Goal: Task Accomplishment & Management: Manage account settings

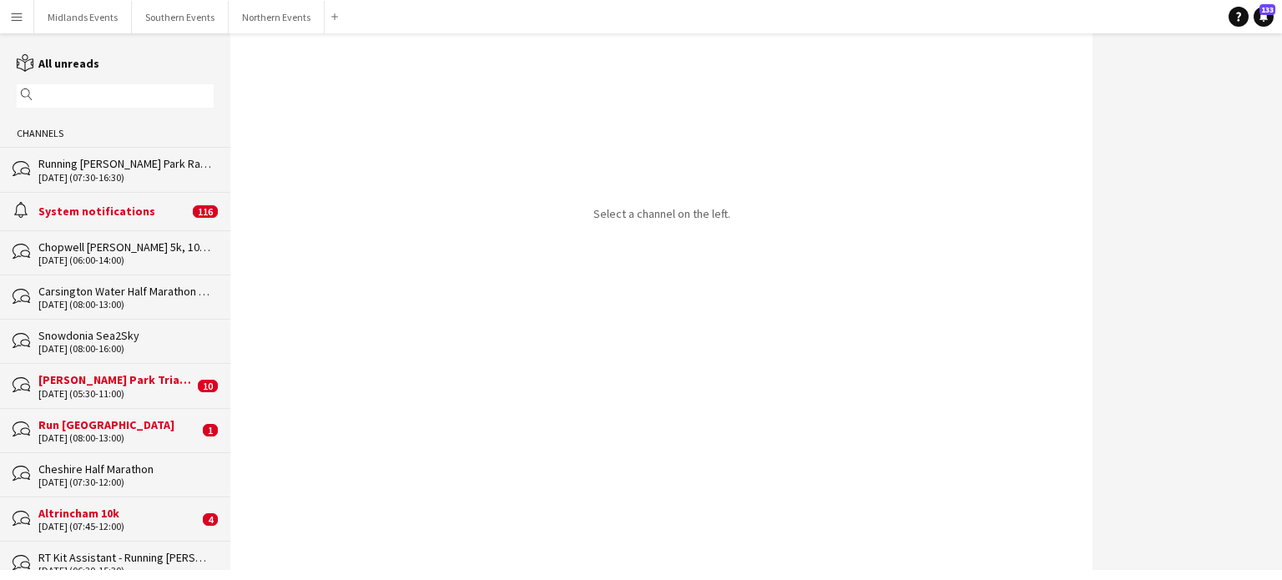
click at [115, 419] on div "Run [GEOGRAPHIC_DATA]" at bounding box center [118, 424] width 160 height 15
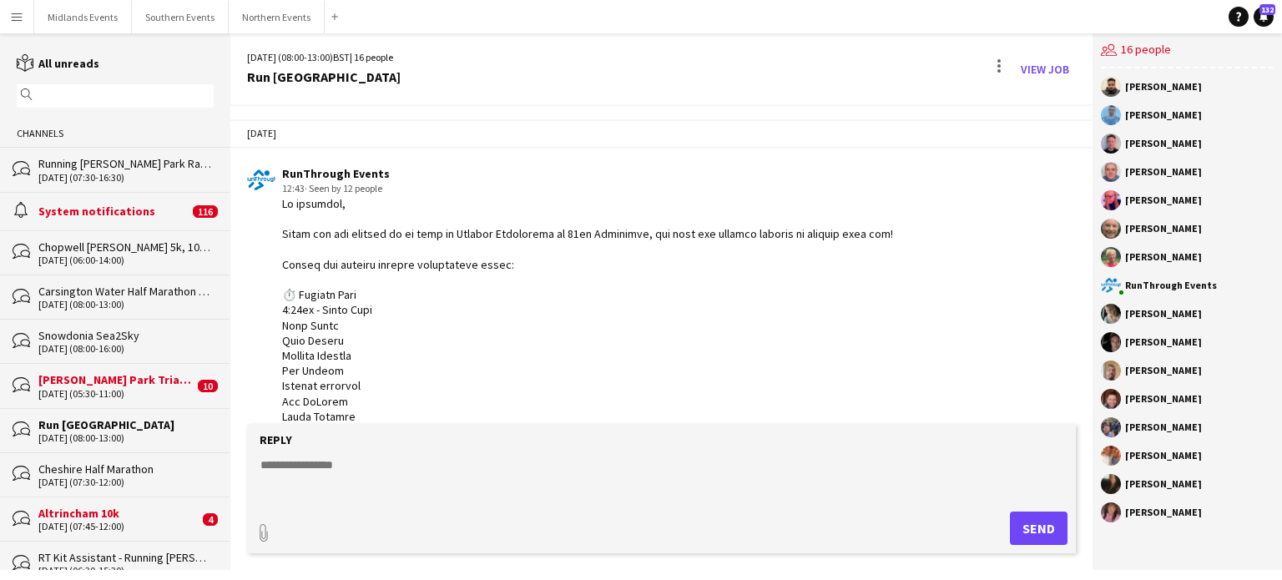
scroll to position [1059, 0]
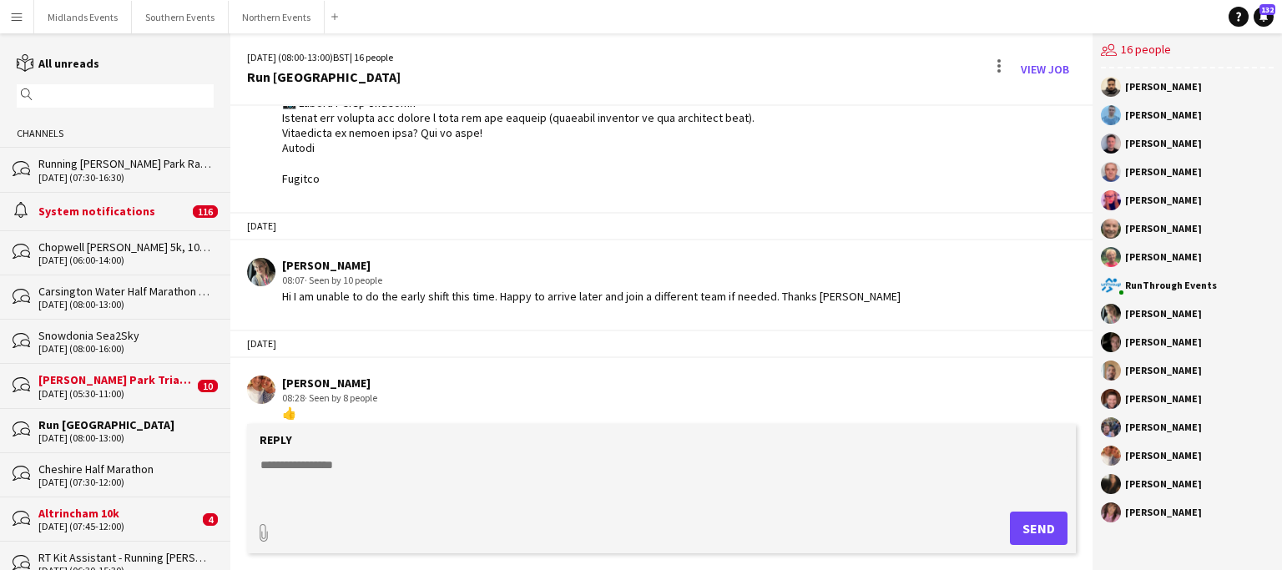
drag, startPoint x: 1089, startPoint y: 380, endPoint x: 1085, endPoint y: 407, distance: 26.9
click at [1085, 407] on app-chat-message "[PERSON_NAME] 08:28 · Seen by 8 people 👍" at bounding box center [661, 398] width 862 height 63
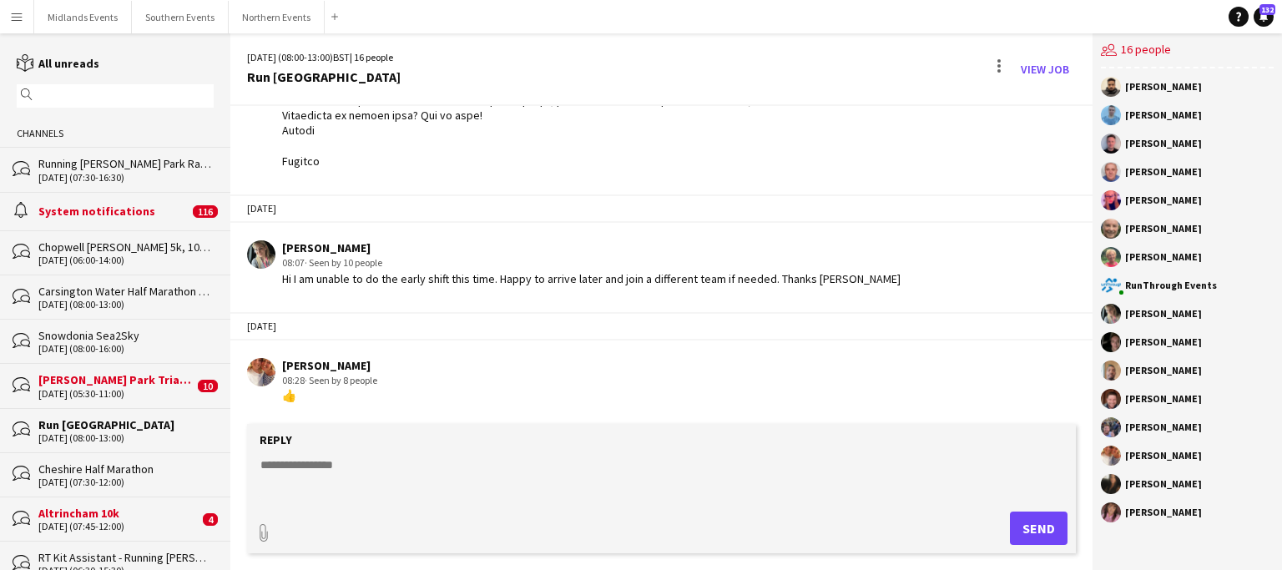
drag, startPoint x: 1093, startPoint y: 396, endPoint x: 1079, endPoint y: 352, distance: 45.7
click at [1079, 352] on div "[DATE] (08:00-13:00) BST | 16 people Run [GEOGRAPHIC_DATA] View Job [DATE] RunT…" at bounding box center [756, 301] width 1052 height 537
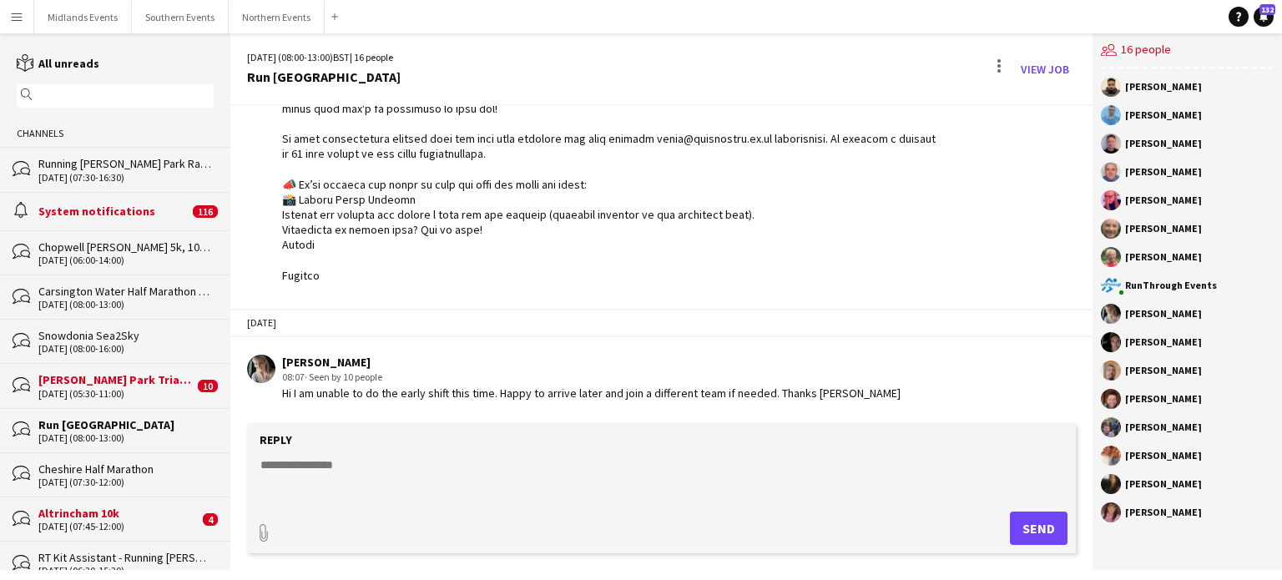
scroll to position [955, 0]
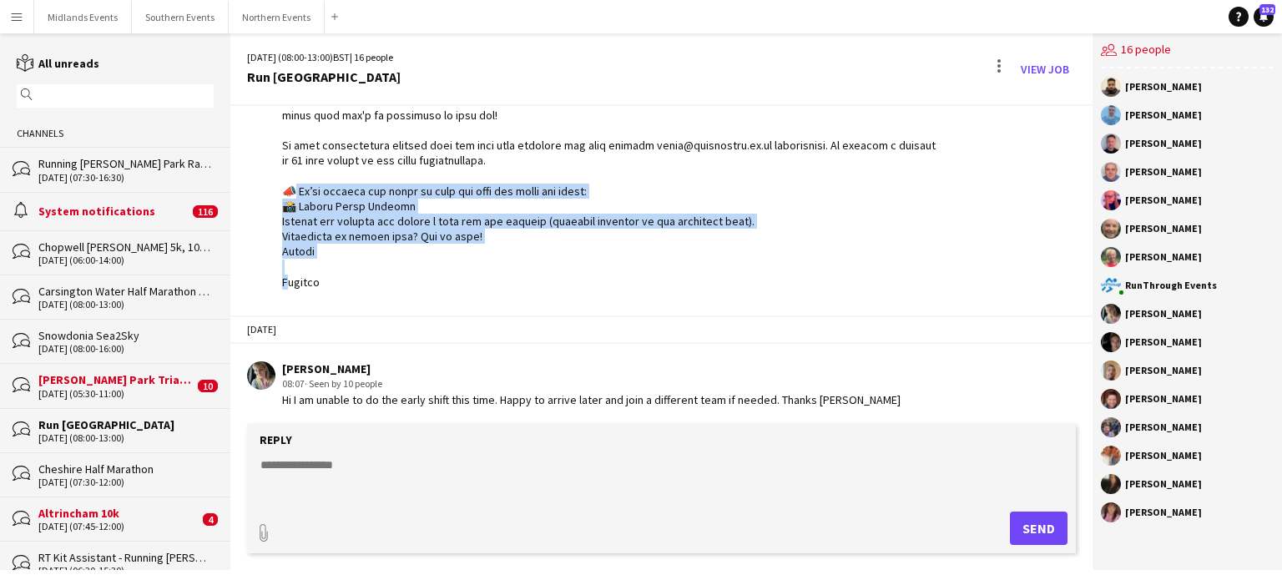
drag, startPoint x: 283, startPoint y: 184, endPoint x: 344, endPoint y: 270, distance: 105.4
copy div "We’re looking for staff to help out with the below job roles: 📸 Social Media Co…"
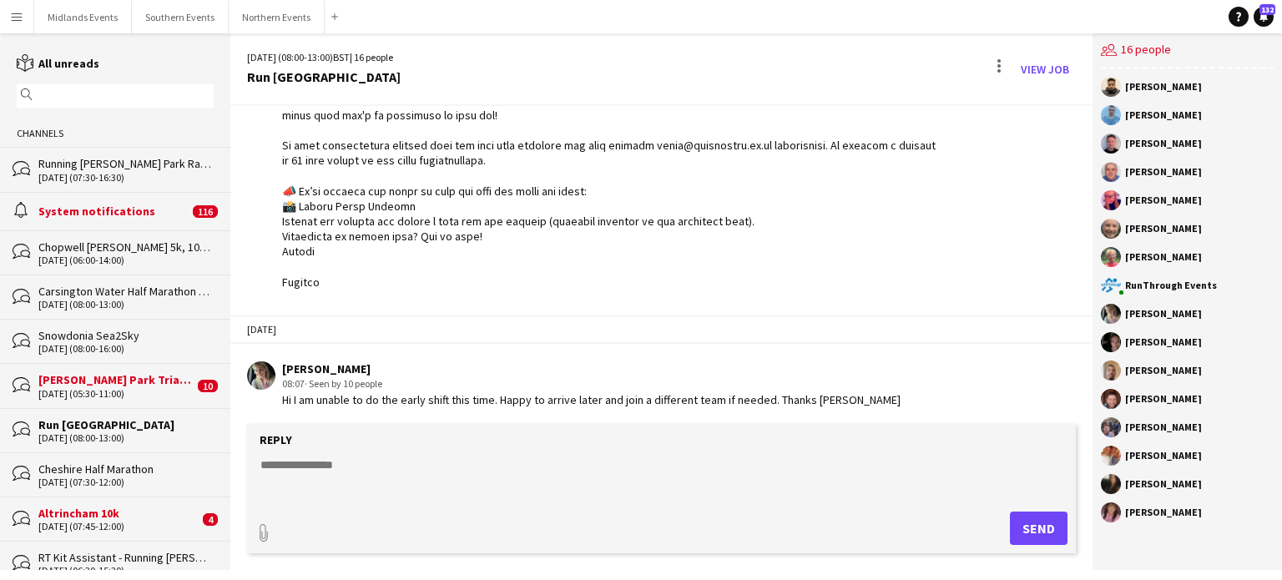
click at [354, 463] on textarea at bounding box center [665, 478] width 812 height 43
paste textarea "**********"
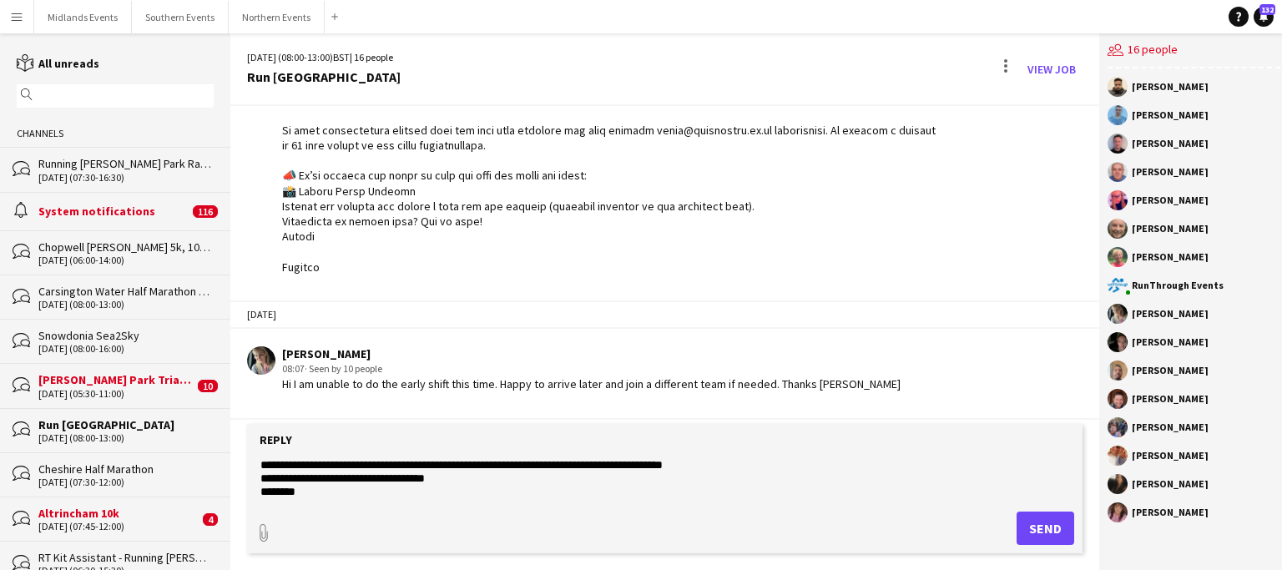
scroll to position [53, 0]
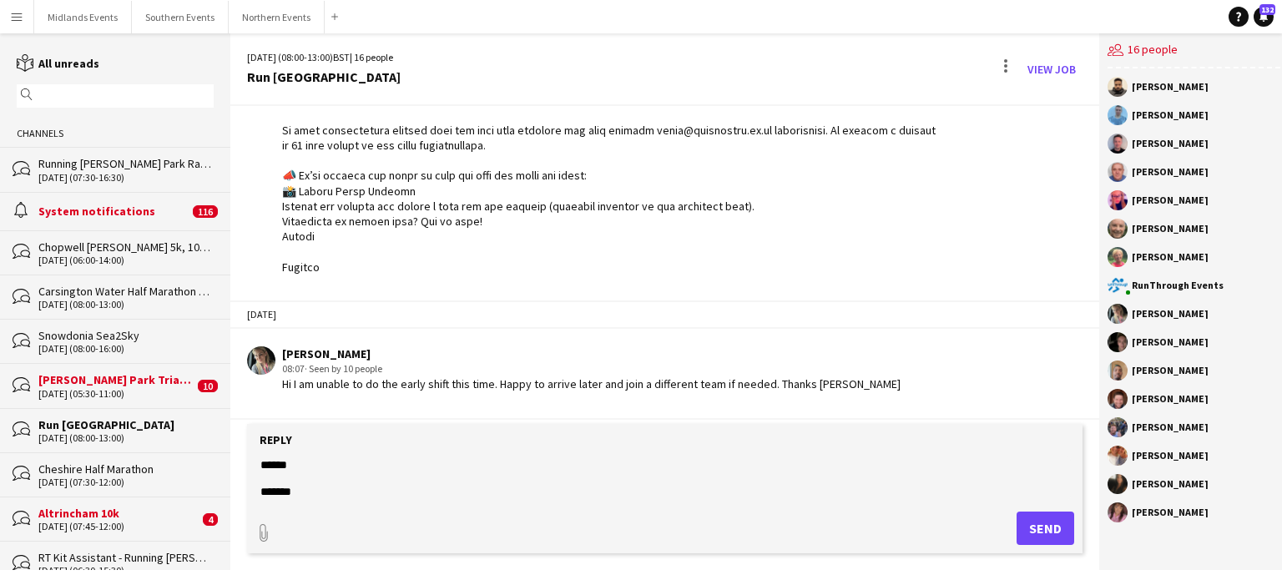
click at [256, 460] on form "**********" at bounding box center [665, 488] width 836 height 129
click at [263, 467] on textarea "**********" at bounding box center [665, 478] width 812 height 43
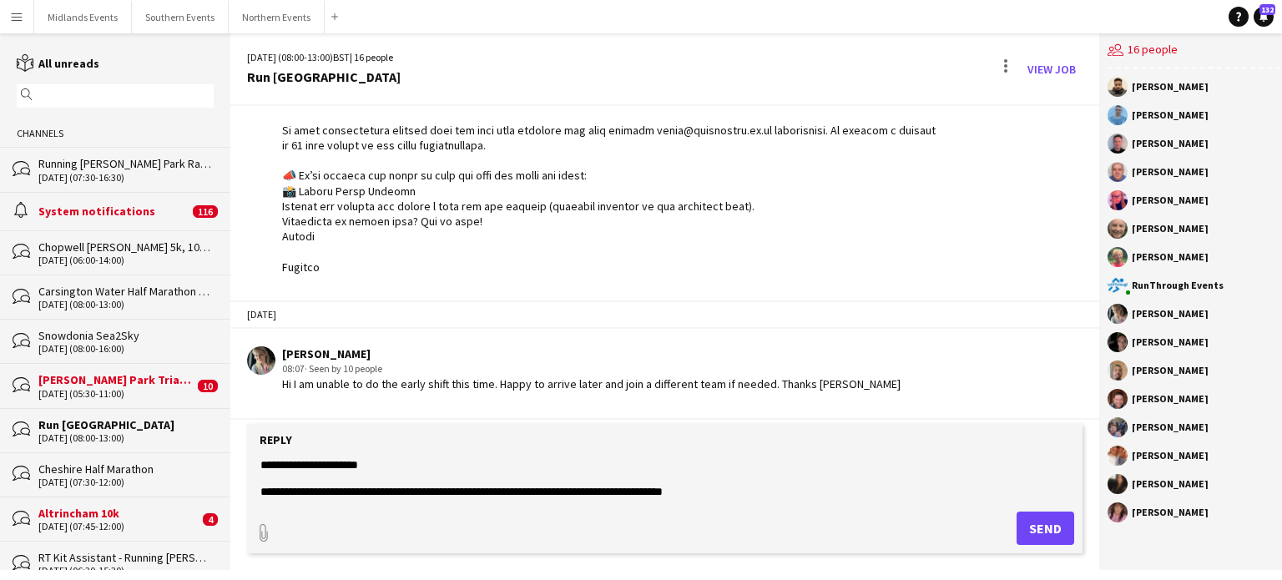
scroll to position [0, 0]
type textarea "**********"
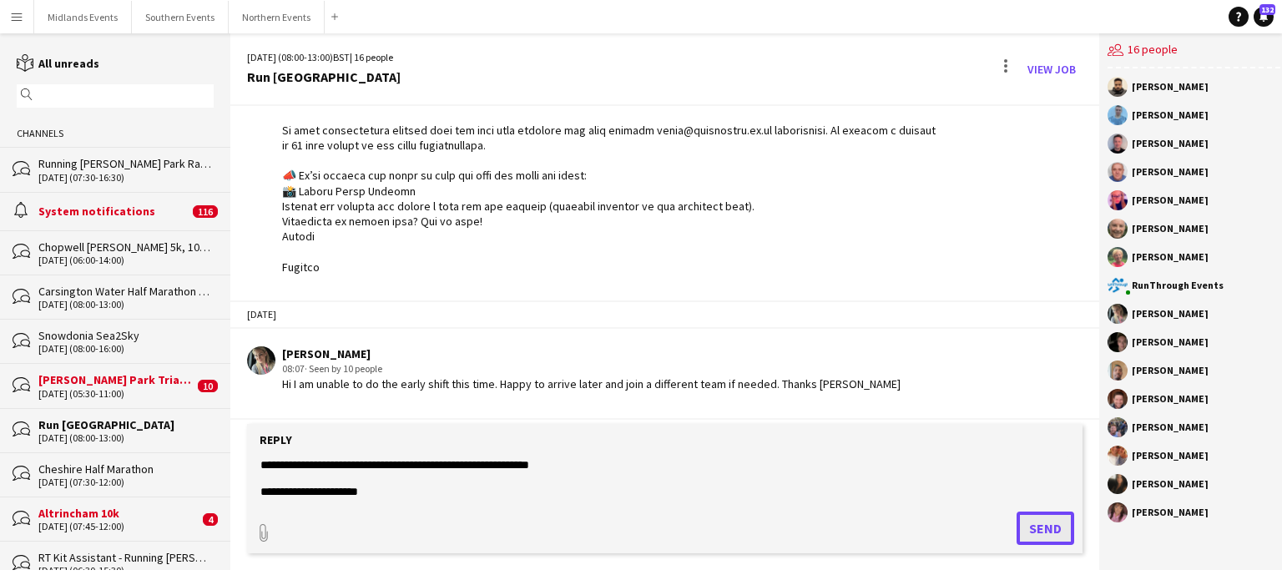
click at [1045, 519] on button "Send" at bounding box center [1046, 528] width 58 height 33
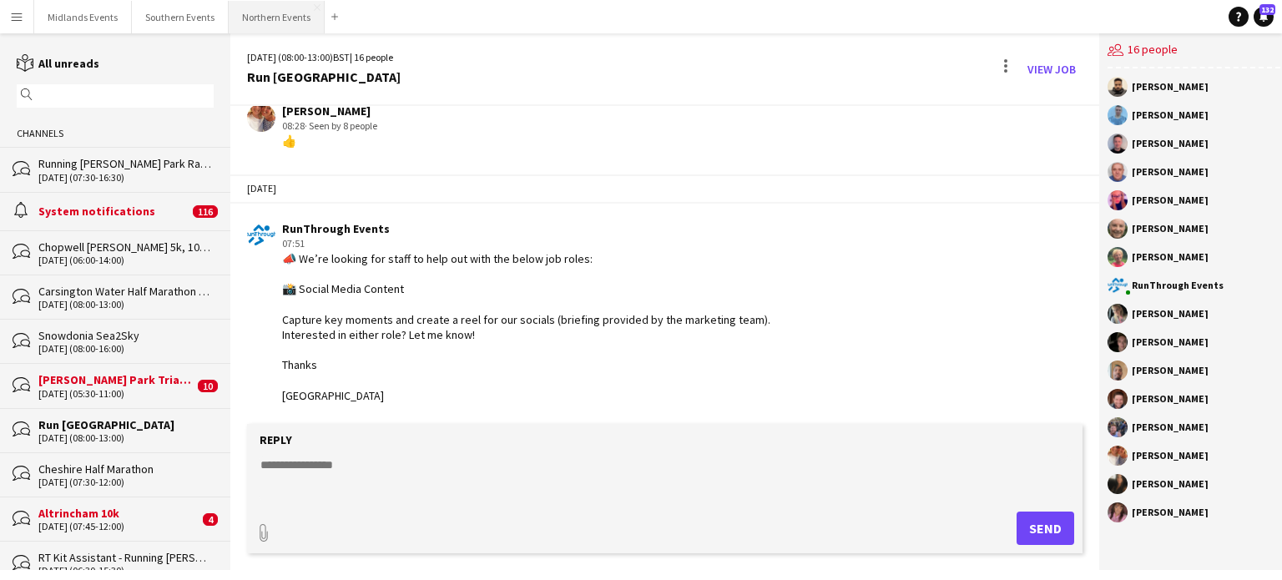
click at [262, 13] on button "Northern Events Close" at bounding box center [277, 17] width 96 height 33
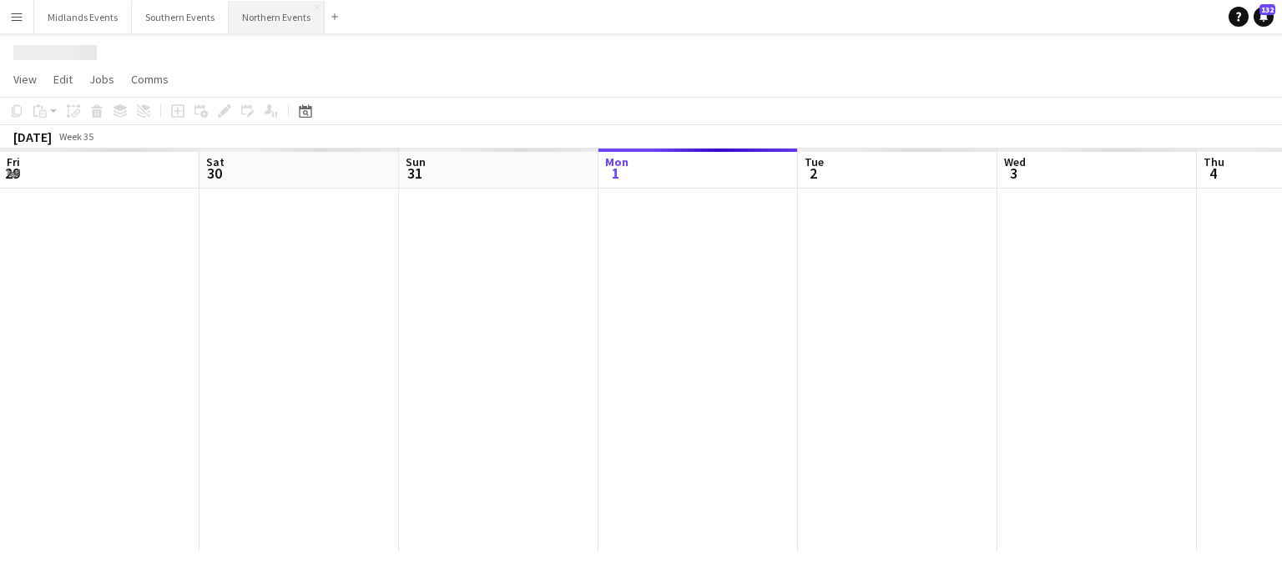
scroll to position [0, 399]
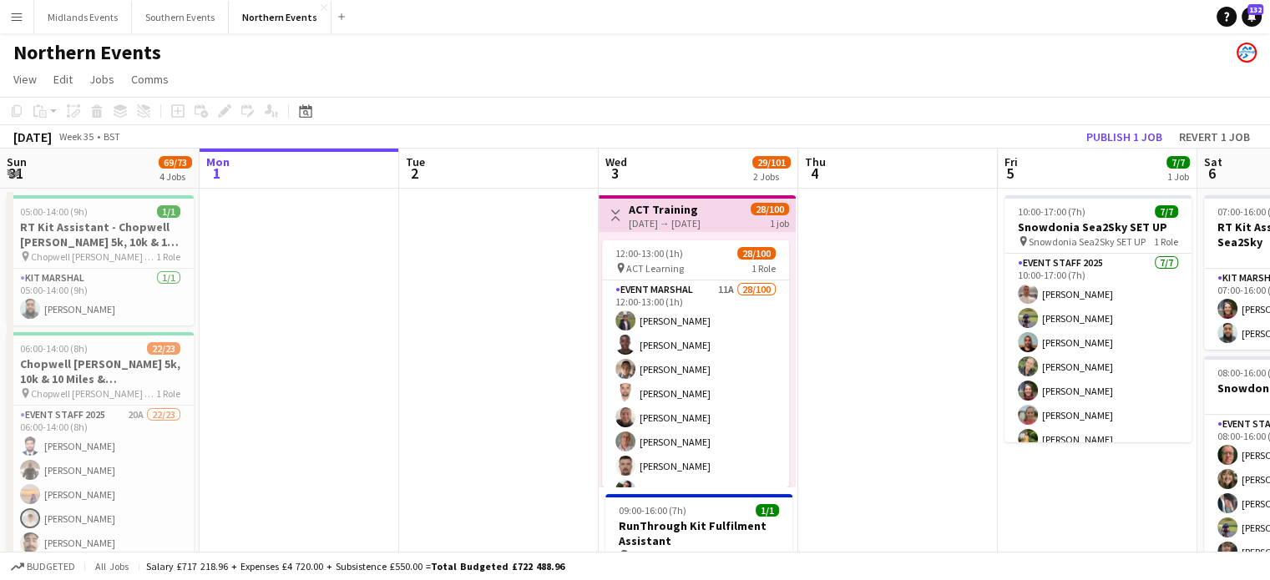
click at [11, 18] on app-icon "Menu" at bounding box center [16, 16] width 13 height 13
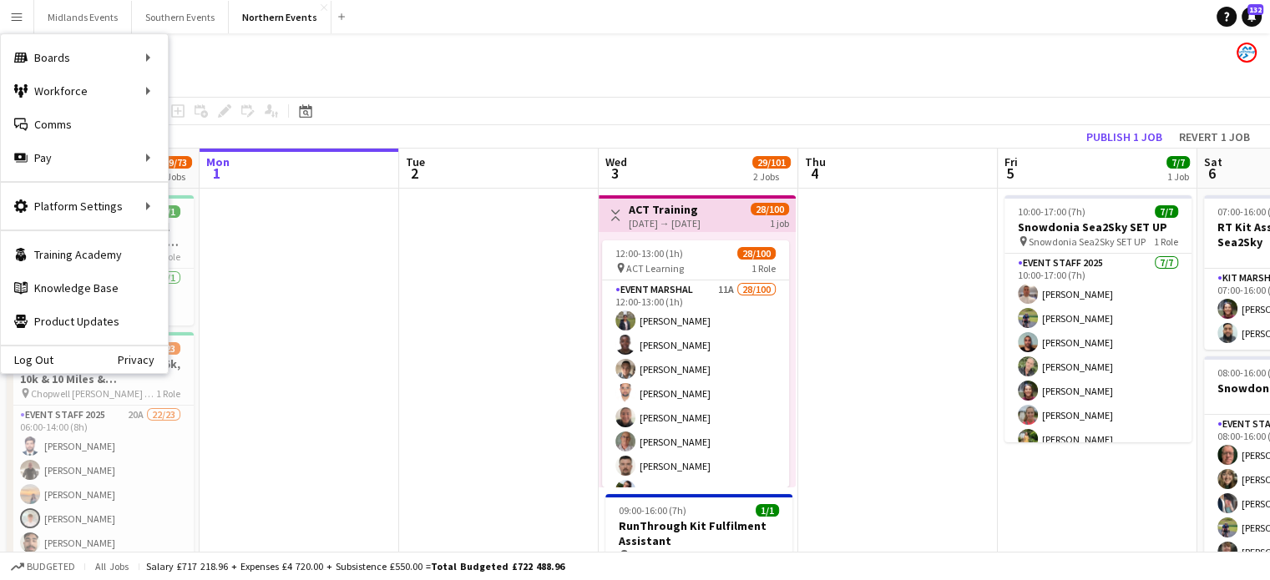
click at [12, 16] on app-icon "Menu" at bounding box center [16, 16] width 13 height 13
click at [63, 121] on link "Comms Comms" at bounding box center [84, 124] width 167 height 33
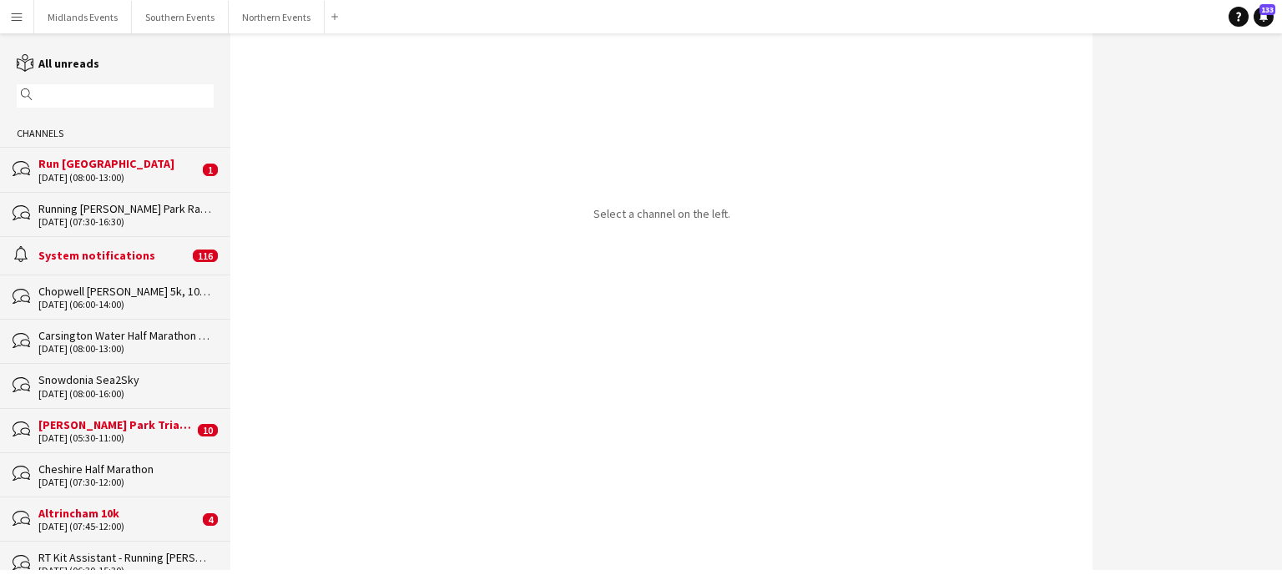
click at [84, 187] on div "bubbles Run [GEOGRAPHIC_DATA] [DATE] (08:00-13:00) 1" at bounding box center [115, 169] width 230 height 44
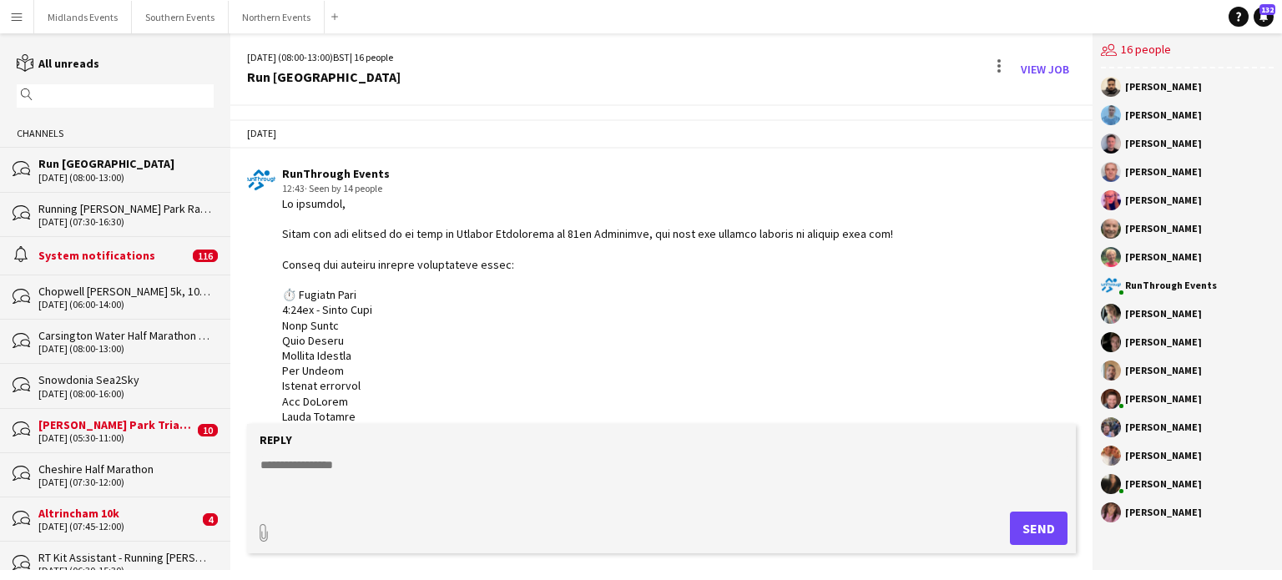
scroll to position [1413, 0]
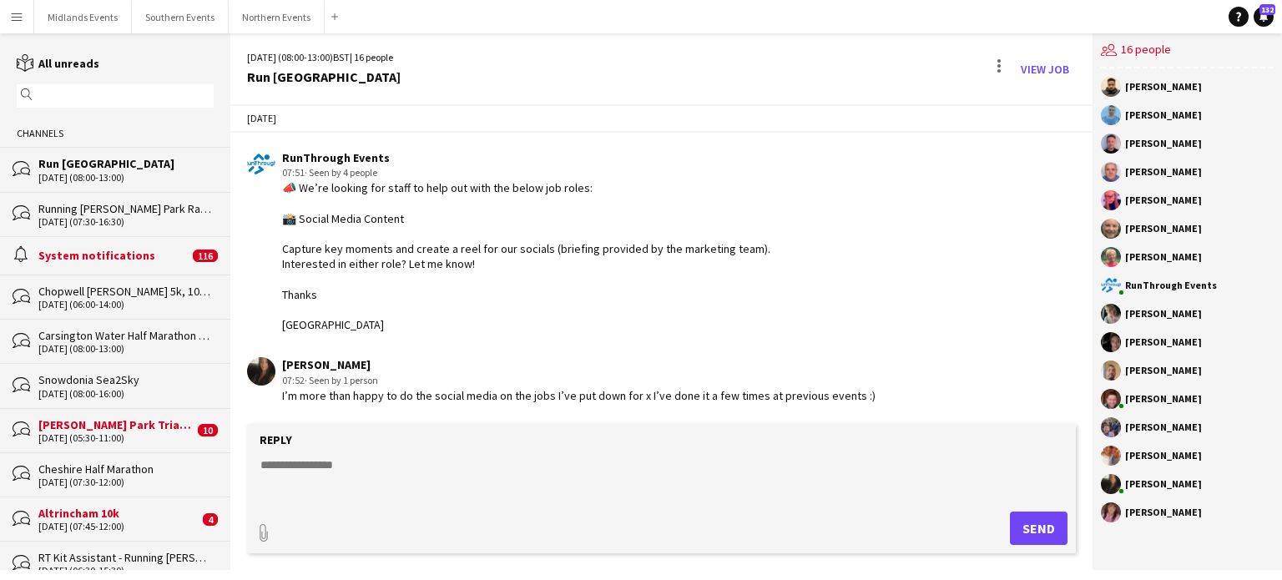
click at [407, 445] on div "Reply" at bounding box center [661, 439] width 812 height 15
click at [365, 474] on textarea at bounding box center [665, 478] width 812 height 43
type textarea "**********"
click at [1035, 520] on button "Send" at bounding box center [1039, 528] width 58 height 33
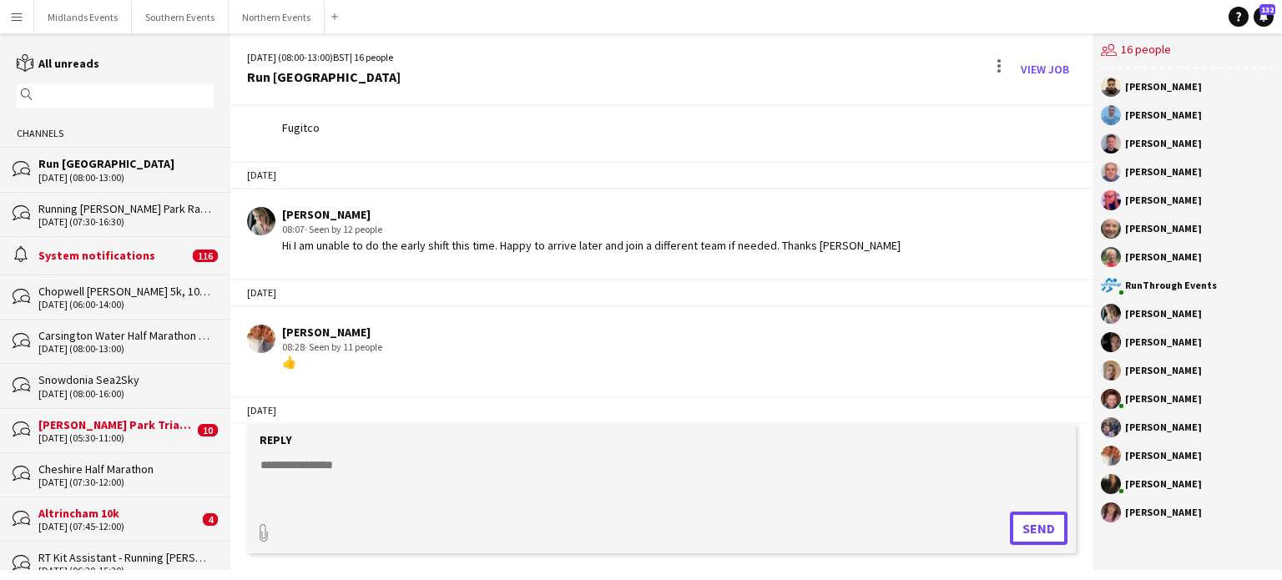
scroll to position [1102, 0]
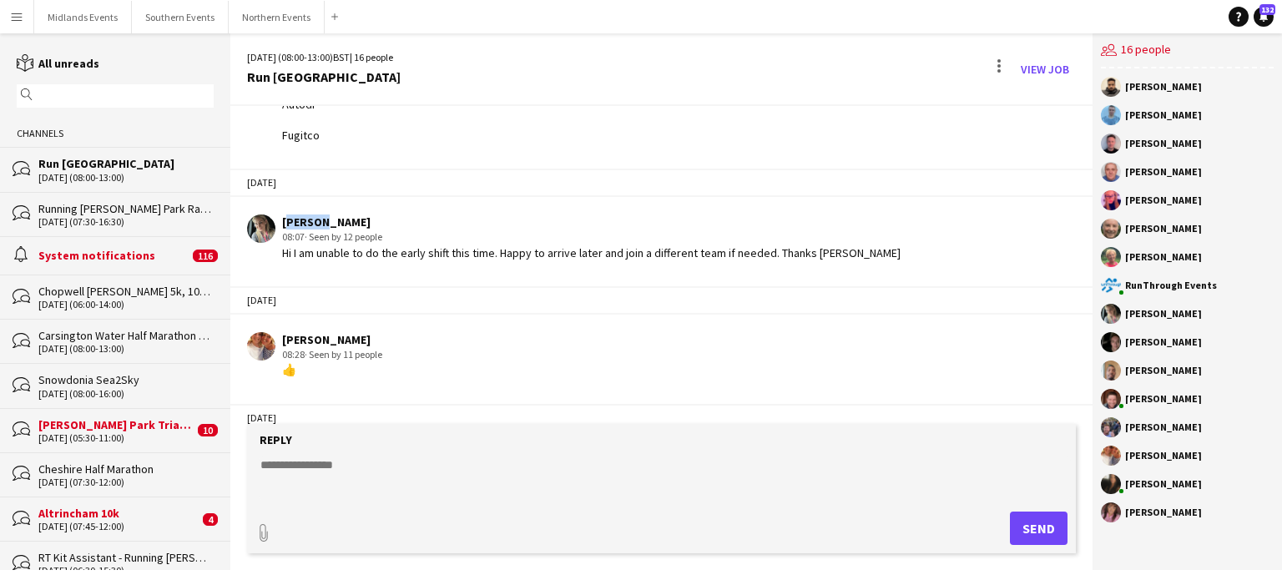
drag, startPoint x: 316, startPoint y: 234, endPoint x: 283, endPoint y: 233, distance: 33.4
click at [283, 230] on div "[PERSON_NAME]" at bounding box center [591, 222] width 619 height 15
copy div "[PERSON_NAME]"
click at [307, 478] on textarea at bounding box center [665, 478] width 812 height 43
paste textarea "******"
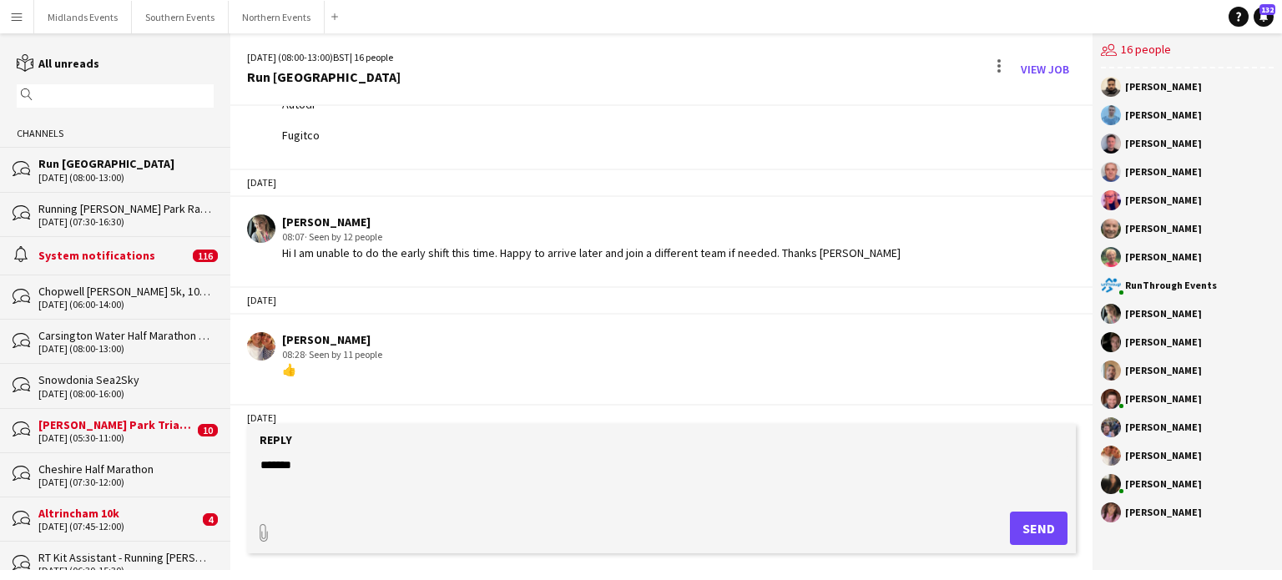
click at [307, 478] on textarea "******" at bounding box center [665, 478] width 812 height 43
click at [296, 466] on textarea "**********" at bounding box center [665, 478] width 812 height 43
click at [651, 444] on div "Reply" at bounding box center [661, 439] width 812 height 15
click at [491, 462] on textarea "**********" at bounding box center [665, 478] width 812 height 43
click at [483, 474] on textarea "**********" at bounding box center [665, 478] width 812 height 43
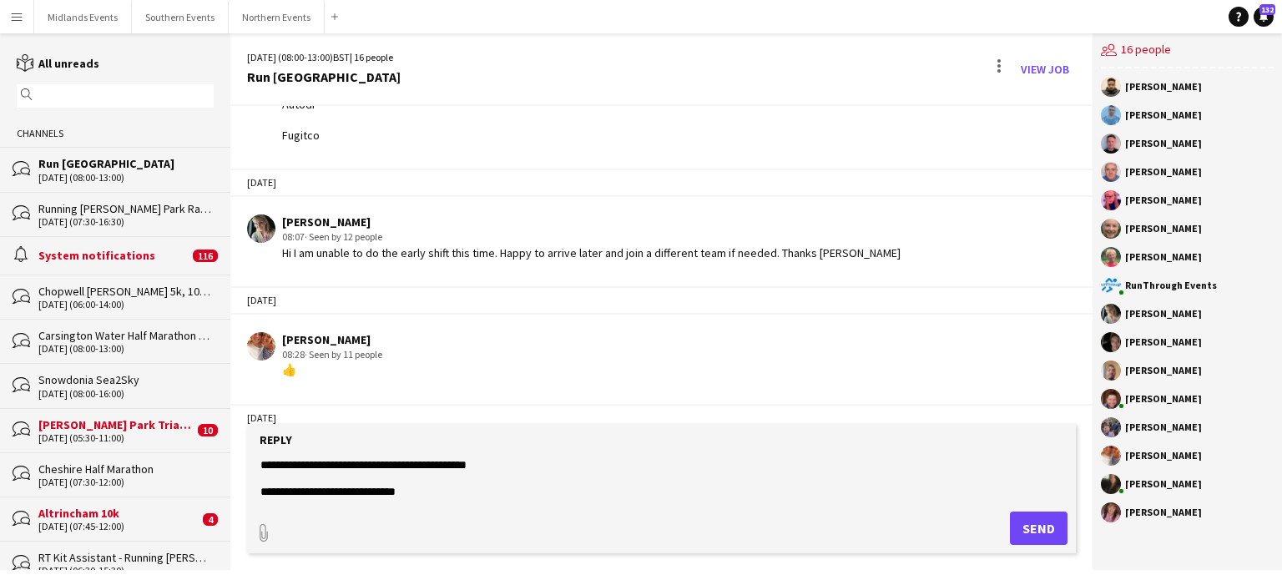
click at [480, 480] on textarea "**********" at bounding box center [665, 478] width 812 height 43
click at [456, 498] on textarea "**********" at bounding box center [665, 478] width 812 height 43
click at [417, 484] on textarea "**********" at bounding box center [665, 478] width 812 height 43
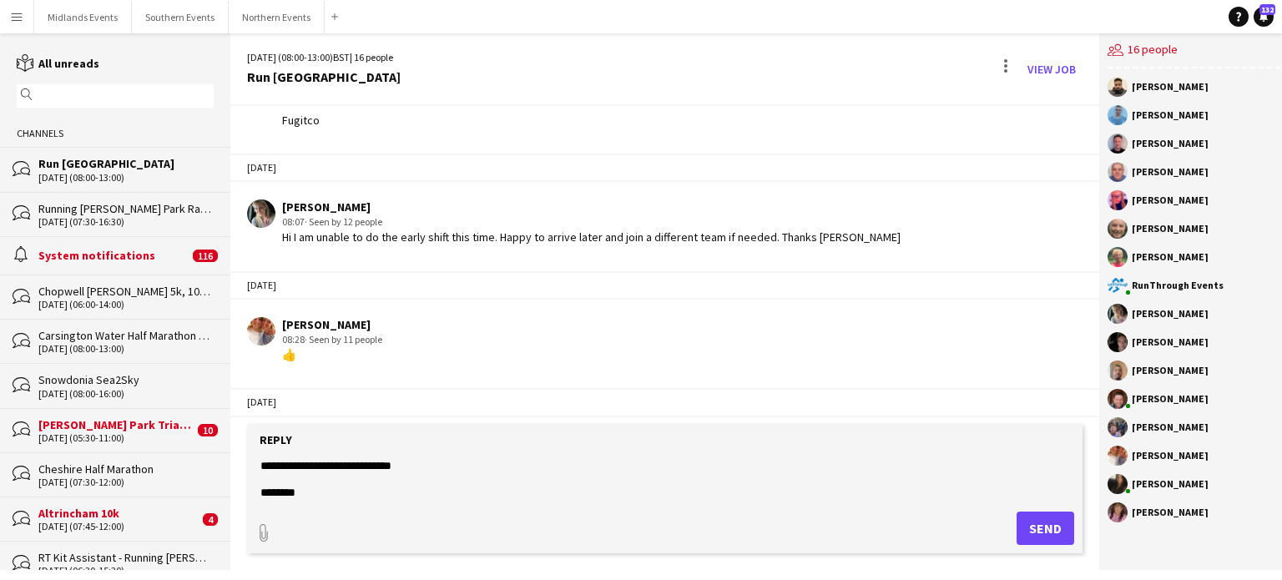
type textarea "**********"
click at [1041, 538] on button "Send" at bounding box center [1046, 528] width 58 height 33
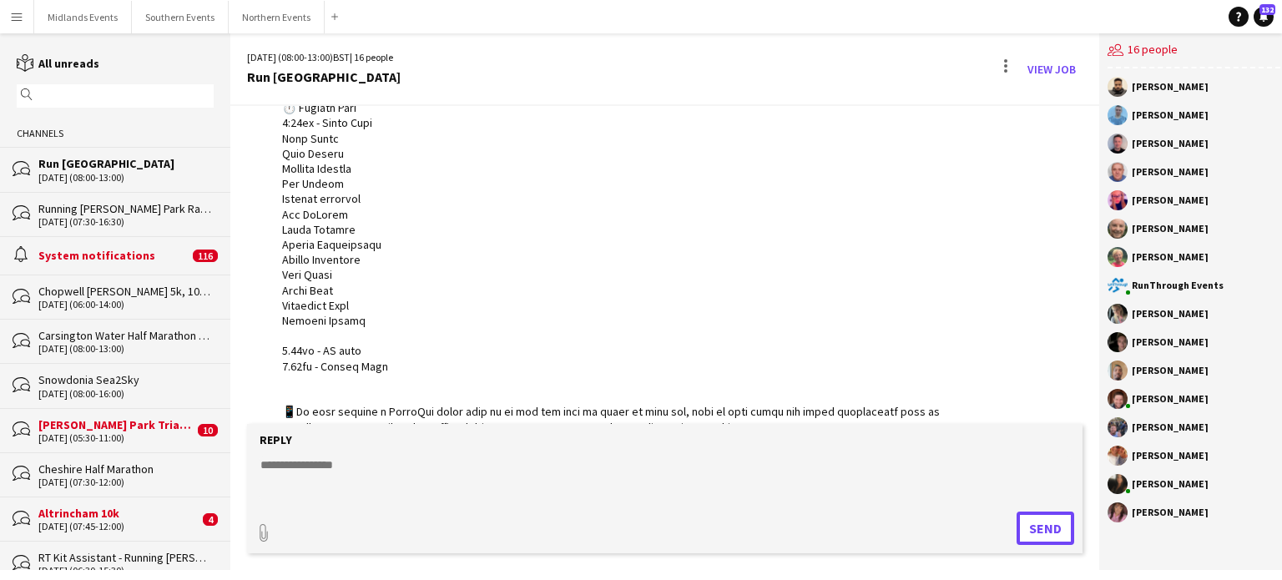
scroll to position [182, 0]
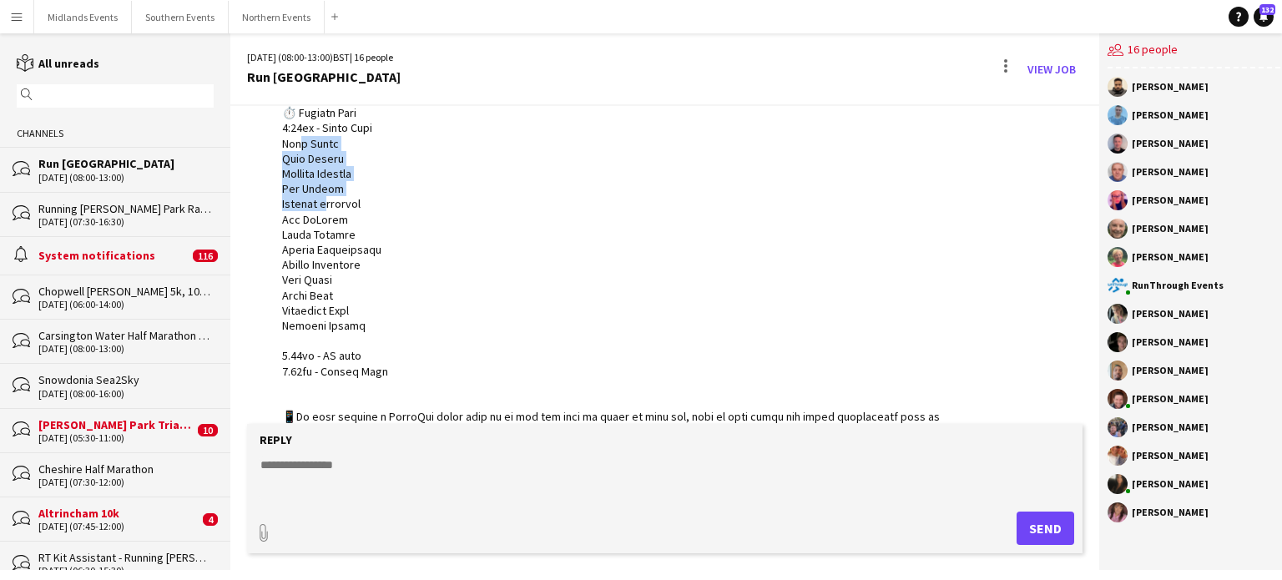
drag, startPoint x: 286, startPoint y: 154, endPoint x: 322, endPoint y: 224, distance: 78.0
click at [322, 224] on div at bounding box center [612, 531] width 660 height 1034
click at [286, 149] on div at bounding box center [612, 531] width 660 height 1034
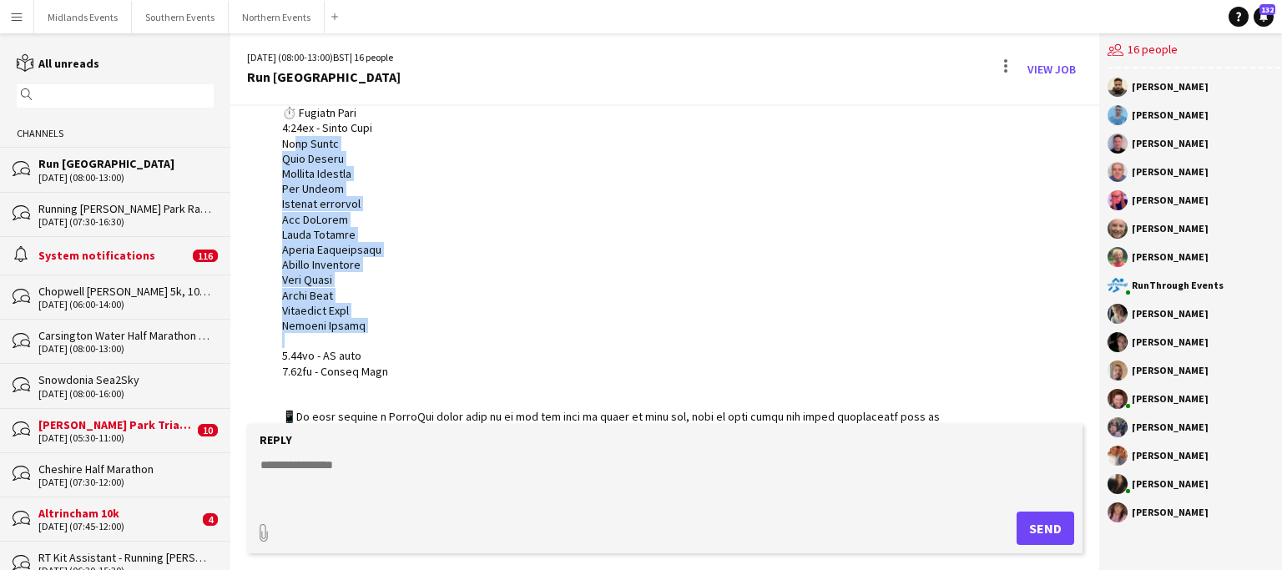
drag, startPoint x: 284, startPoint y: 157, endPoint x: 361, endPoint y: 341, distance: 199.8
click at [361, 341] on div at bounding box center [612, 531] width 660 height 1034
copy div "[PERSON_NAME] [PERSON_NAME] [PERSON_NAME] [PERSON_NAME] [PERSON_NAME] [PERSON_N…"
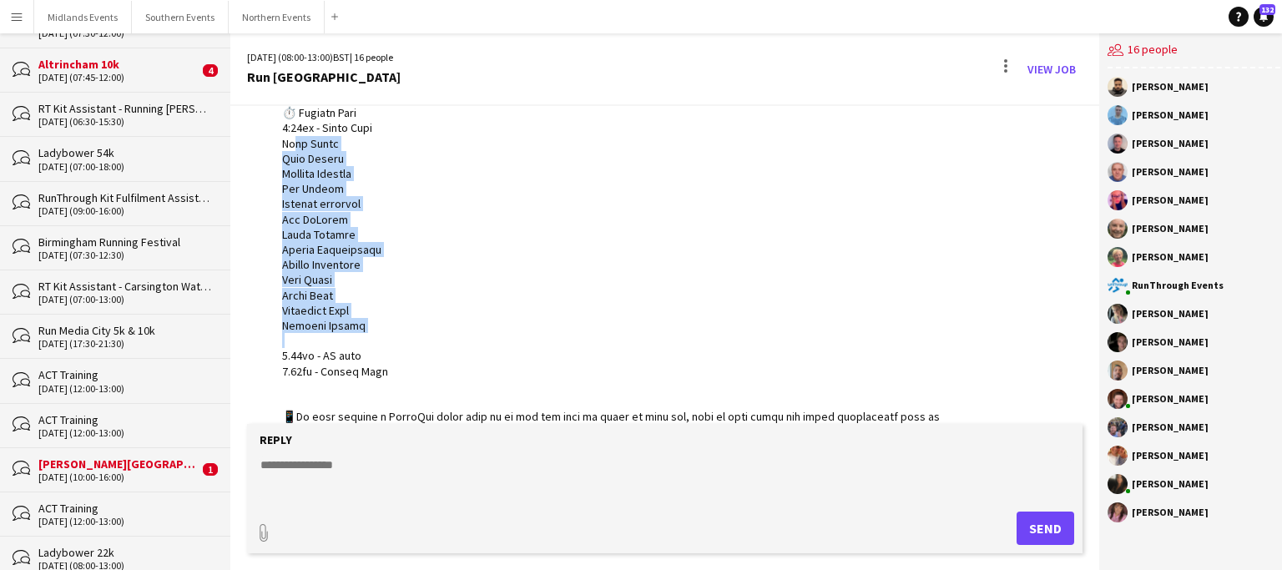
scroll to position [296, 0]
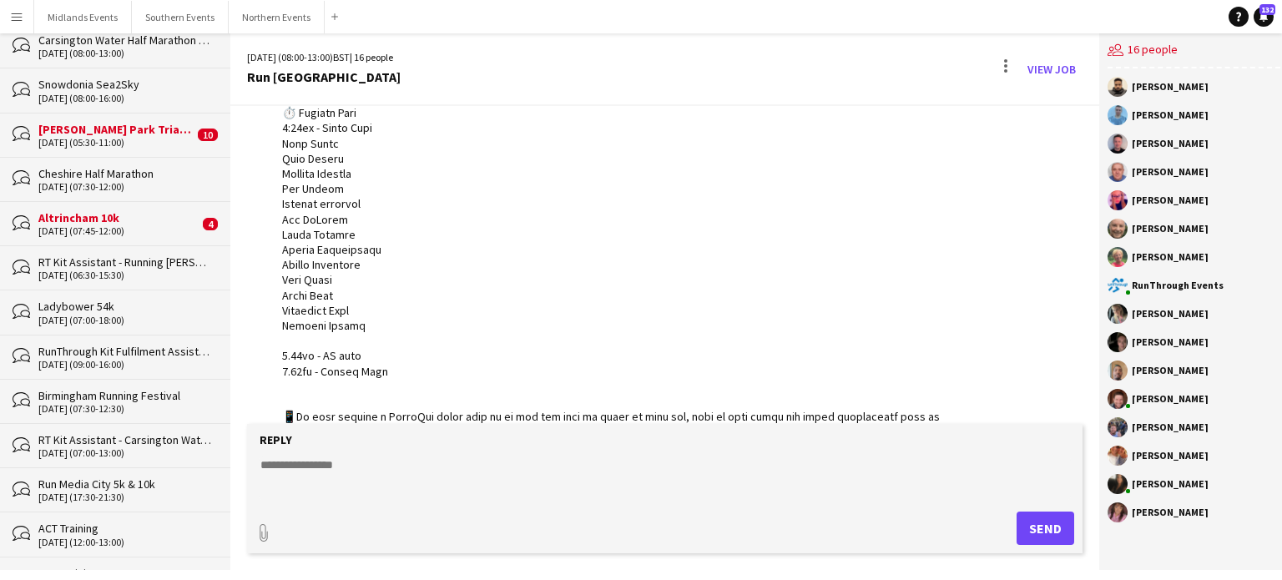
click at [95, 213] on div "Altrincham 10k" at bounding box center [118, 217] width 160 height 15
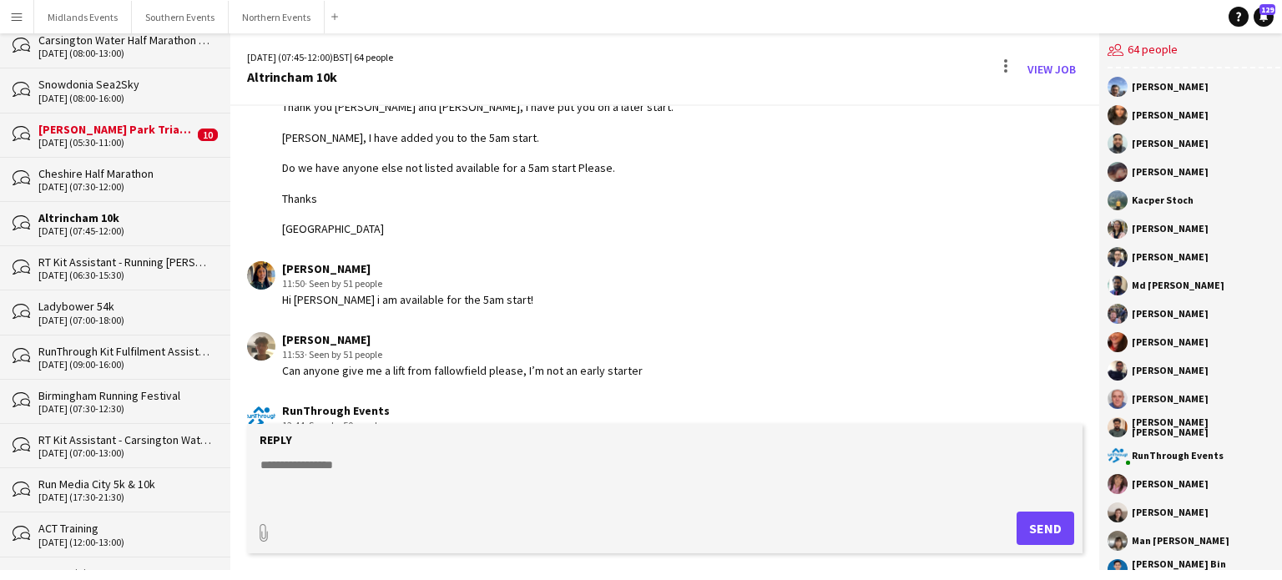
scroll to position [1984, 0]
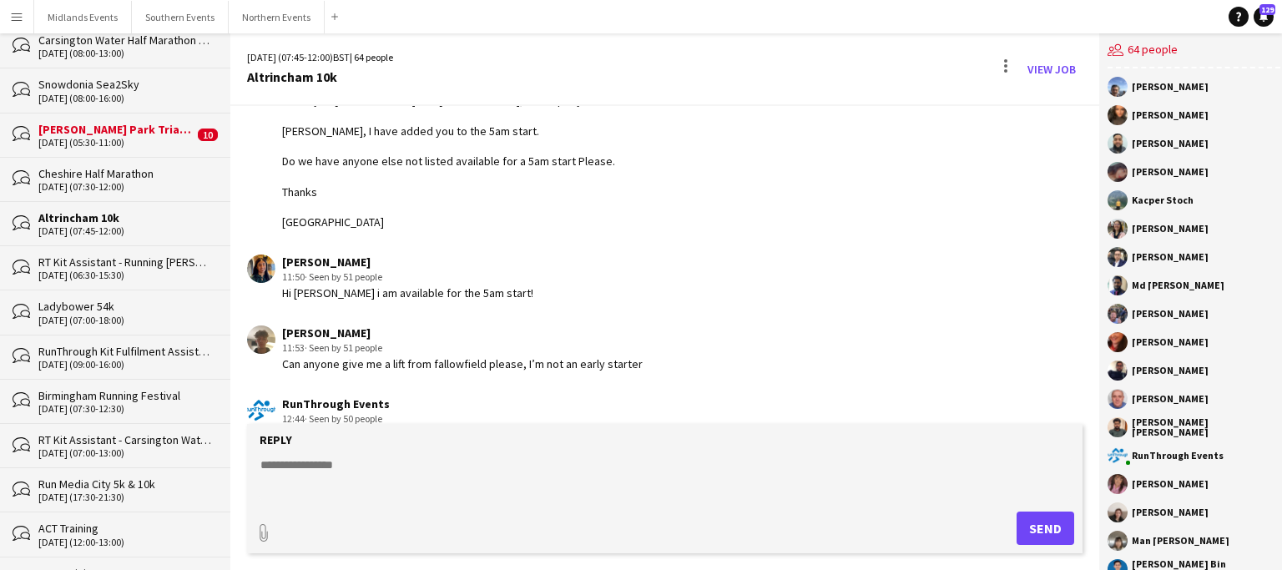
drag, startPoint x: 364, startPoint y: 249, endPoint x: 282, endPoint y: 248, distance: 81.8
click at [282, 255] on div "[PERSON_NAME]" at bounding box center [407, 262] width 251 height 15
copy div "[PERSON_NAME]"
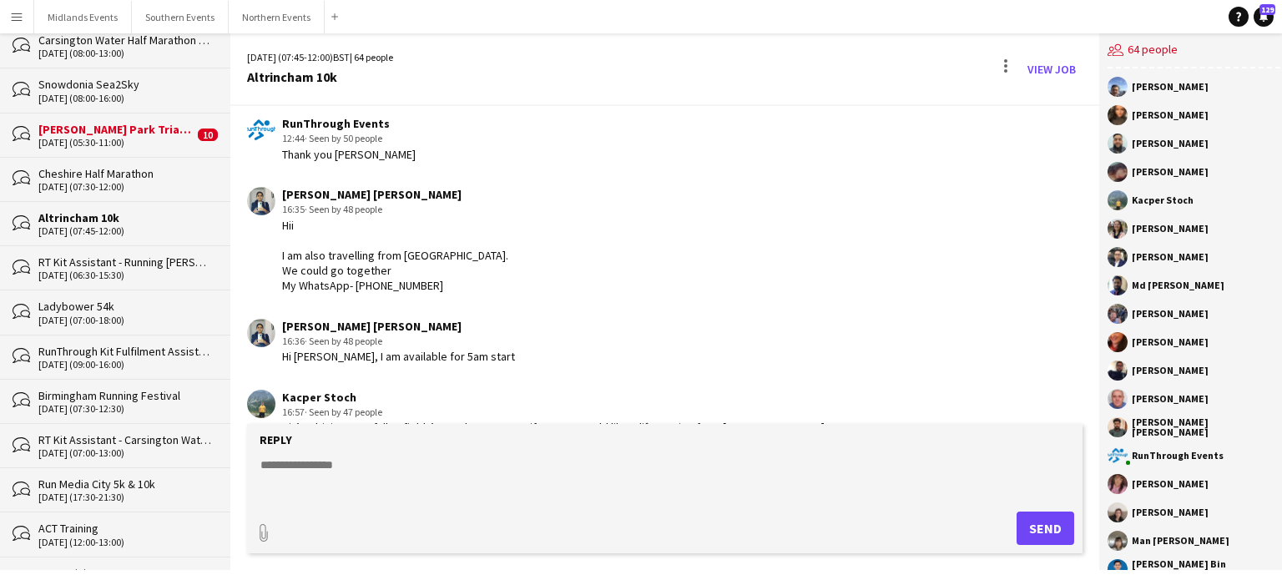
scroll to position [2272, 0]
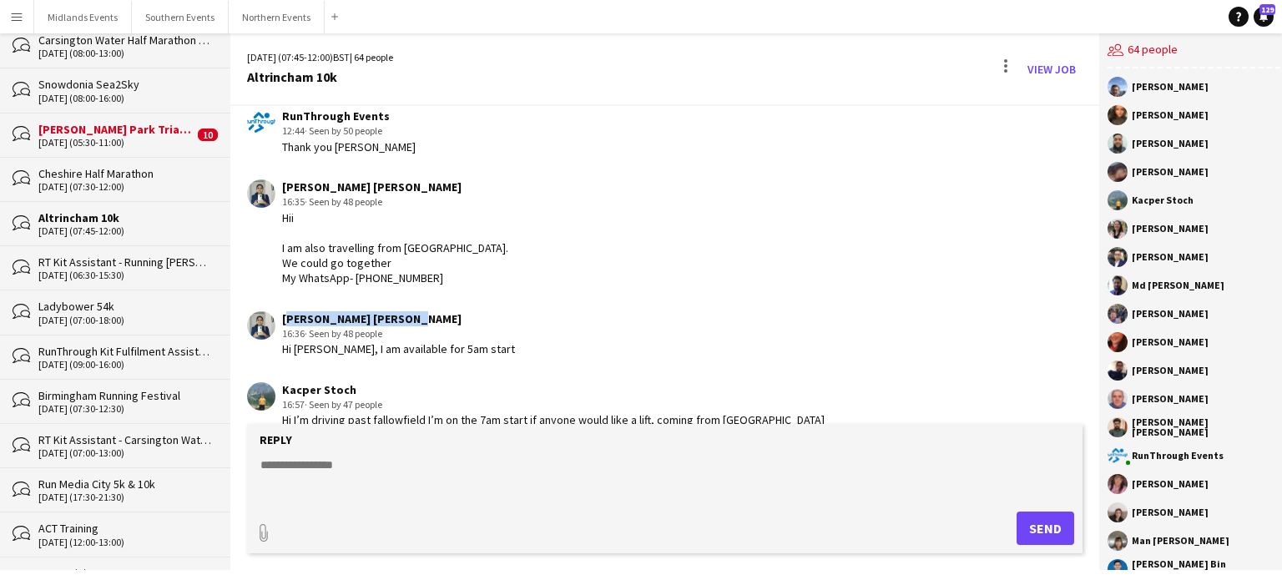
drag, startPoint x: 398, startPoint y: 300, endPoint x: 280, endPoint y: 291, distance: 118.8
click at [280, 303] on app-chat-message "[PERSON_NAME] [PERSON_NAME] 16:36 · Seen by 48 people Hi [PERSON_NAME], I am av…" at bounding box center [664, 334] width 869 height 63
copy div "[PERSON_NAME] [PERSON_NAME]"
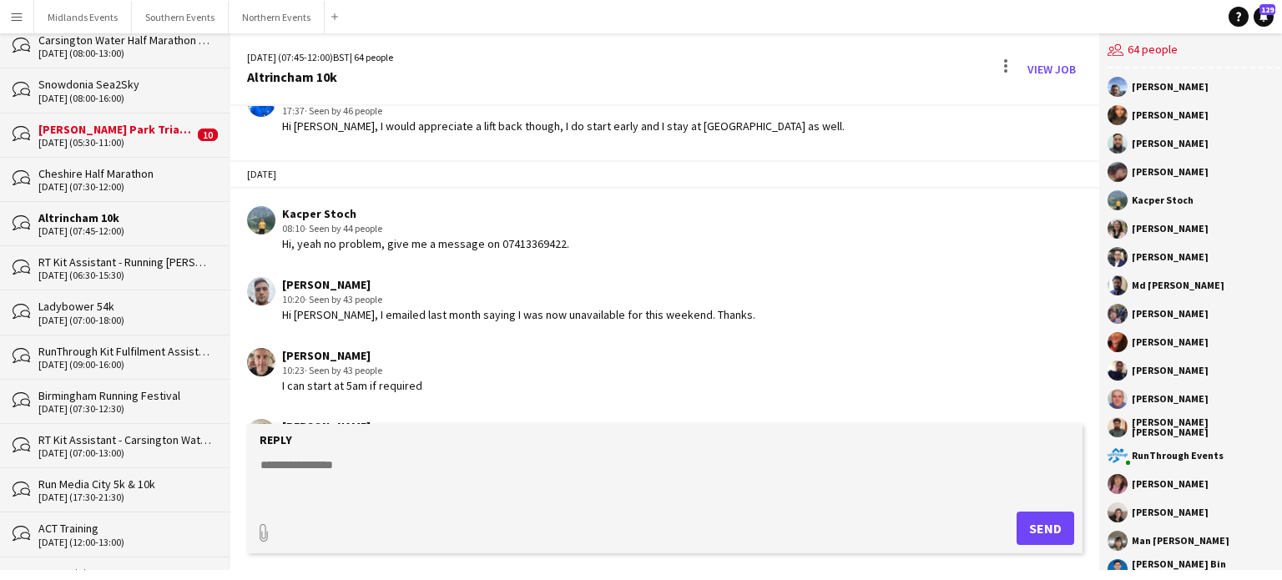
scroll to position [2909, 0]
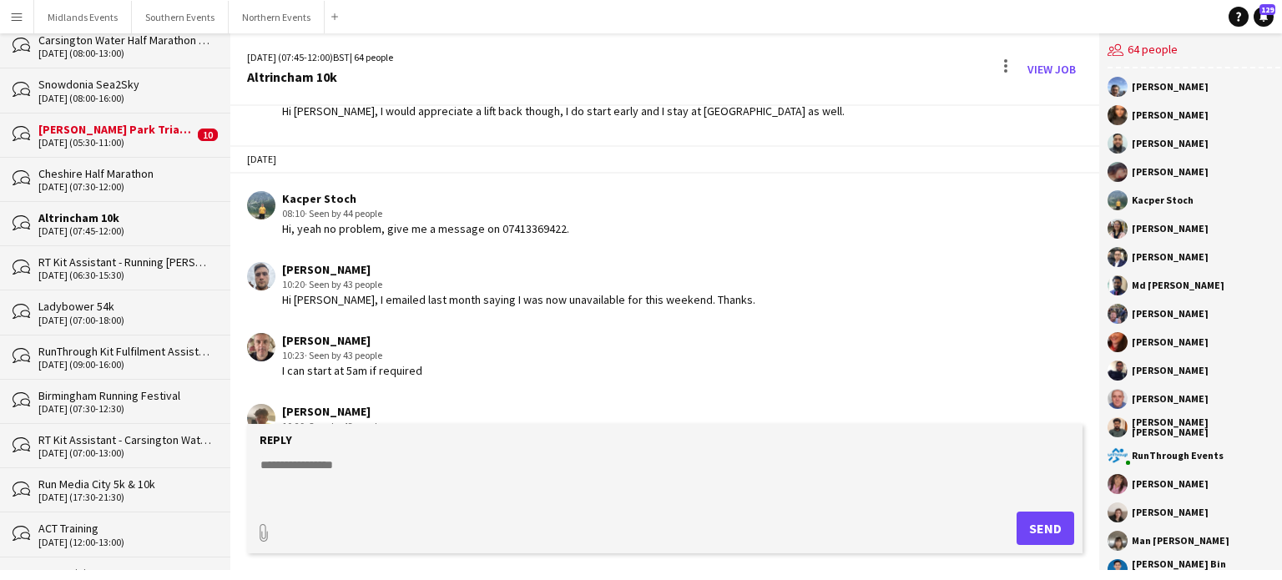
drag, startPoint x: 363, startPoint y: 319, endPoint x: 280, endPoint y: 319, distance: 82.6
click at [280, 333] on div "[PERSON_NAME] 10:23 · Seen by 43 people I can start at 5am if required" at bounding box center [594, 356] width 695 height 46
copy div "[PERSON_NAME]"
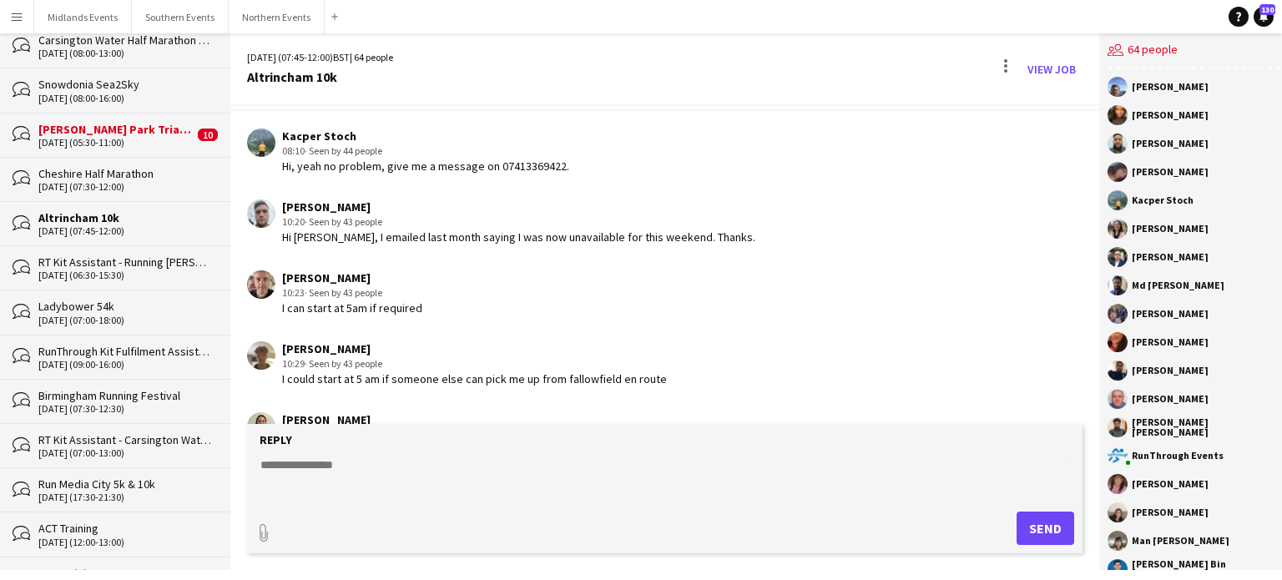
scroll to position [3035, 0]
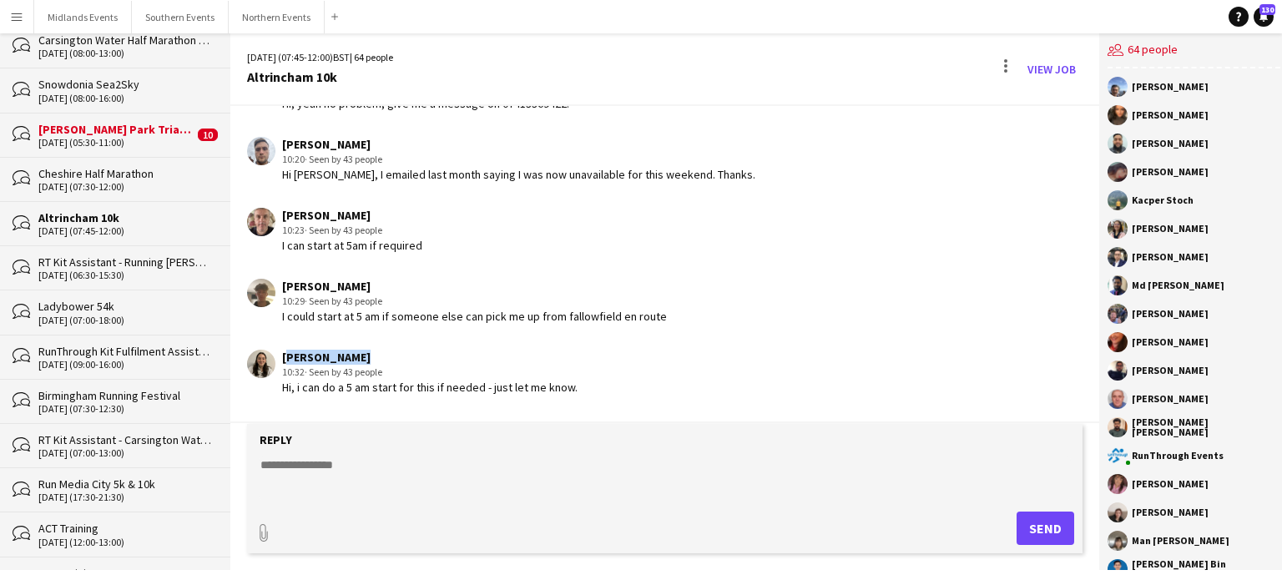
drag, startPoint x: 361, startPoint y: 332, endPoint x: 280, endPoint y: 335, distance: 81.0
click at [280, 350] on div "[PERSON_NAME] 10:32 · Seen by 43 people Hi, i can do a 5 am start for this if n…" at bounding box center [594, 373] width 695 height 46
copy div "[PERSON_NAME]"
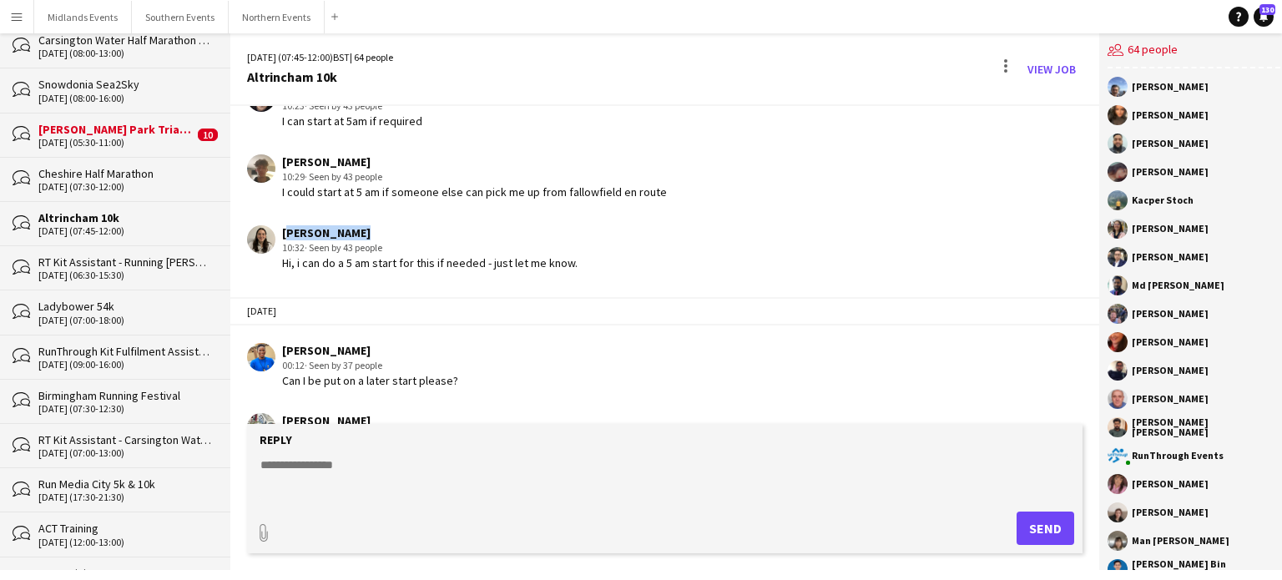
scroll to position [3174, 0]
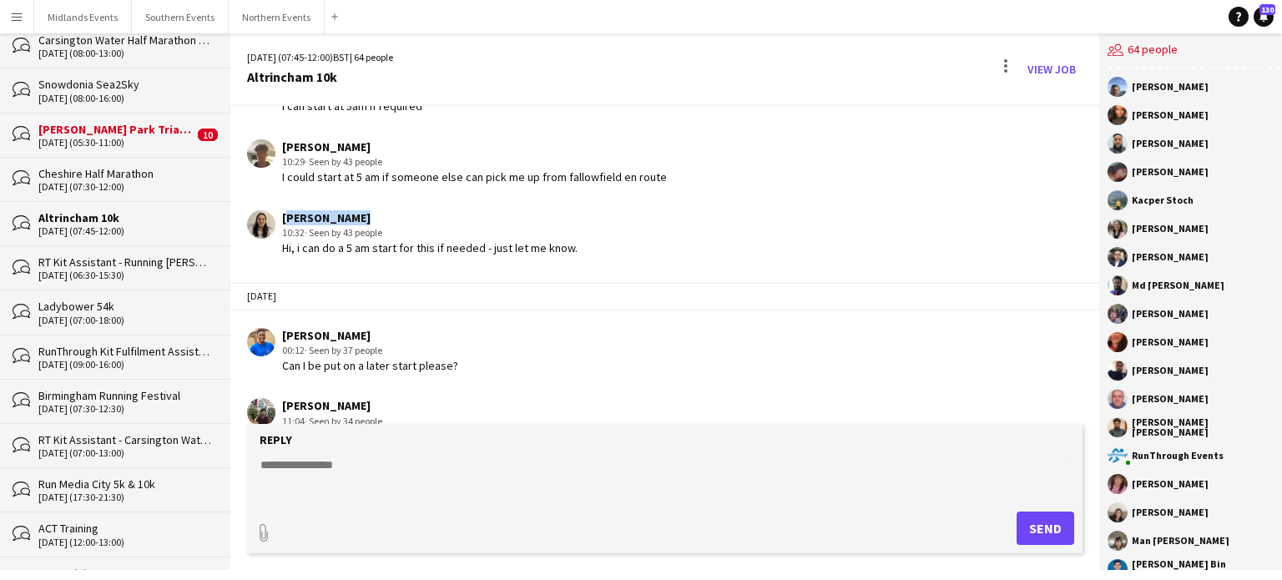
drag, startPoint x: 361, startPoint y: 389, endPoint x: 280, endPoint y: 393, distance: 81.1
click at [280, 398] on div "[PERSON_NAME] 11:04 · Seen by 34 people hey i can start at 5am thank you" at bounding box center [594, 421] width 695 height 46
copy div "[PERSON_NAME]"
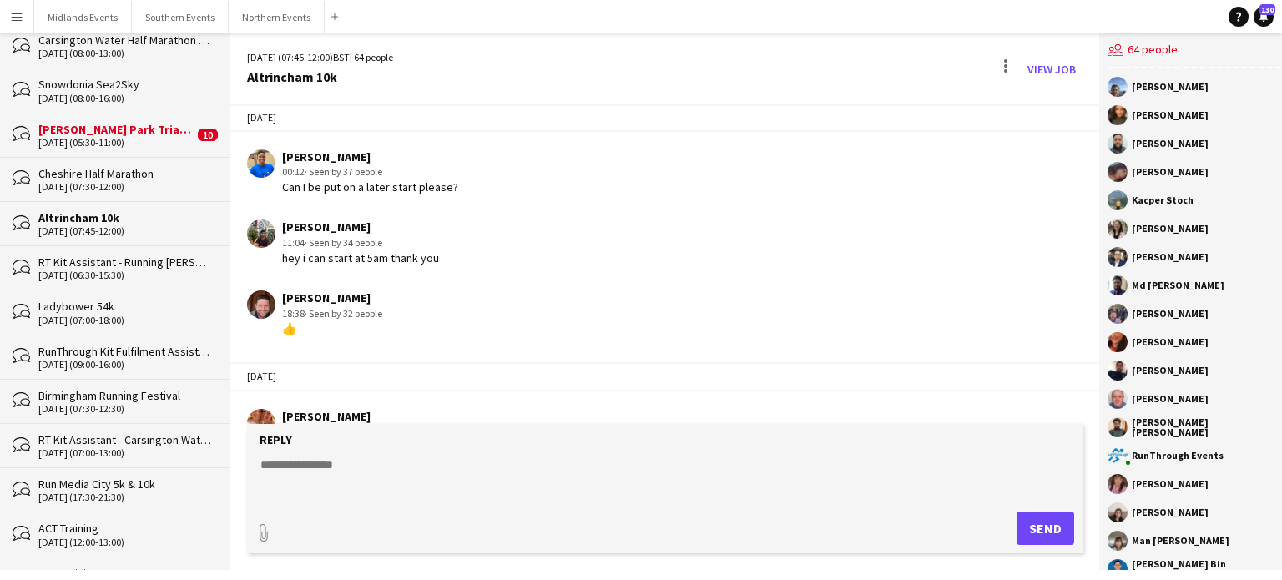
scroll to position [3384, 0]
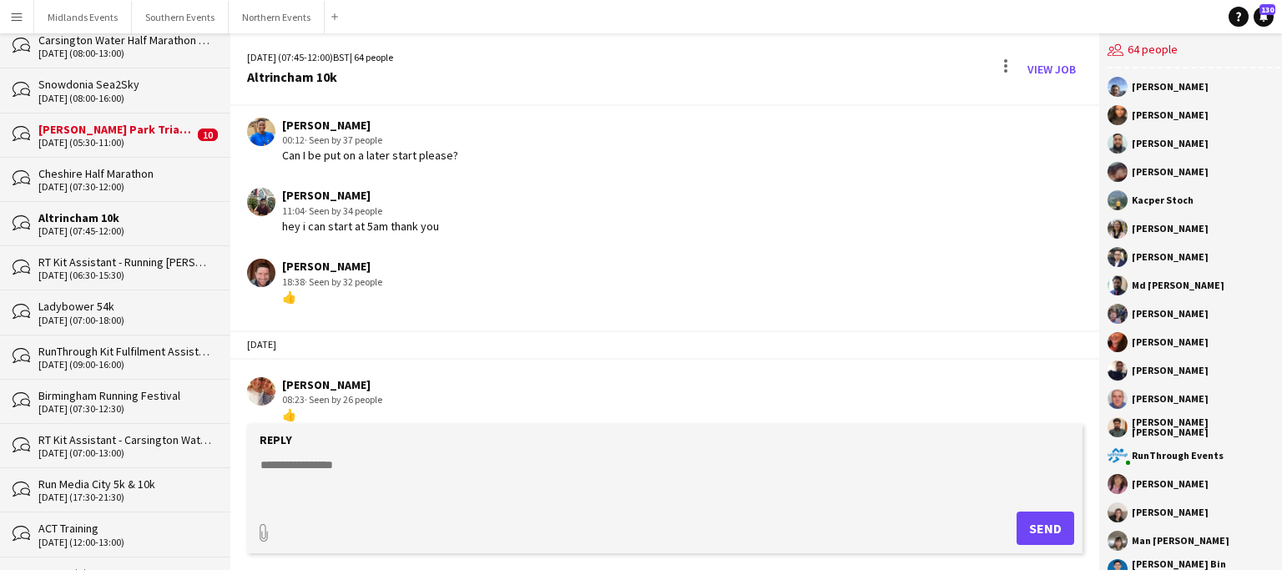
drag, startPoint x: 1089, startPoint y: 407, endPoint x: 1074, endPoint y: 341, distance: 66.8
click at [1074, 341] on div "[DATE] [PERSON_NAME] 08:23 · Seen by 26 people 👍" at bounding box center [664, 375] width 869 height 109
drag, startPoint x: 1093, startPoint y: 408, endPoint x: 1086, endPoint y: 319, distance: 89.6
click at [1086, 319] on div "[DATE] (07:45-12:00) BST | 64 people [GEOGRAPHIC_DATA] 10k View Job [DATE] RunT…" at bounding box center [756, 301] width 1052 height 537
click at [1099, 411] on div "[PERSON_NAME] [PERSON_NAME] [PERSON_NAME] [PERSON_NAME] [PERSON_NAME] [PERSON_N…" at bounding box center [1194, 319] width 190 height 502
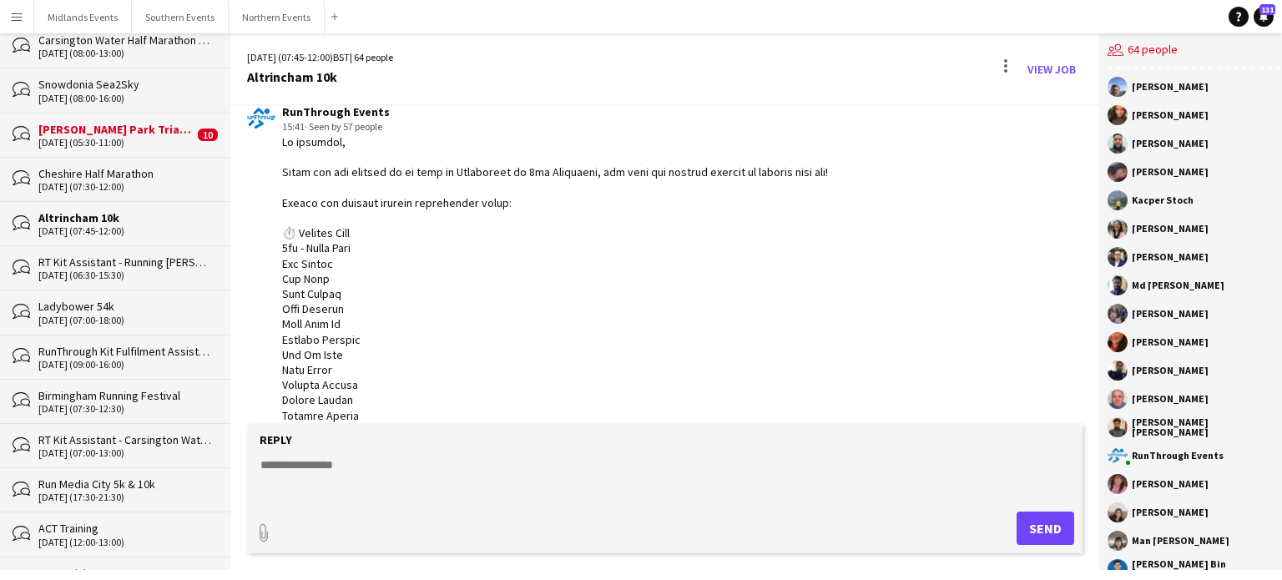
scroll to position [38, 0]
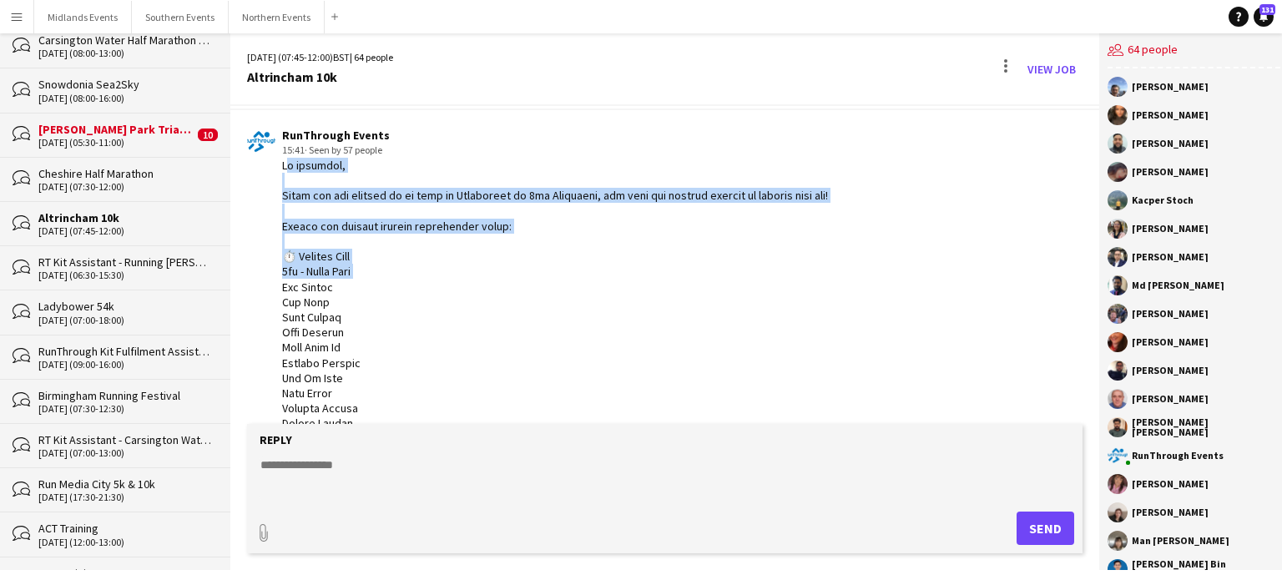
drag, startPoint x: 276, startPoint y: 168, endPoint x: 381, endPoint y: 268, distance: 144.7
copy div "Hi everyone, Thank you for signing up to work at [GEOGRAPHIC_DATA] on [DATE], t…"
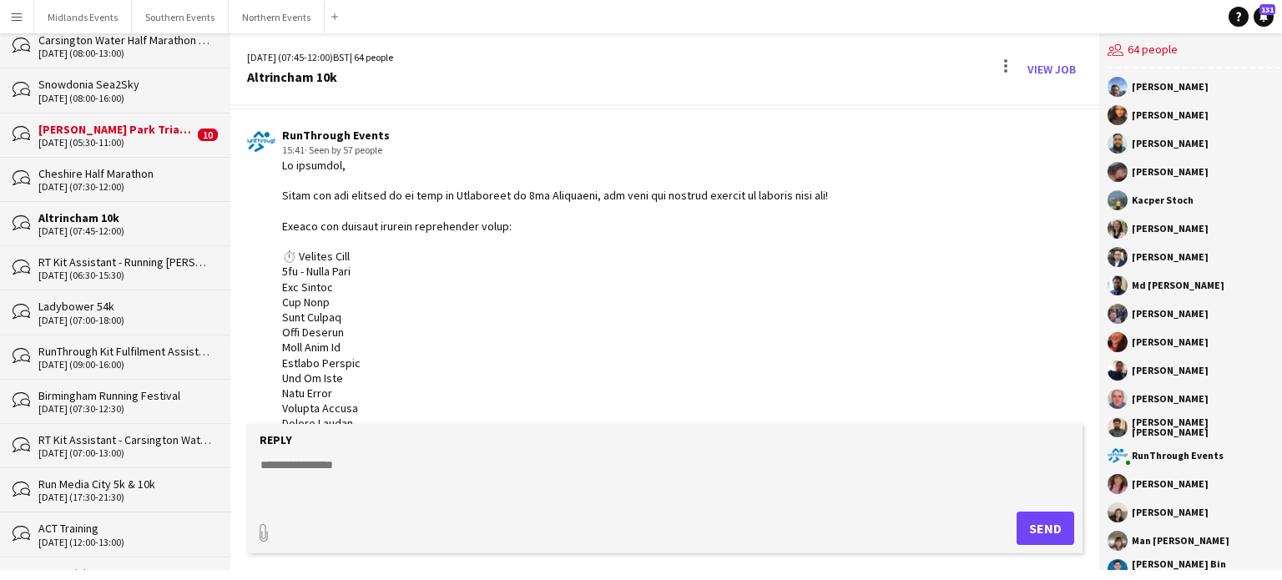
click at [297, 472] on textarea at bounding box center [665, 478] width 812 height 43
paste textarea "**********"
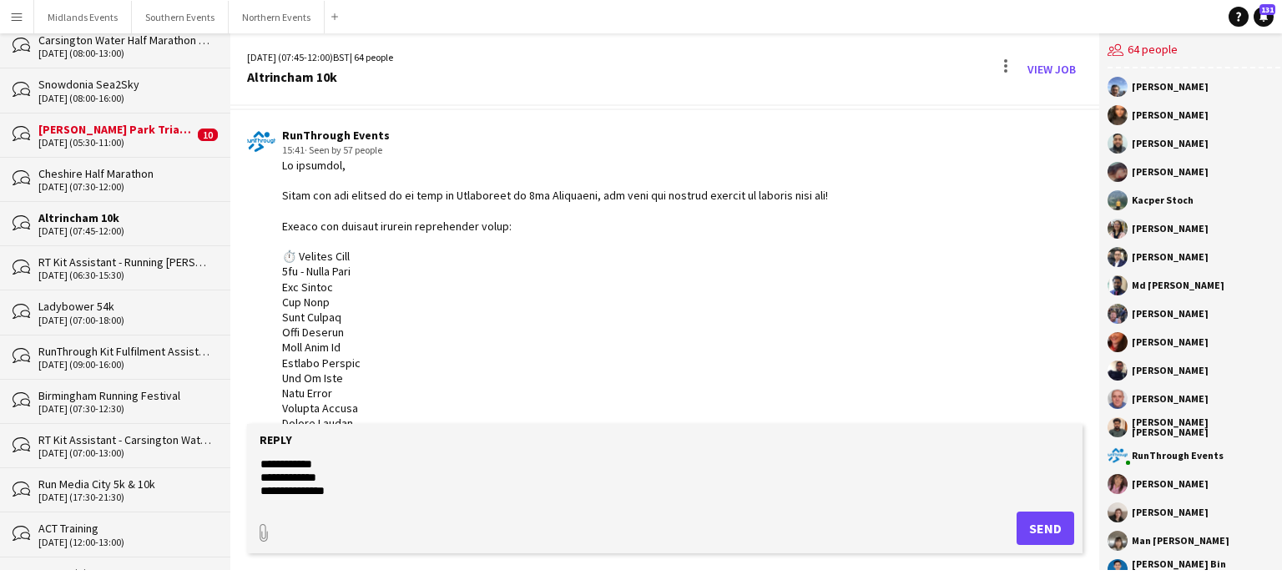
paste textarea "**********"
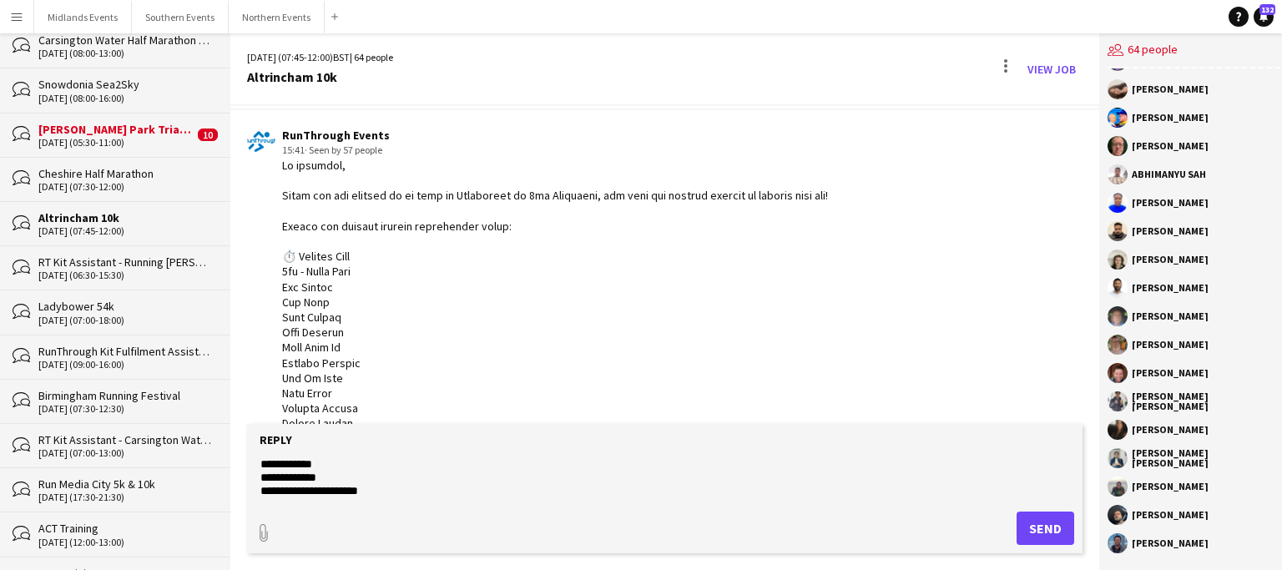
scroll to position [564, 0]
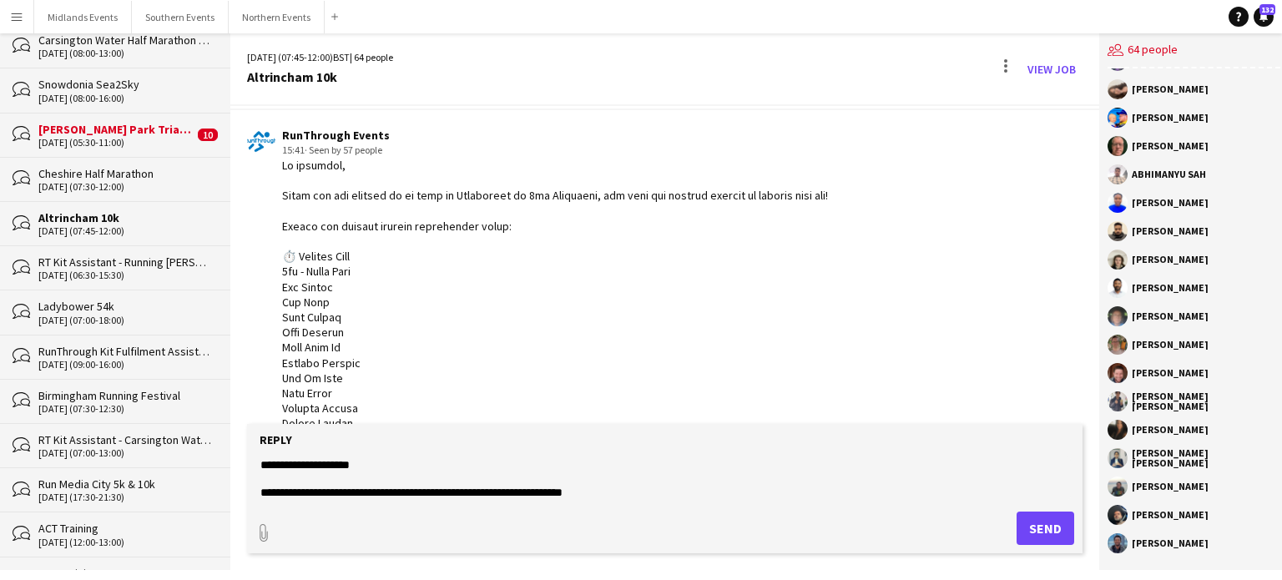
click at [409, 493] on textarea "**********" at bounding box center [665, 478] width 812 height 43
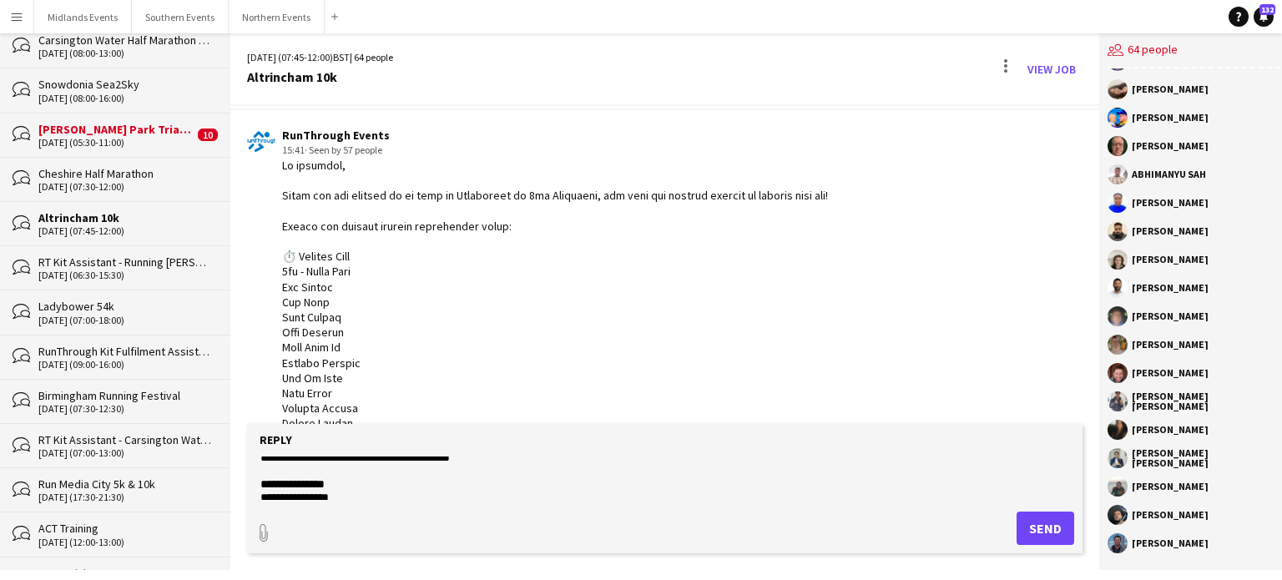
scroll to position [0, 0]
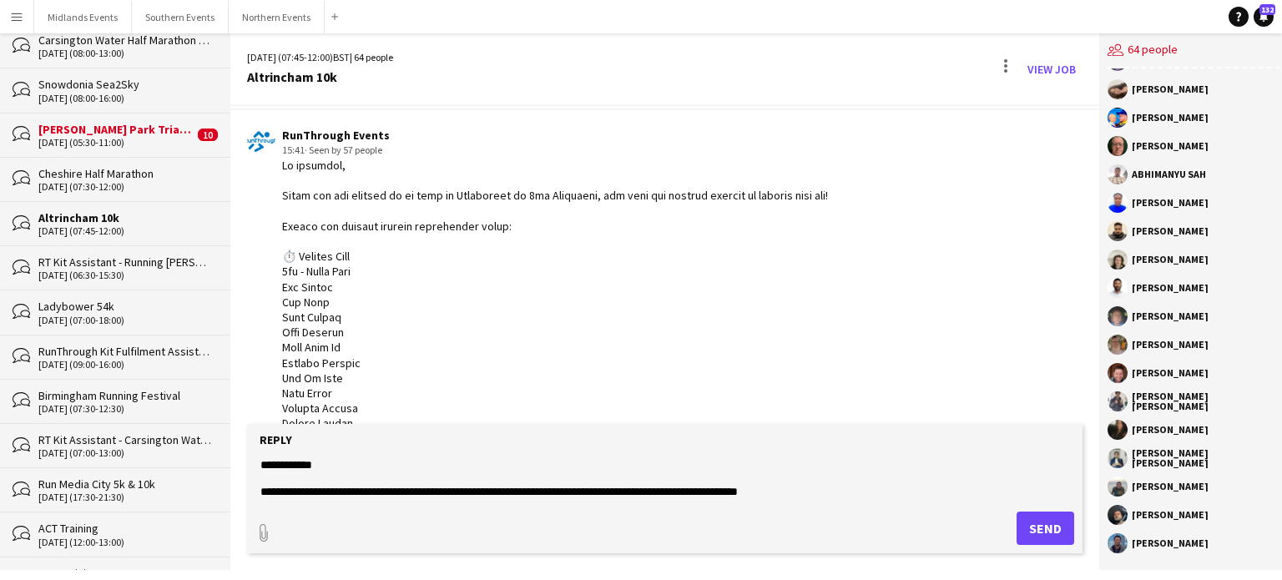
drag, startPoint x: 466, startPoint y: 484, endPoint x: 311, endPoint y: 442, distance: 160.8
click at [311, 442] on form "**********" at bounding box center [665, 488] width 836 height 129
click at [431, 483] on textarea "**********" at bounding box center [665, 478] width 812 height 43
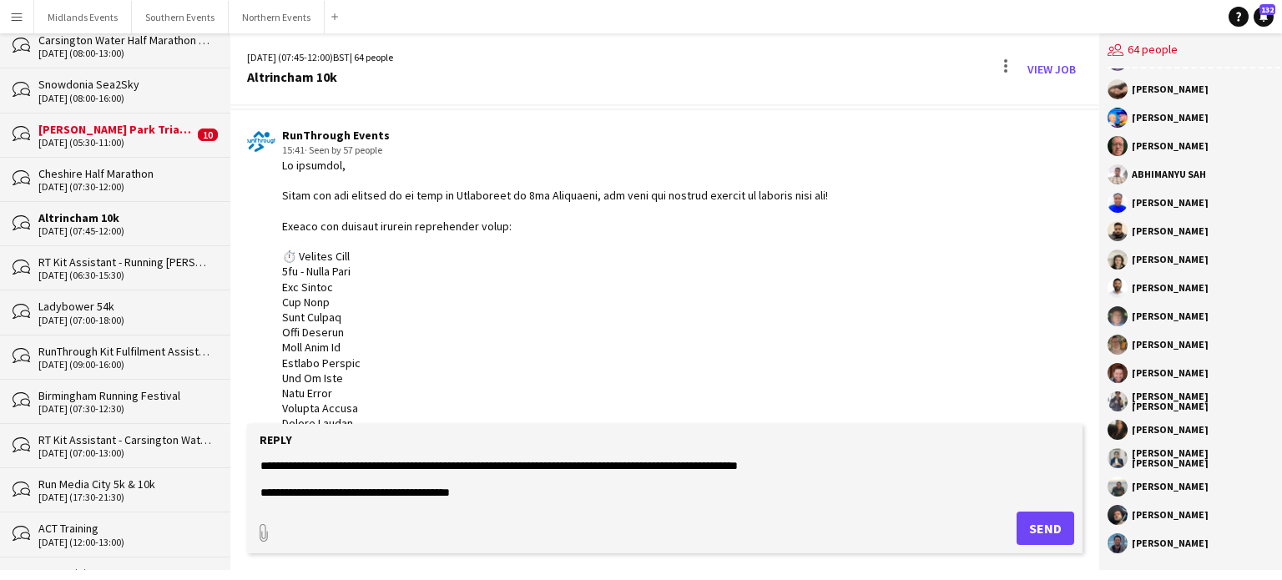
scroll to position [39, 0]
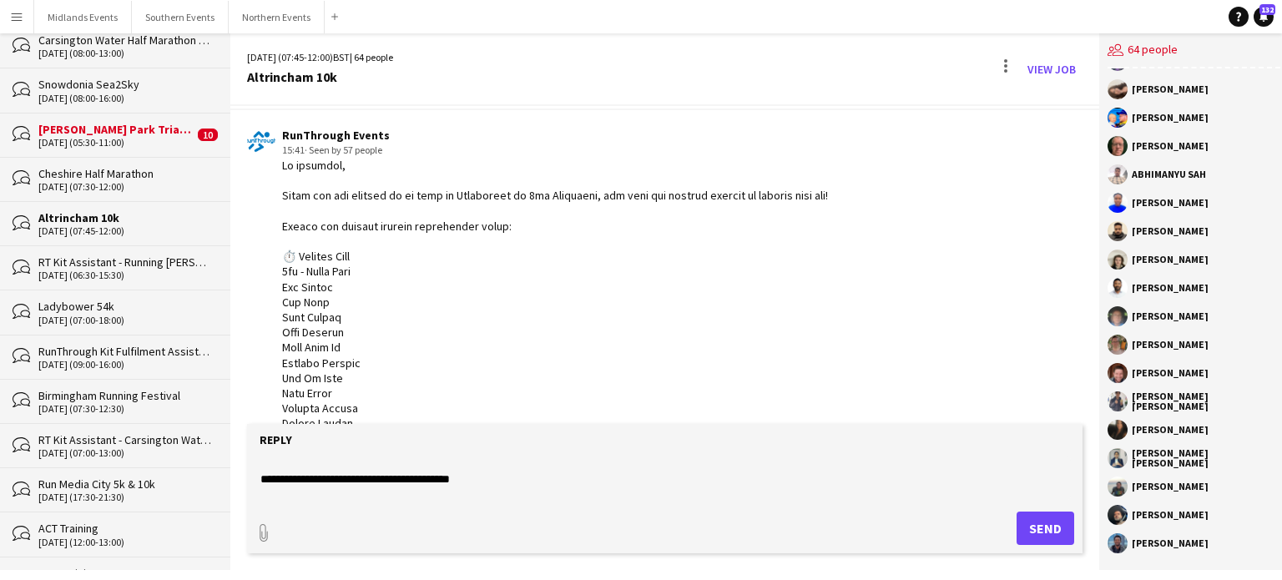
click at [434, 478] on textarea "**********" at bounding box center [665, 478] width 812 height 43
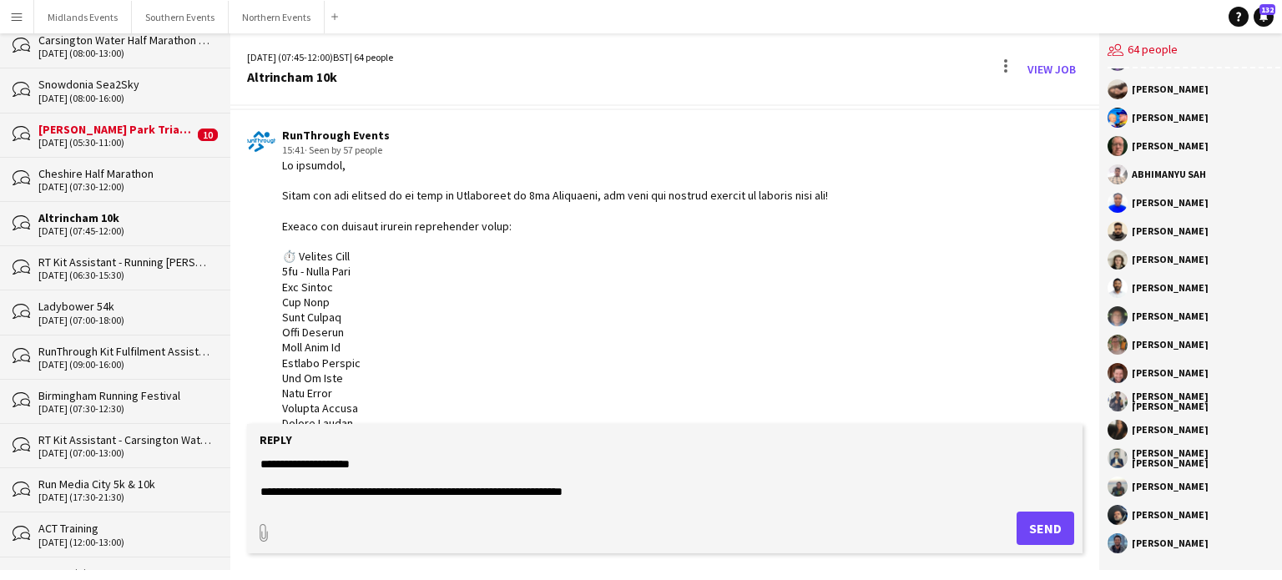
click at [870, 493] on textarea "**********" at bounding box center [665, 478] width 812 height 43
type textarea "**********"
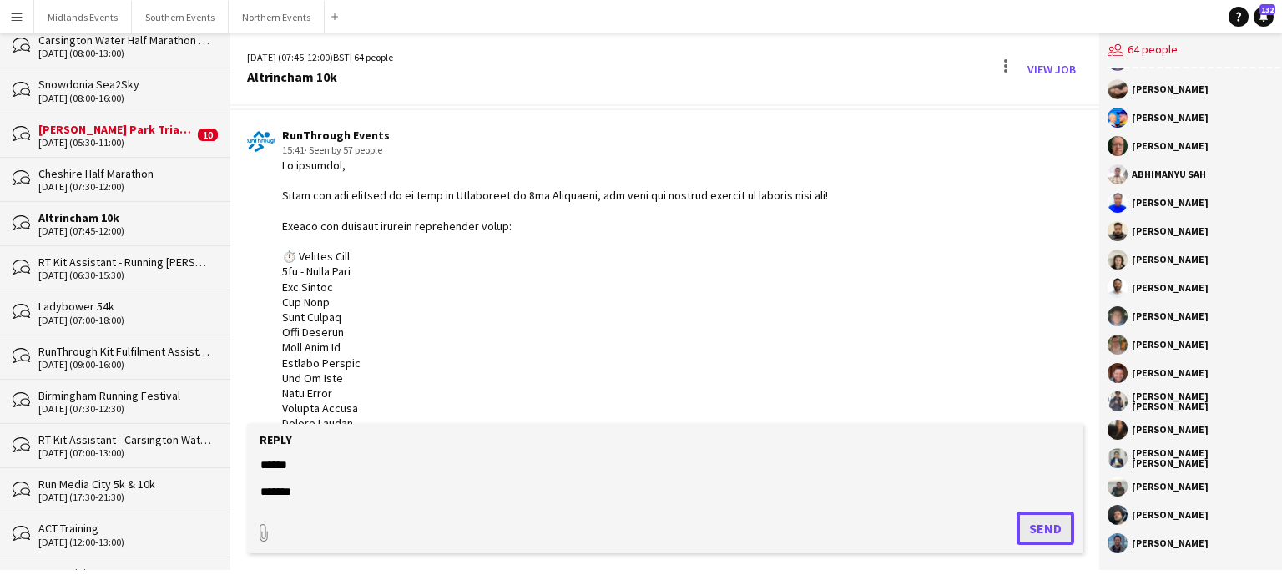
click at [1028, 533] on button "Send" at bounding box center [1046, 528] width 58 height 33
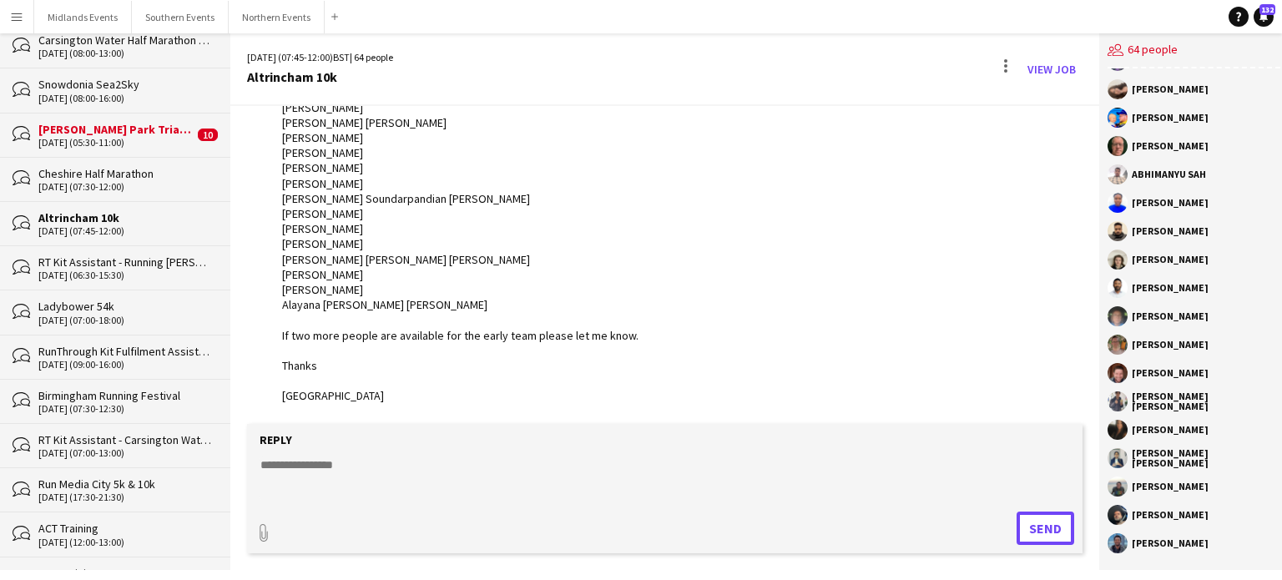
scroll to position [0, 0]
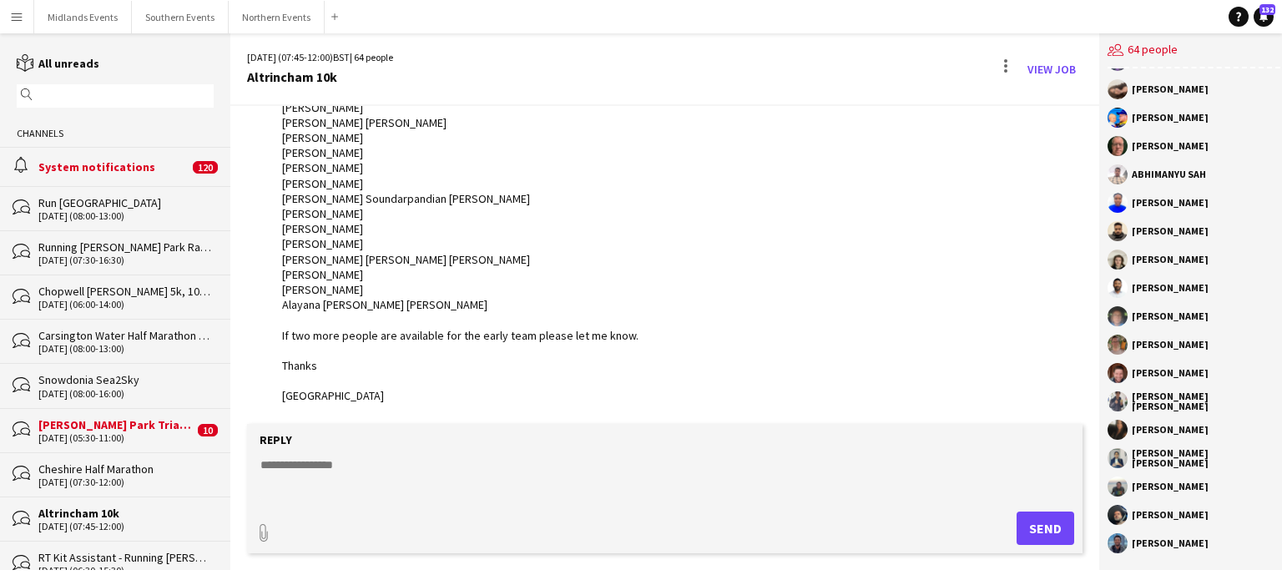
click at [129, 165] on div "System notifications" at bounding box center [113, 166] width 150 height 15
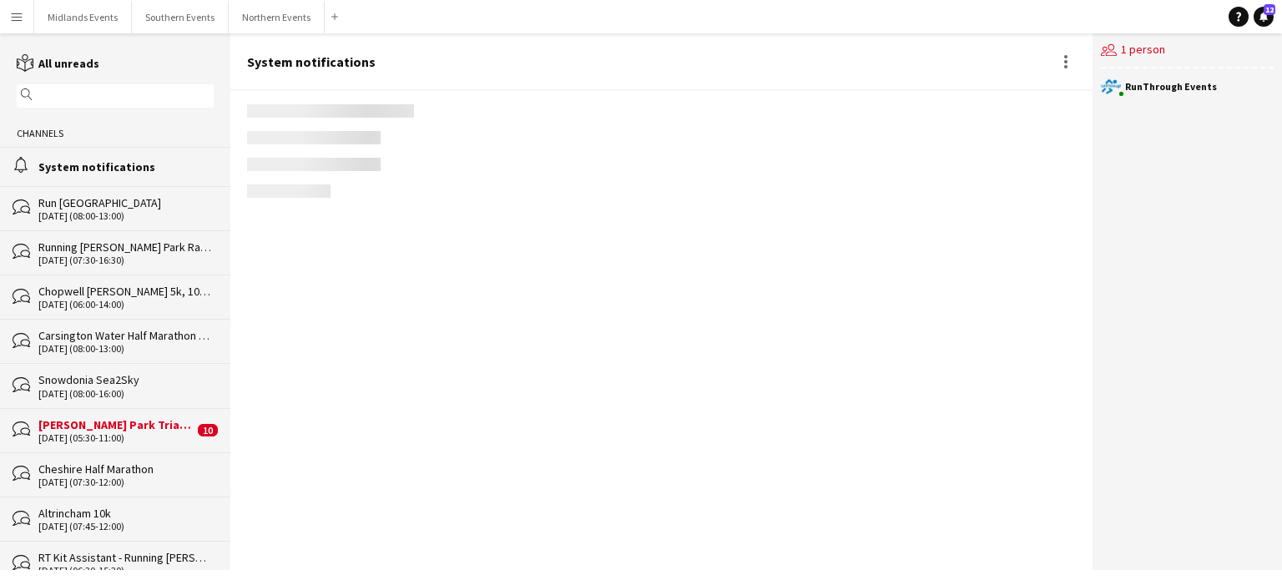
scroll to position [1719, 0]
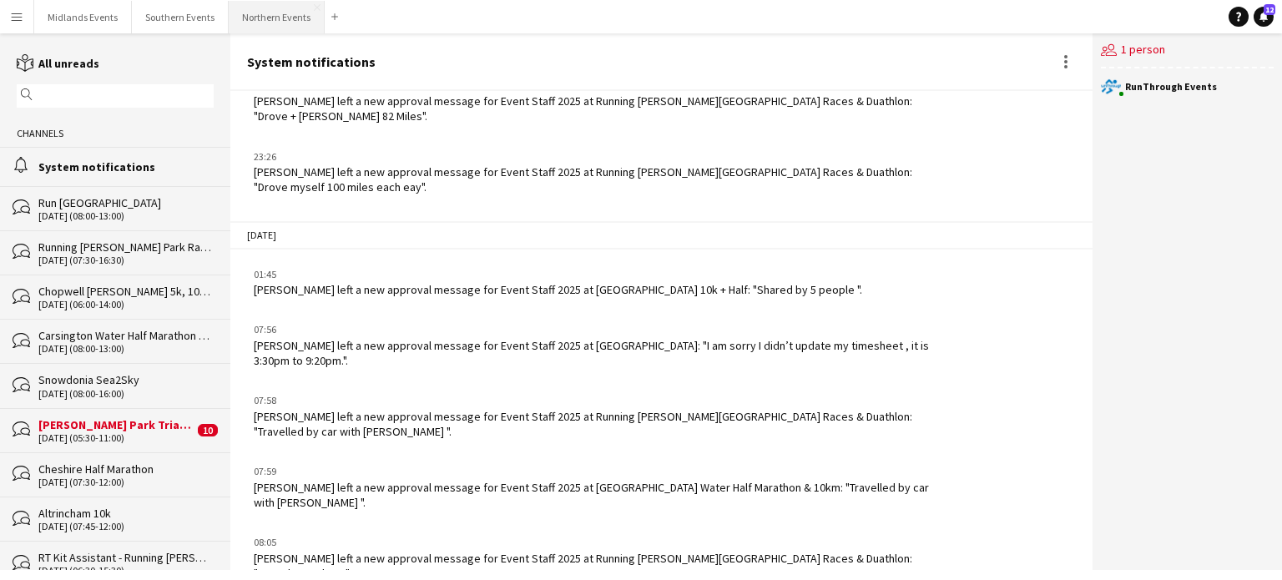
click at [263, 19] on button "Northern Events Close" at bounding box center [277, 17] width 96 height 33
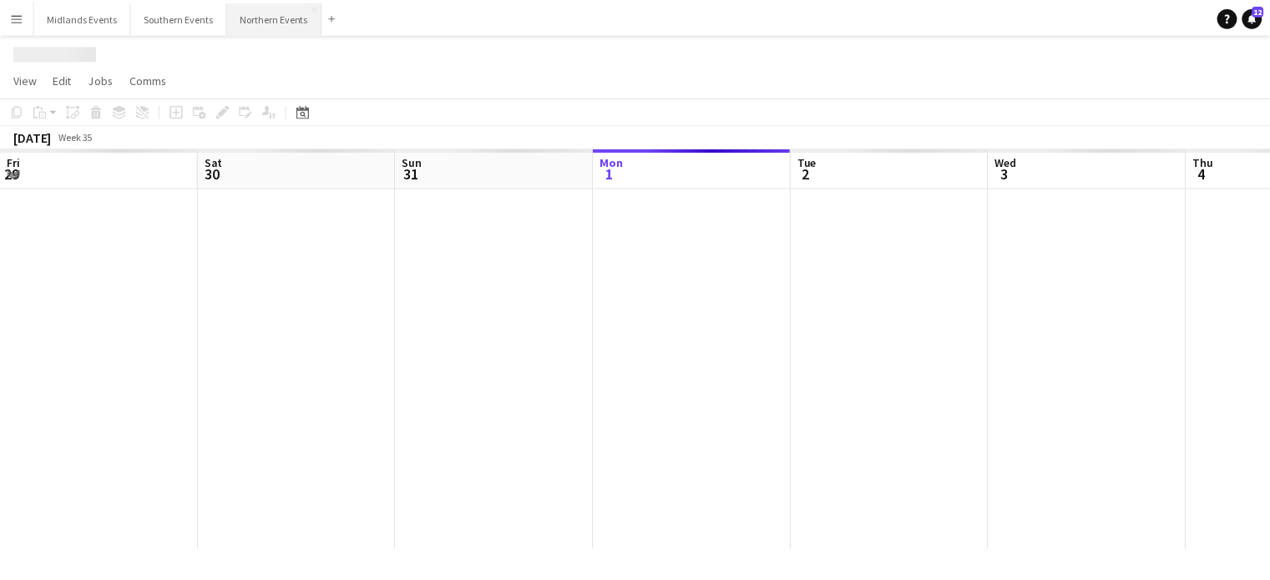
scroll to position [0, 399]
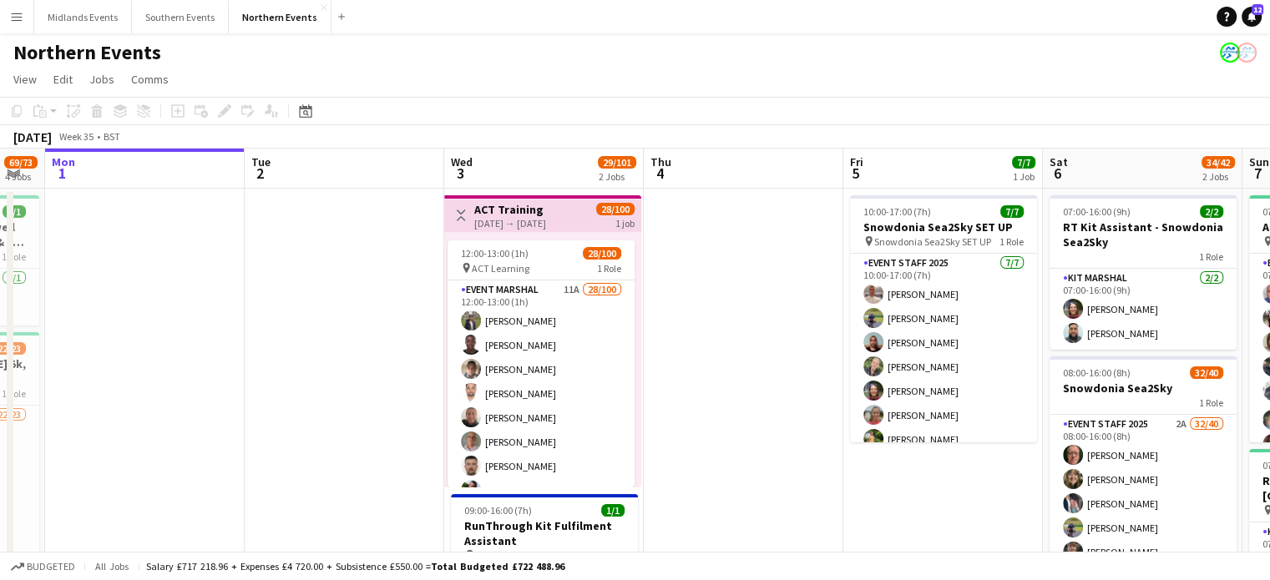
drag, startPoint x: 912, startPoint y: 337, endPoint x: 716, endPoint y: 373, distance: 199.4
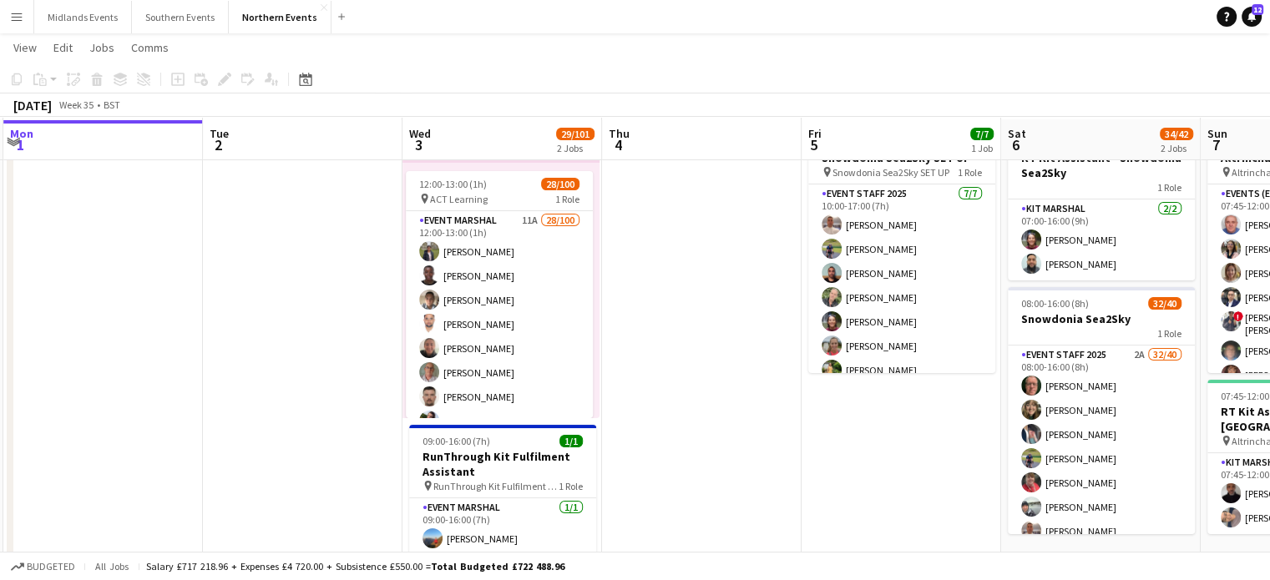
scroll to position [70, 0]
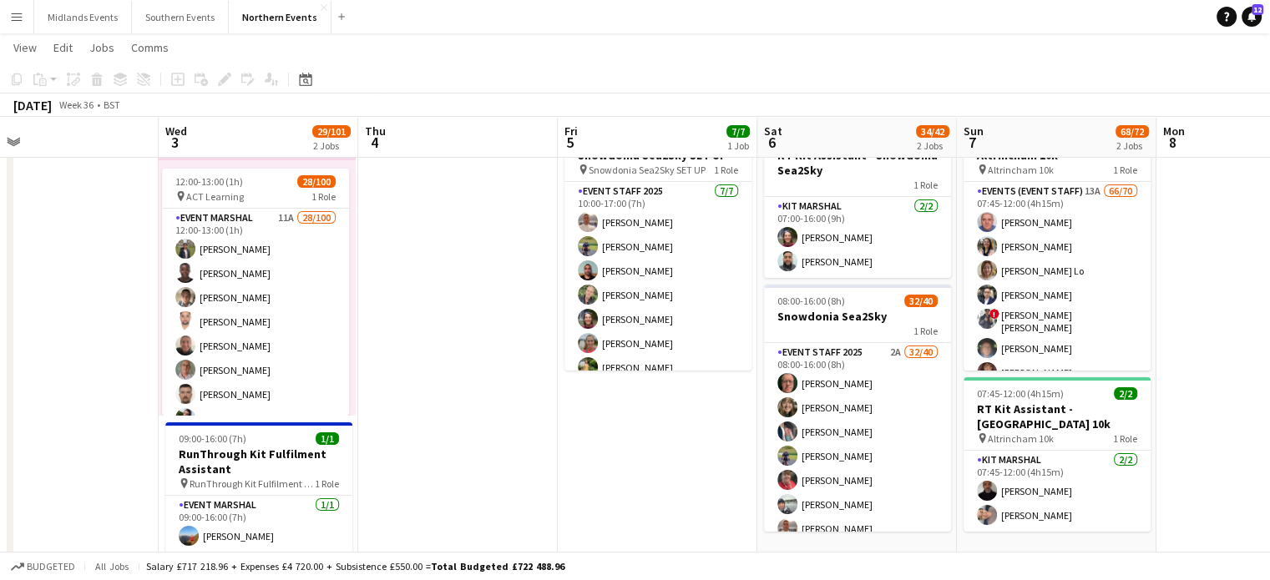
drag, startPoint x: 922, startPoint y: 456, endPoint x: 700, endPoint y: 470, distance: 222.5
click at [700, 470] on app-calendar-viewport "Sat 30 Sun 31 69/73 4 Jobs Mon 1 Tue 2 Wed 3 29/101 2 Jobs Thu 4 Fri 5 7/7 1 Jo…" at bounding box center [635, 541] width 1270 height 1093
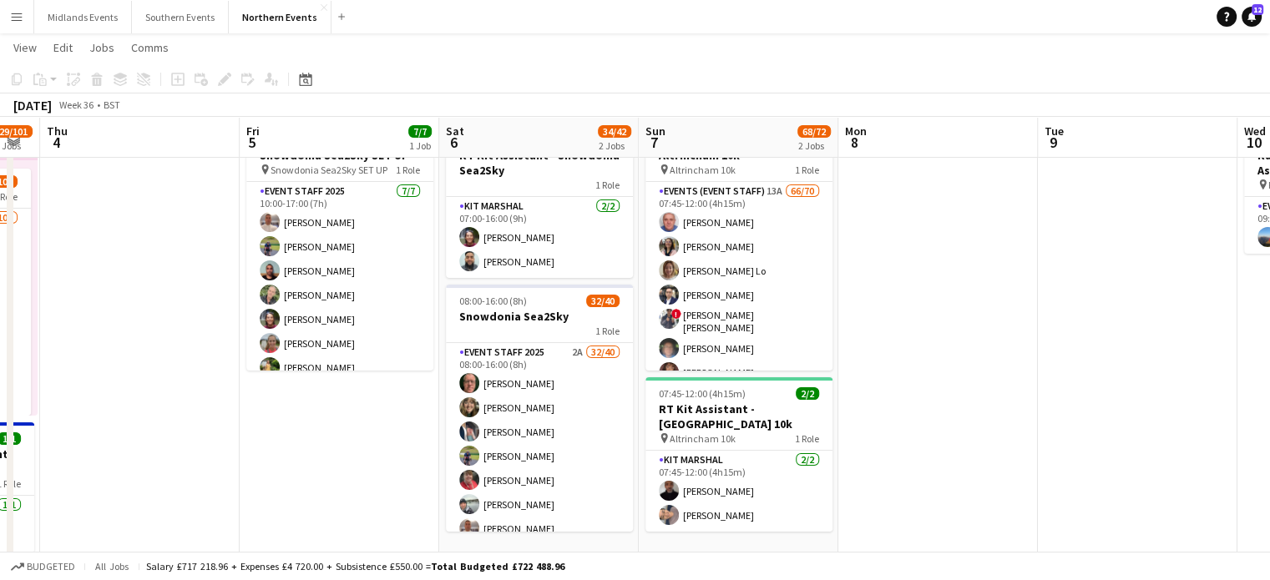
drag, startPoint x: 1239, startPoint y: 450, endPoint x: 922, endPoint y: 471, distance: 317.1
click at [922, 471] on app-calendar-viewport "Sun 31 69/73 4 Jobs Mon 1 Tue 2 Wed 3 29/101 2 Jobs Thu 4 Fri 5 7/7 1 Job Sat 6…" at bounding box center [635, 541] width 1270 height 1093
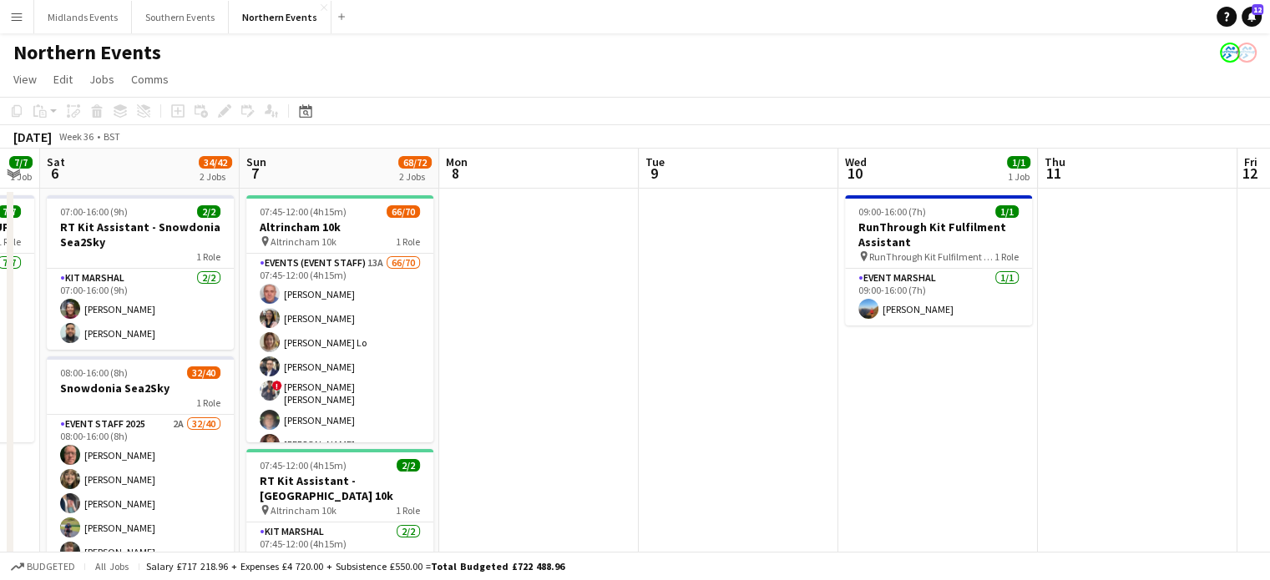
scroll to position [0, 571]
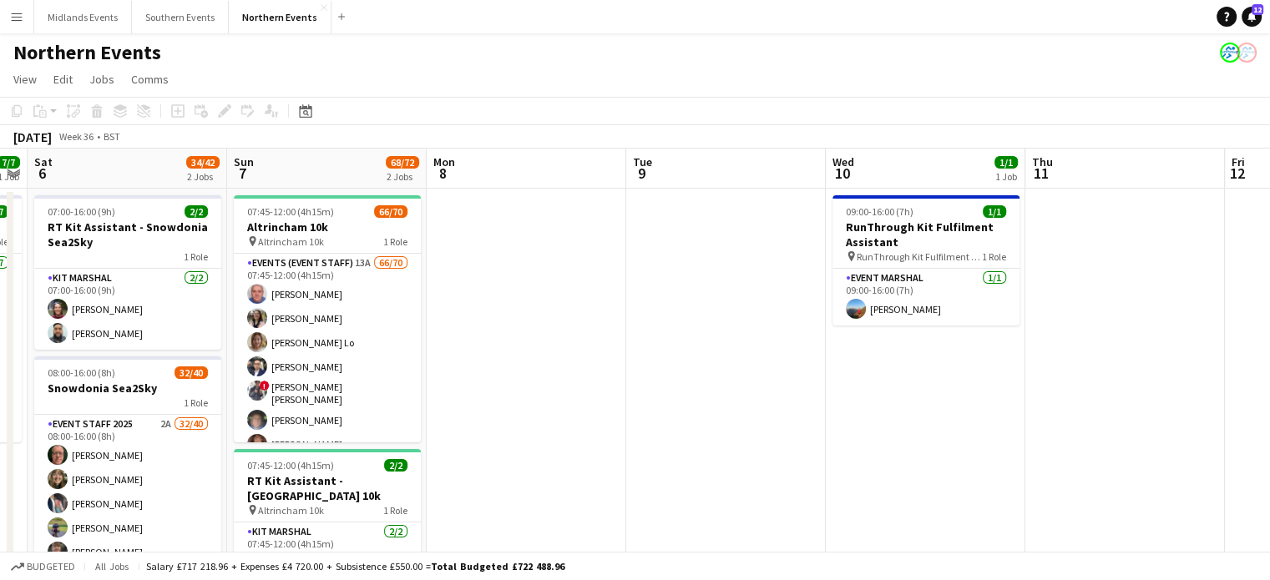
drag, startPoint x: 979, startPoint y: 383, endPoint x: 569, endPoint y: 425, distance: 412.0
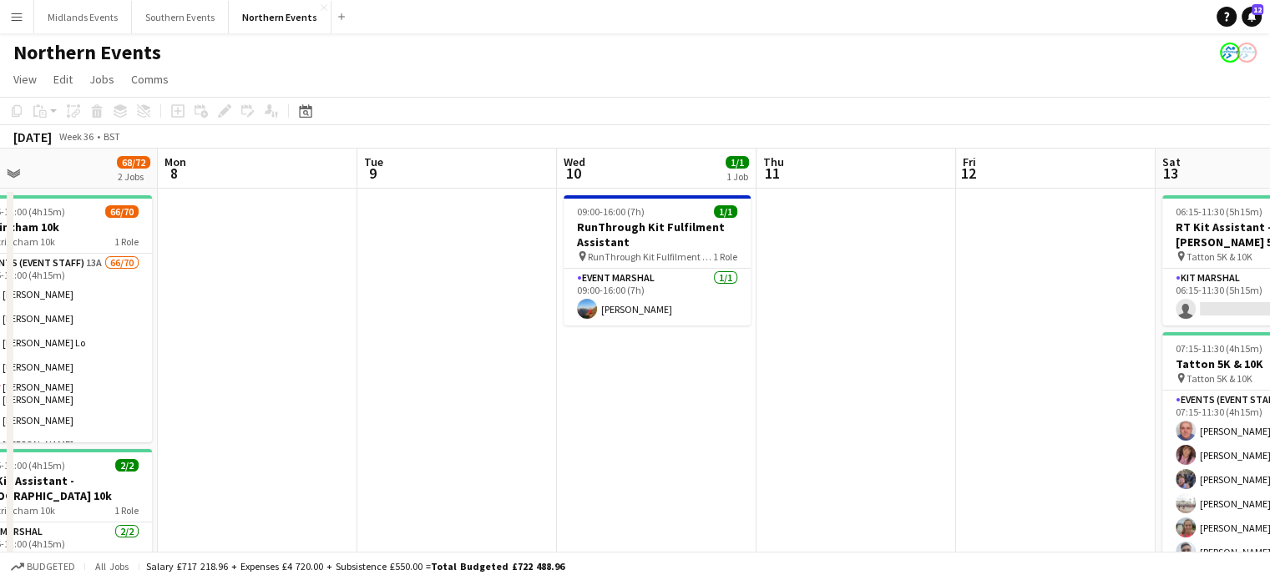
drag, startPoint x: 873, startPoint y: 465, endPoint x: 594, endPoint y: 473, distance: 279.8
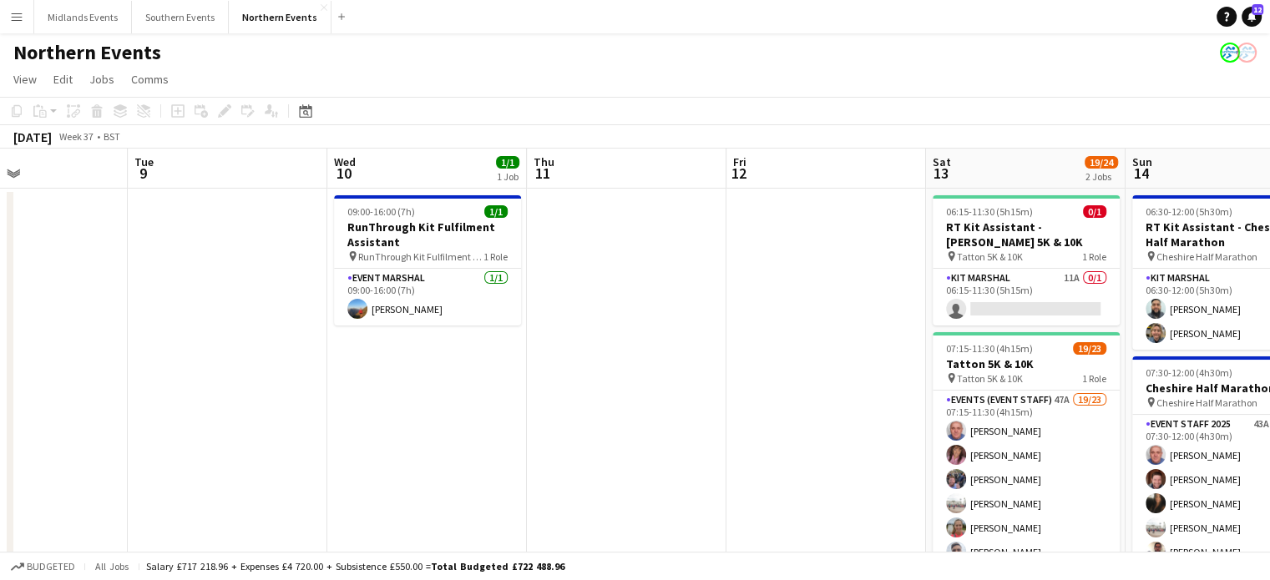
drag, startPoint x: 988, startPoint y: 470, endPoint x: 769, endPoint y: 483, distance: 220.0
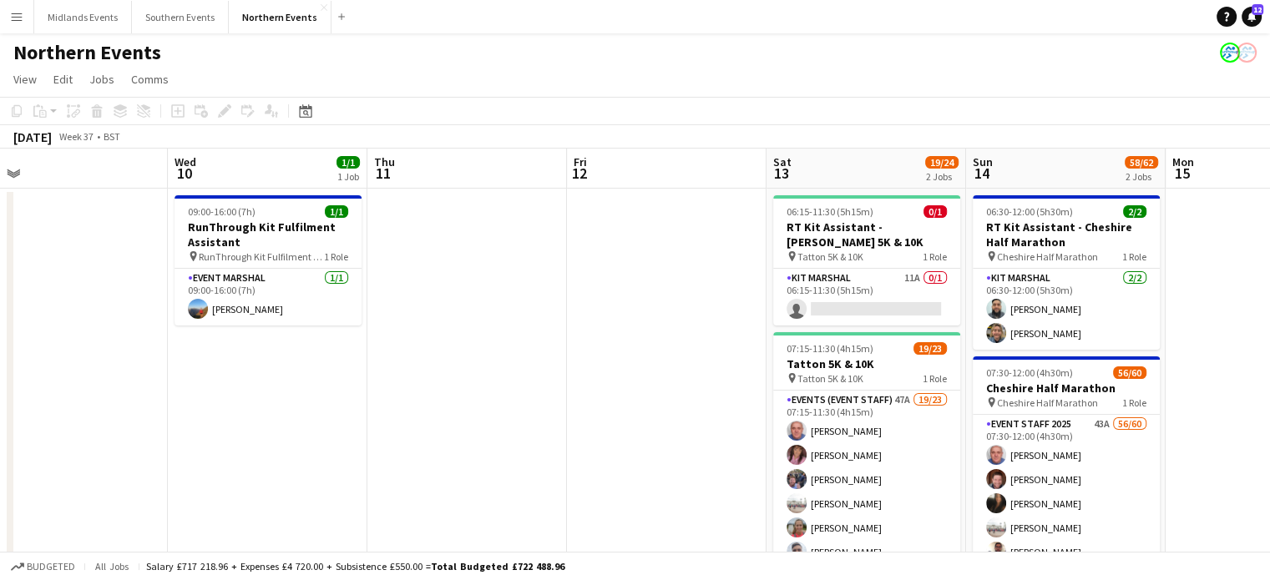
drag, startPoint x: 830, startPoint y: 496, endPoint x: 661, endPoint y: 501, distance: 168.7
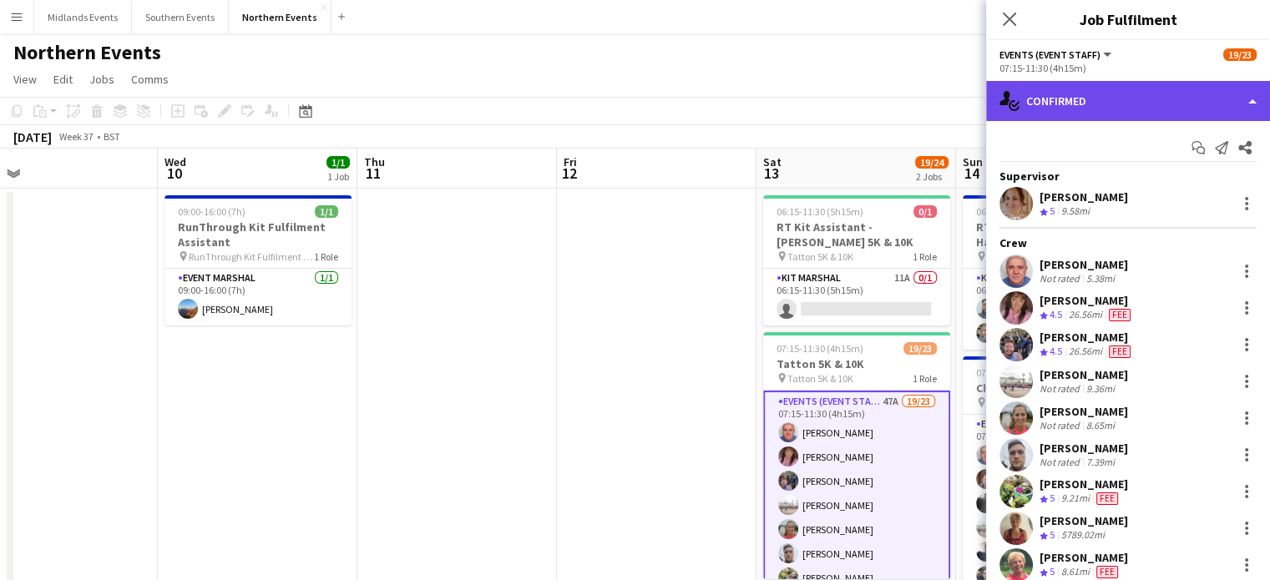
click at [1112, 101] on div "single-neutral-actions-check-2 Confirmed" at bounding box center [1128, 101] width 284 height 40
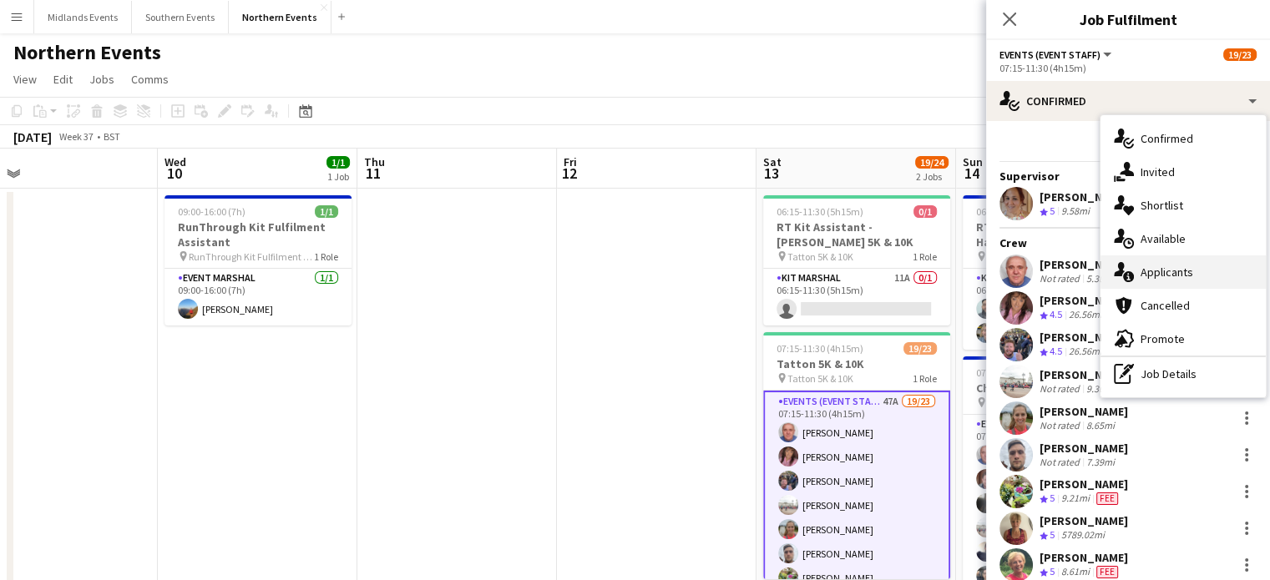
click at [1162, 266] on div "single-neutral-actions-information Applicants" at bounding box center [1182, 271] width 165 height 33
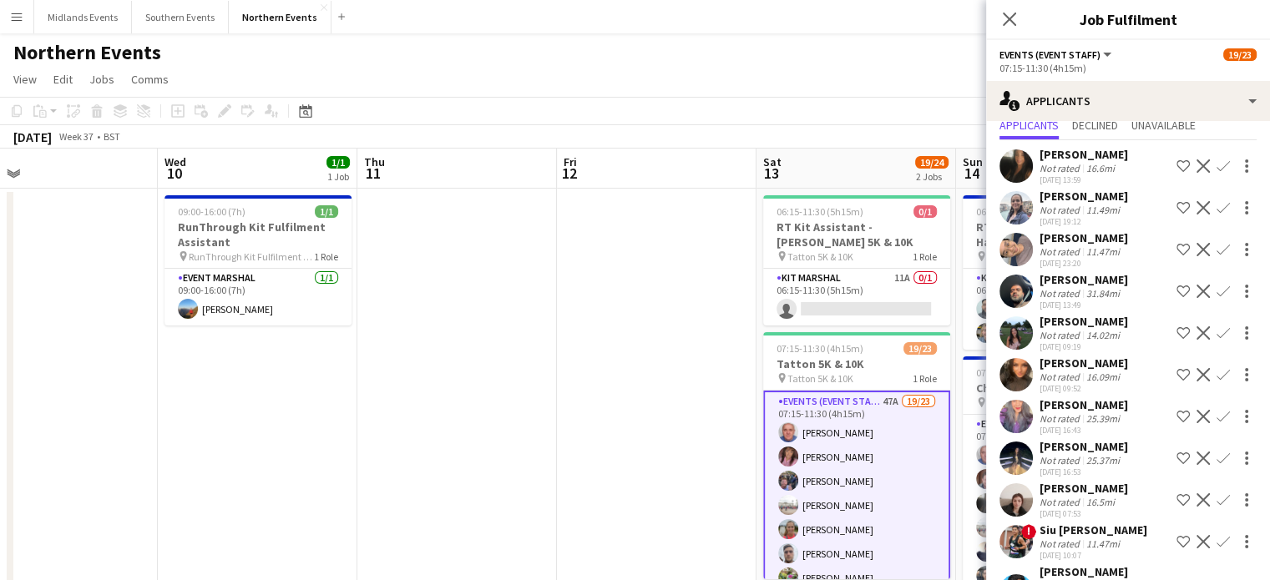
scroll to position [51, 0]
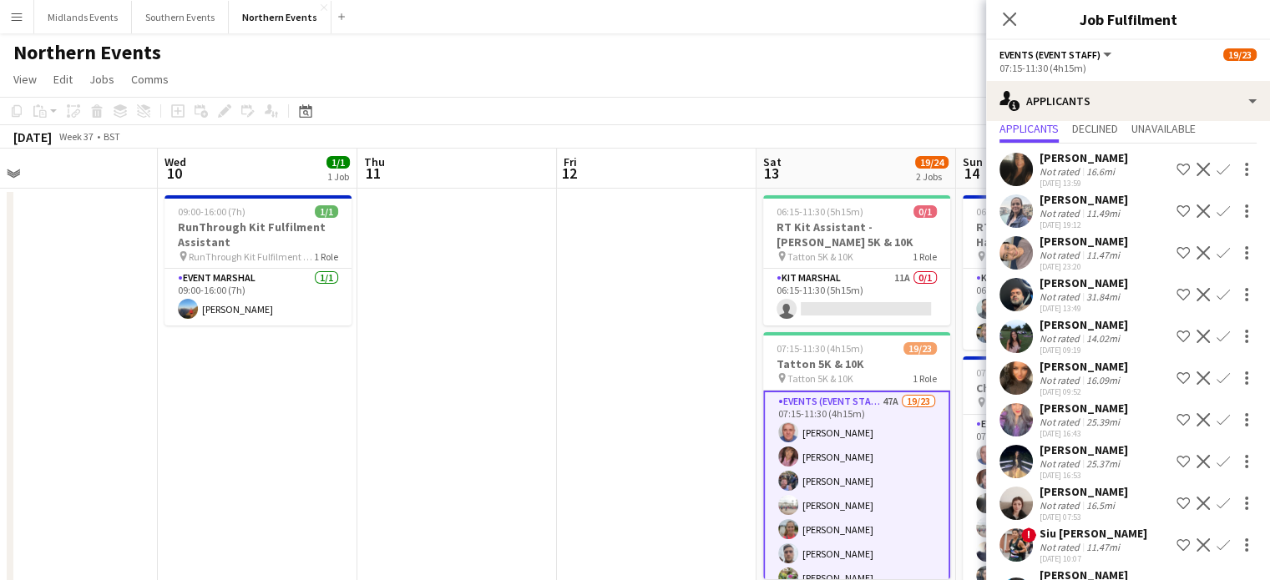
click at [1216, 166] on app-icon "Confirm" at bounding box center [1222, 169] width 13 height 13
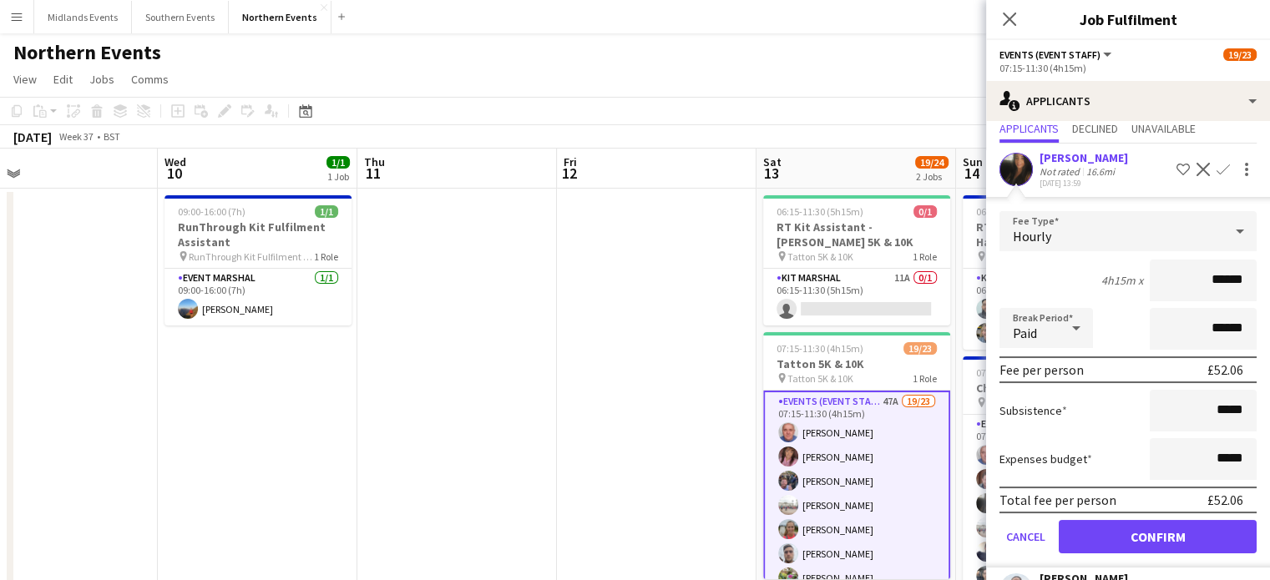
click at [1216, 169] on app-icon "Confirm" at bounding box center [1222, 169] width 13 height 13
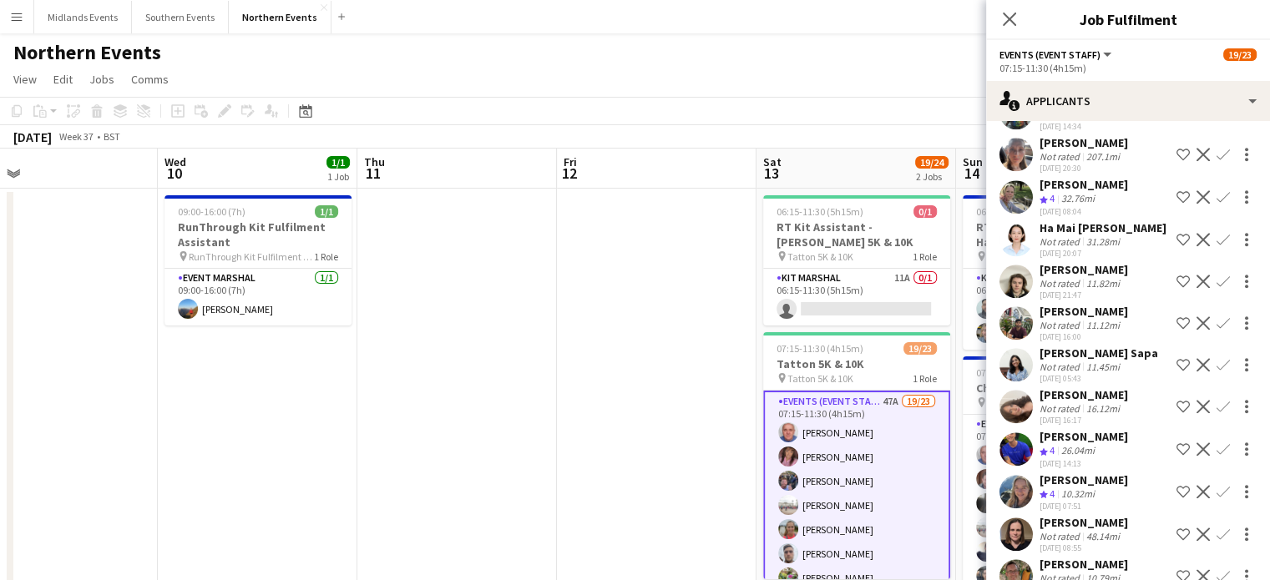
scroll to position [1953, 0]
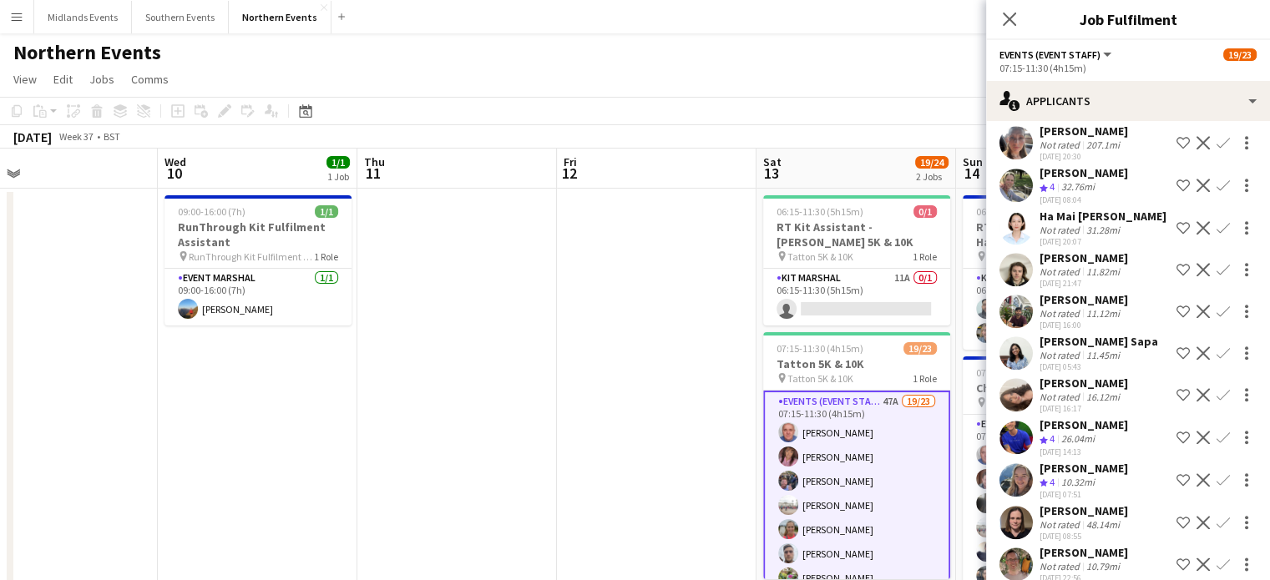
click at [1216, 431] on app-icon "Confirm" at bounding box center [1222, 437] width 13 height 13
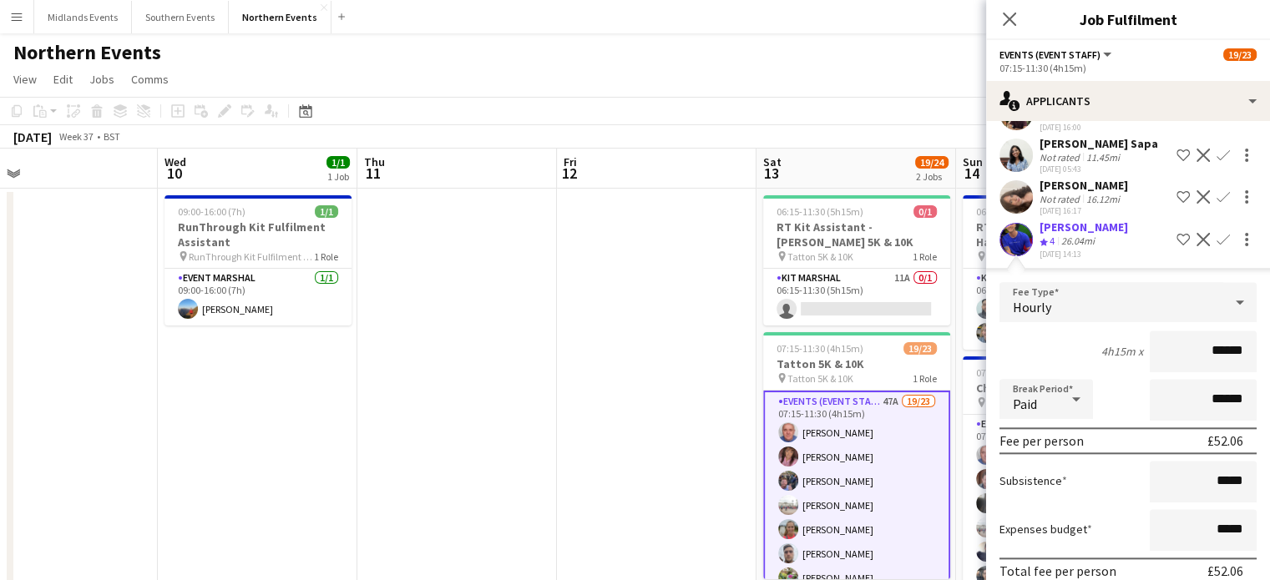
scroll to position [1780, 0]
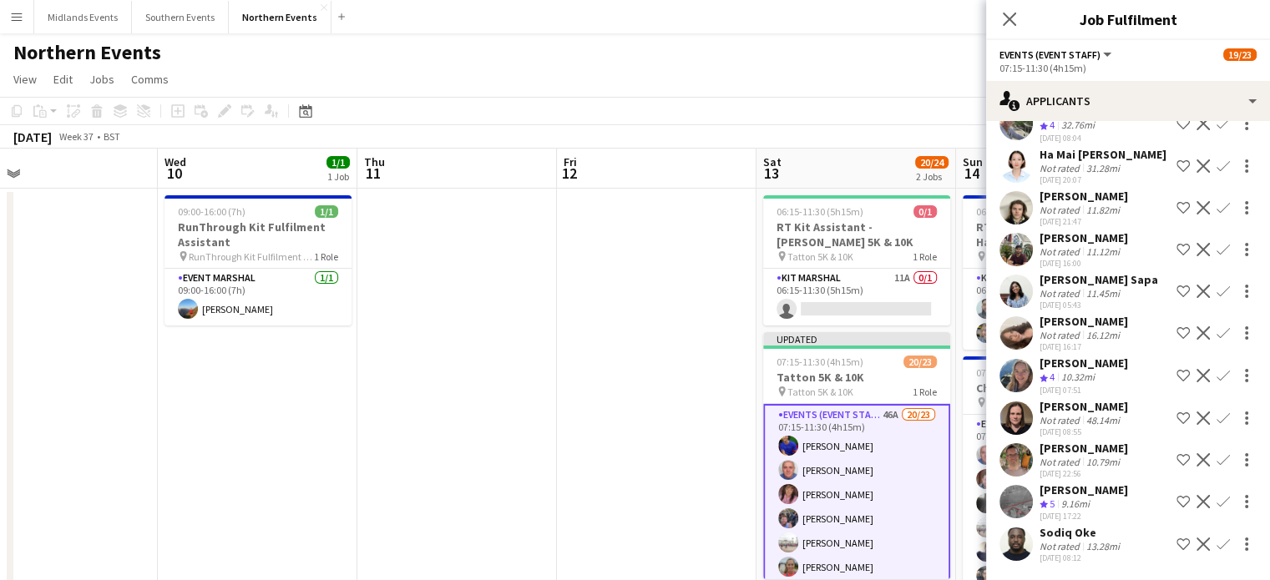
scroll to position [1616, 0]
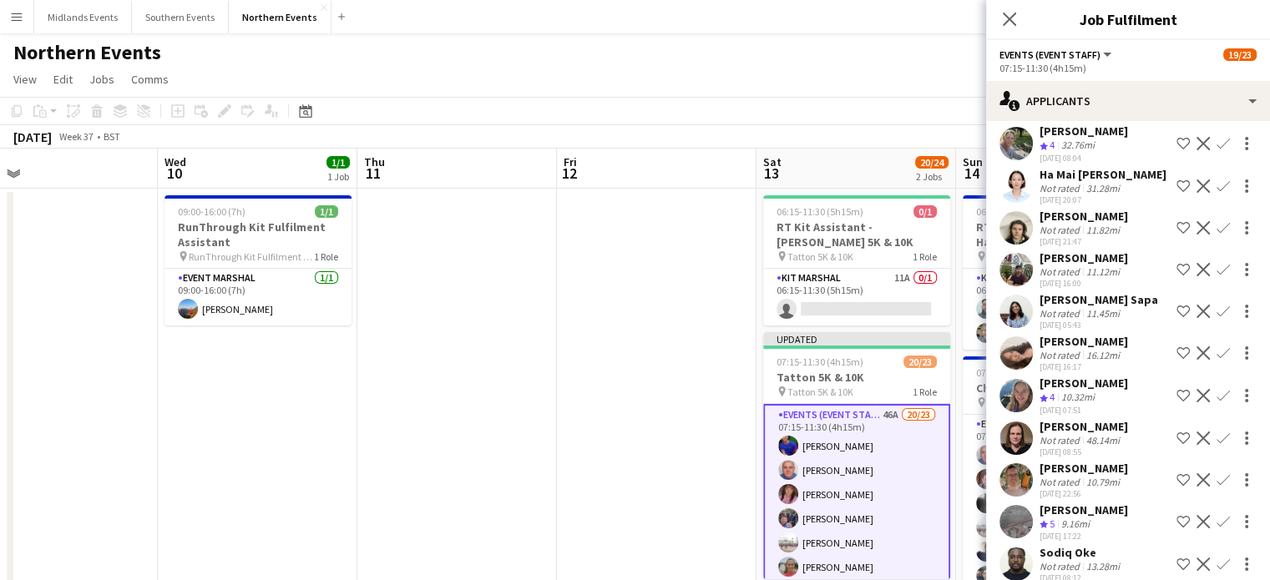
click at [1216, 515] on app-icon "Confirm" at bounding box center [1222, 521] width 13 height 13
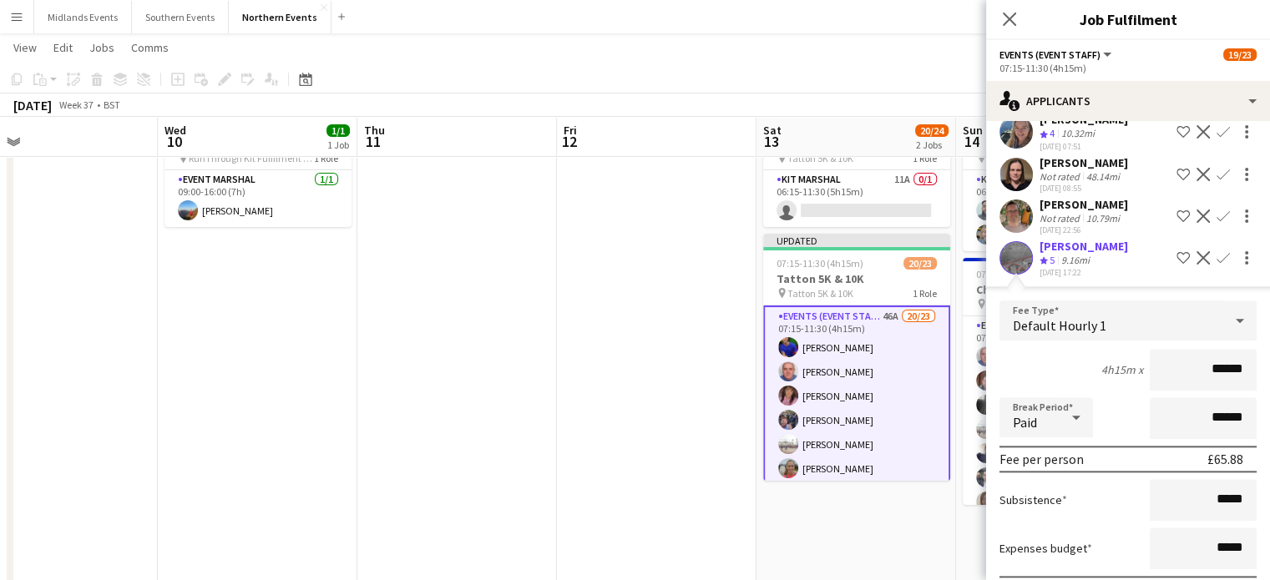
scroll to position [1994, 0]
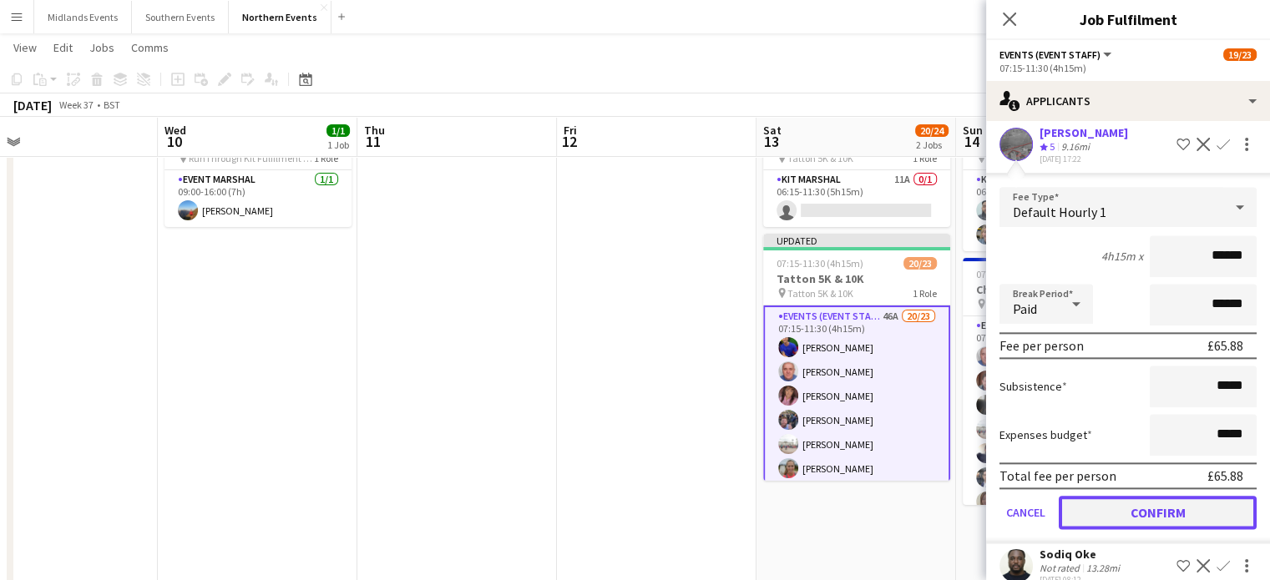
click at [1209, 496] on button "Confirm" at bounding box center [1158, 512] width 198 height 33
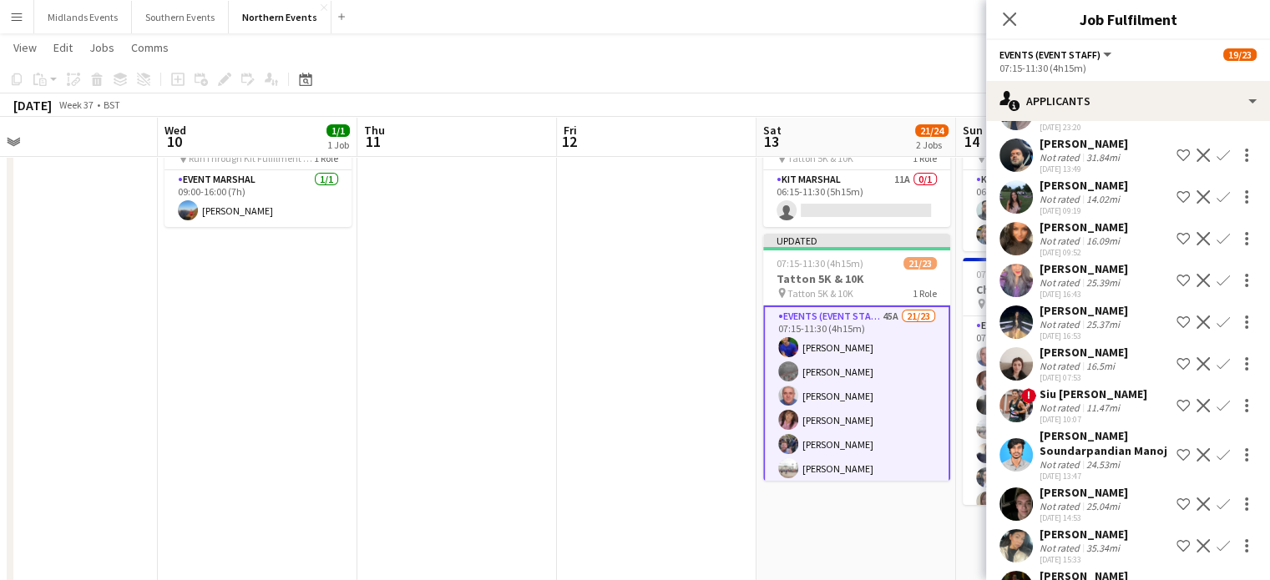
scroll to position [1574, 0]
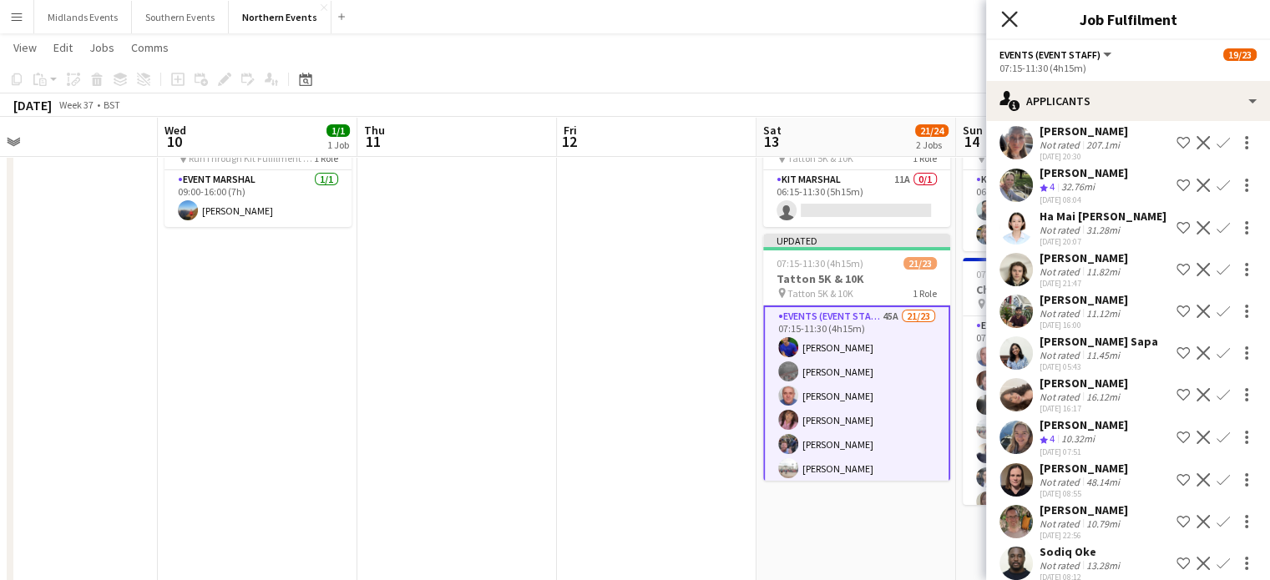
click at [1006, 25] on icon "Close pop-in" at bounding box center [1009, 19] width 16 height 16
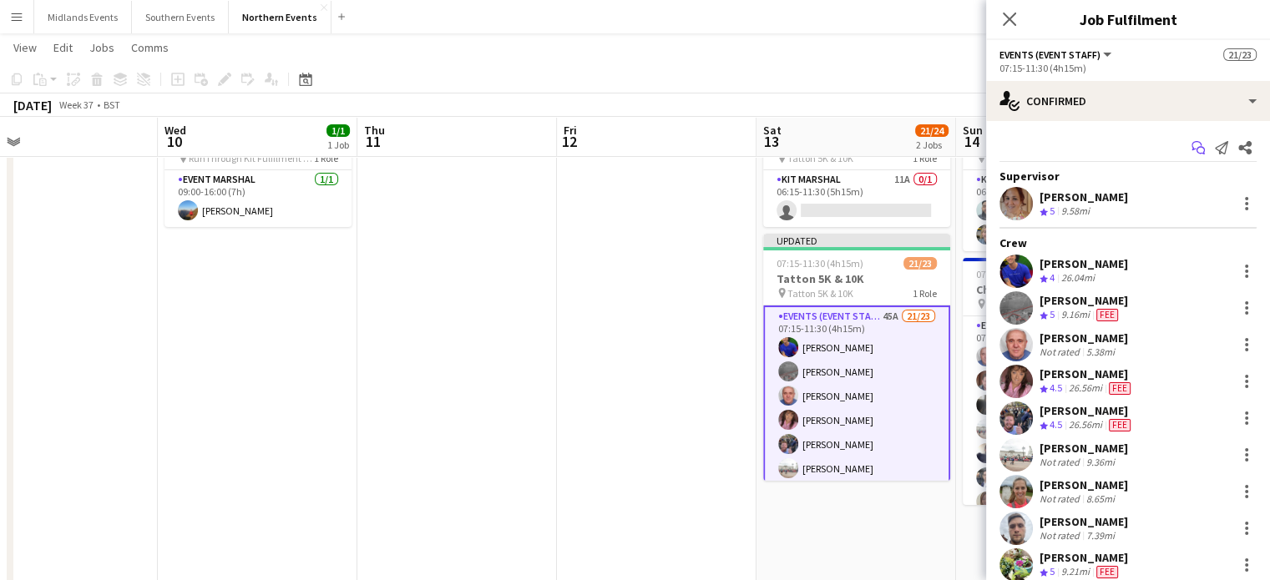
click at [1196, 149] on icon at bounding box center [1200, 151] width 8 height 8
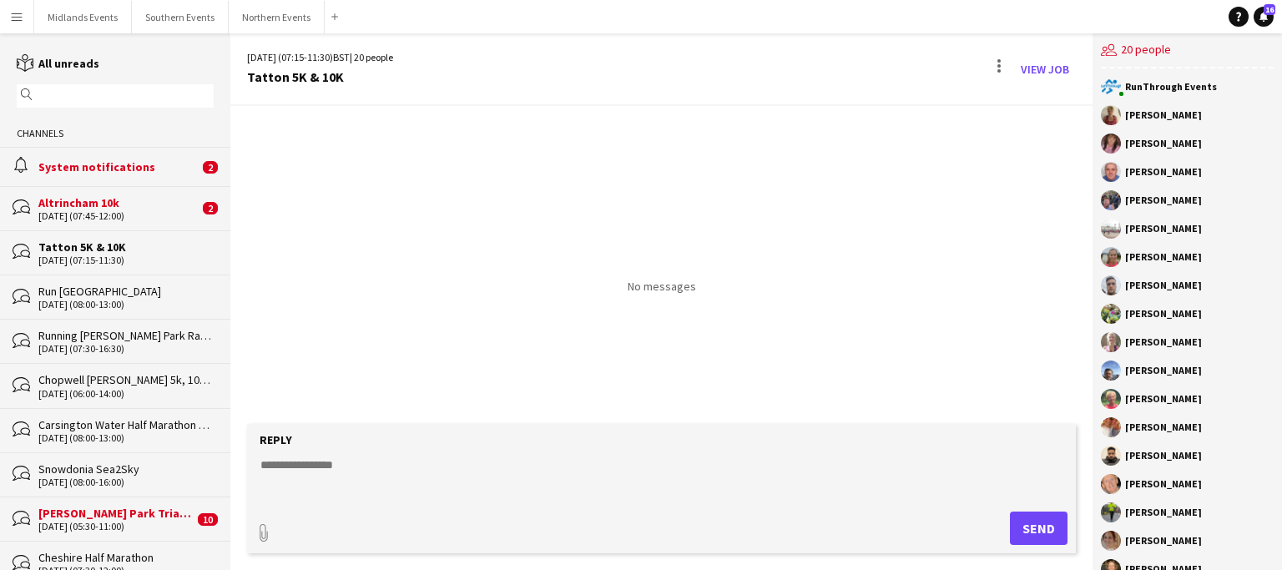
scroll to position [83, 0]
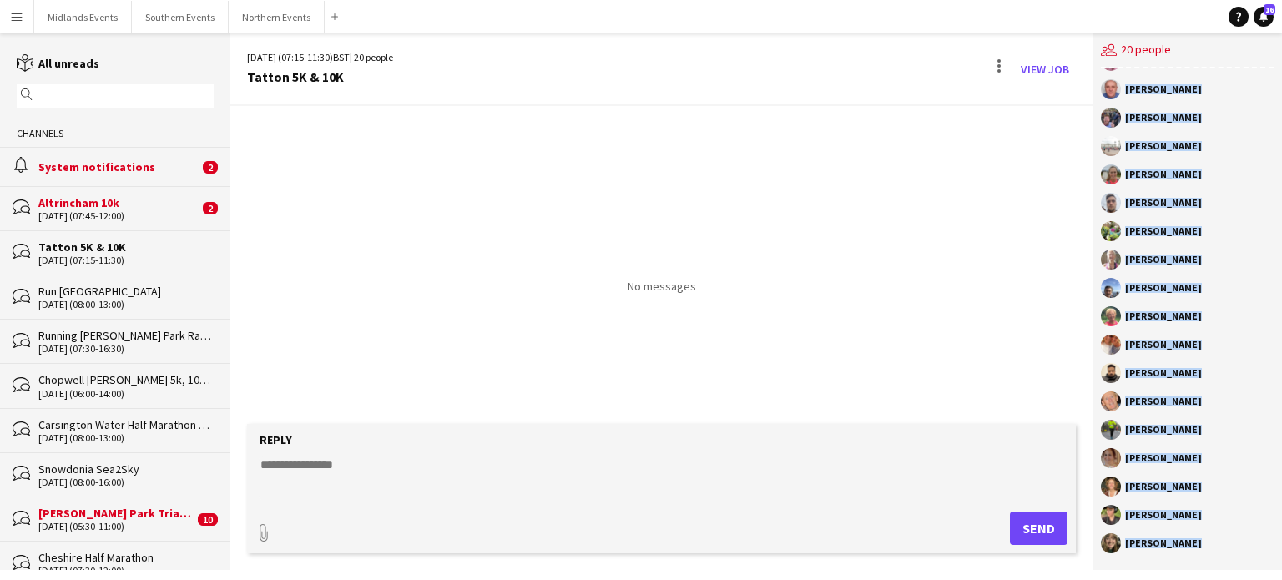
drag, startPoint x: 1125, startPoint y: 113, endPoint x: 1208, endPoint y: 554, distance: 449.3
click at [1208, 554] on div "RunThrough Events [PERSON_NAME] [PERSON_NAME] [PERSON_NAME] [PERSON_NAME] [PERS…" at bounding box center [1188, 319] width 190 height 502
copy div "[PERSON_NAME] [PERSON_NAME] [PERSON_NAME] [PERSON_NAME] [PERSON_NAME] [PERSON_N…"
click at [1205, 440] on app-chat-member "[PERSON_NAME]" at bounding box center [1187, 434] width 173 height 28
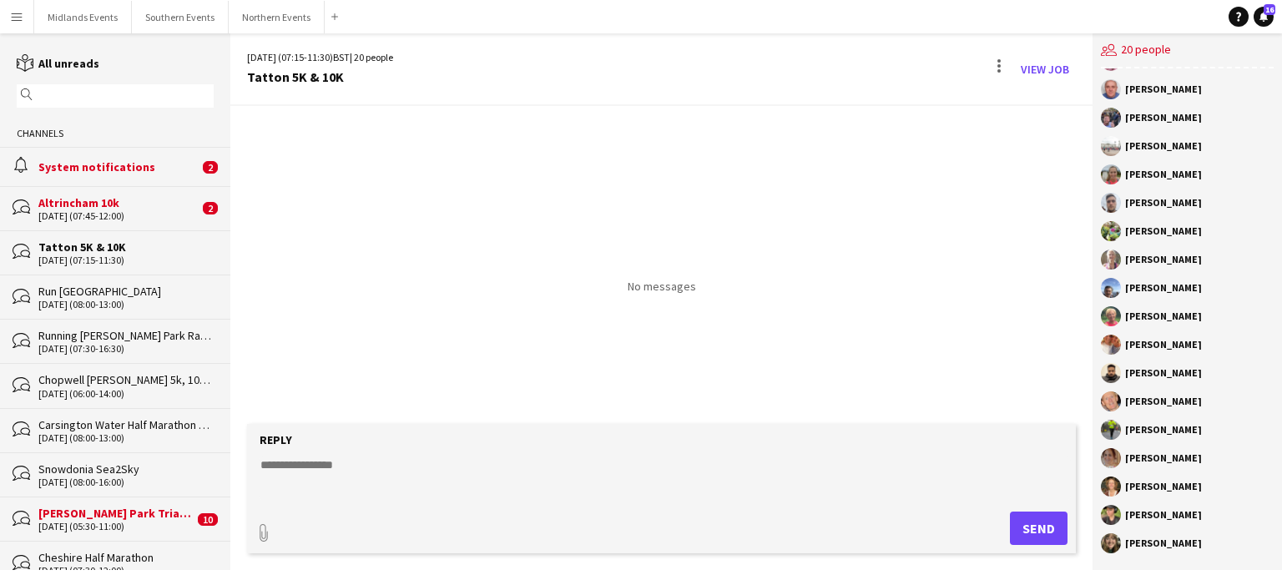
click at [1175, 432] on div "[PERSON_NAME]" at bounding box center [1163, 430] width 77 height 10
drag, startPoint x: 1182, startPoint y: 430, endPoint x: 1127, endPoint y: 433, distance: 55.2
click at [1127, 433] on div "[PERSON_NAME]" at bounding box center [1187, 430] width 173 height 20
click at [443, 229] on div "No messages" at bounding box center [661, 200] width 862 height 188
click at [104, 200] on div "Altrincham 10k" at bounding box center [118, 202] width 160 height 15
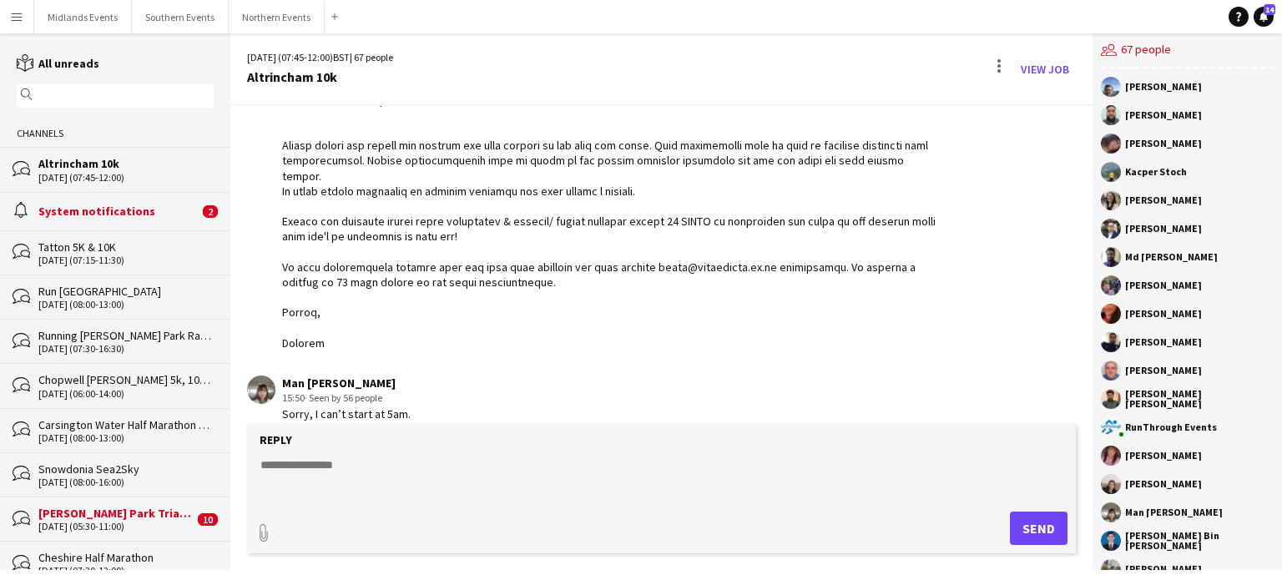
scroll to position [1264, 0]
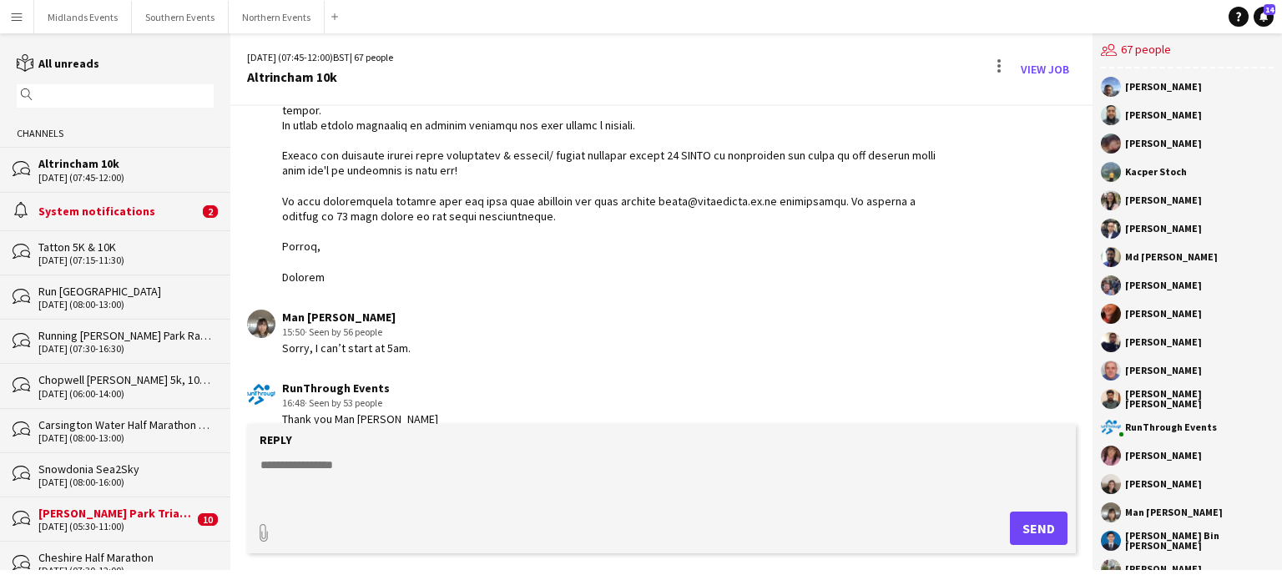
drag, startPoint x: 279, startPoint y: 172, endPoint x: 400, endPoint y: 262, distance: 150.9
click at [99, 256] on div "[DATE] (07:15-11:30)" at bounding box center [125, 261] width 175 height 12
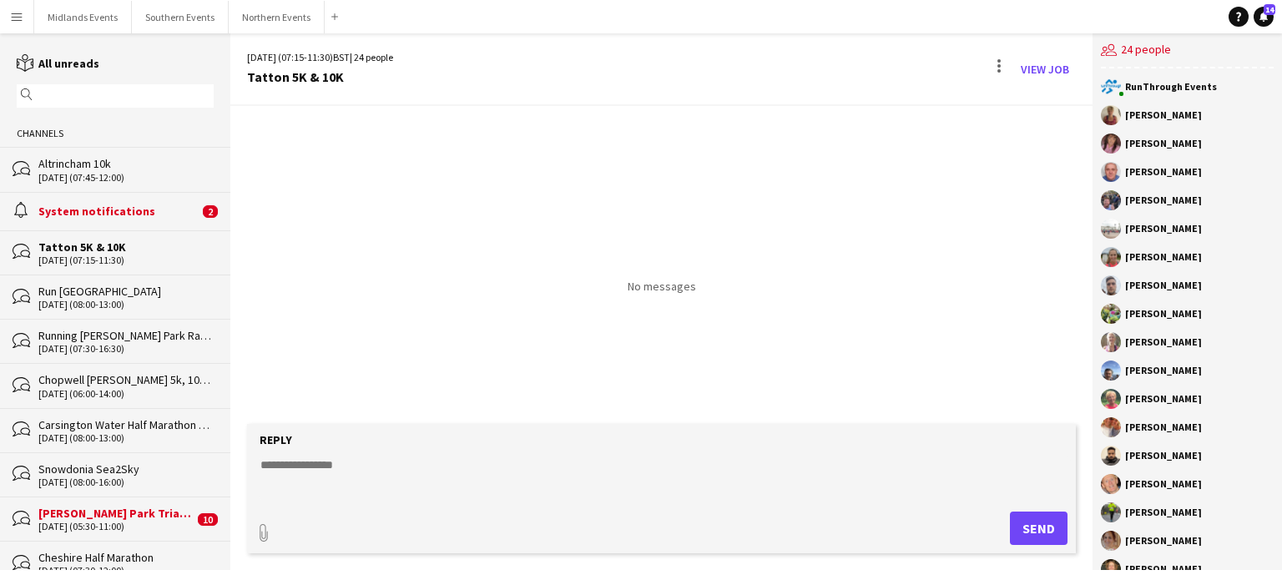
click at [311, 478] on textarea at bounding box center [665, 478] width 812 height 43
paste textarea "**********"
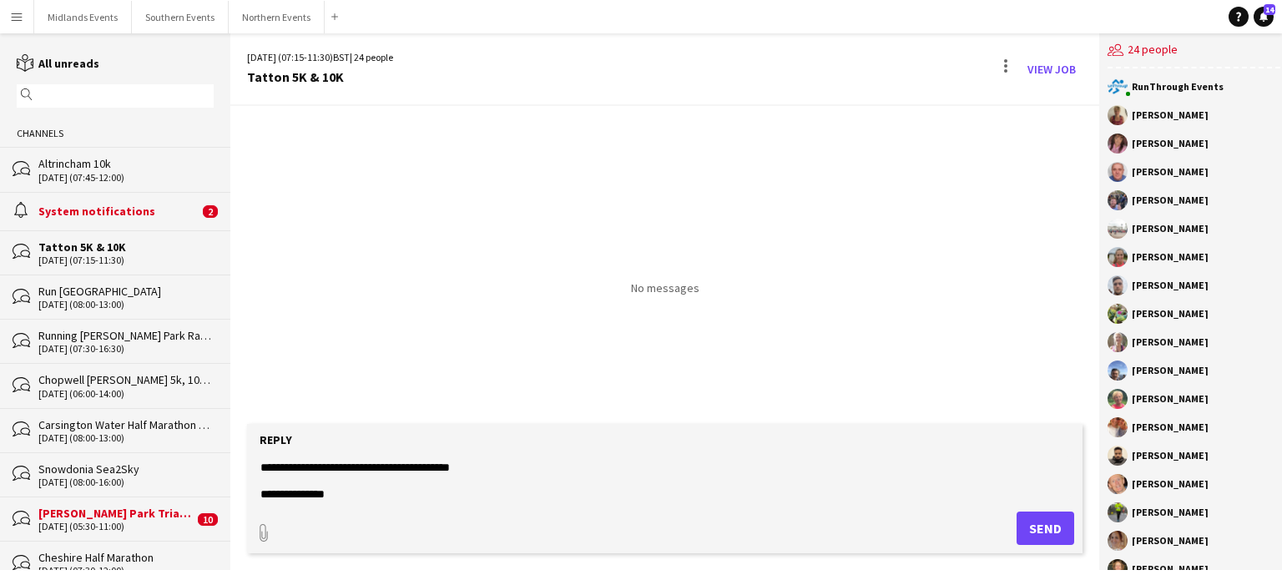
scroll to position [67, 0]
type textarea "**********"
click at [1030, 527] on button "Send" at bounding box center [1046, 528] width 58 height 33
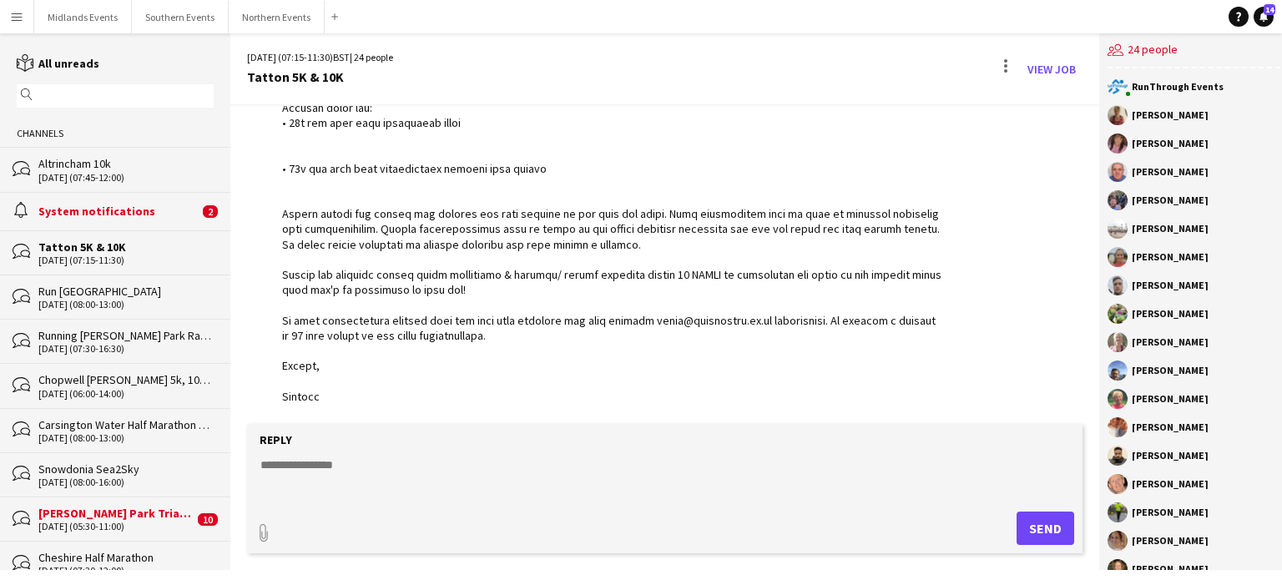
click at [140, 373] on div "Chopwell [PERSON_NAME] 5k, 10k & 10 Miles & [PERSON_NAME]" at bounding box center [125, 379] width 175 height 15
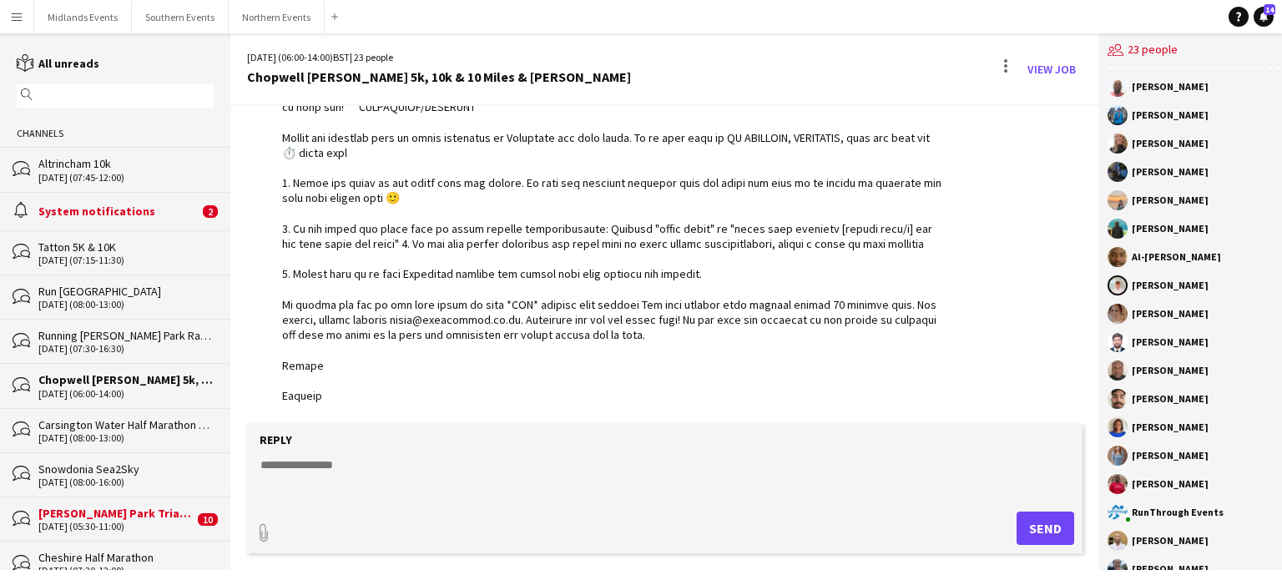
scroll to position [3106, 0]
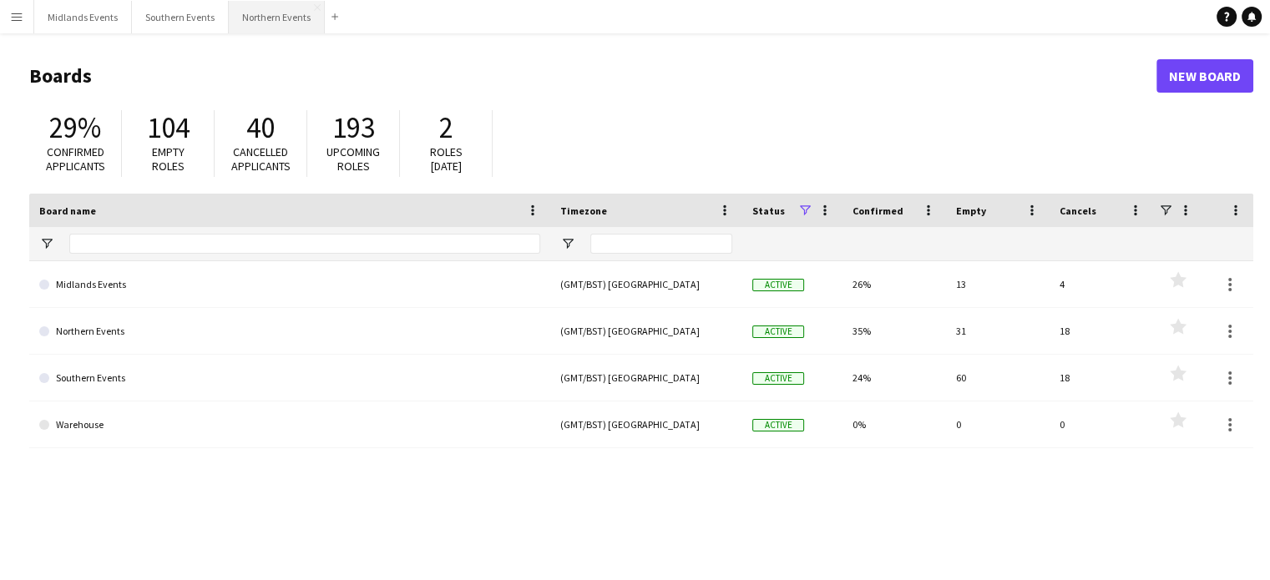
click at [272, 22] on button "Northern Events Close" at bounding box center [277, 17] width 96 height 33
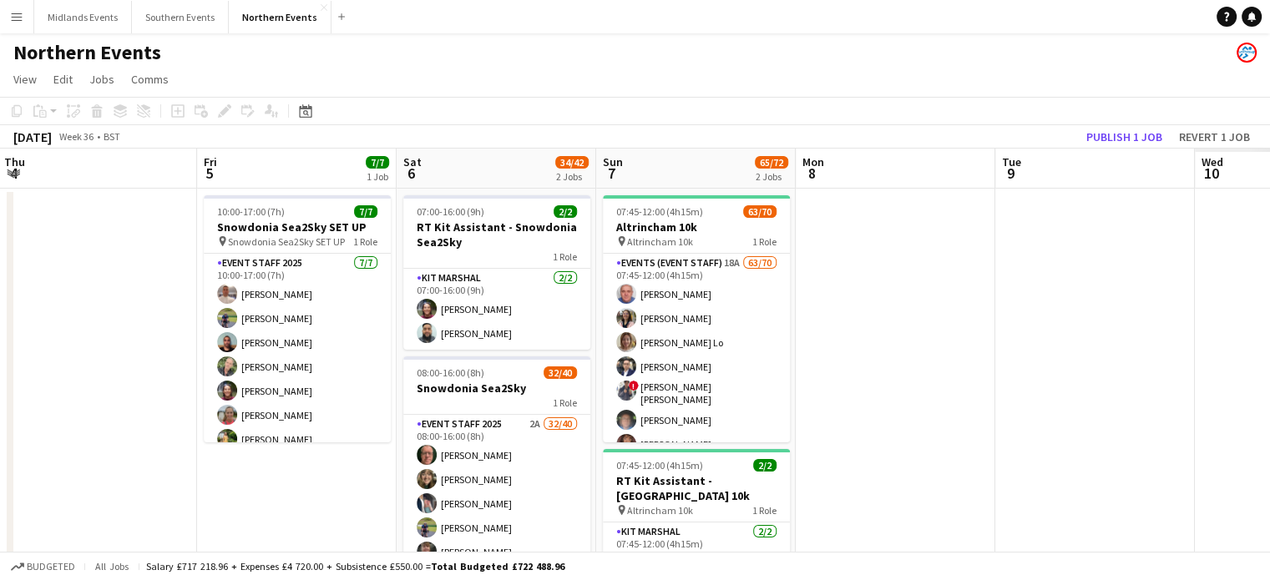
drag, startPoint x: 1082, startPoint y: 423, endPoint x: 564, endPoint y: 400, distance: 518.1
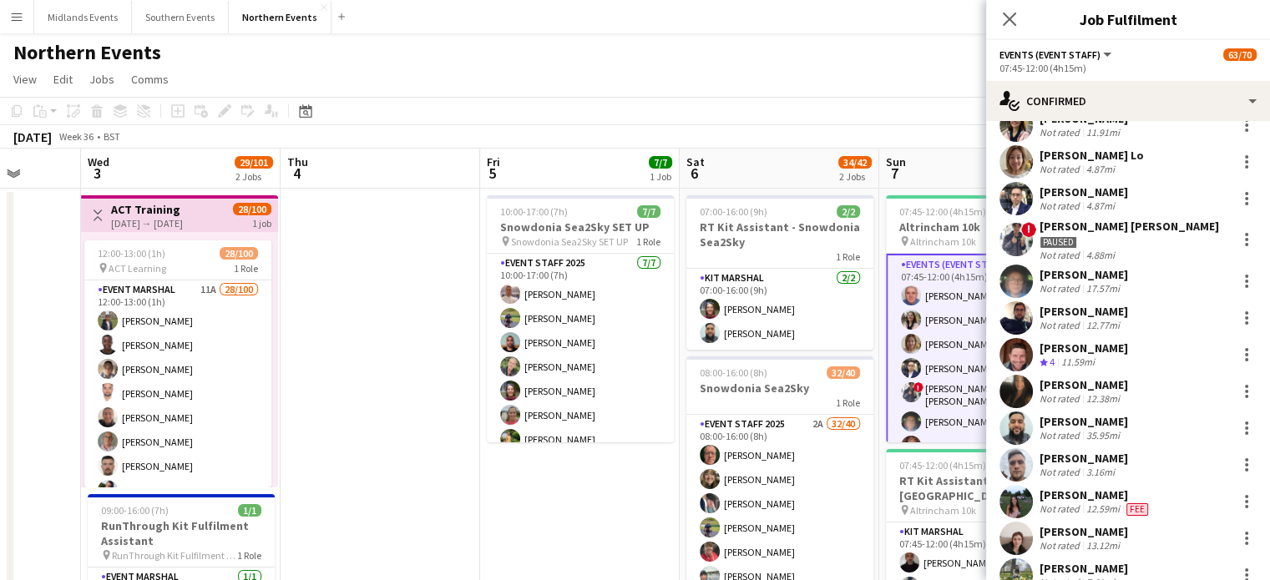
scroll to position [291, 0]
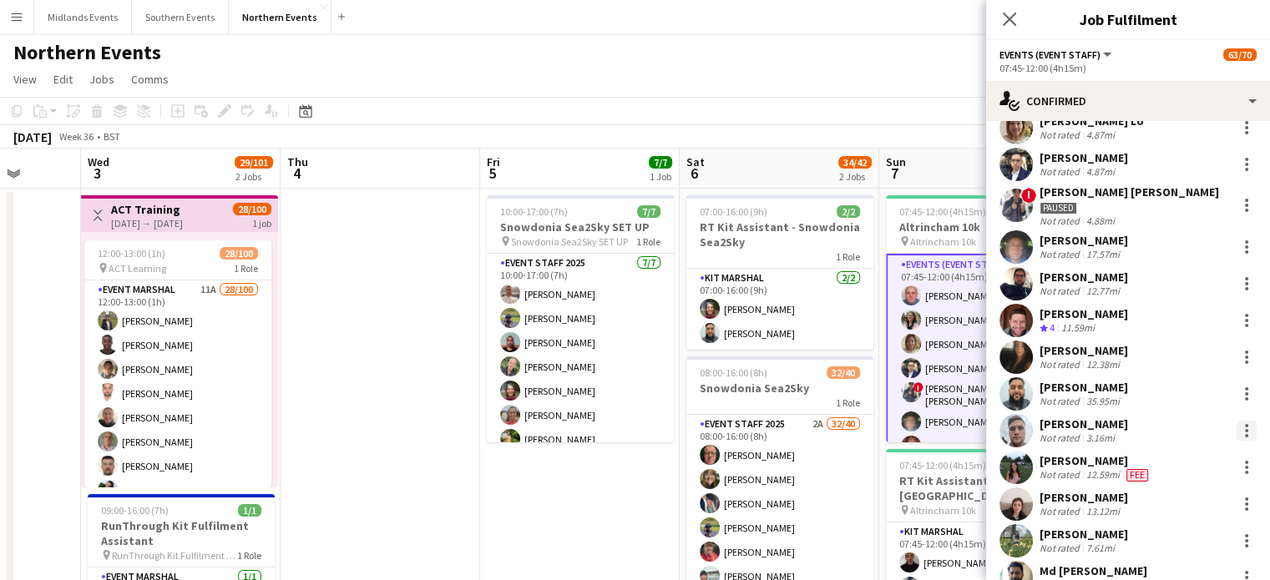
click at [1236, 436] on div at bounding box center [1246, 431] width 20 height 20
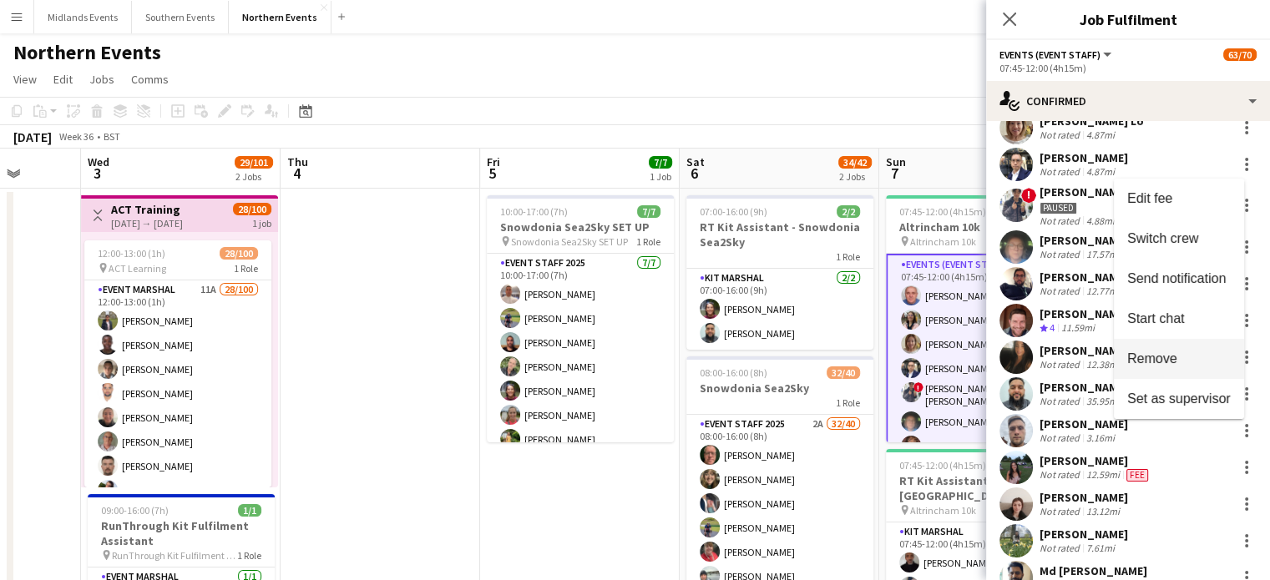
click at [1159, 361] on span "Remove" at bounding box center [1152, 358] width 50 height 14
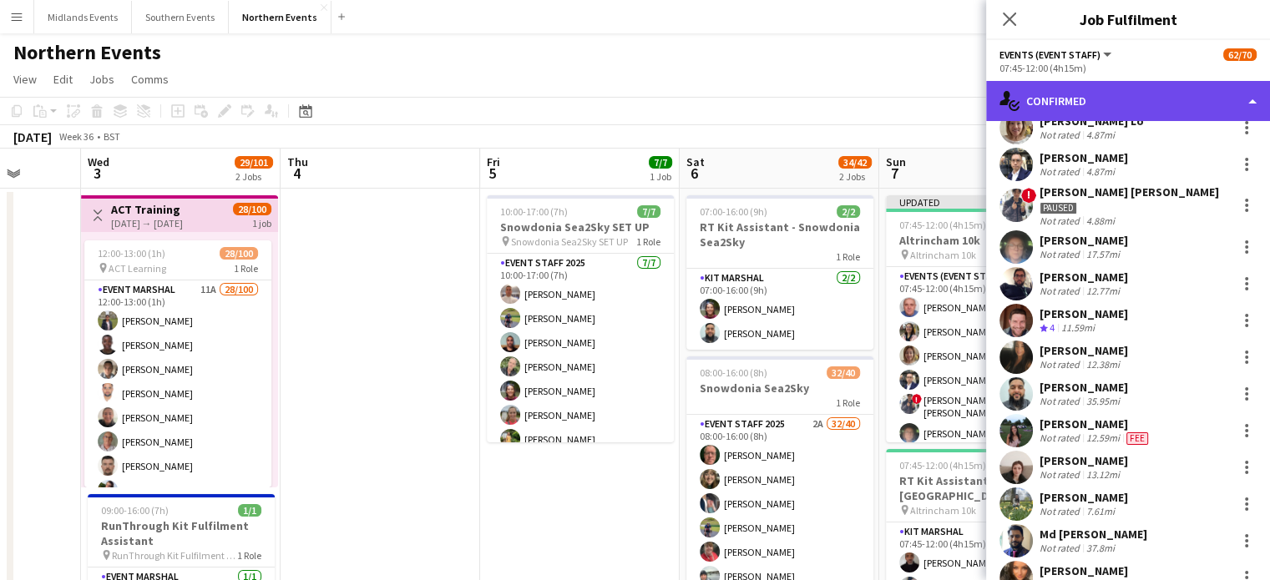
click at [1096, 107] on div "single-neutral-actions-check-2 Confirmed" at bounding box center [1128, 101] width 284 height 40
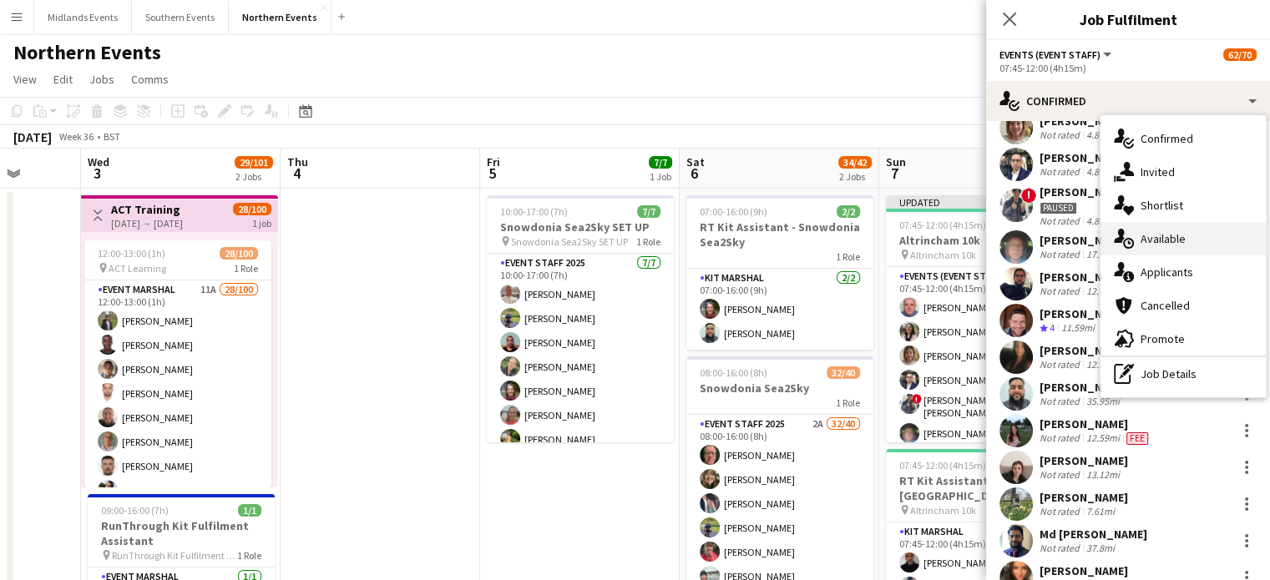
click at [1169, 234] on div "single-neutral-actions-upload Available" at bounding box center [1182, 238] width 165 height 33
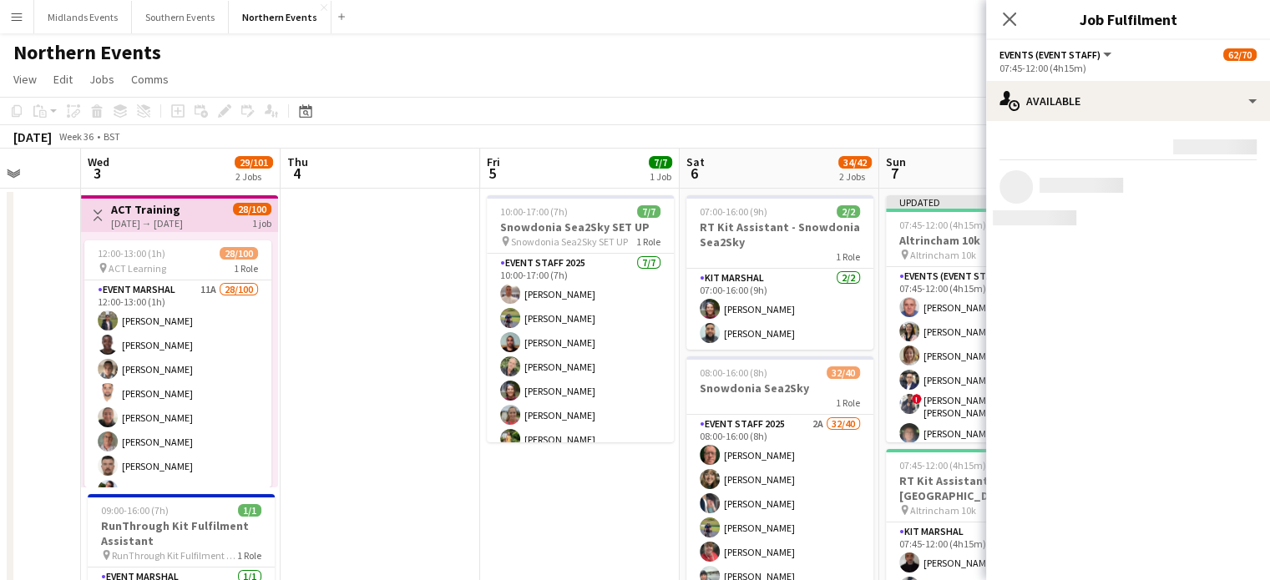
scroll to position [0, 0]
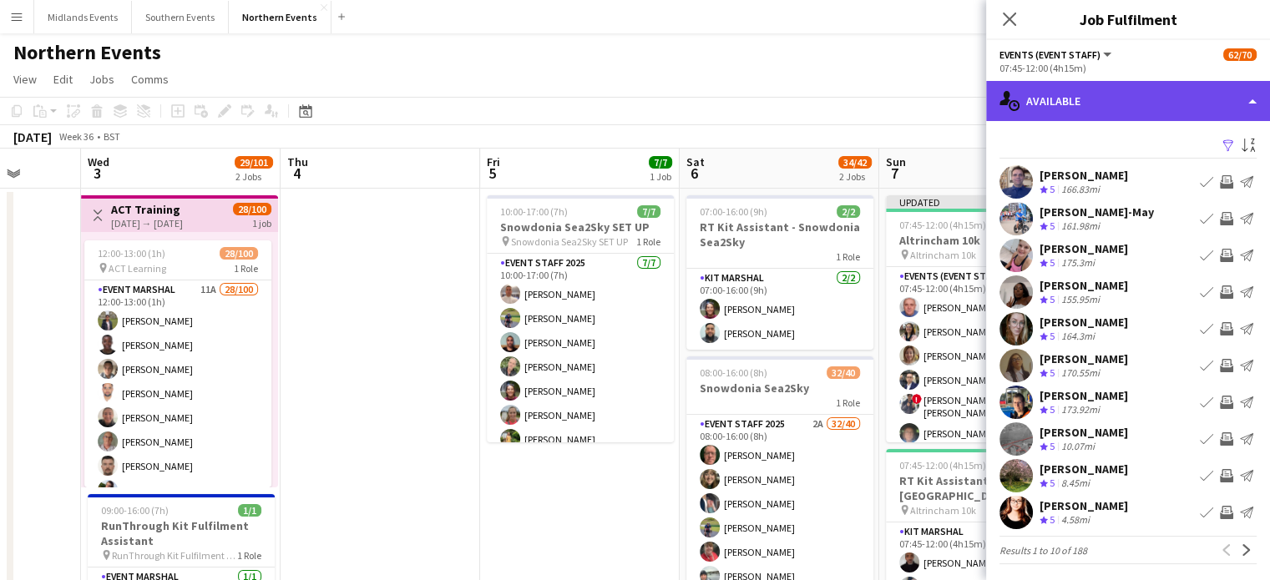
click at [1135, 111] on div "single-neutral-actions-upload Available" at bounding box center [1128, 101] width 284 height 40
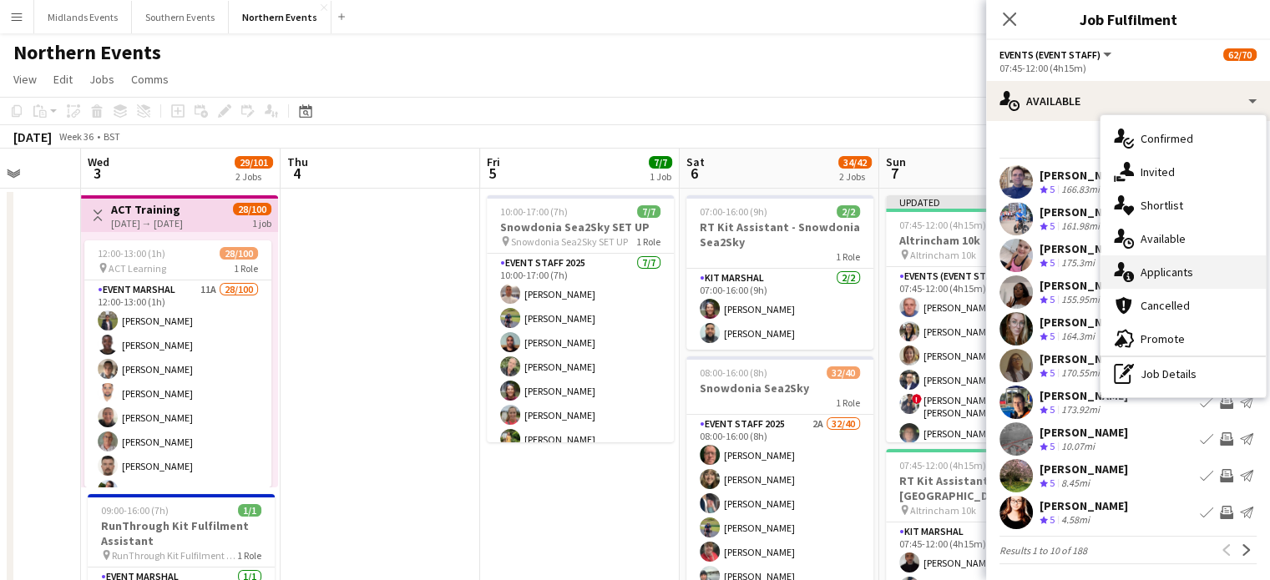
click at [1152, 283] on div "single-neutral-actions-information Applicants" at bounding box center [1182, 271] width 165 height 33
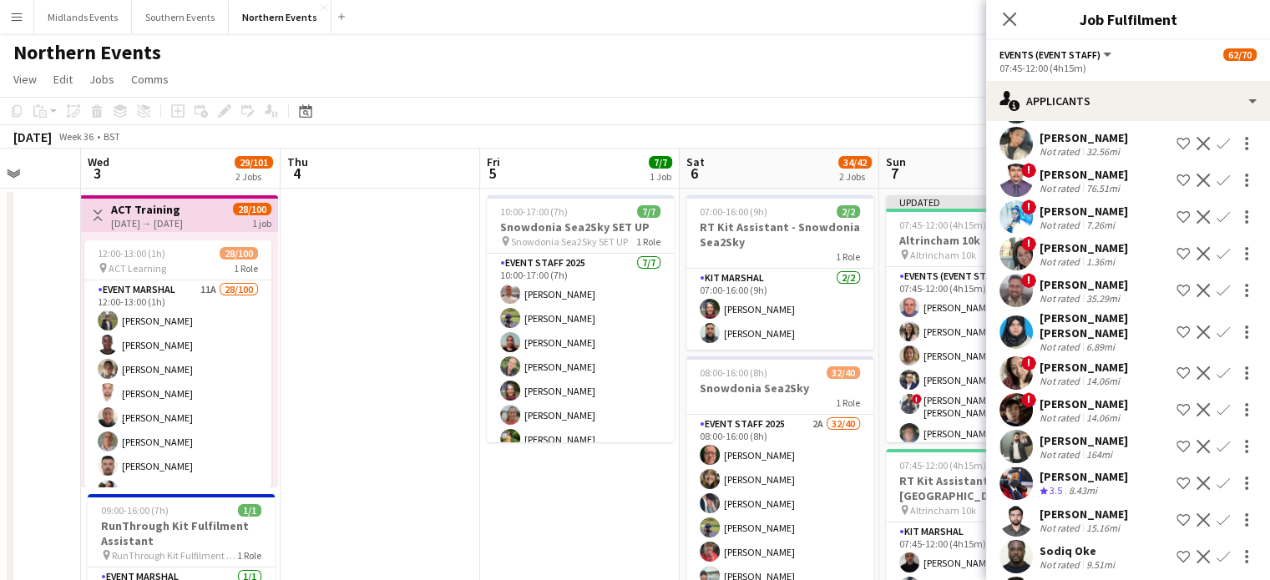
scroll to position [113, 0]
click at [1216, 330] on app-icon "Confirm" at bounding box center [1222, 330] width 13 height 13
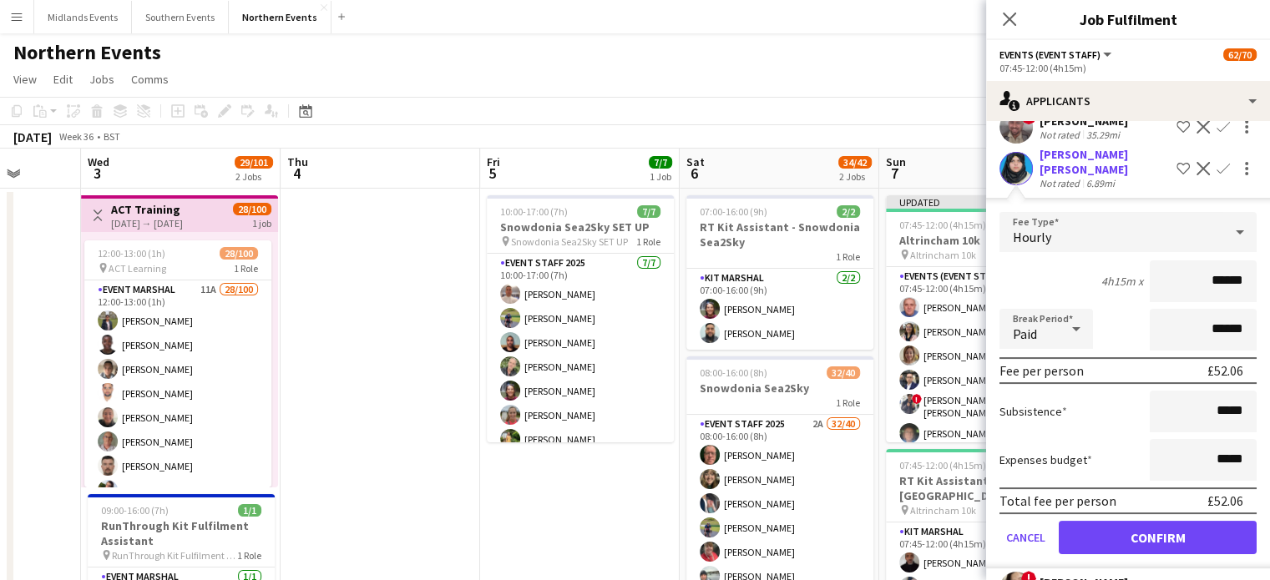
scroll to position [362, 0]
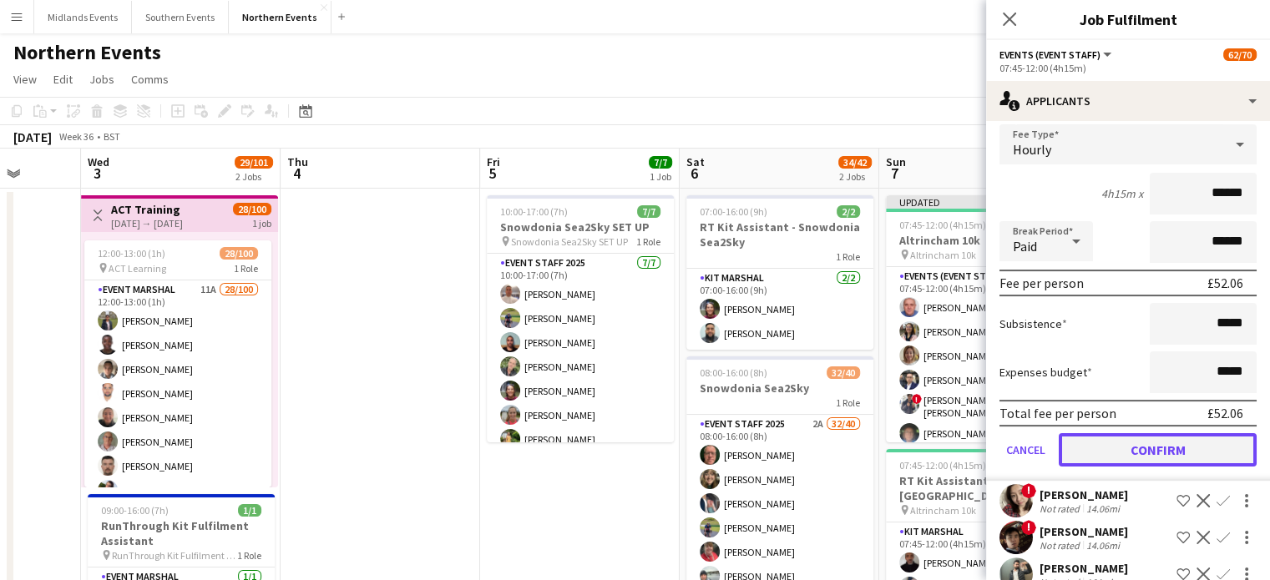
click at [1180, 441] on button "Confirm" at bounding box center [1158, 449] width 198 height 33
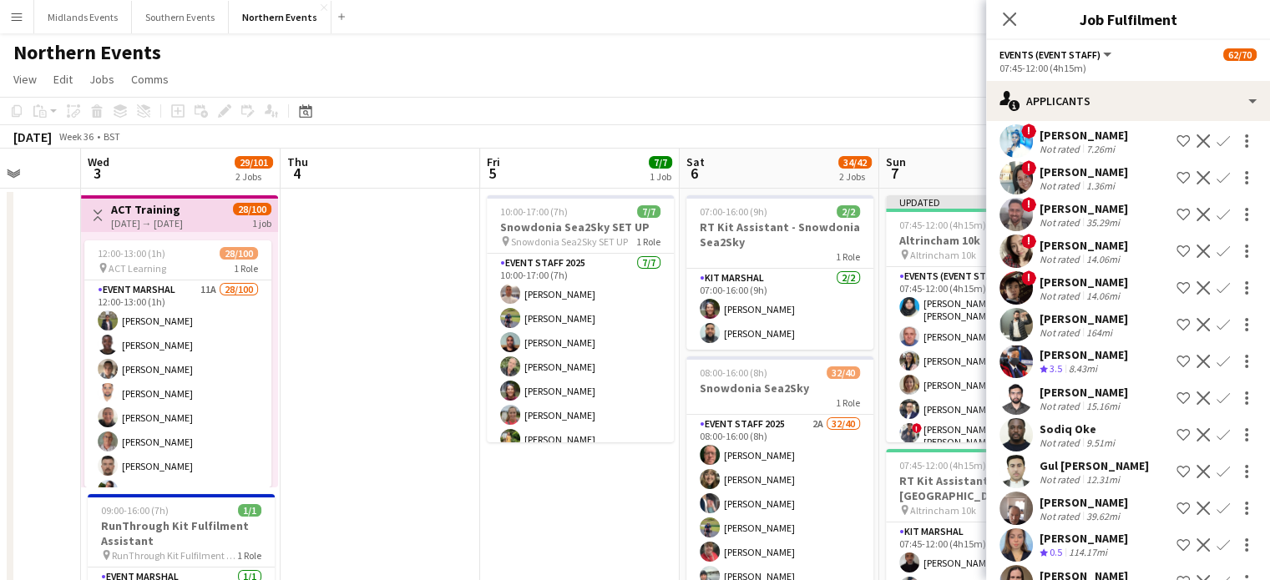
scroll to position [210, 0]
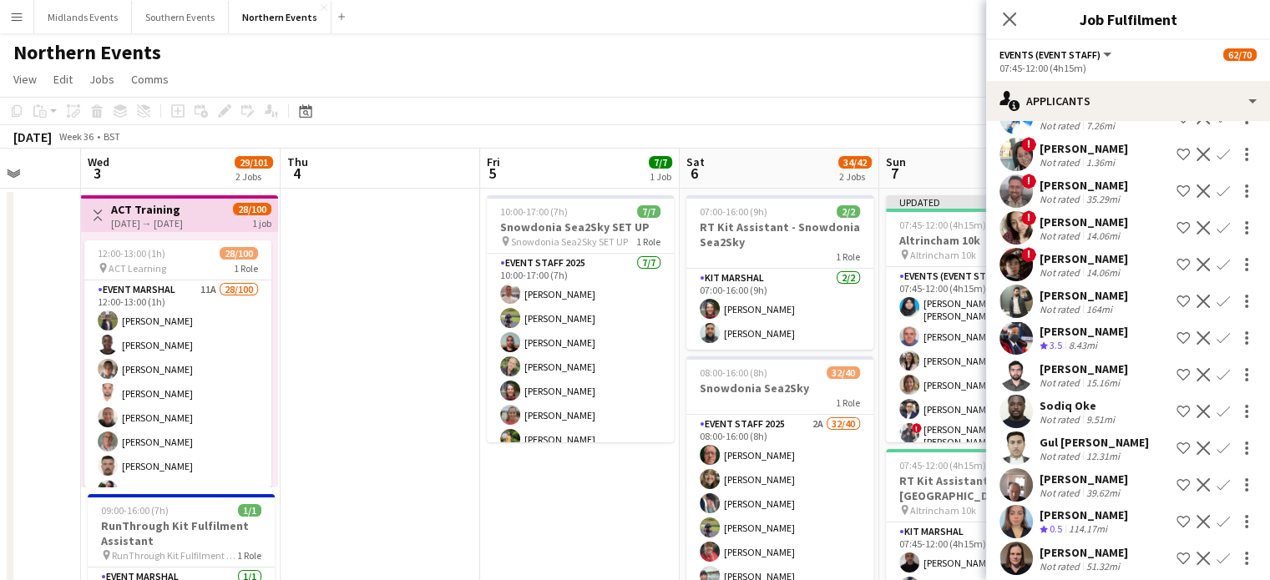
click at [1216, 411] on app-icon "Confirm" at bounding box center [1222, 411] width 13 height 13
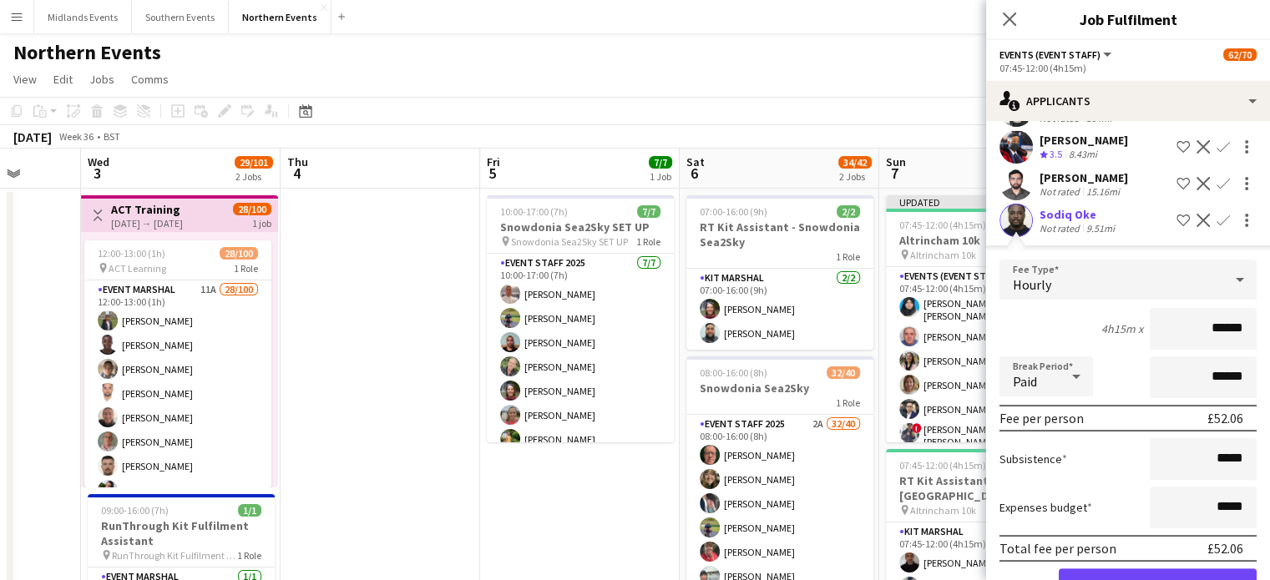
scroll to position [327, 0]
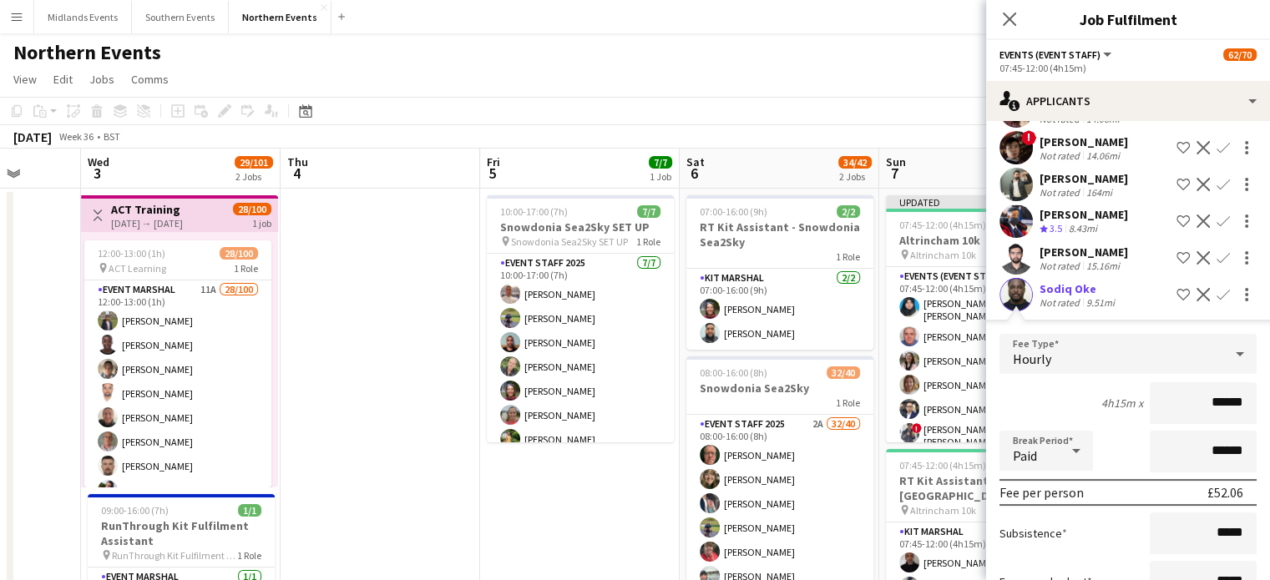
drag, startPoint x: 1097, startPoint y: 290, endPoint x: 1025, endPoint y: 293, distance: 71.9
click at [1025, 293] on div "Sodiq Oke Not rated 9.51mi Shortlist crew Decline Confirm" at bounding box center [1128, 294] width 284 height 33
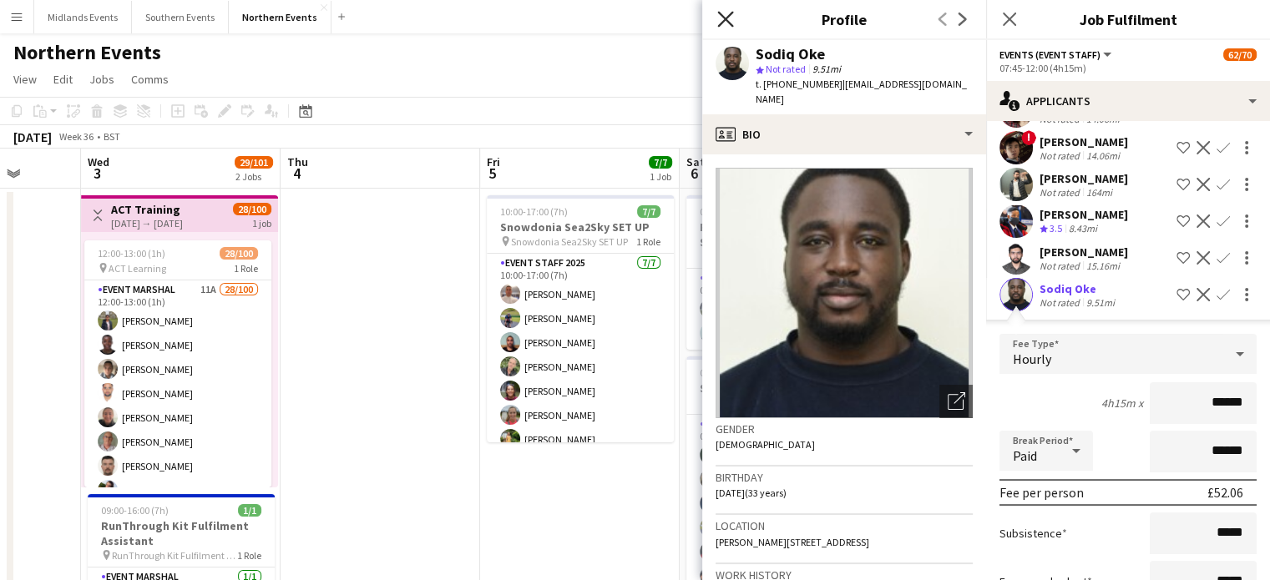
click at [720, 21] on icon "Close pop-in" at bounding box center [725, 19] width 16 height 16
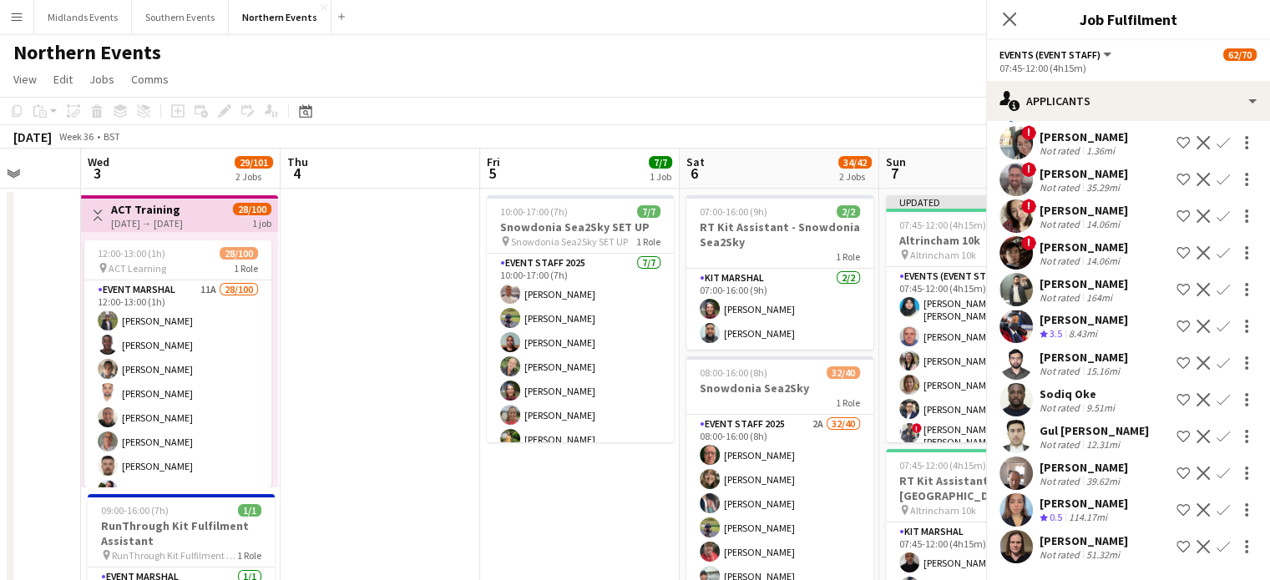
scroll to position [221, 0]
click at [871, 66] on app-page-menu "View Day view expanded Day view collapsed Month view Date picker Jump to today …" at bounding box center [635, 81] width 1270 height 32
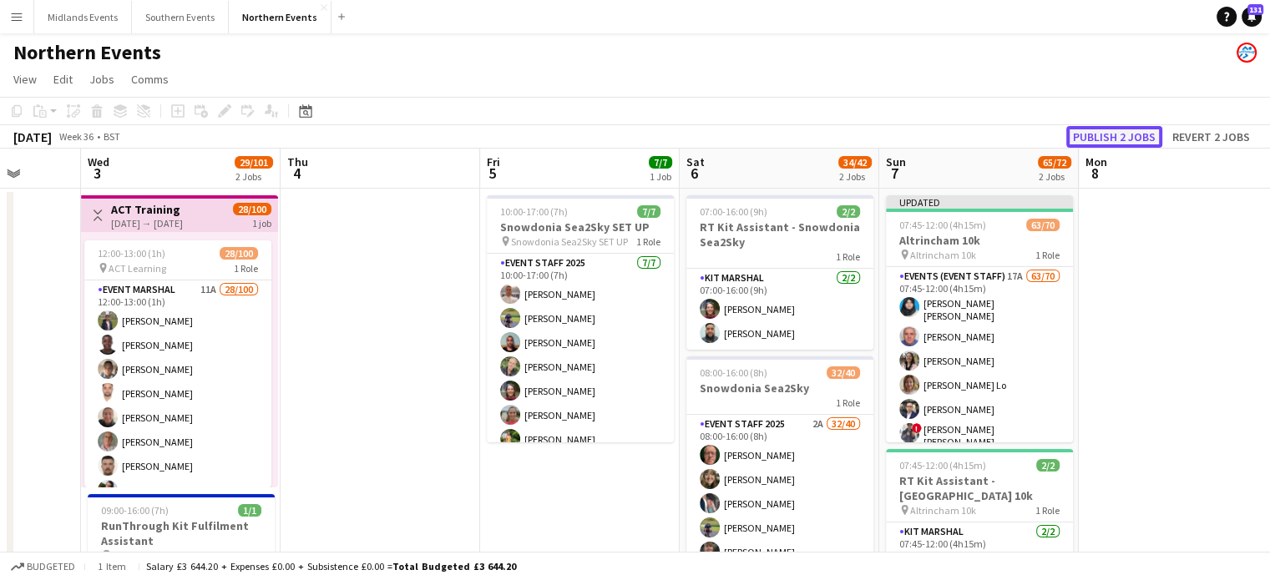
click at [1104, 138] on button "Publish 2 jobs" at bounding box center [1114, 137] width 96 height 22
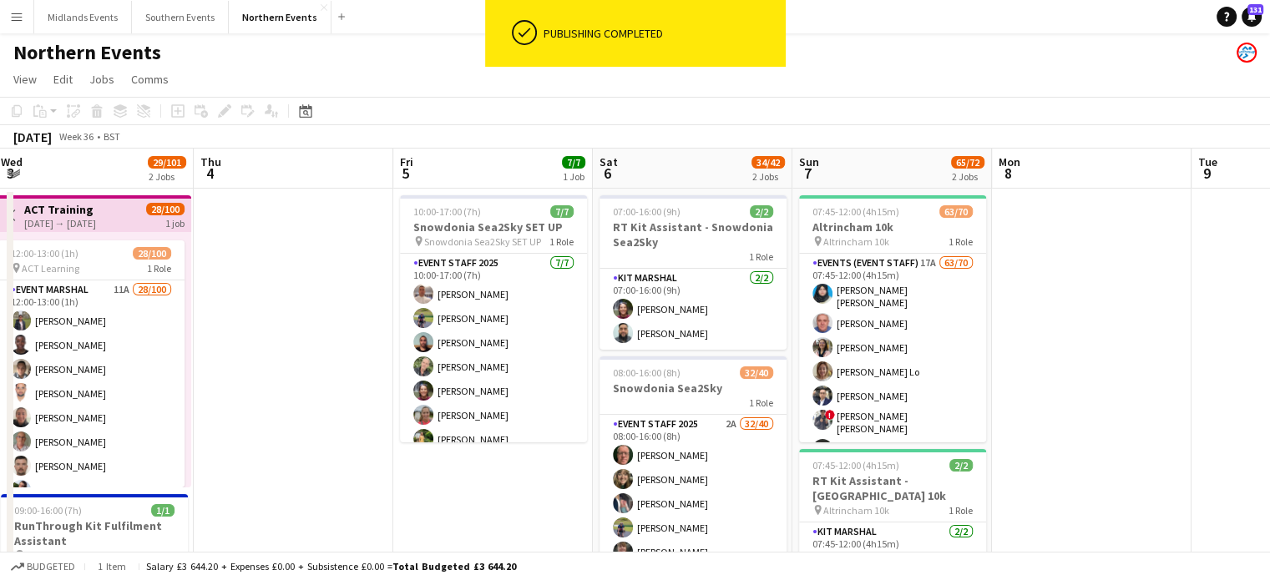
scroll to position [0, 605]
drag, startPoint x: 1013, startPoint y: 297, endPoint x: 925, endPoint y: 302, distance: 87.8
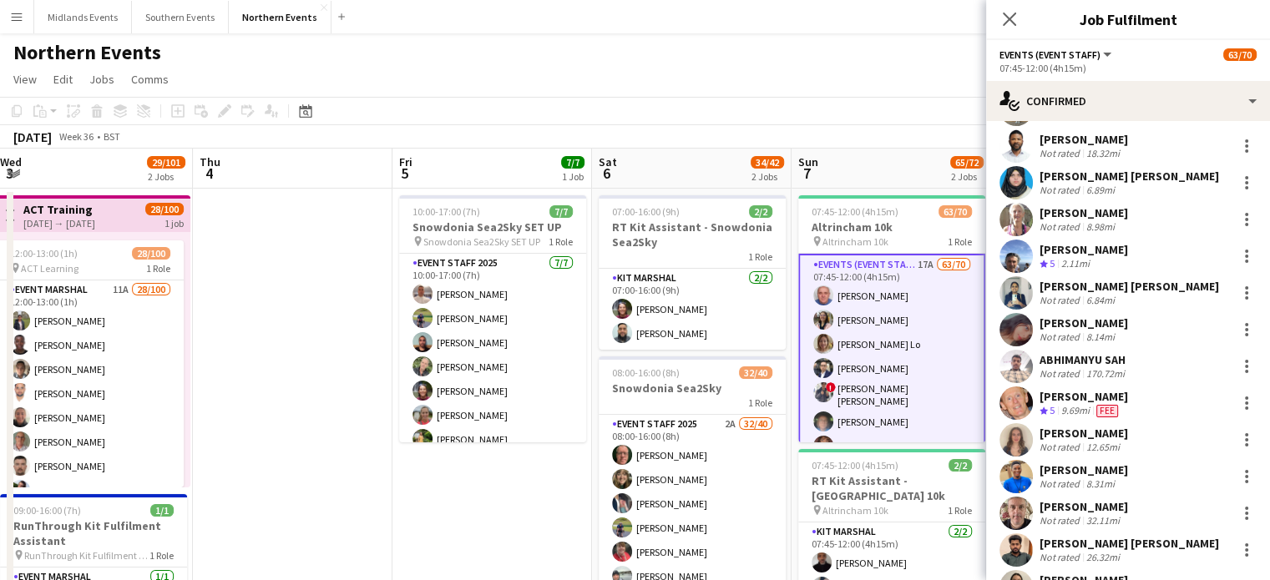
scroll to position [1165, 0]
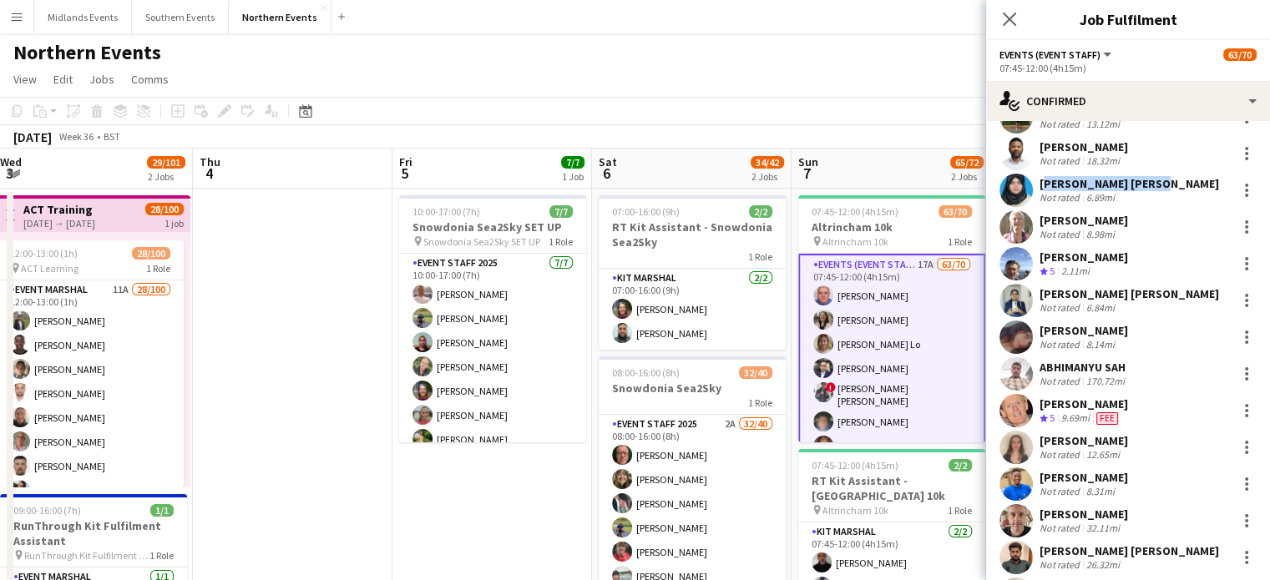
drag, startPoint x: 1153, startPoint y: 180, endPoint x: 1042, endPoint y: 187, distance: 111.2
click at [1042, 187] on div "Tania rehman Abbasi Not rated 6.89mi" at bounding box center [1128, 190] width 284 height 33
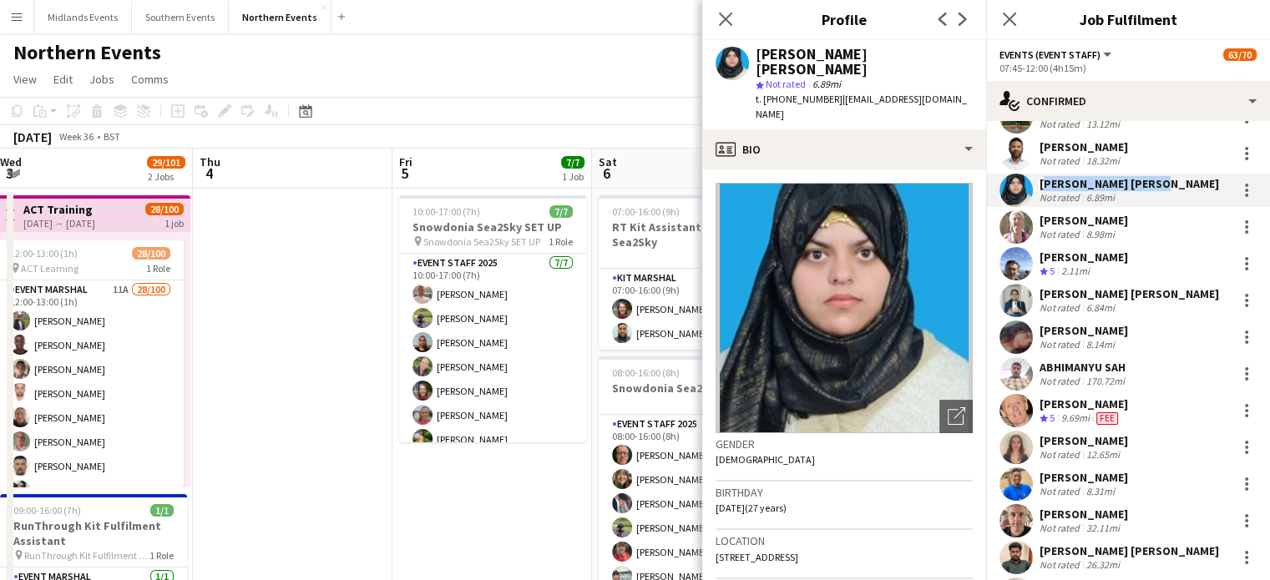
copy div "[PERSON_NAME] [PERSON_NAME]"
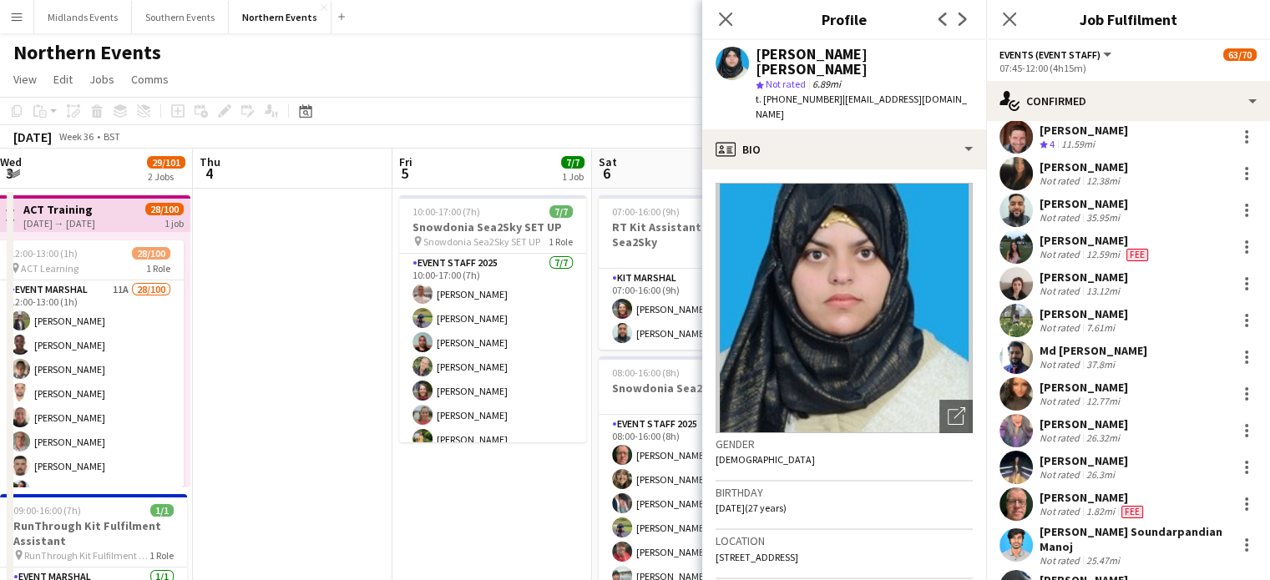
scroll to position [398, 0]
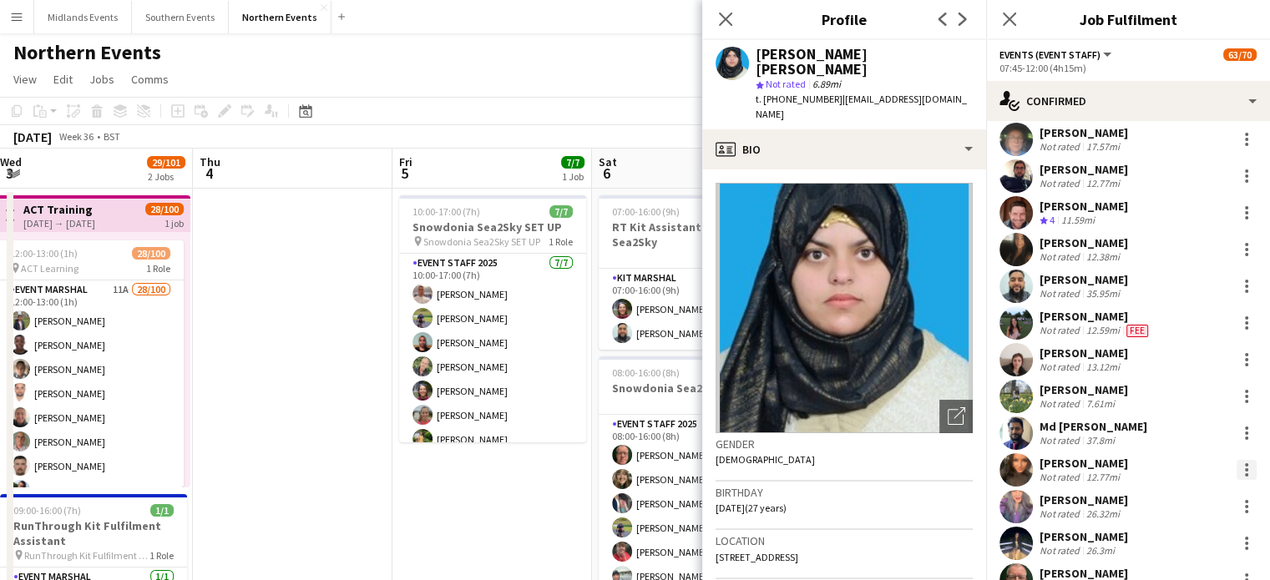
click at [1236, 471] on div at bounding box center [1246, 470] width 20 height 20
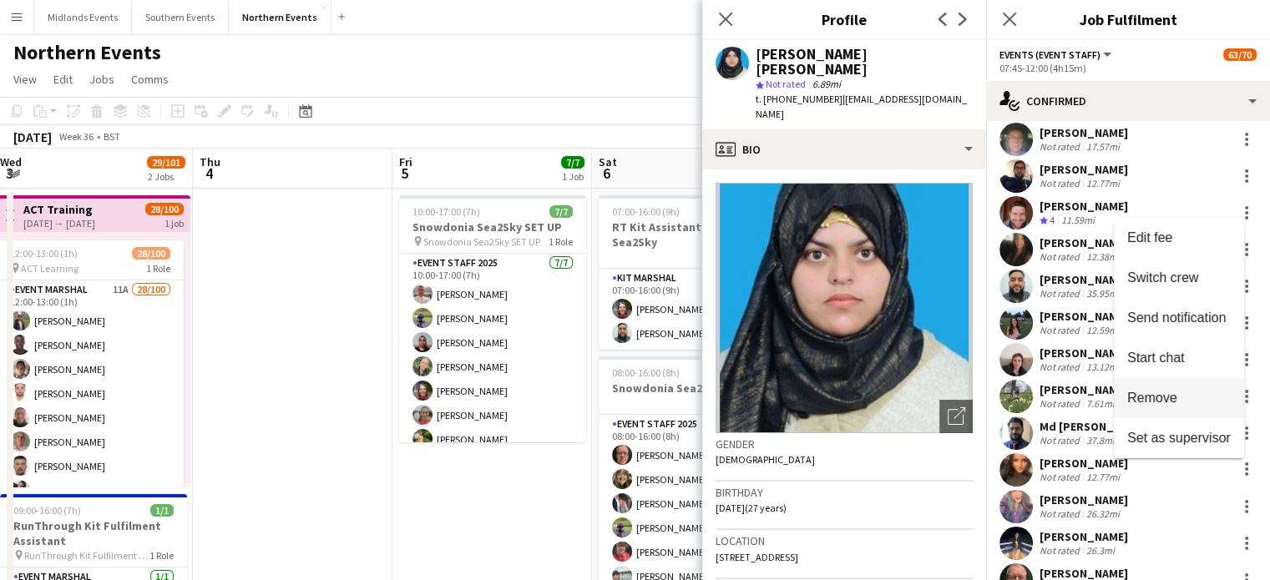
click at [1189, 402] on span "Remove" at bounding box center [1179, 397] width 104 height 15
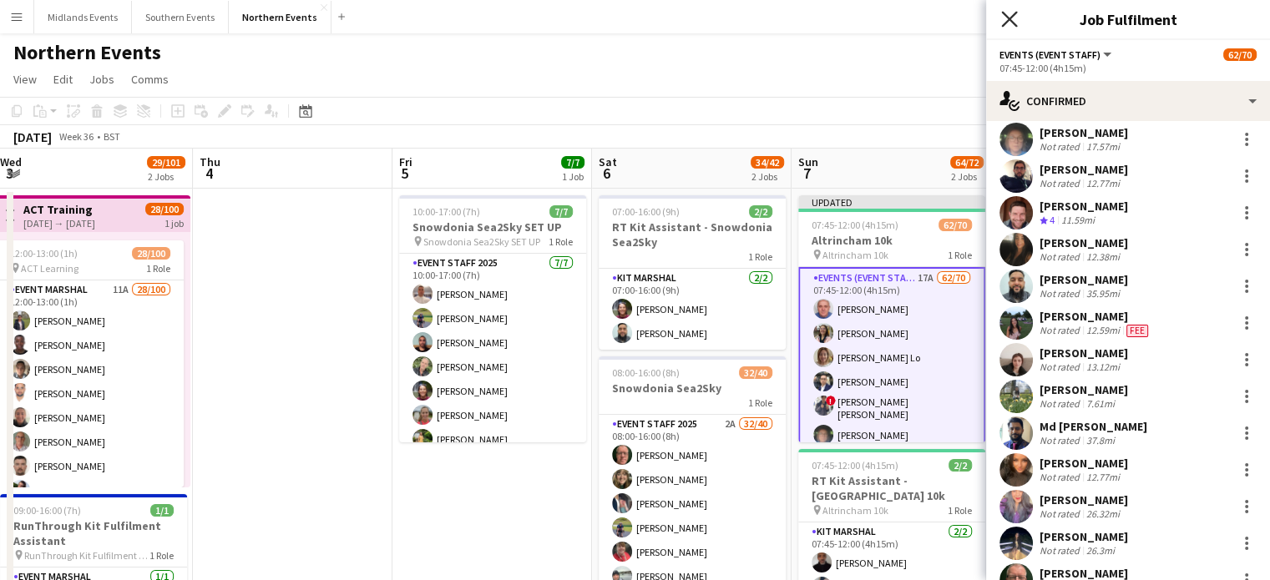
click at [1013, 23] on icon at bounding box center [1009, 19] width 16 height 16
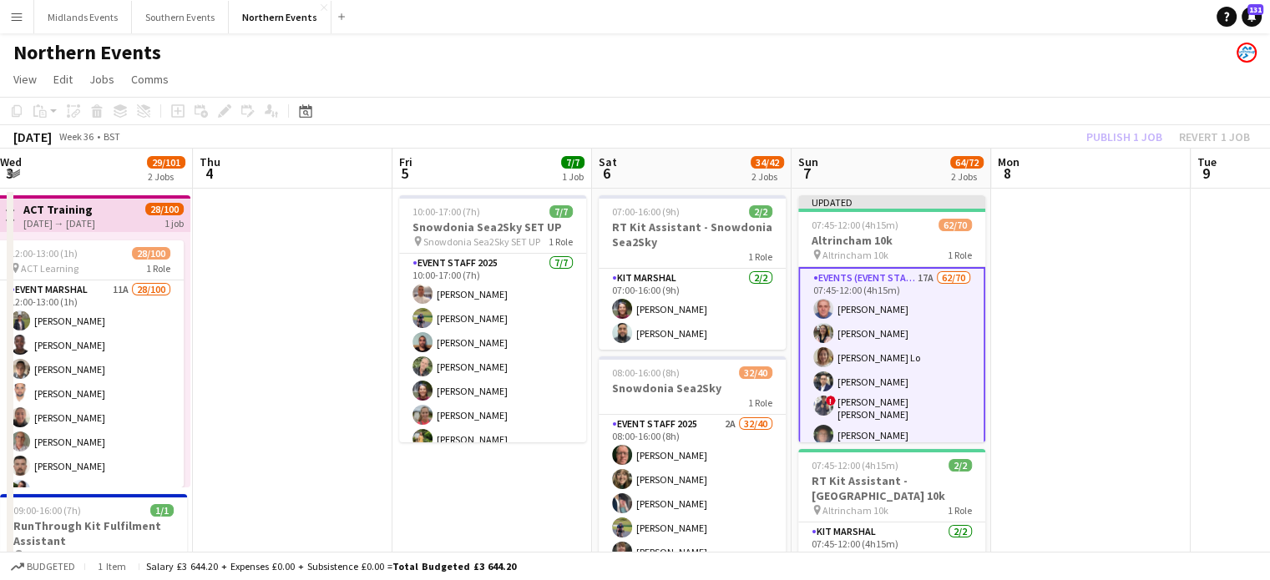
click at [1140, 140] on div "Publish 1 job Revert 1 job" at bounding box center [1168, 137] width 204 height 22
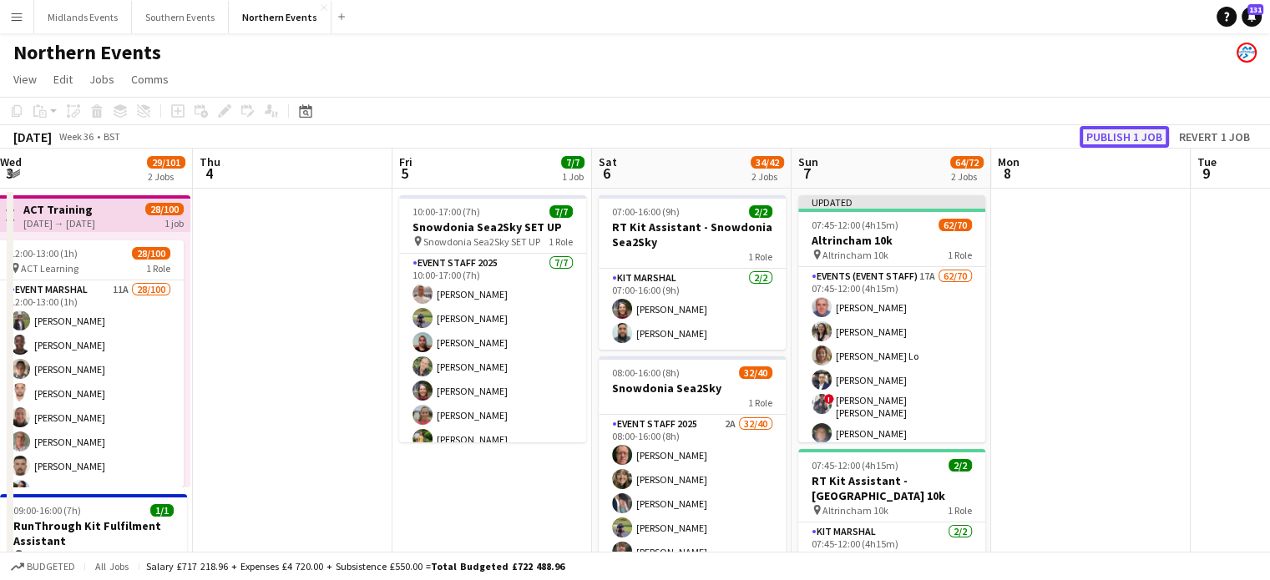
click at [1140, 140] on button "Publish 1 job" at bounding box center [1123, 137] width 89 height 22
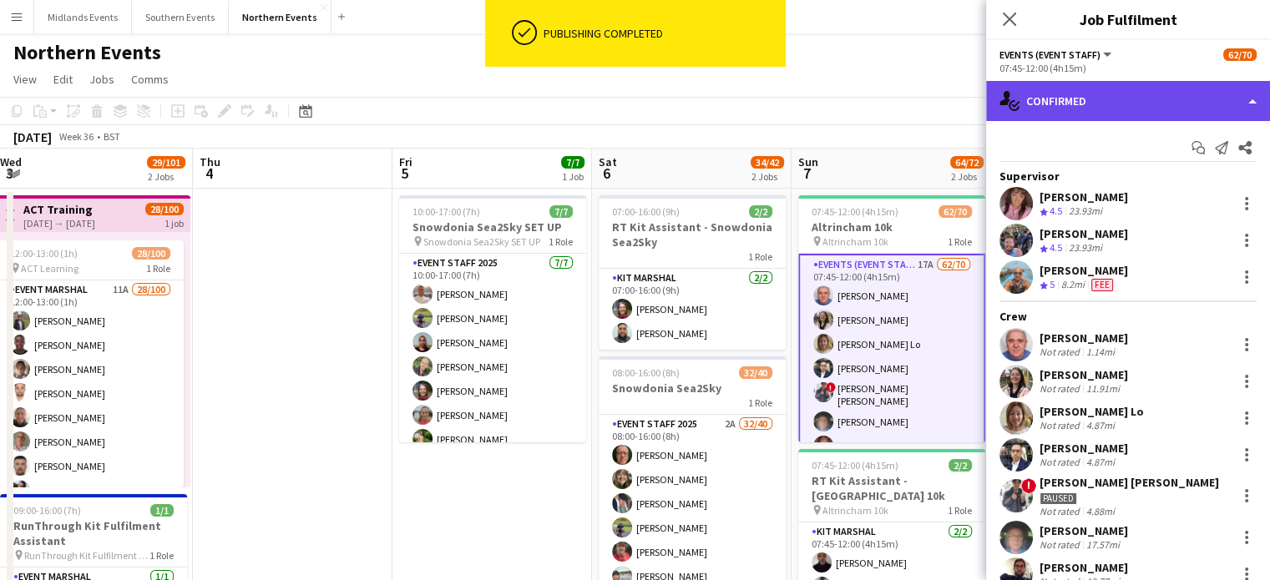
click at [1120, 99] on div "single-neutral-actions-check-2 Confirmed" at bounding box center [1128, 101] width 284 height 40
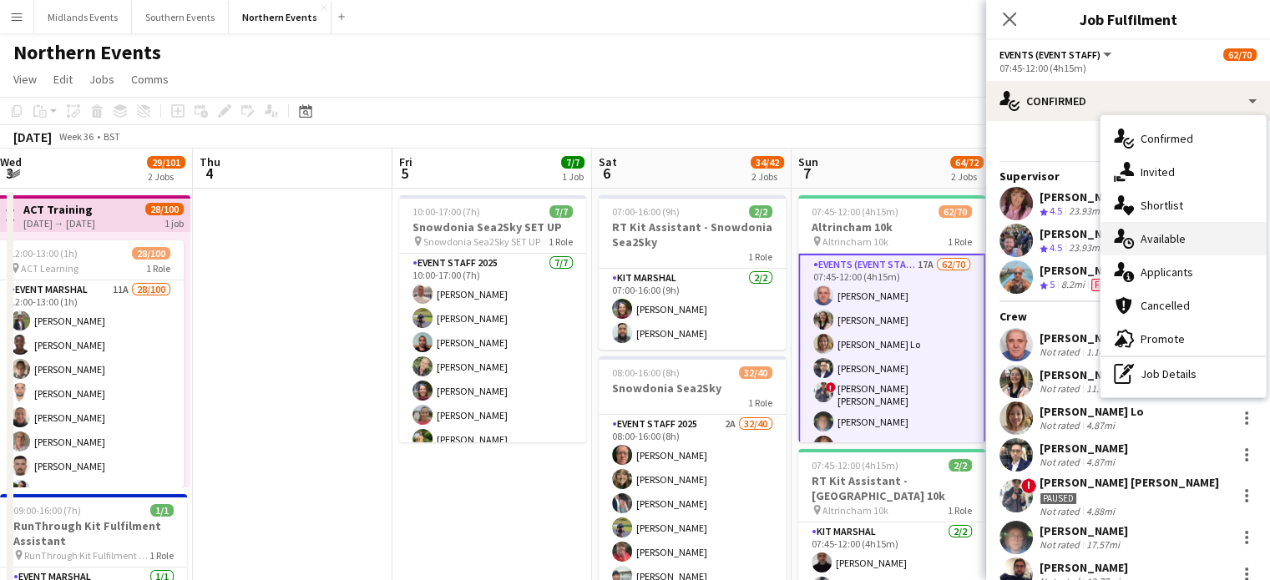
click at [1162, 233] on div "single-neutral-actions-upload Available" at bounding box center [1182, 238] width 165 height 33
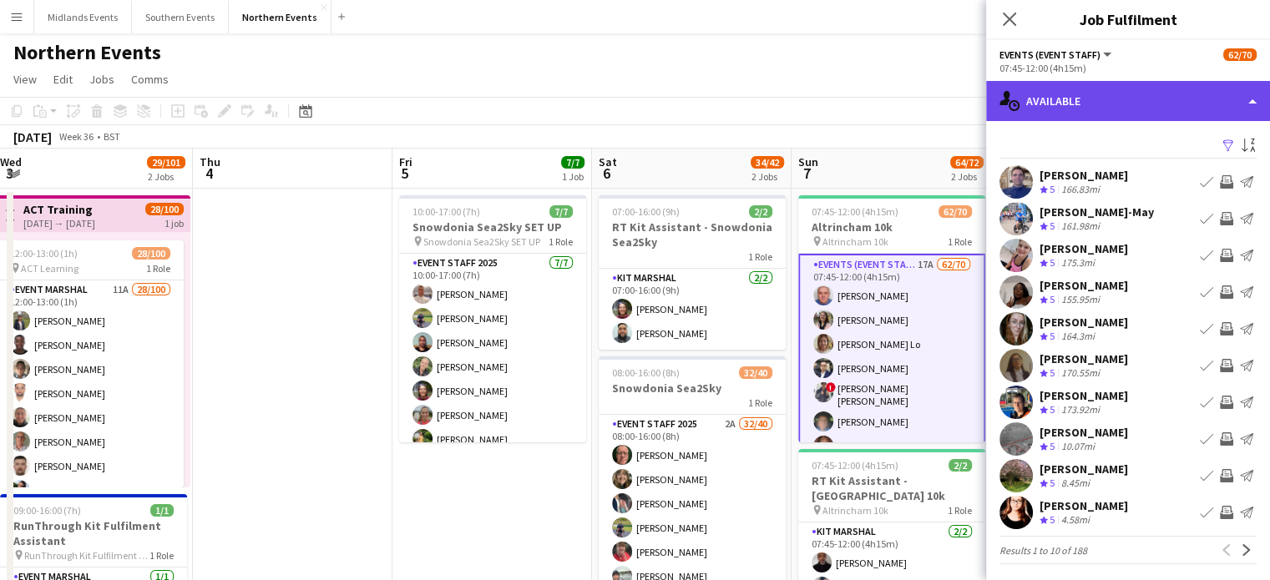
click at [1203, 105] on div "single-neutral-actions-upload Available" at bounding box center [1128, 101] width 284 height 40
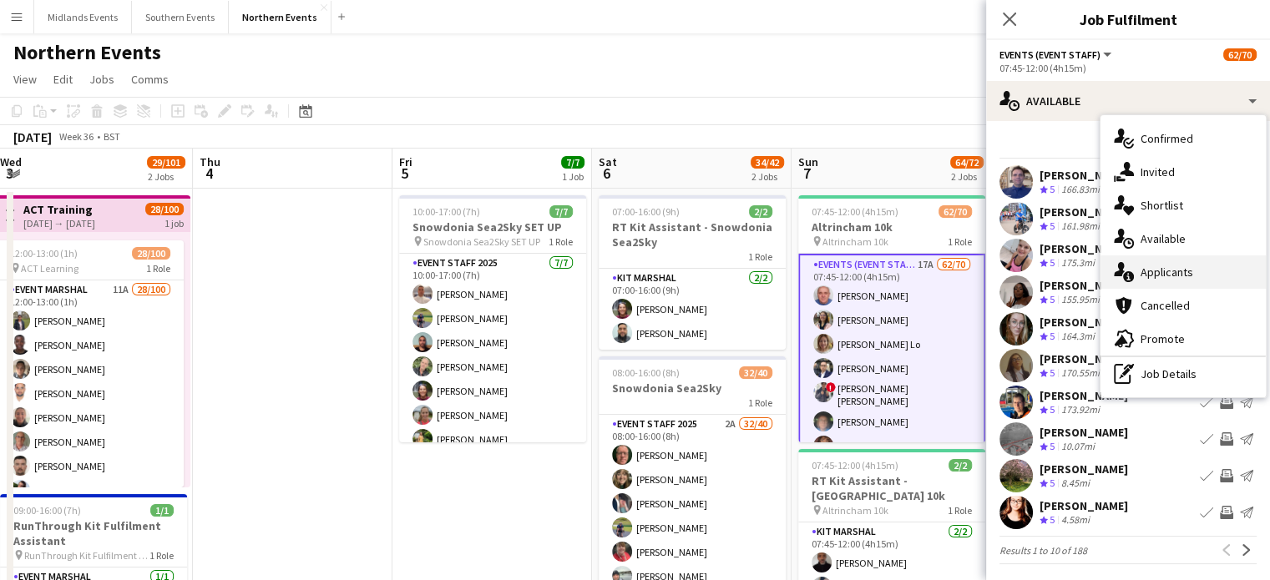
click at [1172, 267] on div "single-neutral-actions-information Applicants" at bounding box center [1182, 271] width 165 height 33
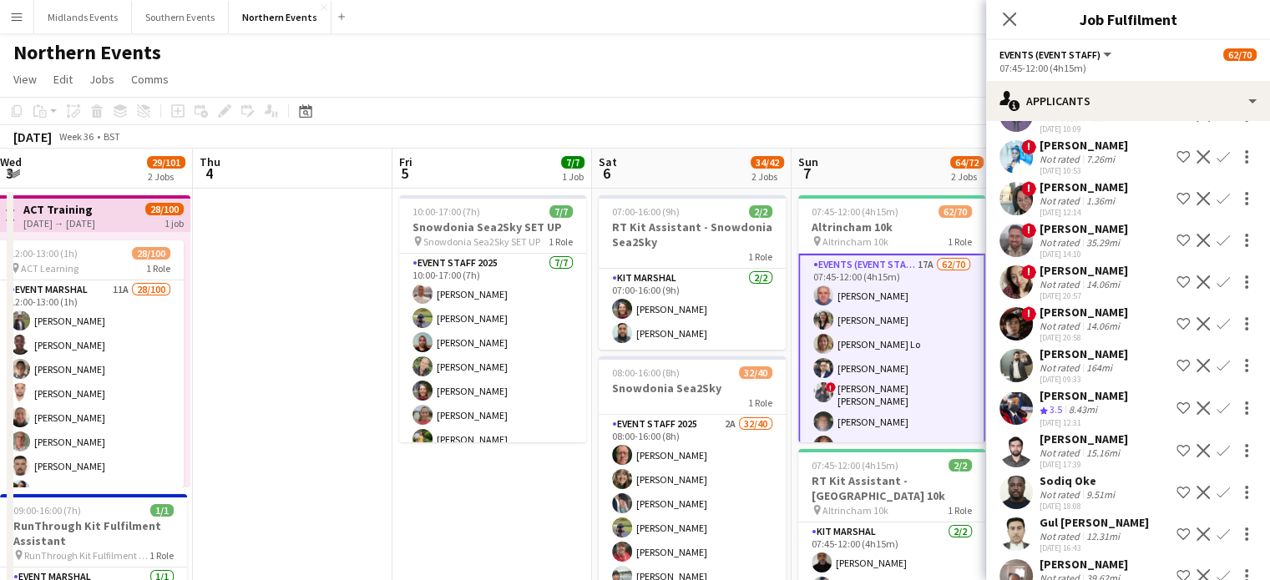
scroll to position [302, 0]
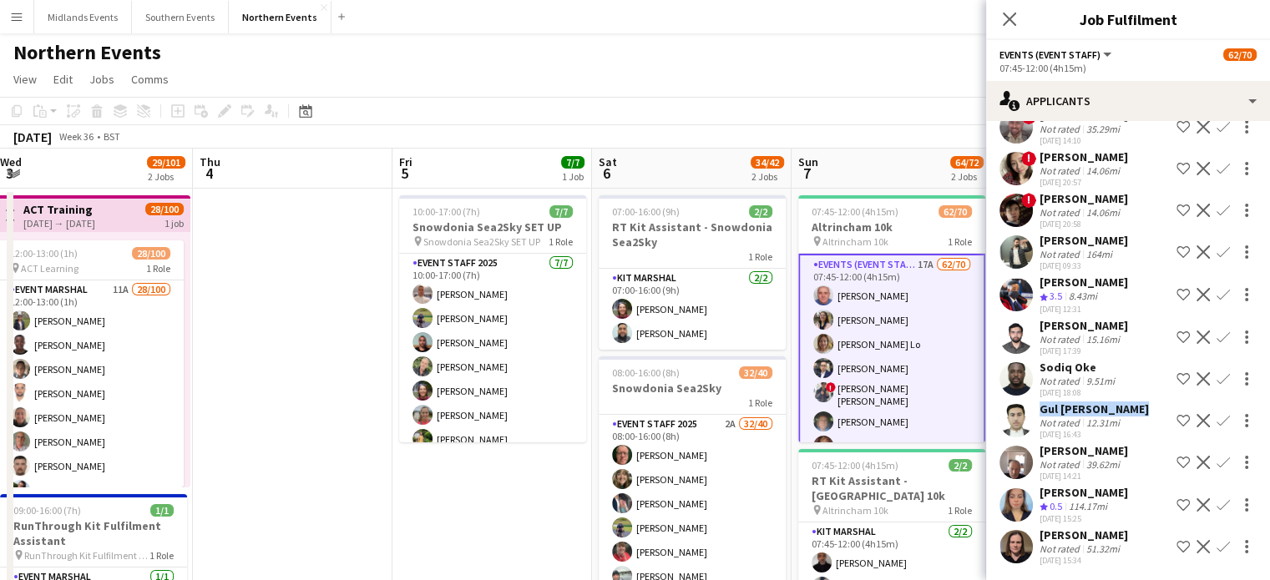
drag, startPoint x: 1131, startPoint y: 404, endPoint x: 1034, endPoint y: 412, distance: 97.2
click at [1034, 412] on div "Gul Mubarik Khan Not rated 12.31mi 27-08-2025 16:43 Shortlist crew Decline Conf…" at bounding box center [1128, 421] width 284 height 38
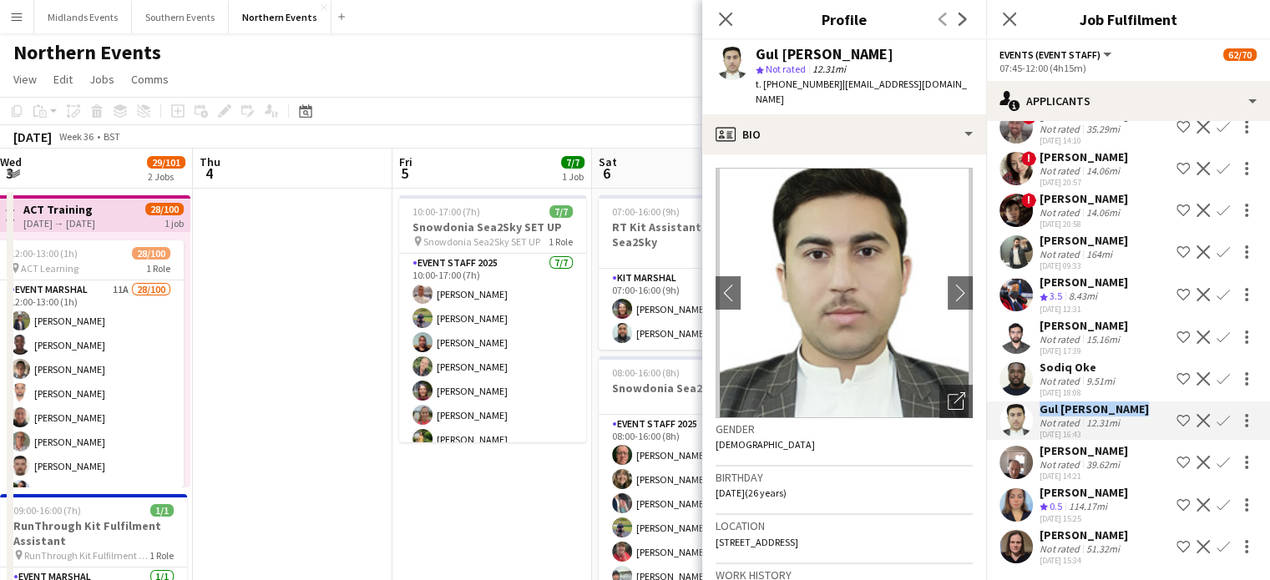
copy div "Gul [PERSON_NAME]"
click at [1216, 417] on app-icon "Confirm" at bounding box center [1222, 420] width 13 height 13
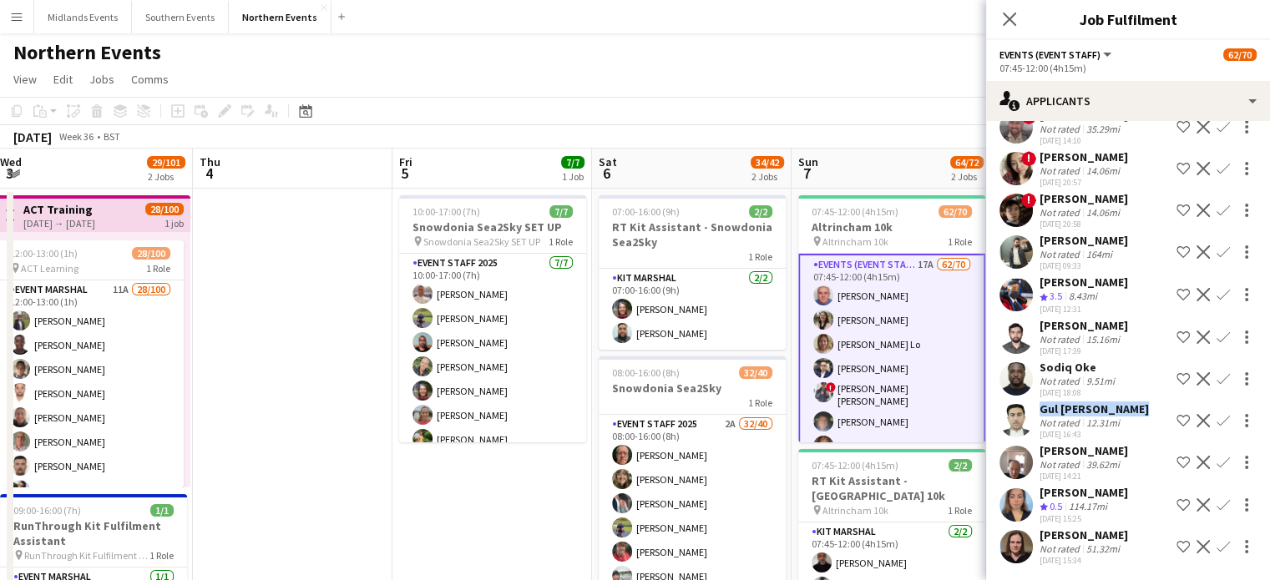
click at [1216, 418] on app-icon "Confirm" at bounding box center [1222, 420] width 13 height 13
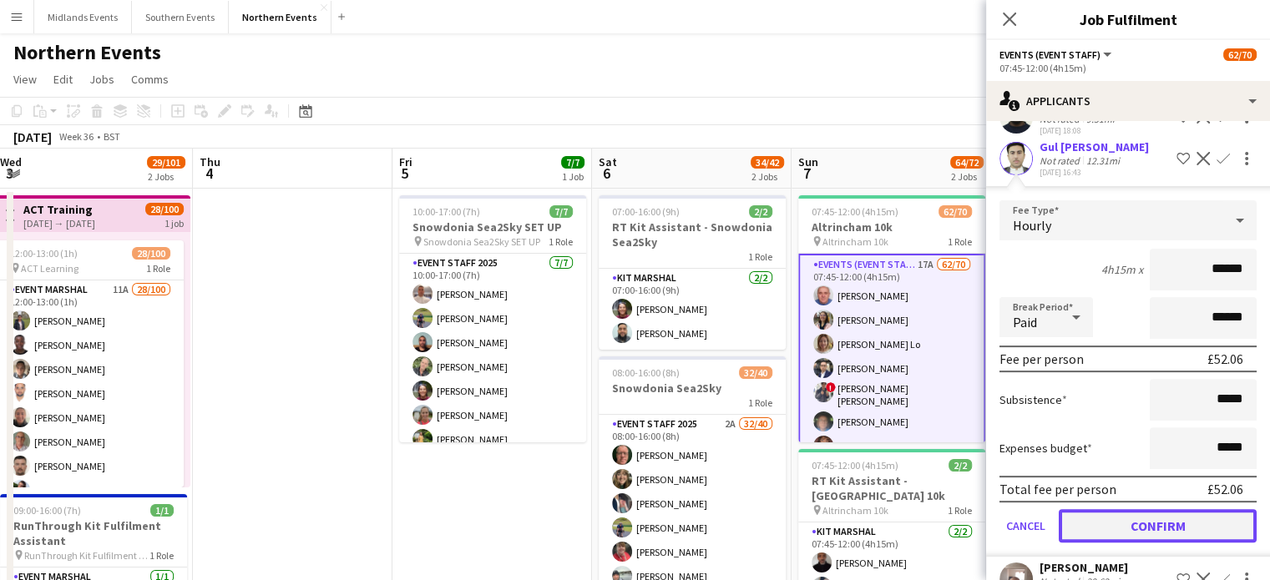
click at [1205, 523] on button "Confirm" at bounding box center [1158, 525] width 198 height 33
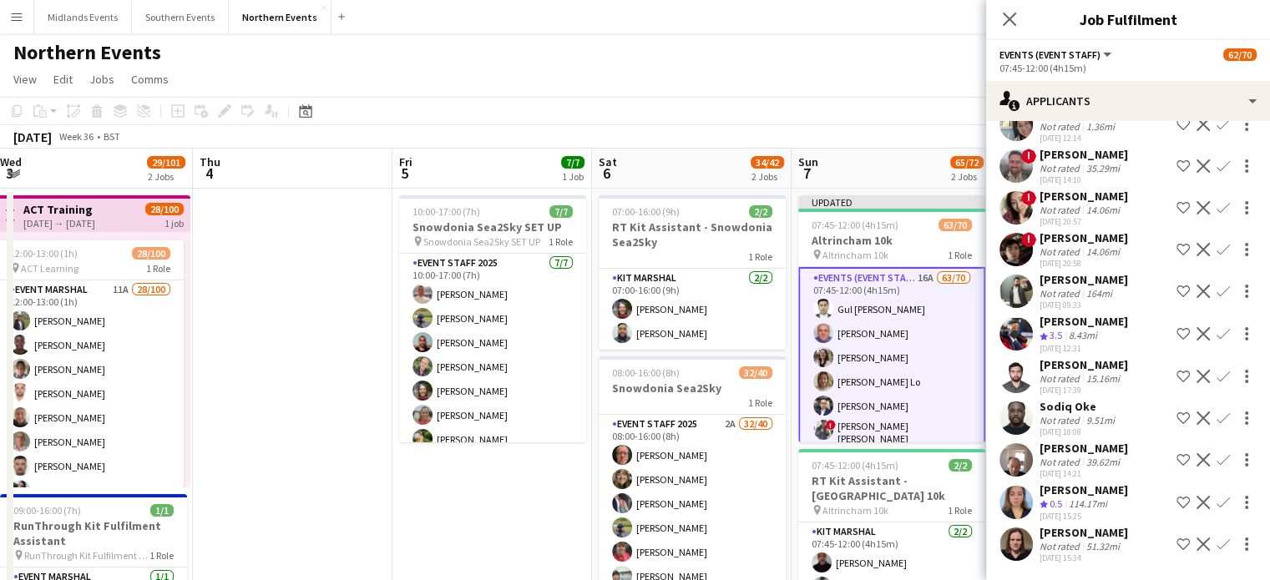
scroll to position [260, 0]
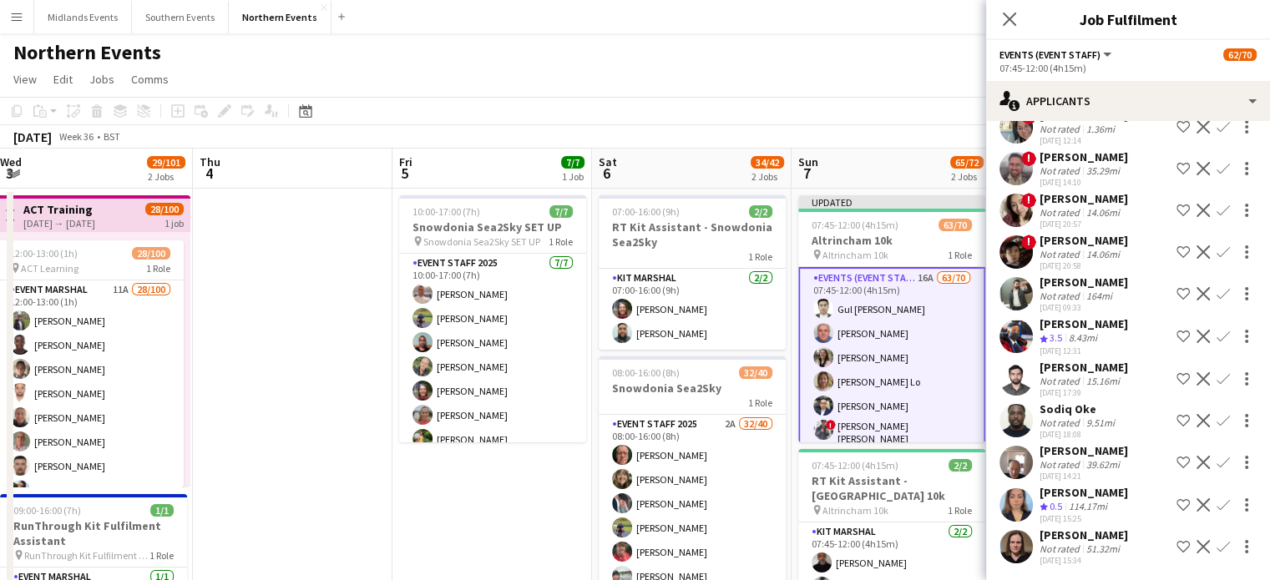
drag, startPoint x: 1092, startPoint y: 405, endPoint x: 1041, endPoint y: 408, distance: 51.0
click at [1041, 408] on div "Sodiq Oke" at bounding box center [1078, 409] width 78 height 15
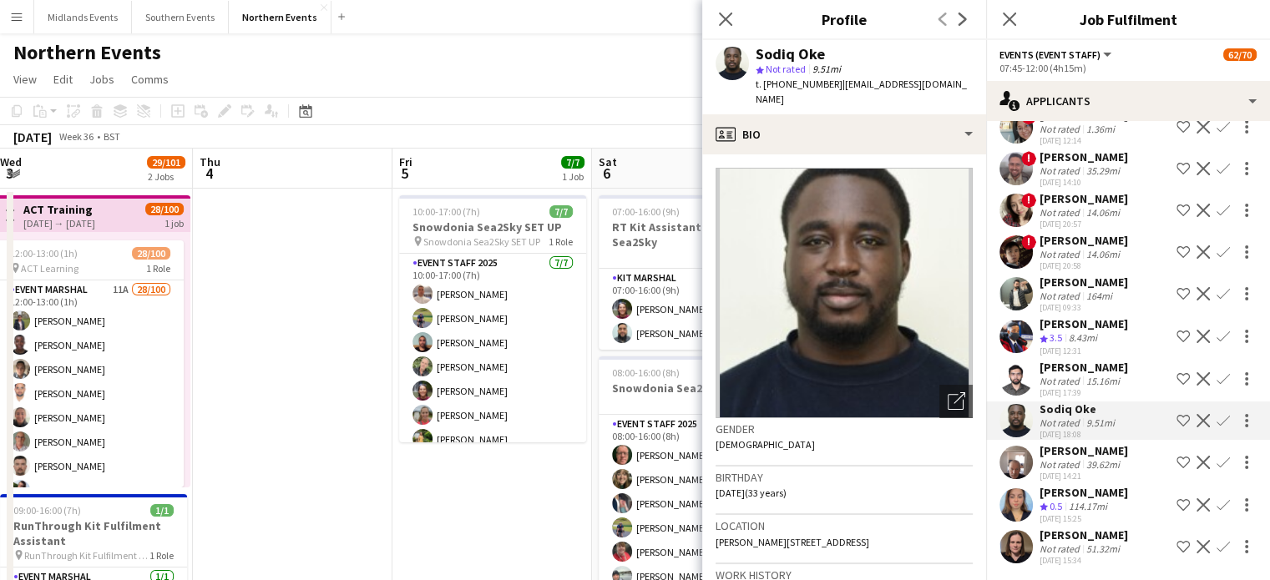
copy div "Sodiq Oke"
click at [1216, 422] on app-icon "Confirm" at bounding box center [1222, 420] width 13 height 13
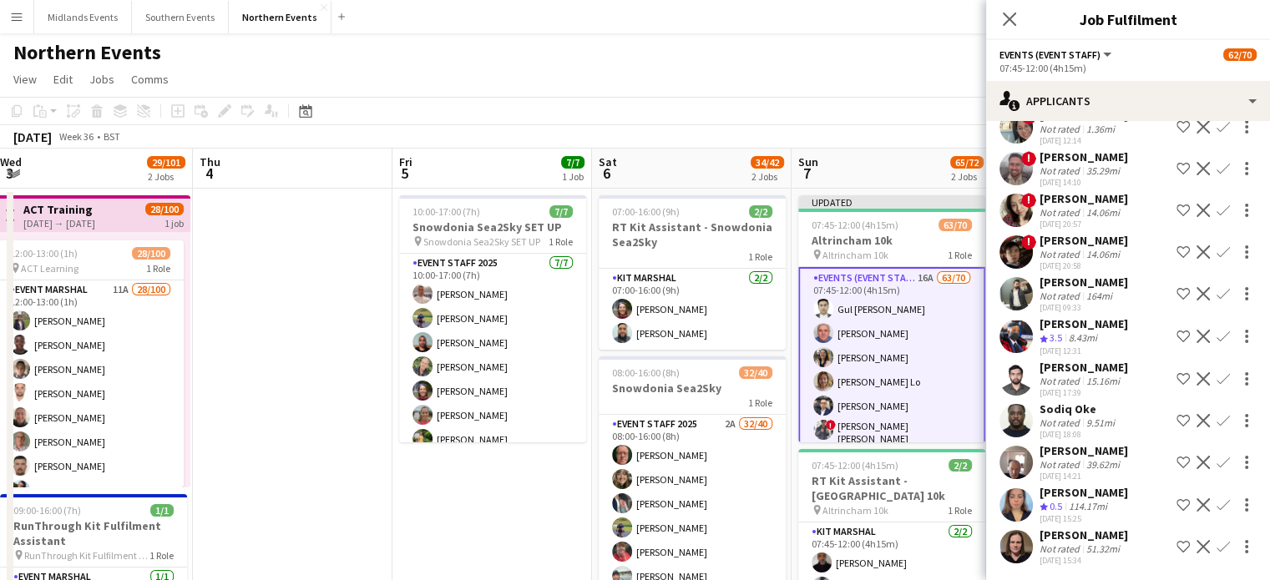
click at [1216, 422] on app-icon "Confirm" at bounding box center [1222, 420] width 13 height 13
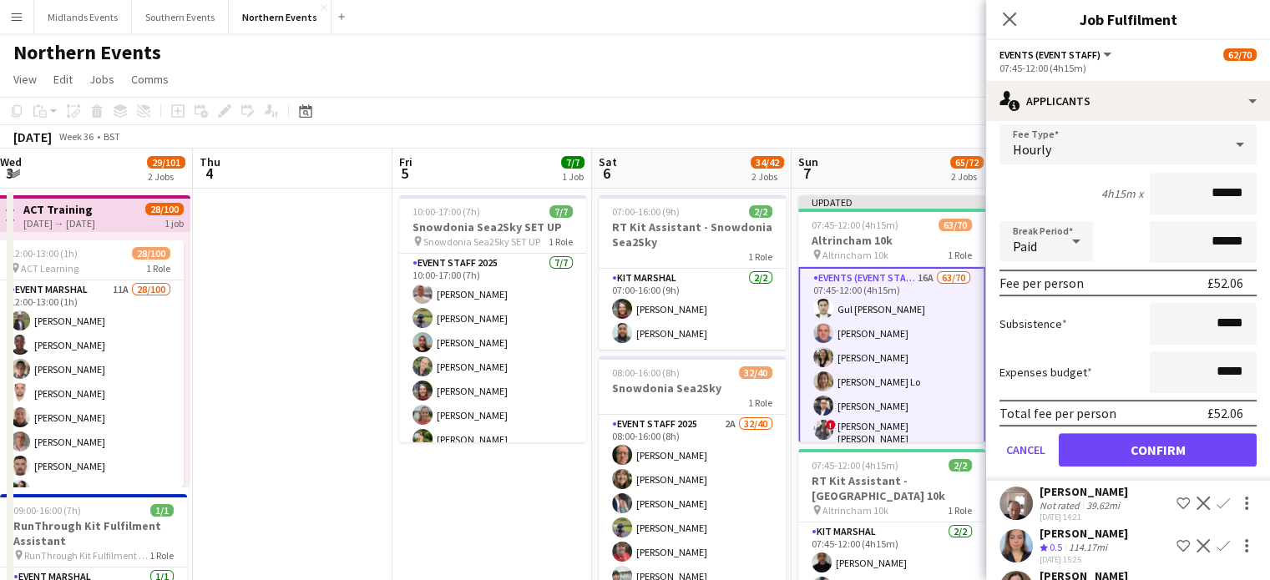
scroll to position [605, 0]
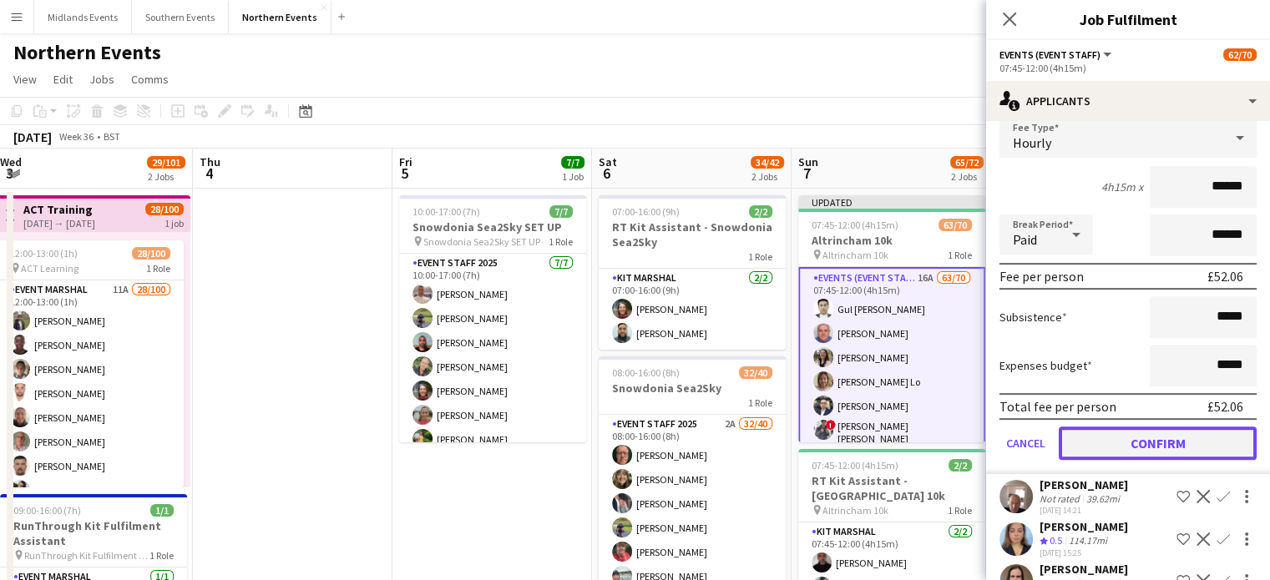
click at [1195, 430] on button "Confirm" at bounding box center [1158, 443] width 198 height 33
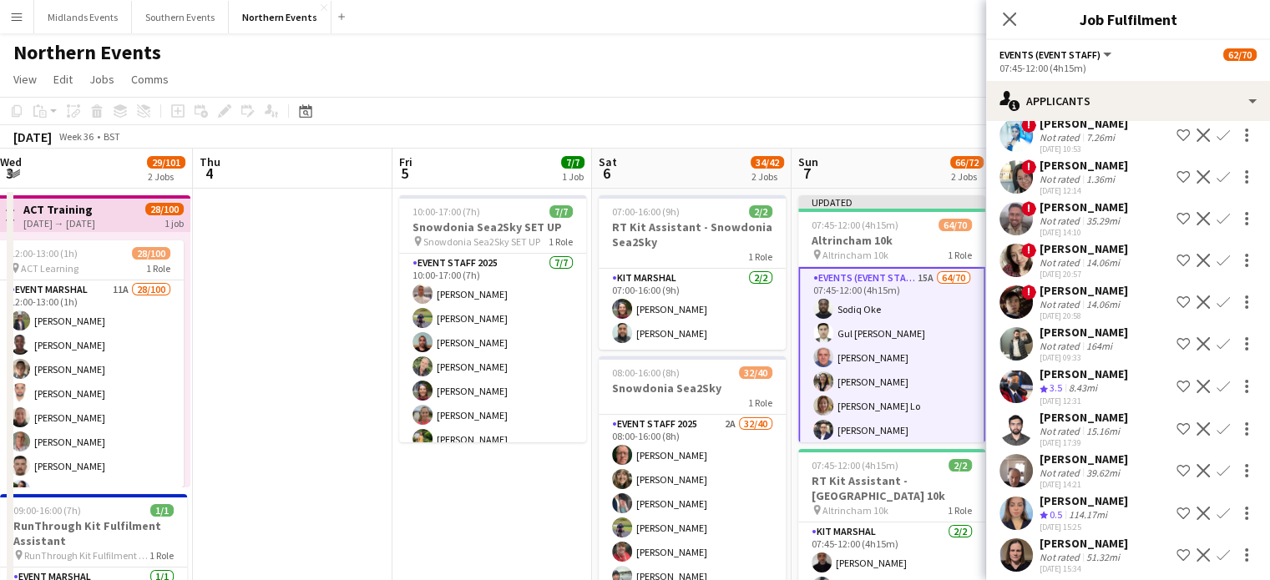
scroll to position [219, 0]
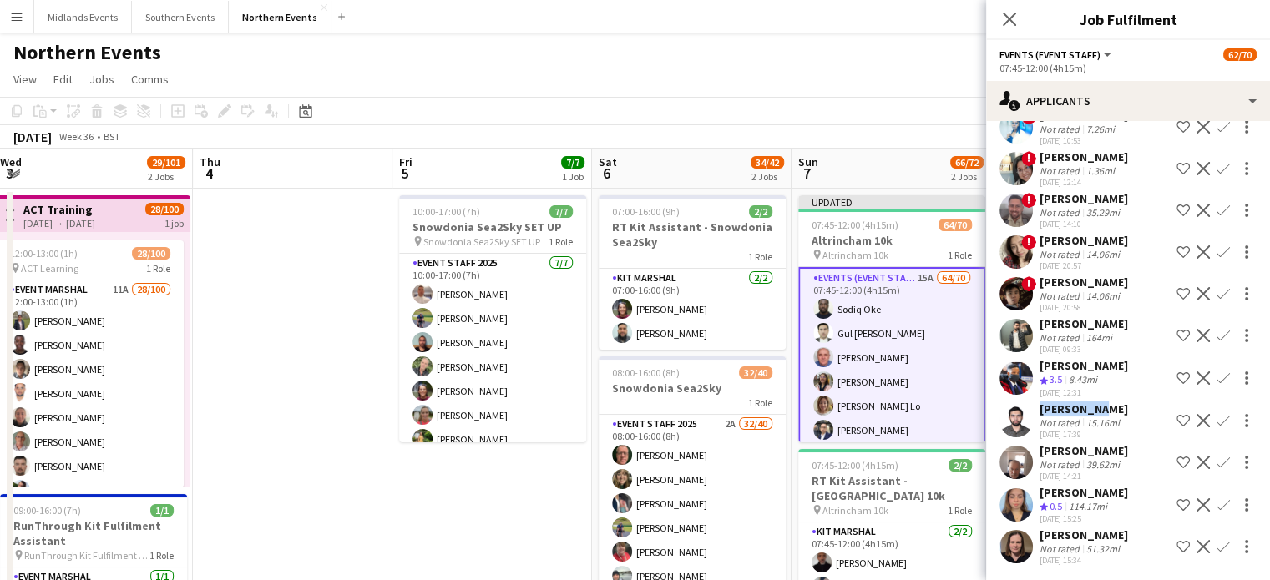
drag, startPoint x: 1100, startPoint y: 405, endPoint x: 1035, endPoint y: 407, distance: 65.1
click at [1035, 407] on div "Emad Emad Not rated 15.16mi 26-08-2025 17:39 Shortlist crew Decline Confirm" at bounding box center [1128, 421] width 284 height 38
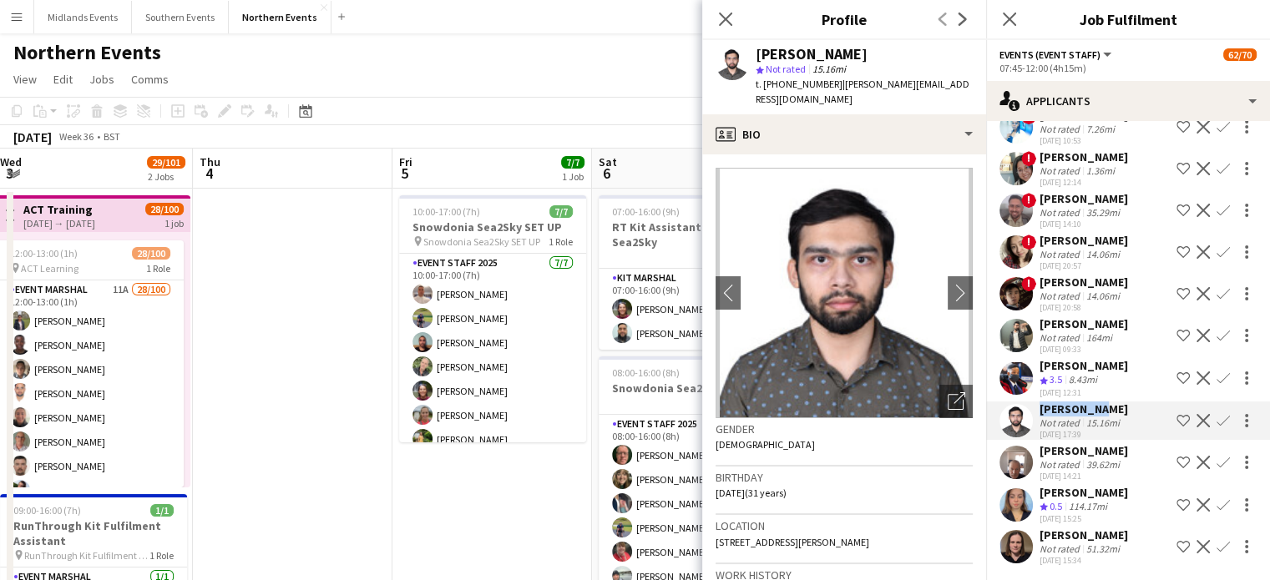
copy div "[PERSON_NAME]"
click at [1216, 414] on app-icon "Confirm" at bounding box center [1222, 420] width 13 height 13
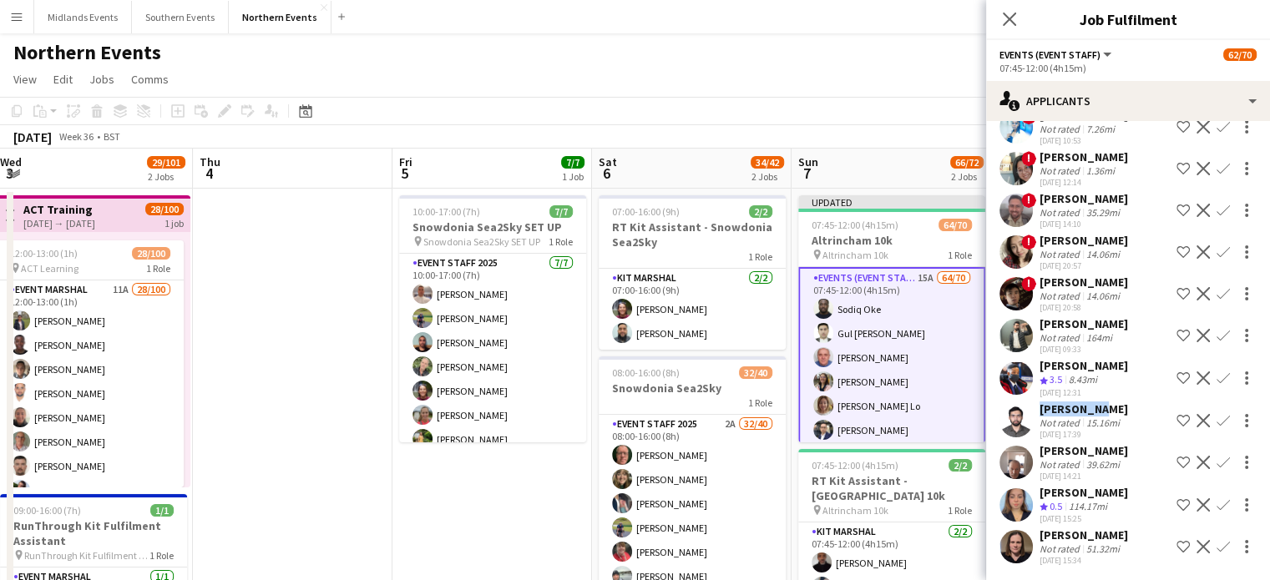
click at [1216, 420] on app-icon "Confirm" at bounding box center [1222, 420] width 13 height 13
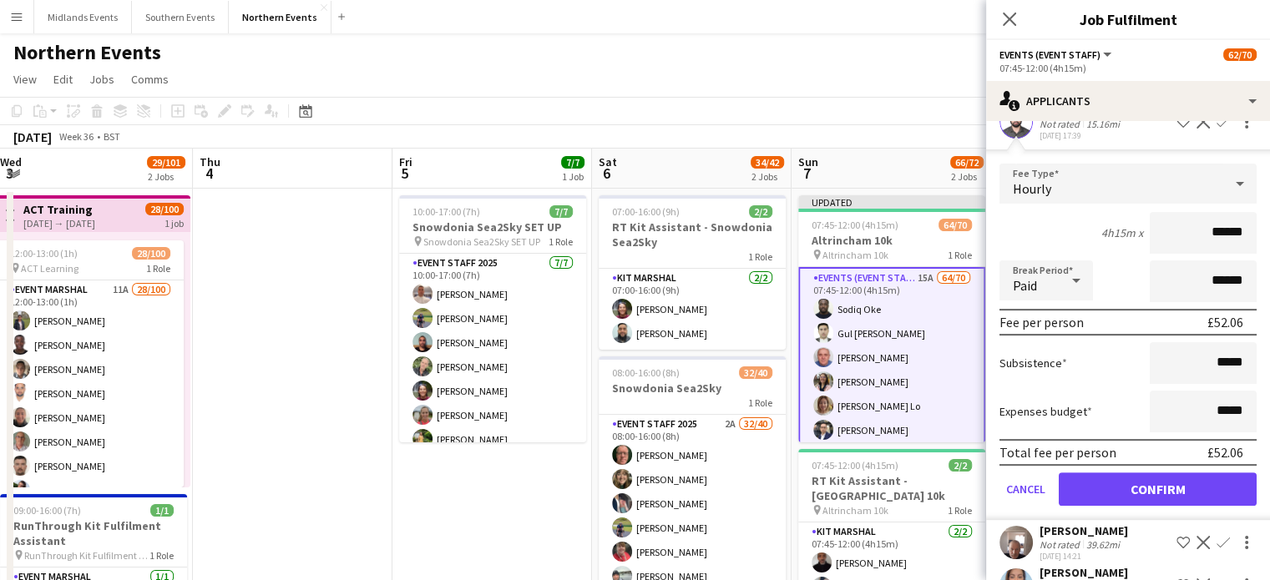
scroll to position [519, 0]
click at [1218, 481] on button "Confirm" at bounding box center [1158, 487] width 198 height 33
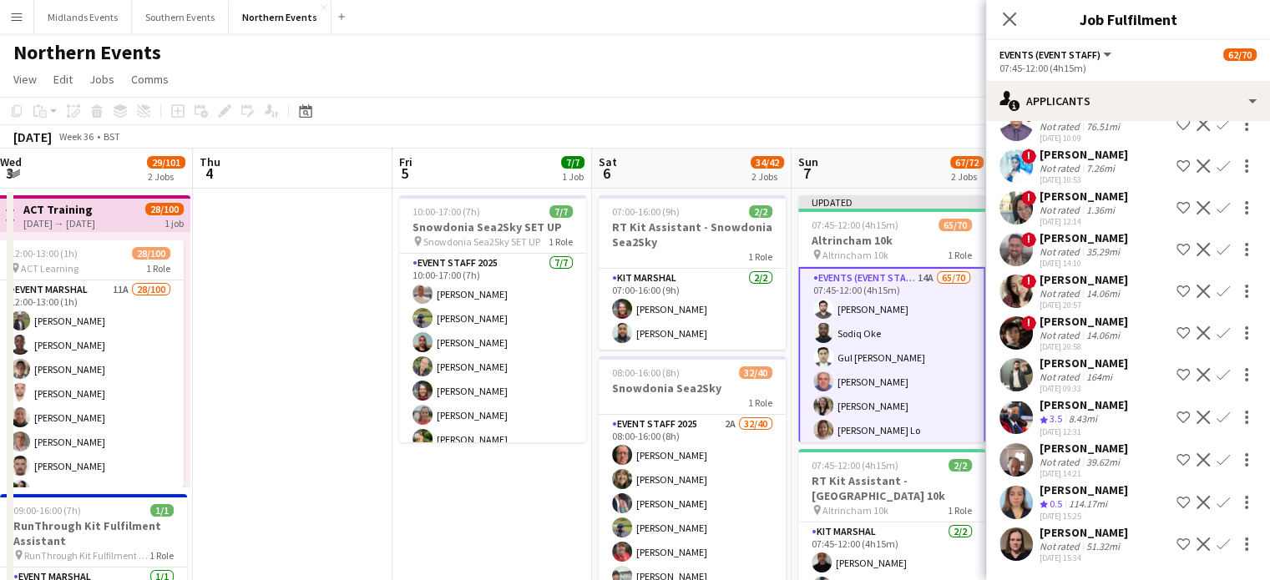
scroll to position [100, 0]
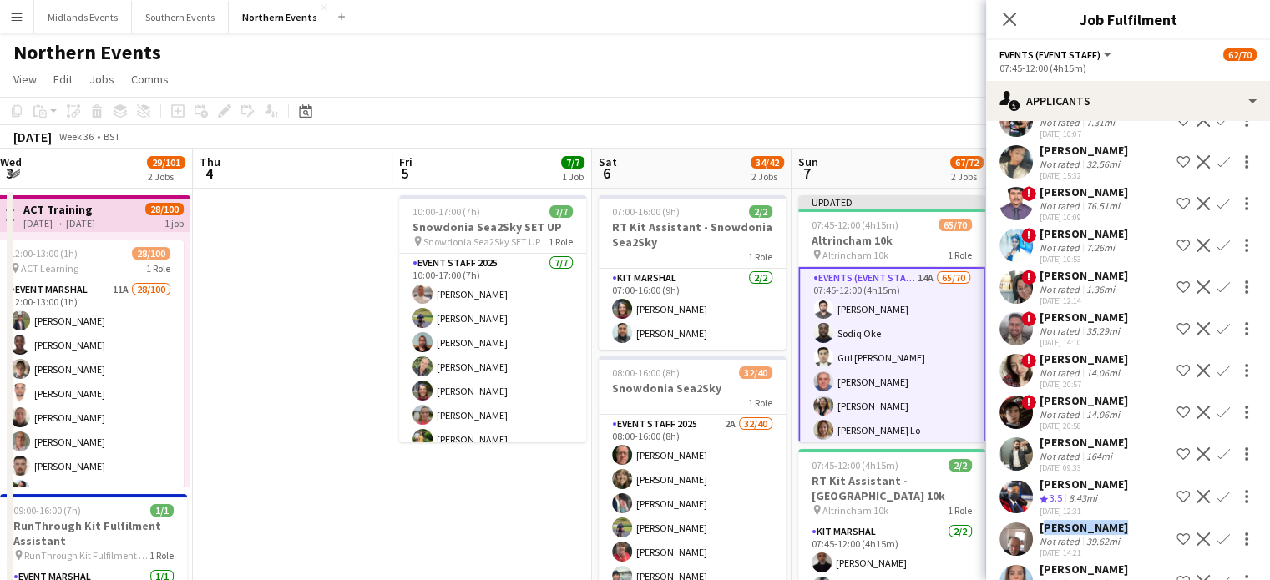
drag, startPoint x: 1117, startPoint y: 524, endPoint x: 1037, endPoint y: 530, distance: 80.4
click at [1037, 530] on div "Pete Sweeney Not rated 39.62mi 28-08-2025 14:21 Shortlist crew Decline Confirm" at bounding box center [1128, 539] width 284 height 38
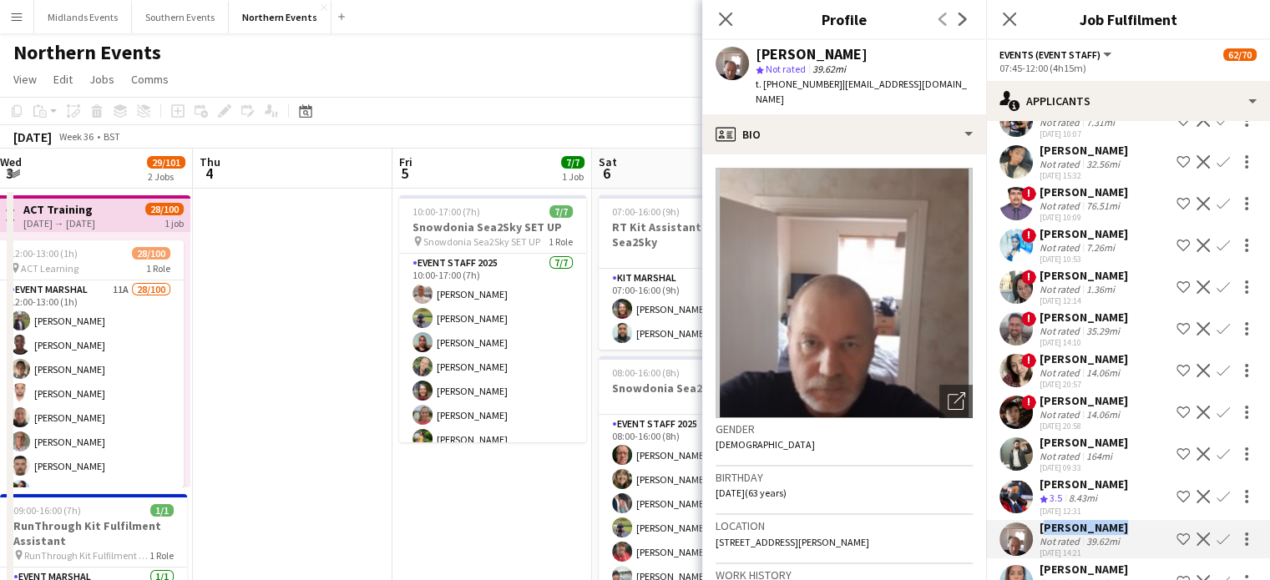
copy div "[PERSON_NAME]"
click at [1213, 540] on button "Confirm" at bounding box center [1223, 539] width 20 height 20
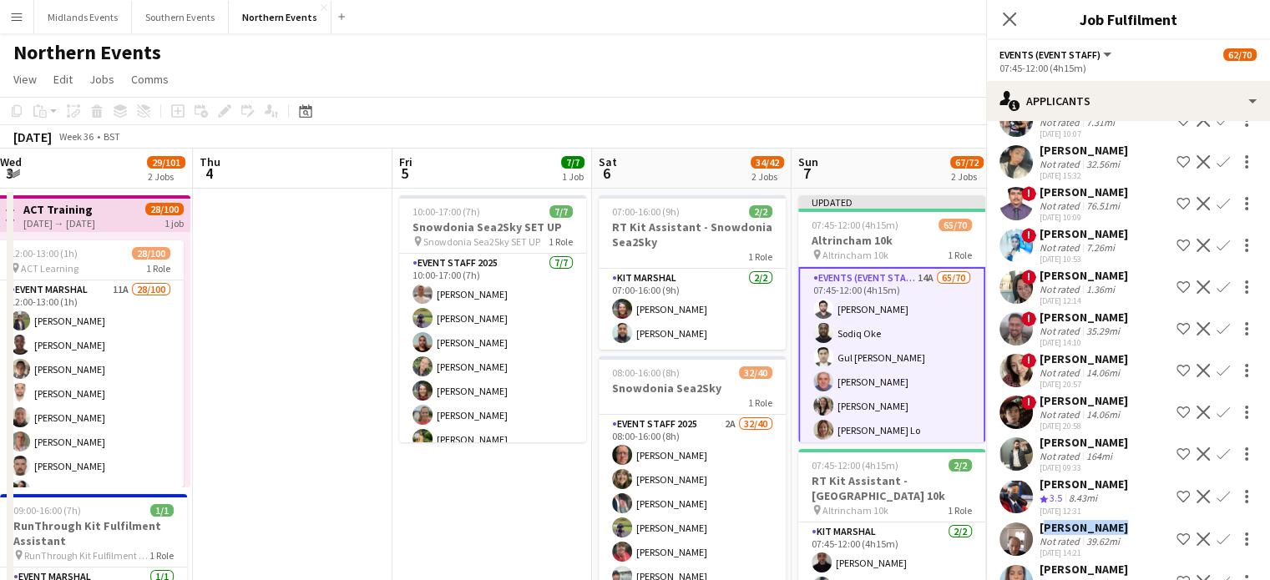
scroll to position [177, 0]
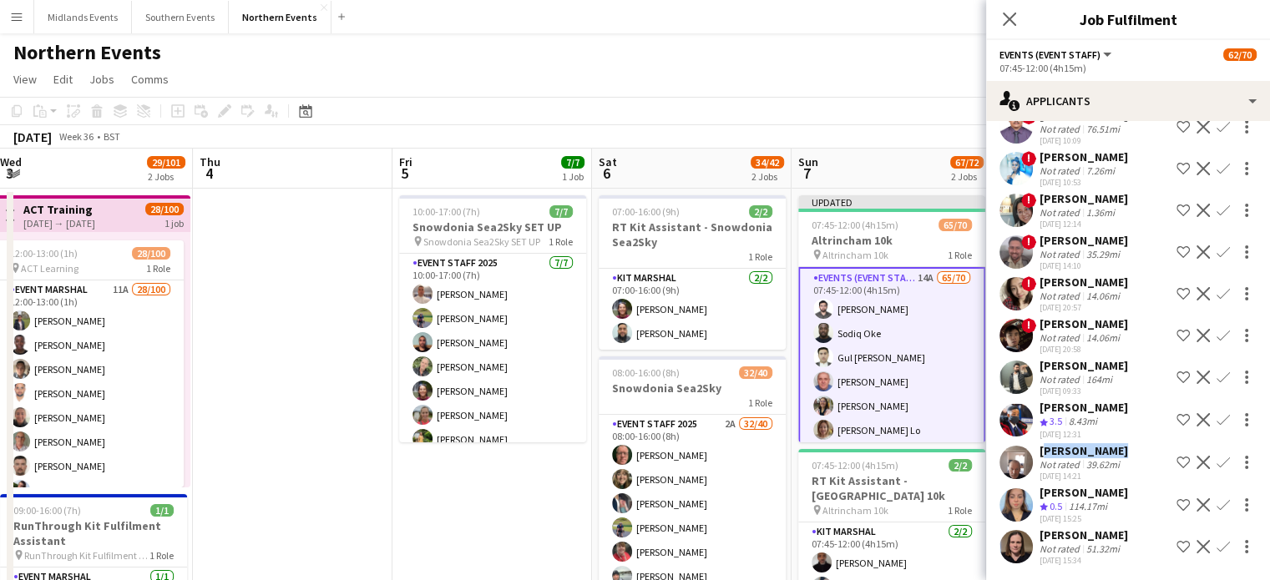
click at [1216, 547] on button "Confirm" at bounding box center [1223, 547] width 20 height 20
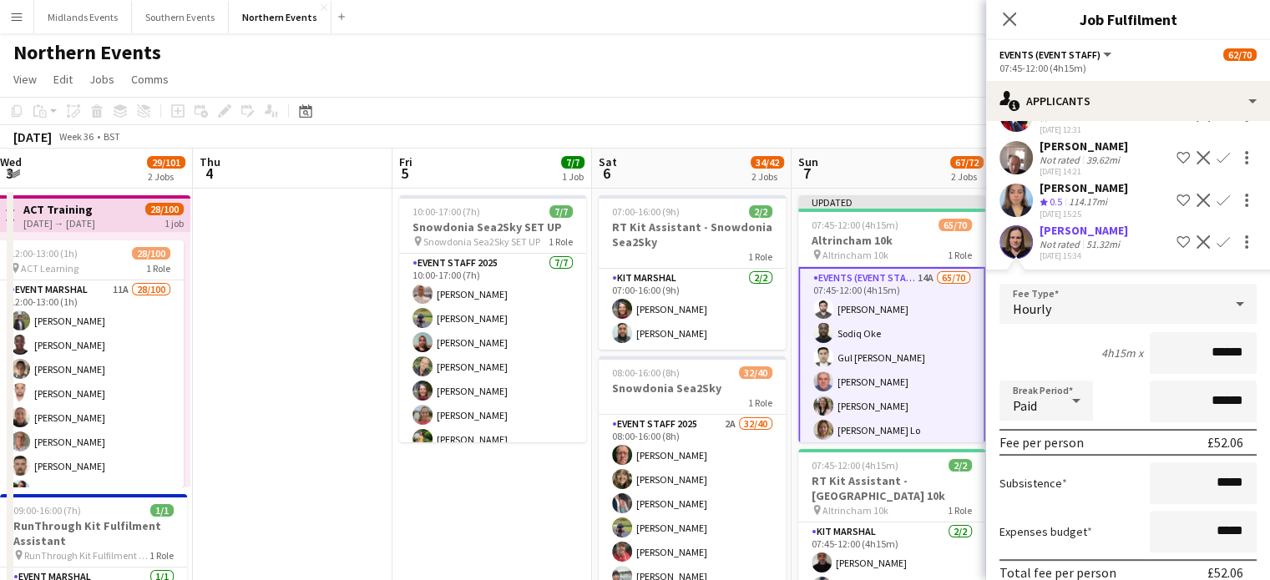
click at [1216, 159] on app-icon "Confirm" at bounding box center [1222, 157] width 13 height 13
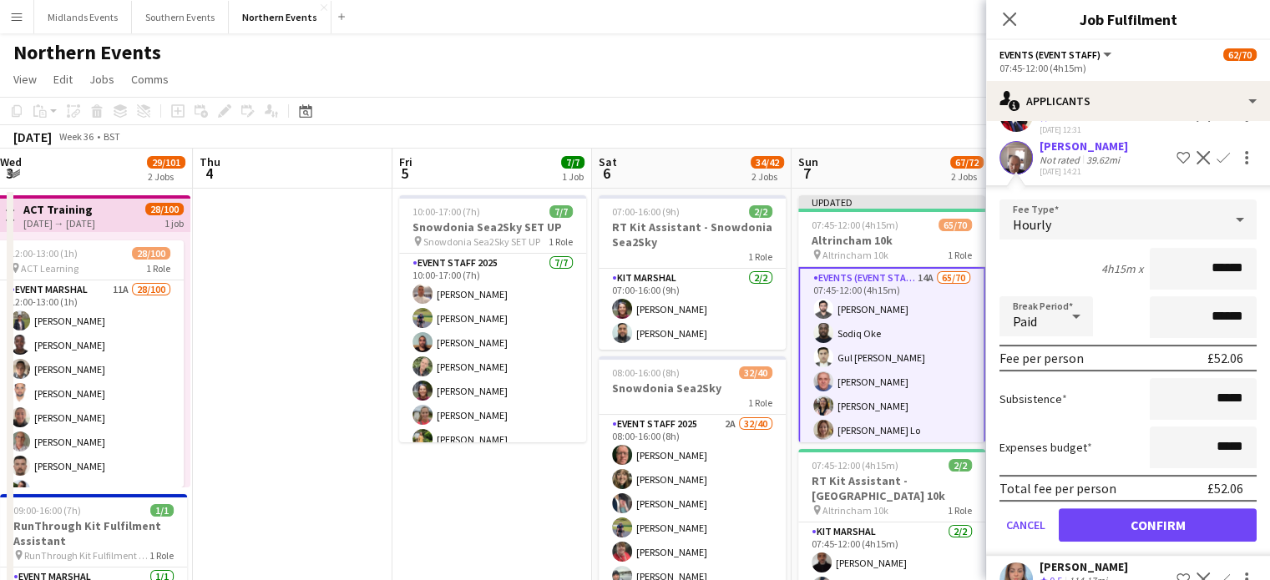
scroll to position [554, 0]
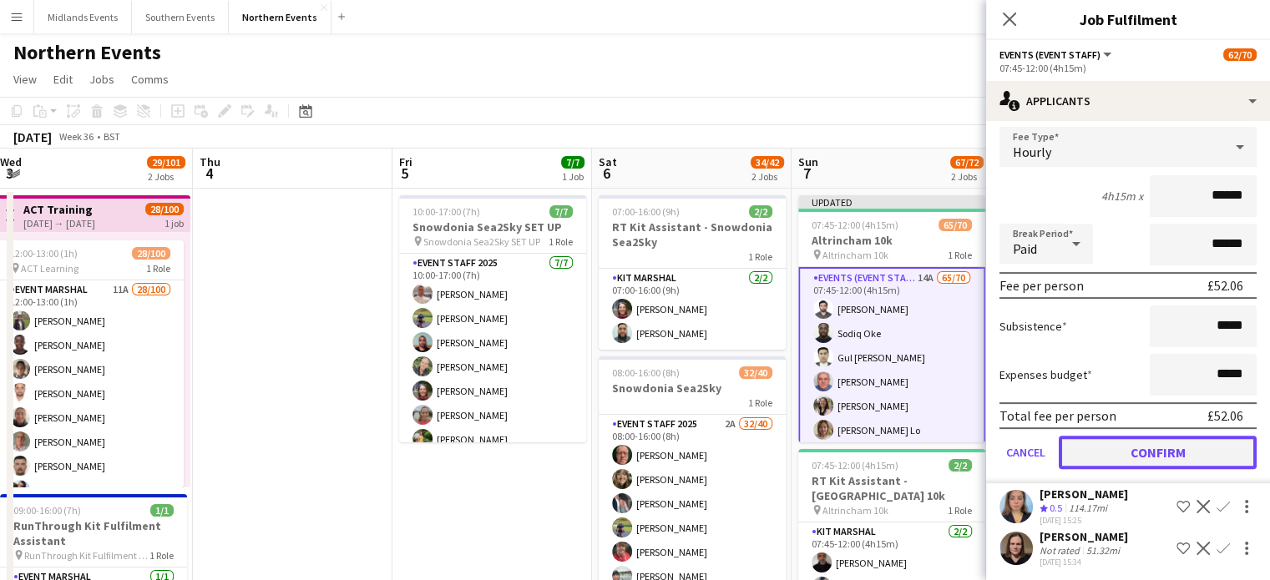
click at [1167, 436] on button "Confirm" at bounding box center [1158, 452] width 198 height 33
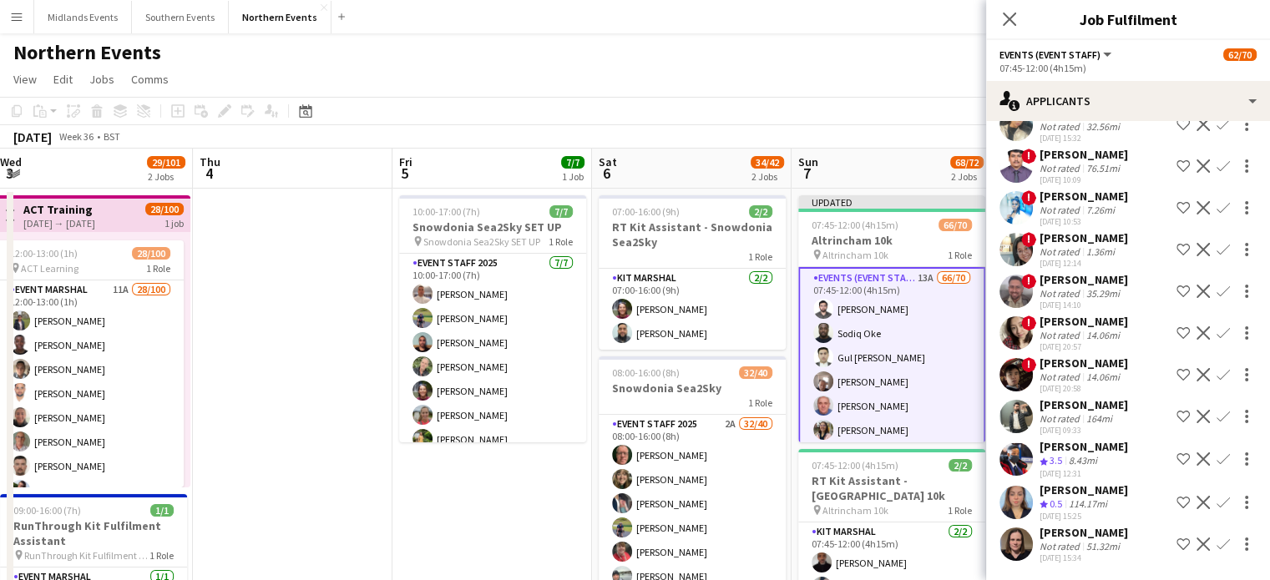
scroll to position [135, 0]
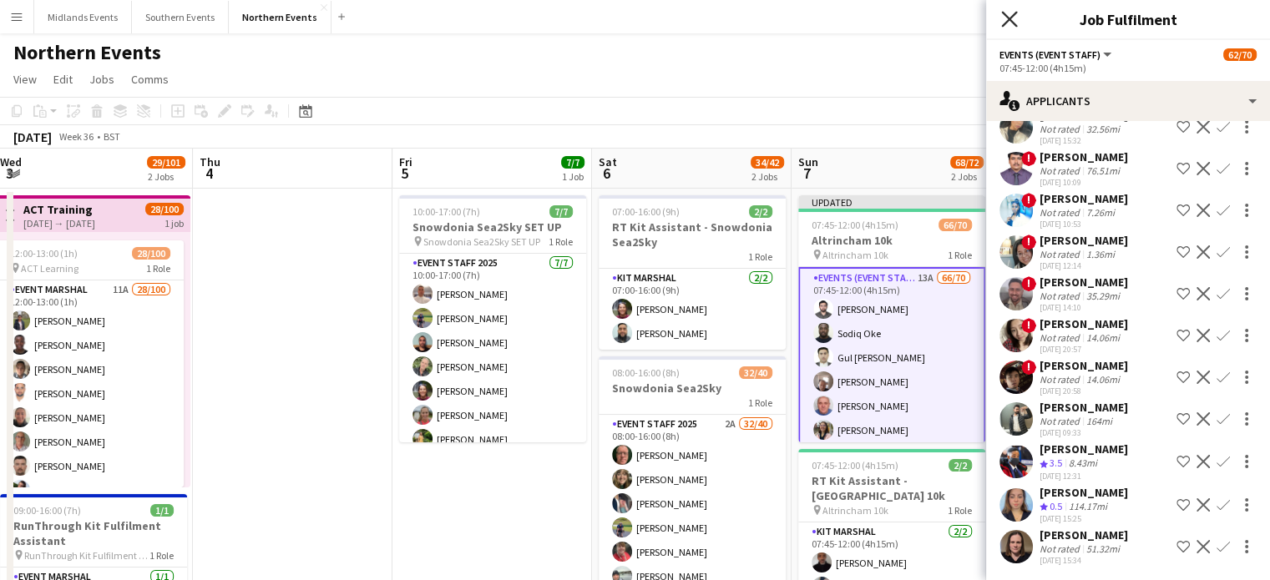
click at [1006, 17] on icon at bounding box center [1009, 19] width 16 height 16
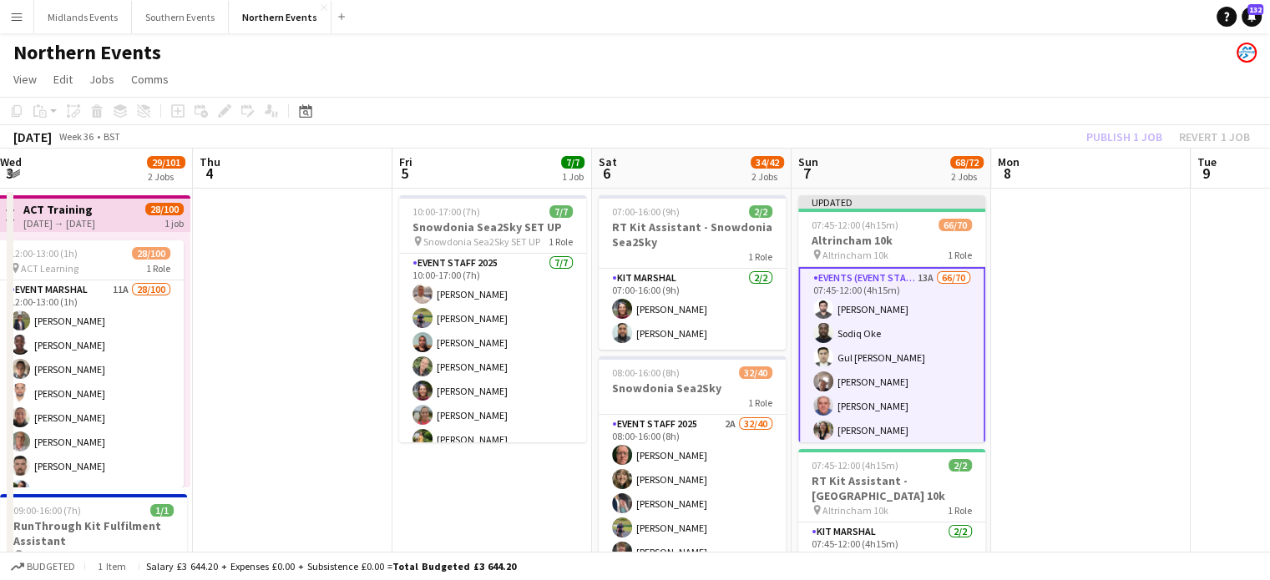
click at [1107, 137] on div "Publish 1 job Revert 1 job" at bounding box center [1168, 137] width 204 height 22
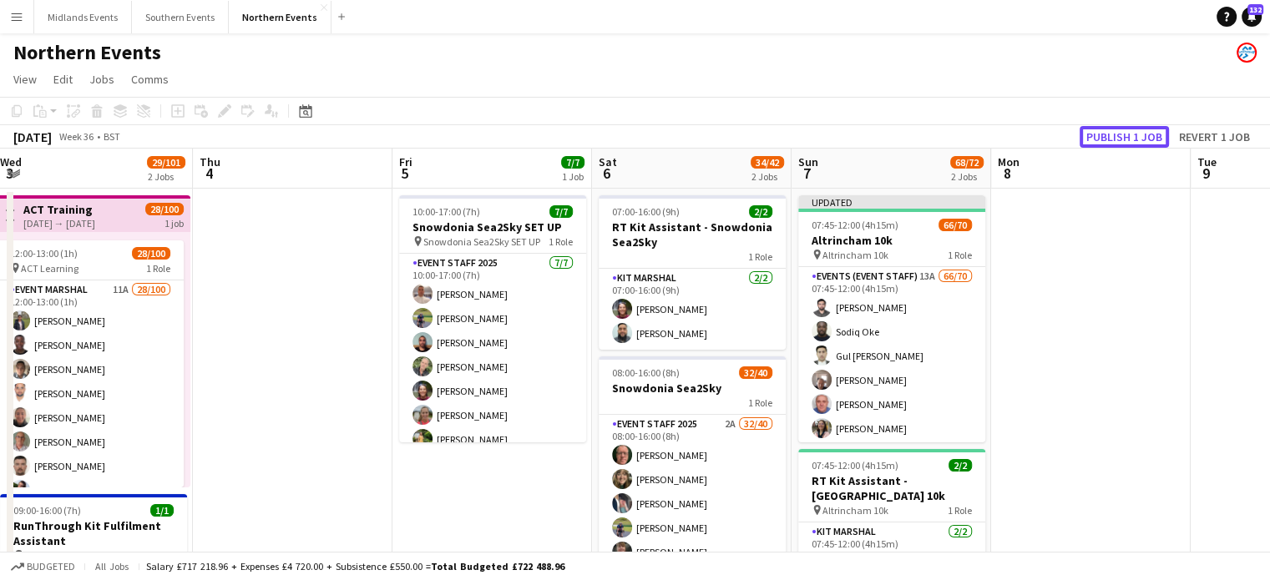
click at [1107, 137] on button "Publish 1 job" at bounding box center [1123, 137] width 89 height 22
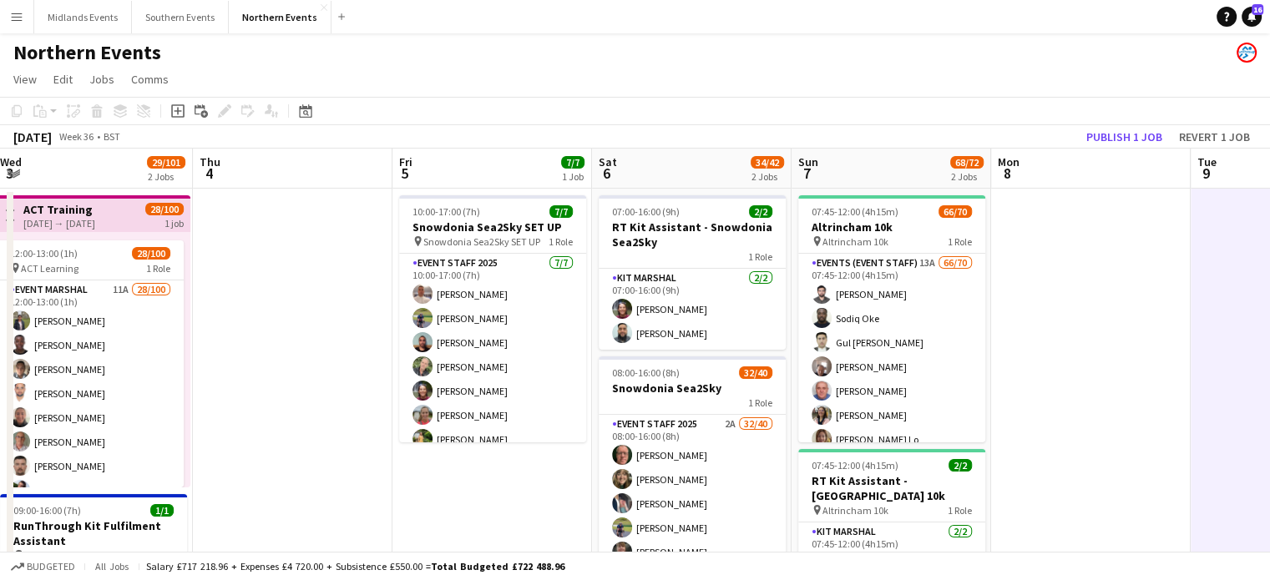
scroll to position [0, 446]
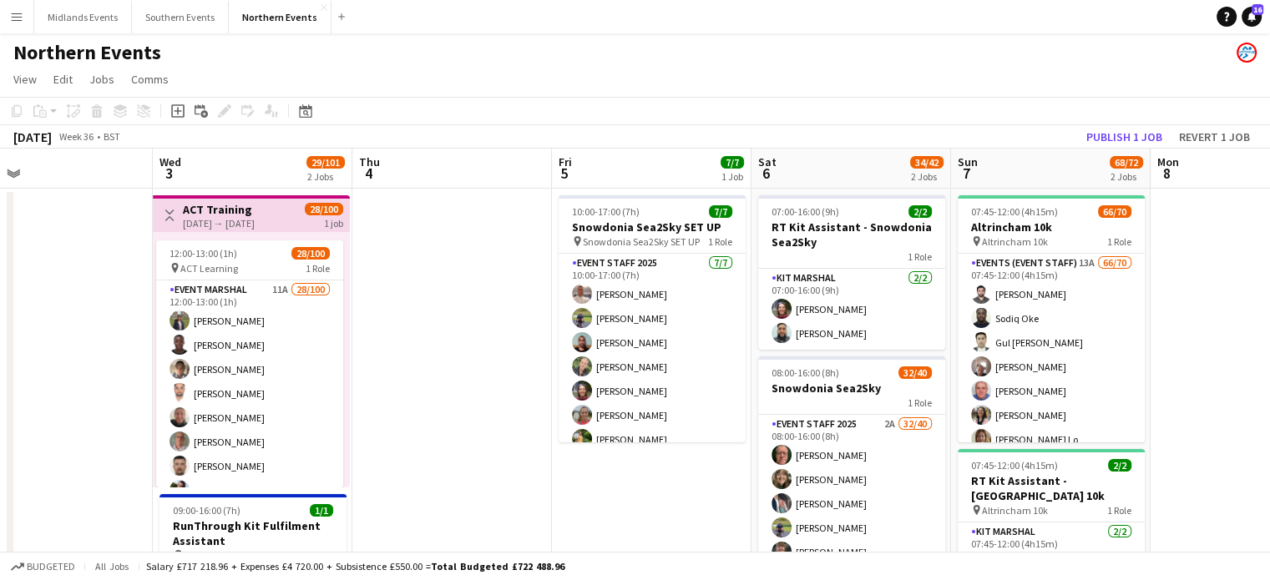
drag, startPoint x: 948, startPoint y: 382, endPoint x: 831, endPoint y: 382, distance: 117.7
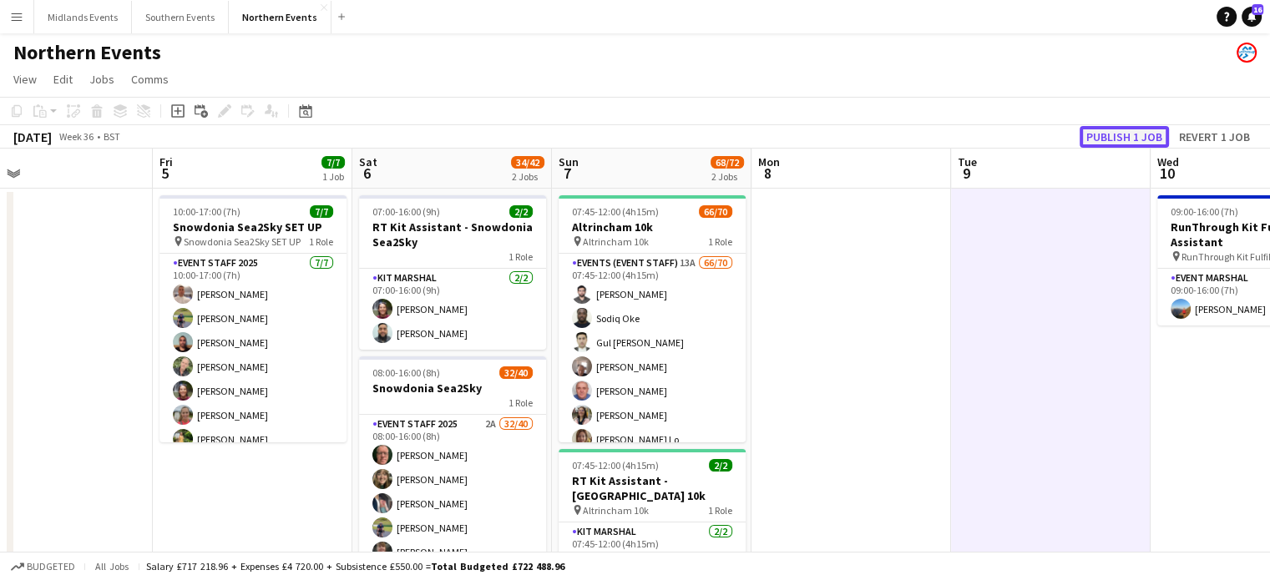
click at [1109, 140] on button "Publish 1 job" at bounding box center [1123, 137] width 89 height 22
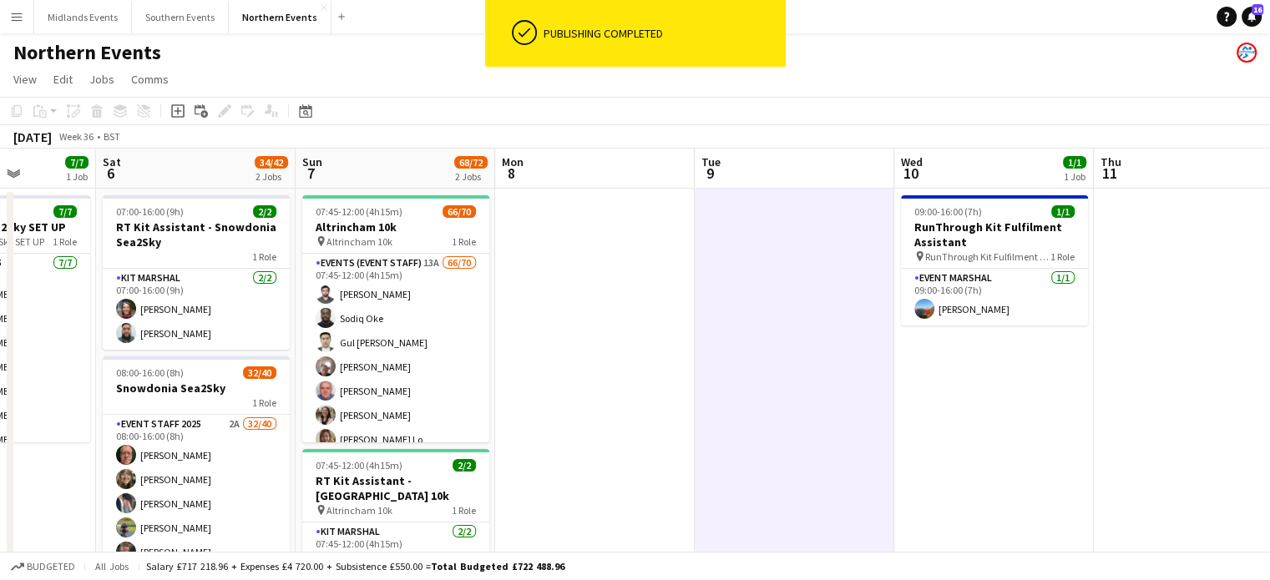
drag, startPoint x: 1054, startPoint y: 330, endPoint x: 797, endPoint y: 361, distance: 258.2
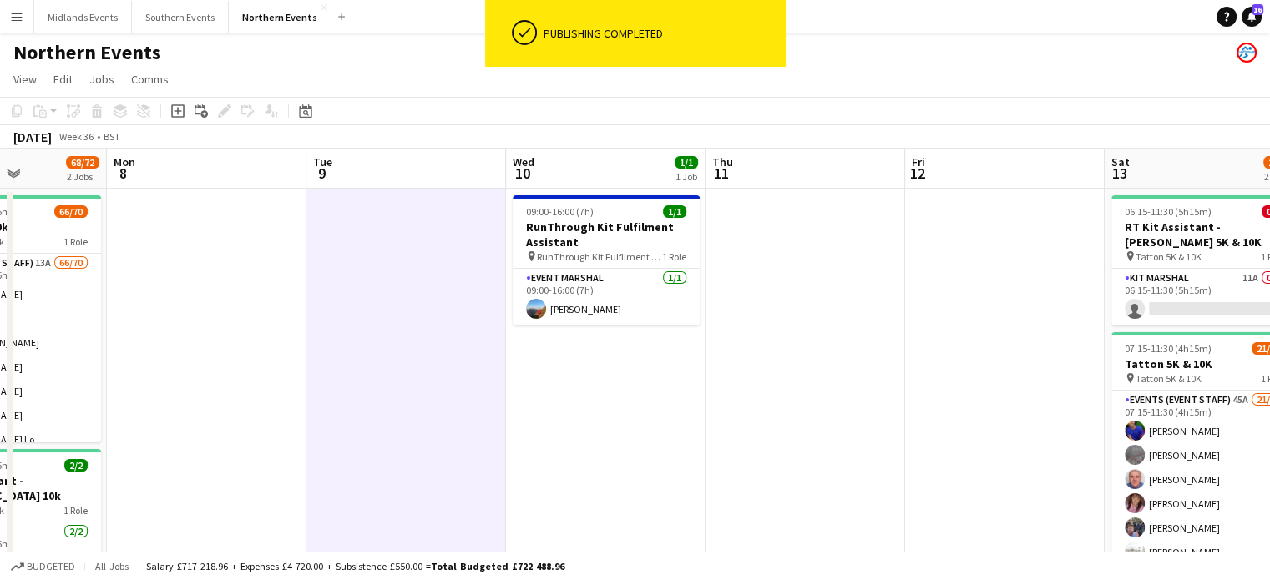
drag, startPoint x: 1039, startPoint y: 420, endPoint x: 651, endPoint y: 447, distance: 388.3
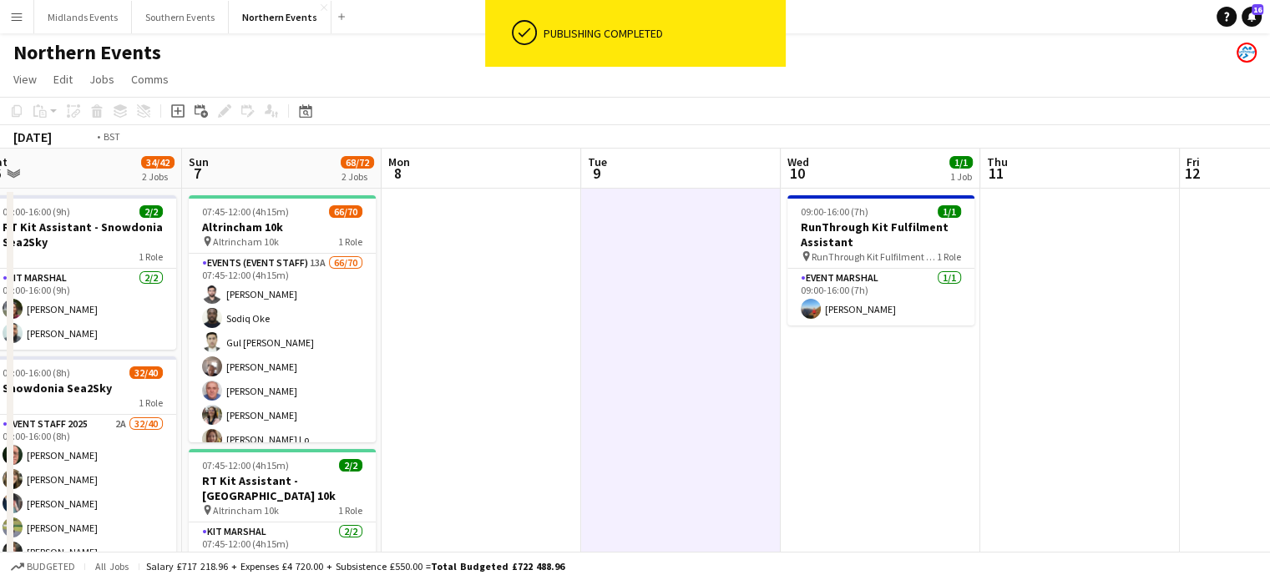
drag, startPoint x: 852, startPoint y: 477, endPoint x: 786, endPoint y: 475, distance: 66.0
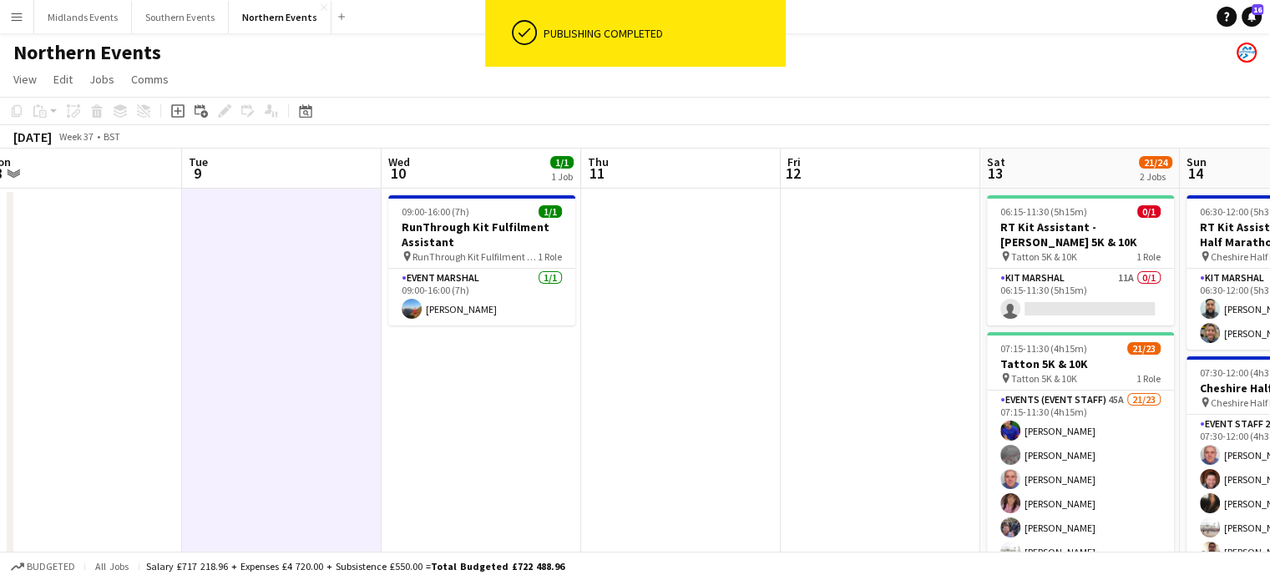
scroll to position [0, 434]
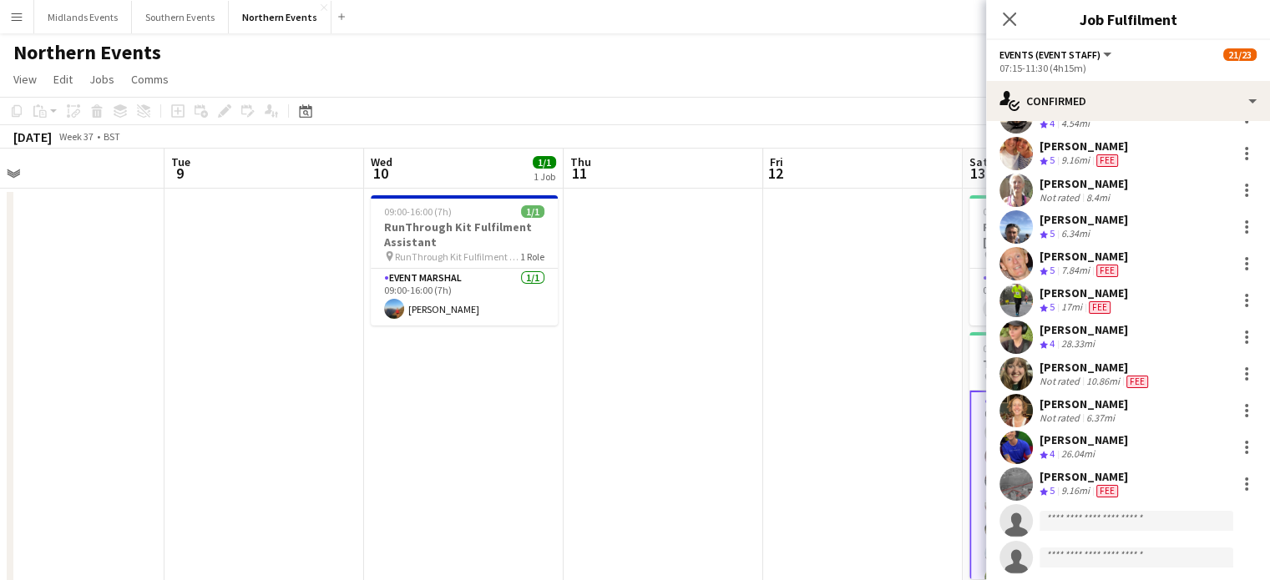
scroll to position [513, 0]
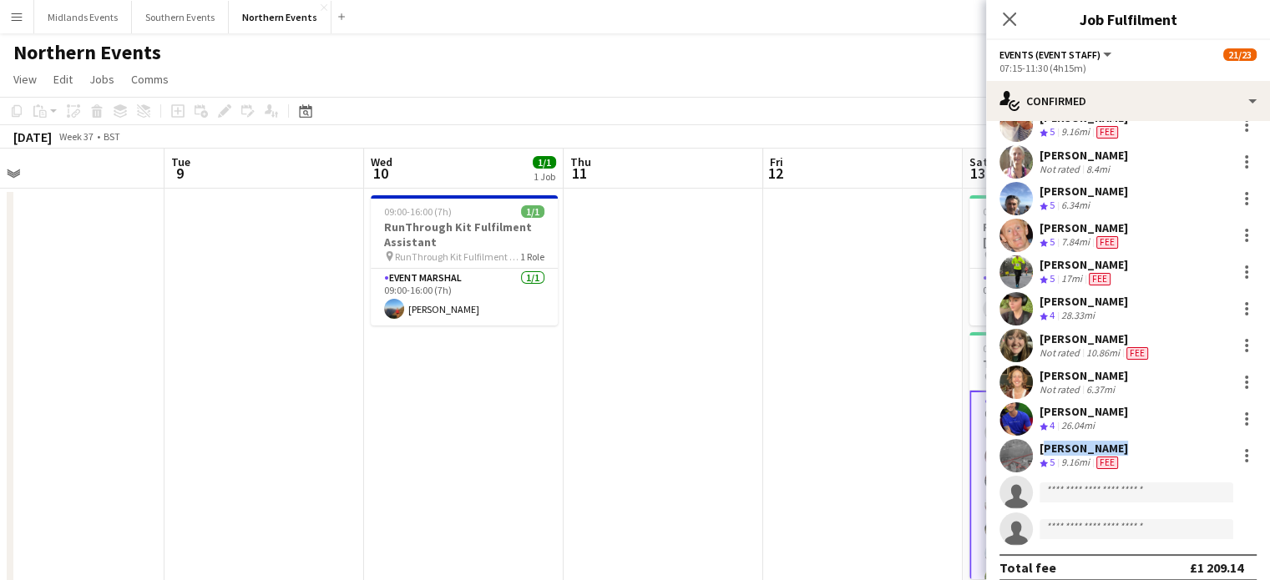
drag, startPoint x: 1114, startPoint y: 447, endPoint x: 1038, endPoint y: 448, distance: 76.8
click at [1038, 448] on div "Andrew Green Crew rating 5 9.16mi Fee" at bounding box center [1128, 455] width 284 height 33
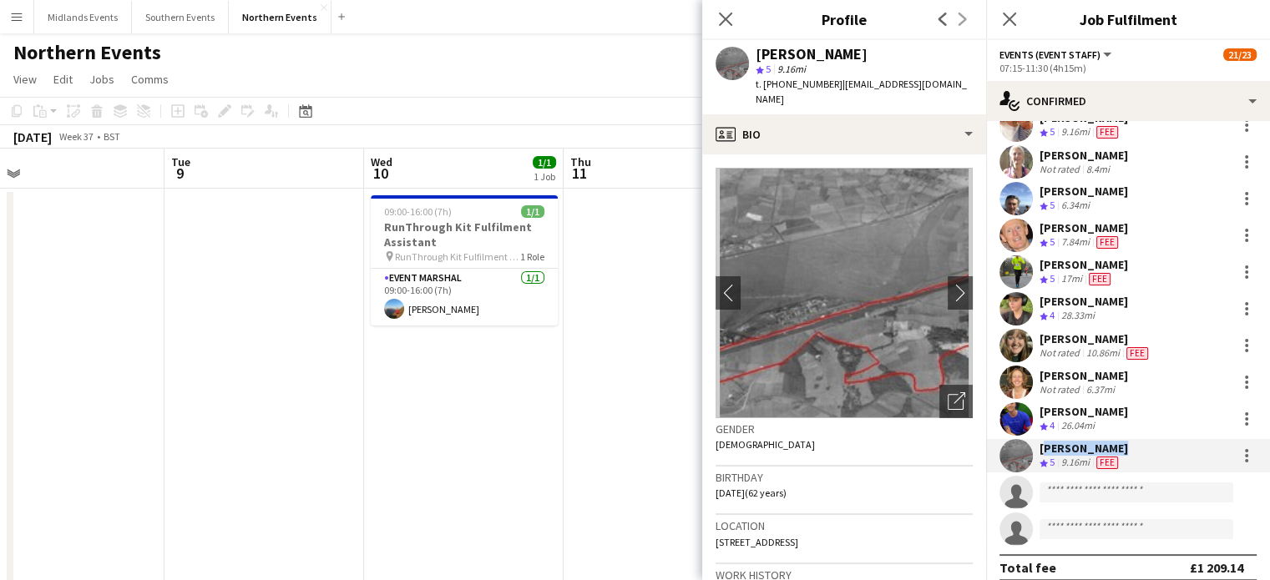
copy div "[PERSON_NAME]"
click at [725, 13] on icon "Close pop-in" at bounding box center [725, 19] width 16 height 16
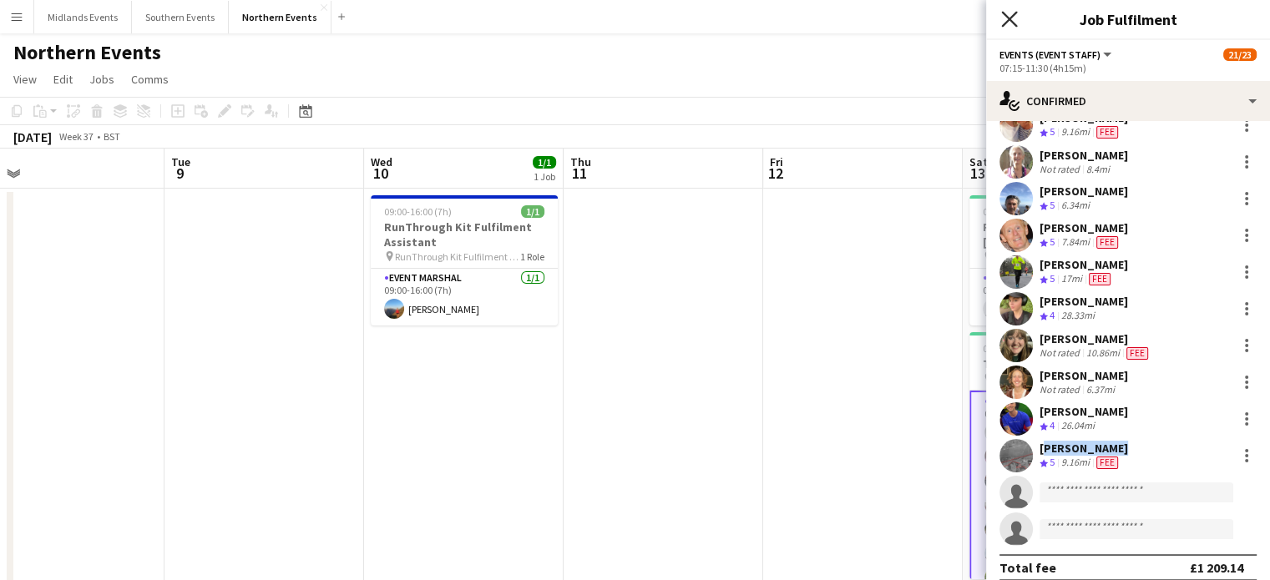
click at [1008, 20] on icon at bounding box center [1009, 19] width 16 height 16
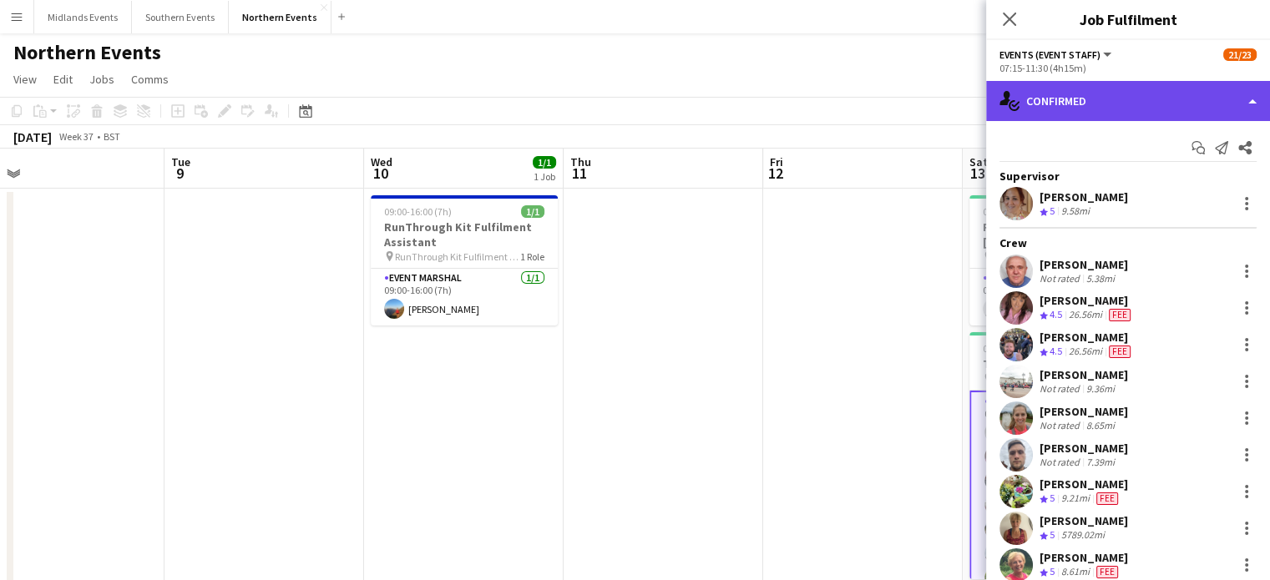
click at [1116, 97] on div "single-neutral-actions-check-2 Confirmed" at bounding box center [1128, 101] width 284 height 40
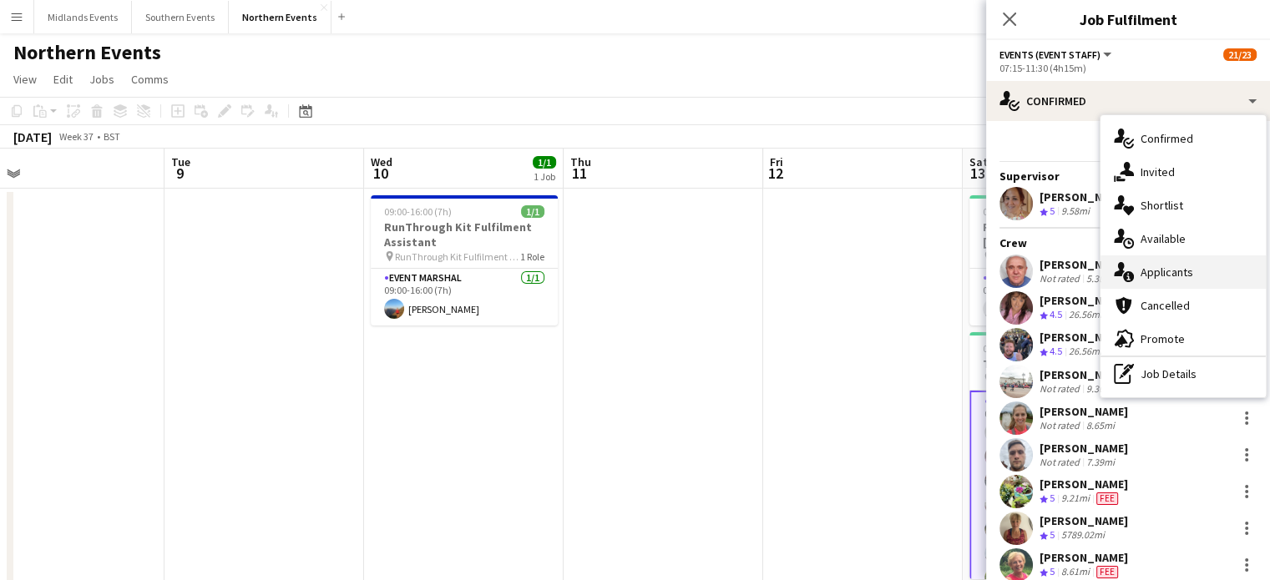
click at [1162, 268] on div "single-neutral-actions-information Applicants" at bounding box center [1182, 271] width 165 height 33
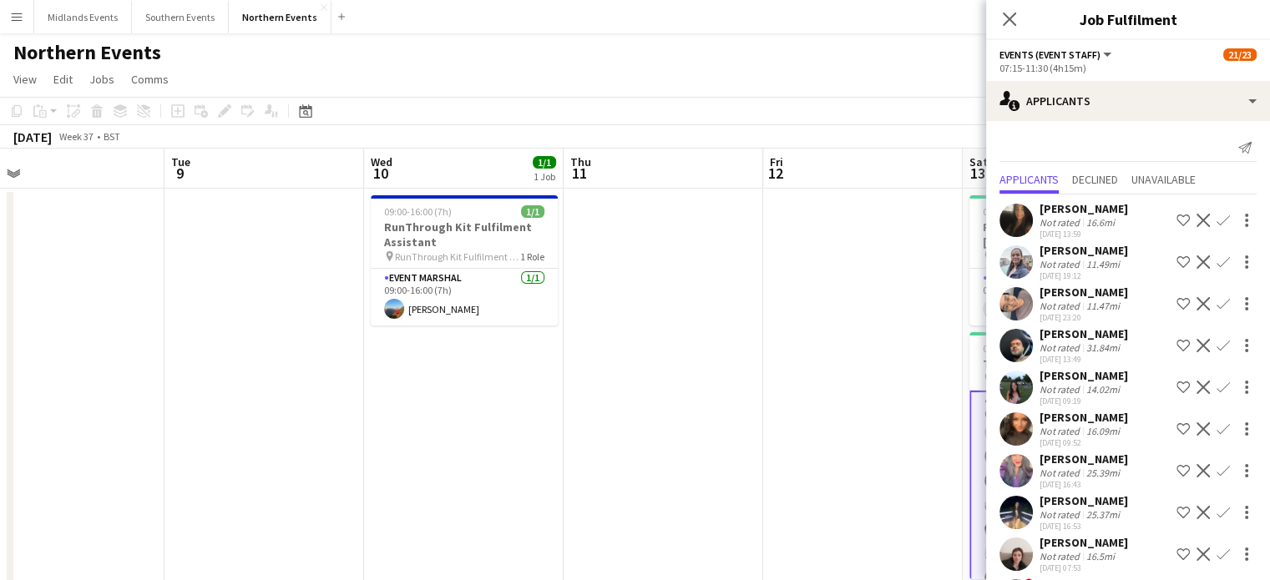
click at [1216, 220] on app-icon "Confirm" at bounding box center [1222, 220] width 13 height 13
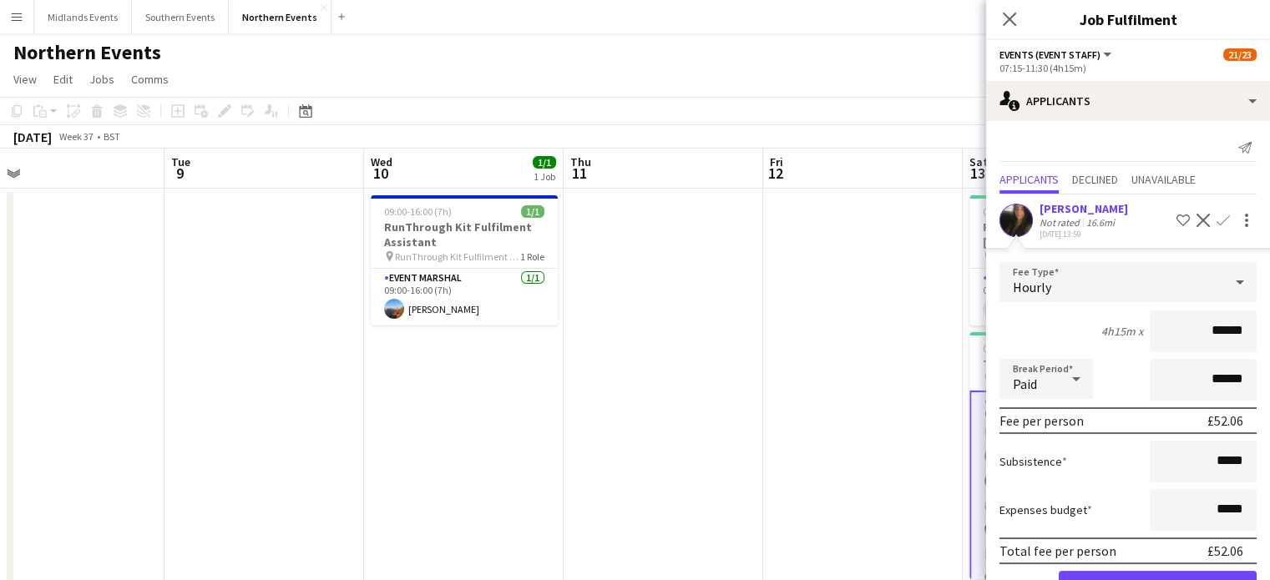
drag, startPoint x: 1125, startPoint y: 207, endPoint x: 1039, endPoint y: 210, distance: 86.9
click at [1039, 210] on div "Rebecca Watson Not rated 16.6mi 03-07-2025 13:59 Shortlist crew Decline Confirm" at bounding box center [1128, 220] width 284 height 38
copy div "[PERSON_NAME]"
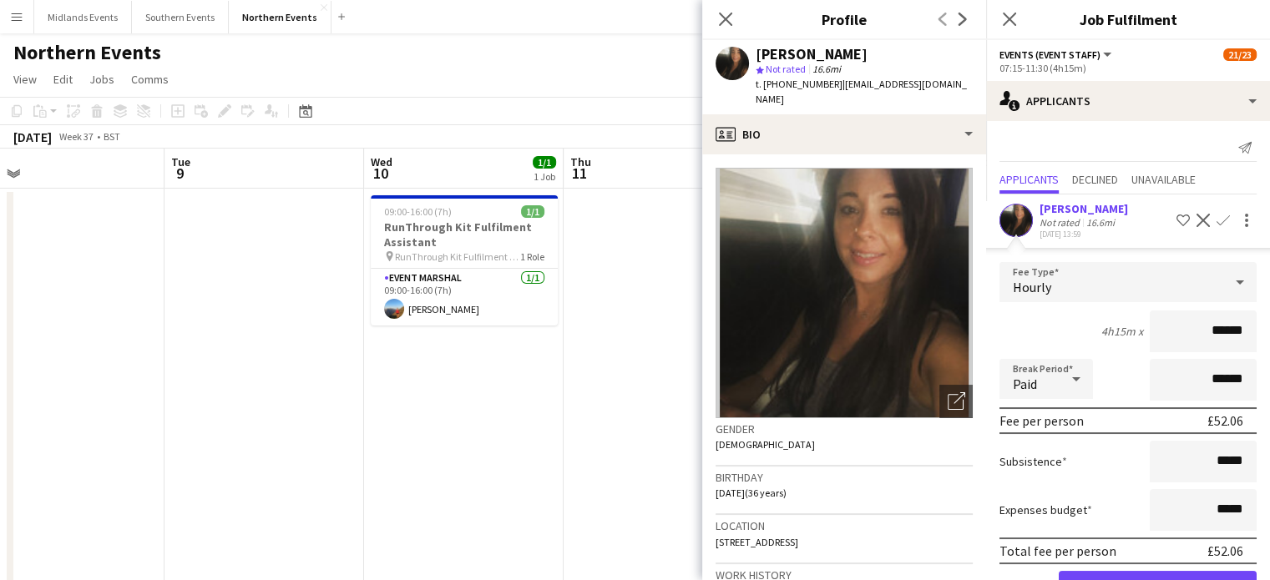
click at [1216, 222] on app-icon "Confirm" at bounding box center [1222, 220] width 13 height 13
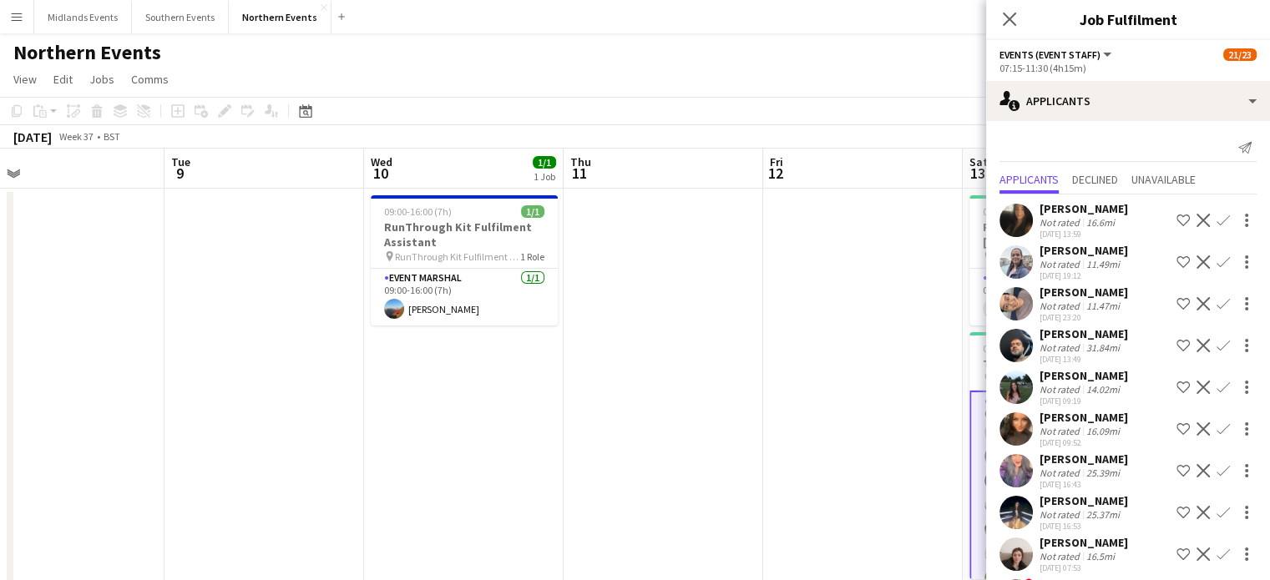
click at [1216, 218] on app-icon "Confirm" at bounding box center [1222, 220] width 13 height 13
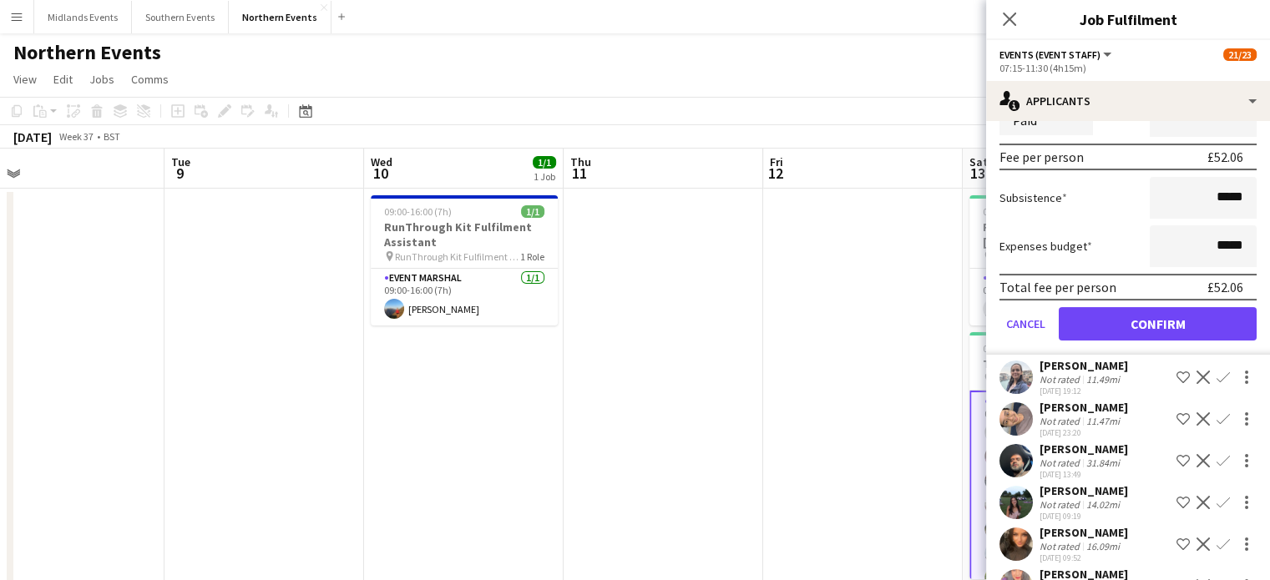
scroll to position [260, 0]
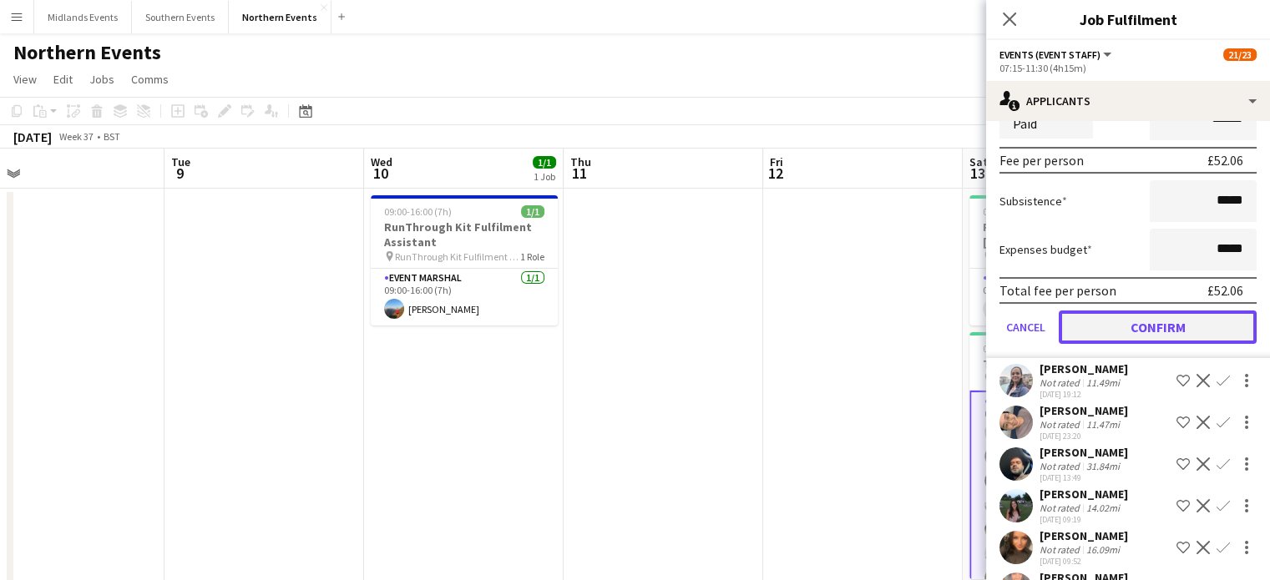
click at [1129, 313] on button "Confirm" at bounding box center [1158, 327] width 198 height 33
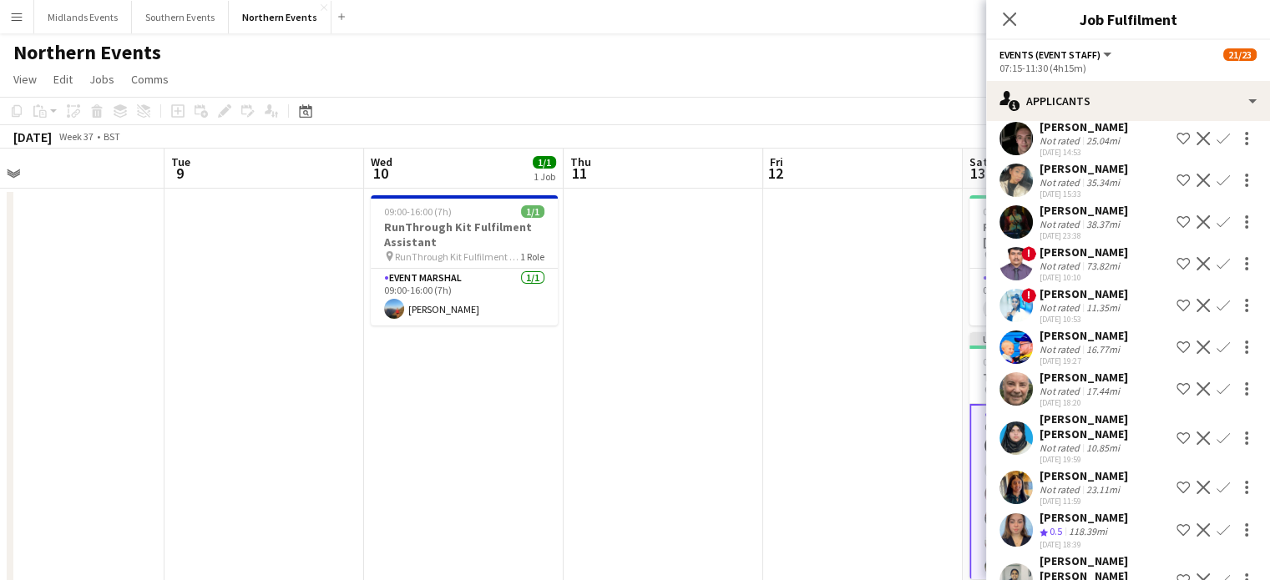
scroll to position [517, 0]
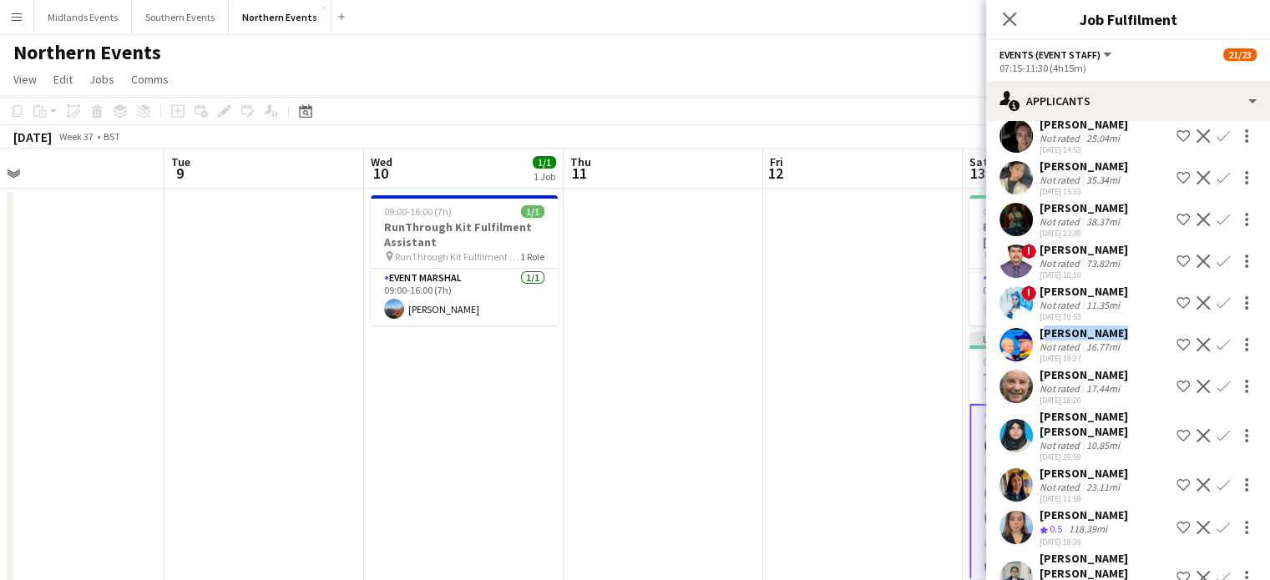
drag, startPoint x: 1111, startPoint y: 346, endPoint x: 1035, endPoint y: 351, distance: 76.1
click at [1035, 351] on div "Calum Knight Not rated 16.77mi 10-07-2025 19:27 Shortlist crew Decline Confirm" at bounding box center [1128, 345] width 284 height 38
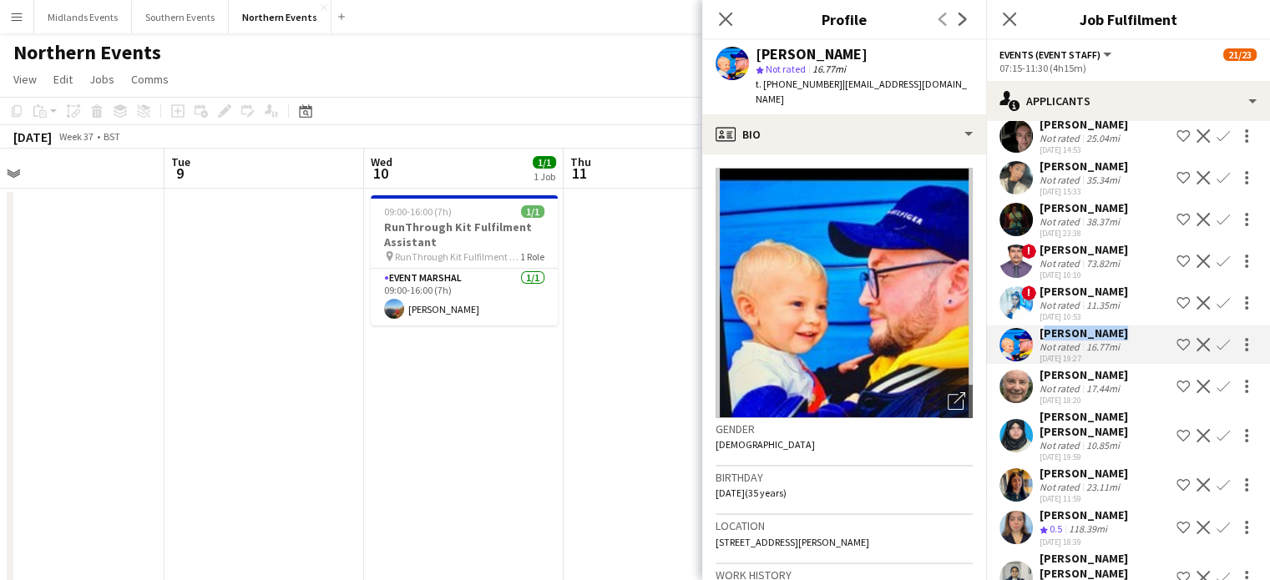
copy div "[PERSON_NAME]"
click at [1216, 351] on app-icon "Confirm" at bounding box center [1222, 344] width 13 height 13
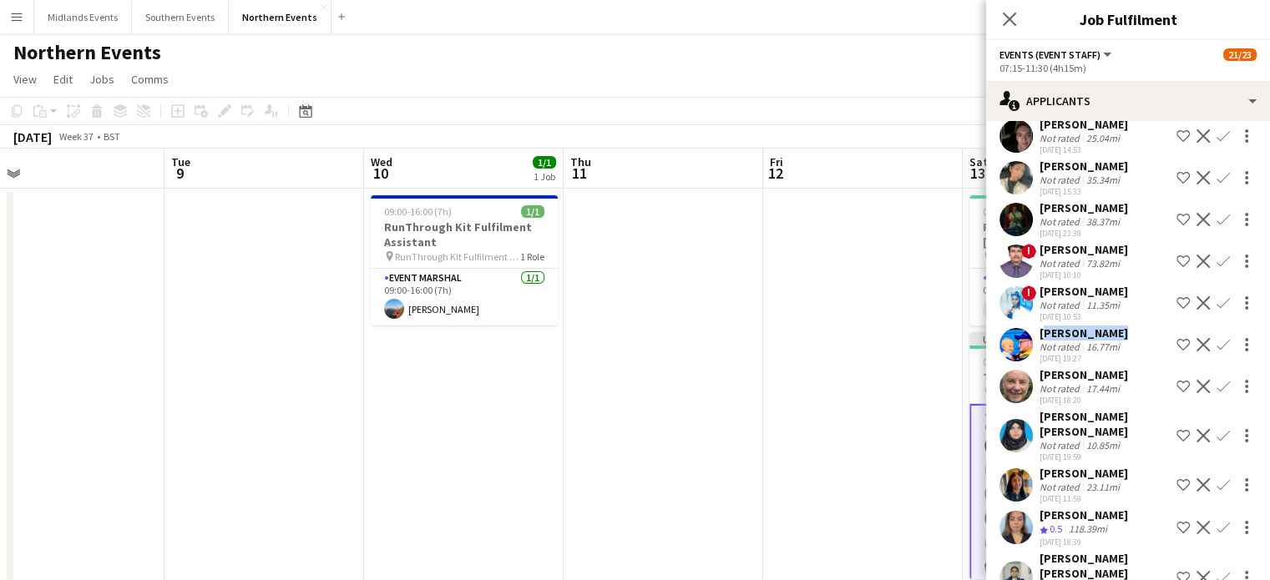
click at [1216, 351] on app-icon "Confirm" at bounding box center [1222, 344] width 13 height 13
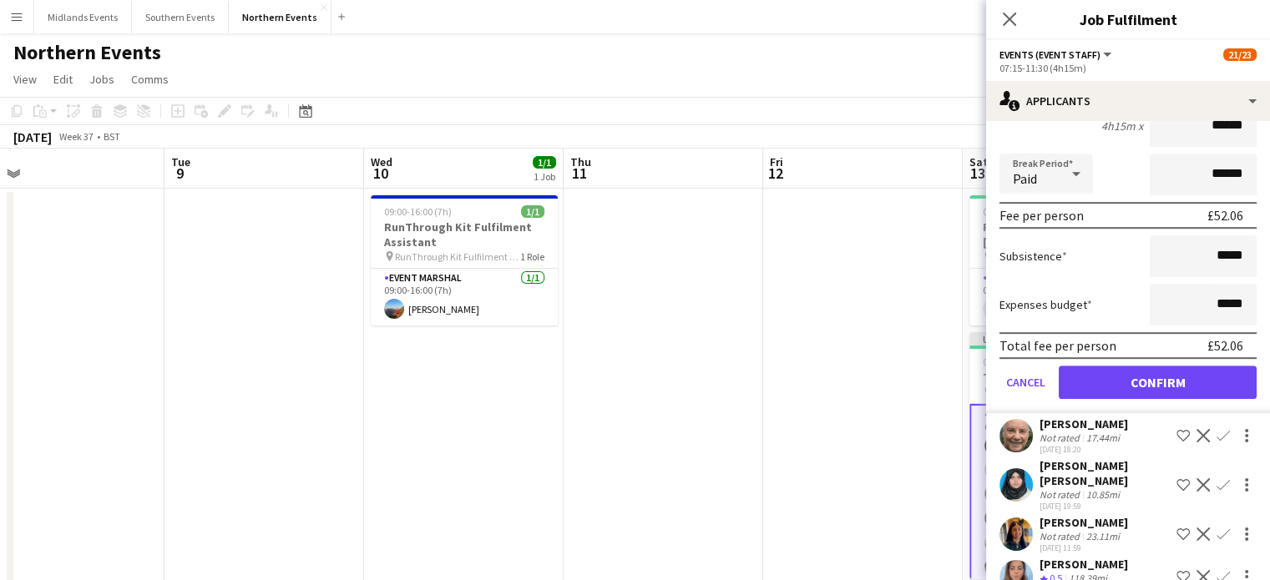
scroll to position [862, 0]
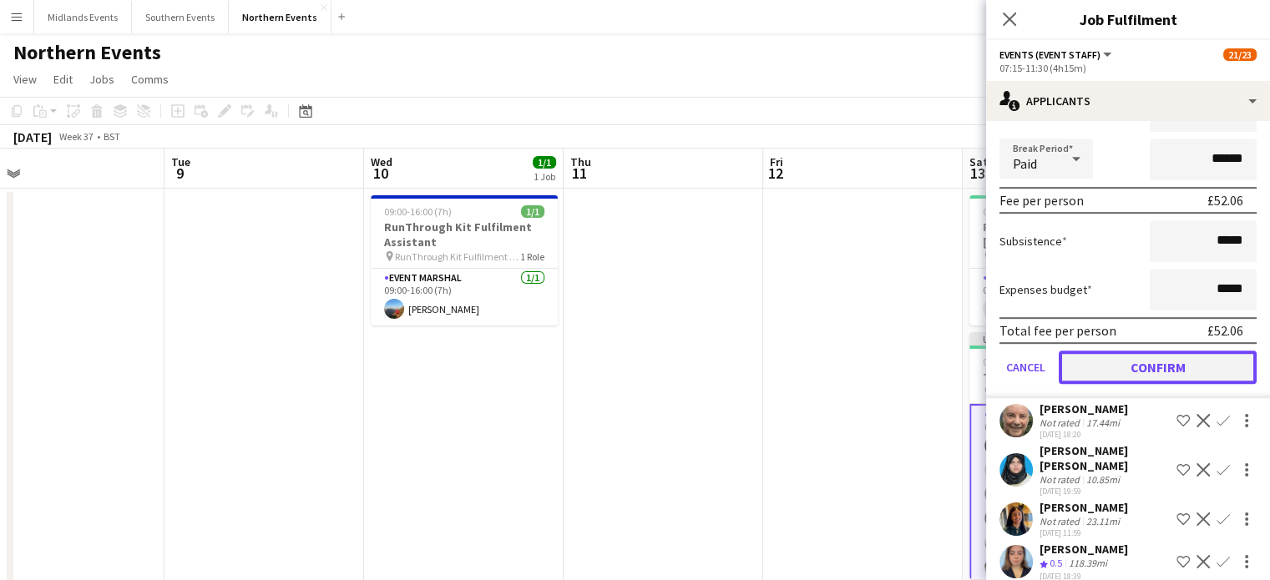
click at [1163, 383] on button "Confirm" at bounding box center [1158, 367] width 198 height 33
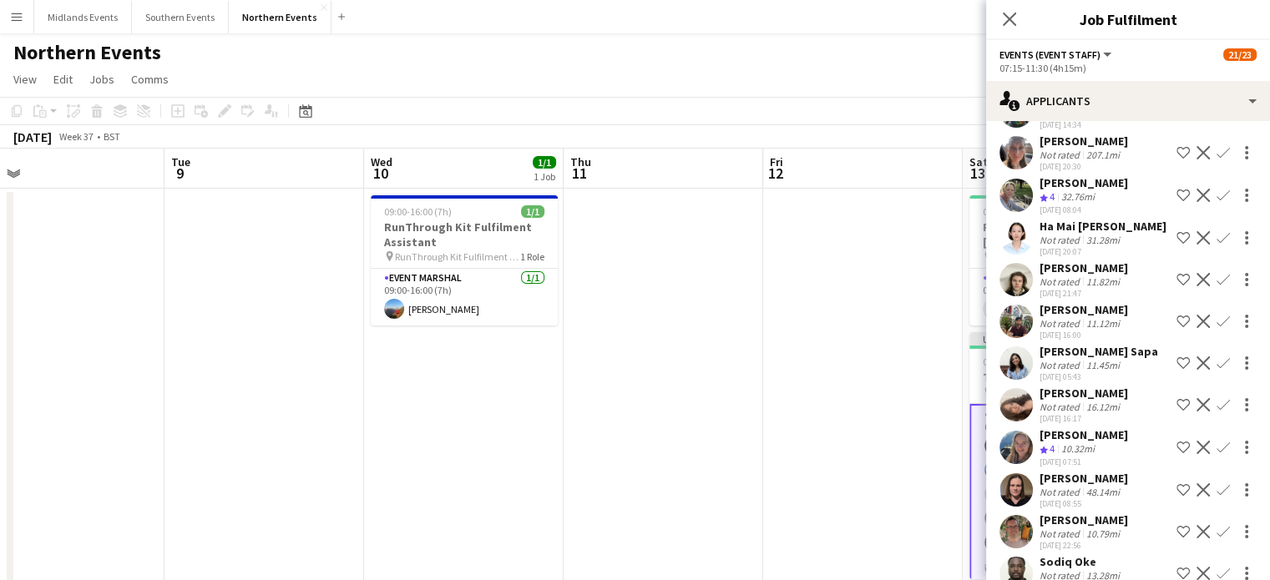
scroll to position [1491, 0]
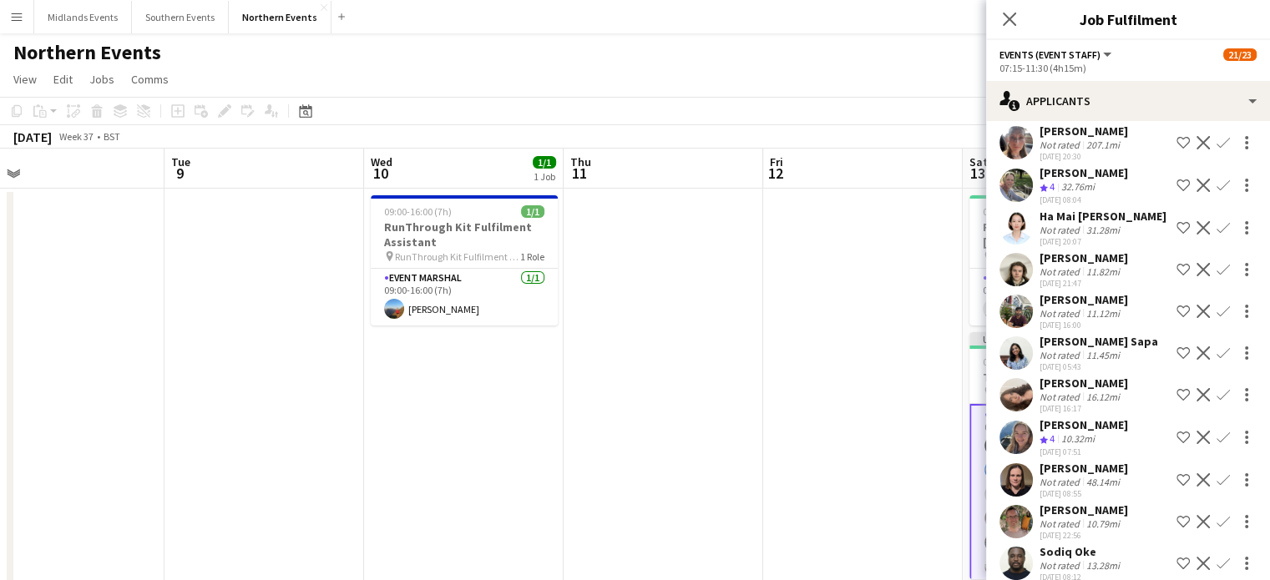
drag, startPoint x: 1120, startPoint y: 406, endPoint x: 1034, endPoint y: 407, distance: 86.8
click at [1034, 417] on div "Rianne Foxcroft Crew rating 4 10.32mi 29-08-2025 07:51 Shortlist crew Decline C…" at bounding box center [1128, 437] width 284 height 40
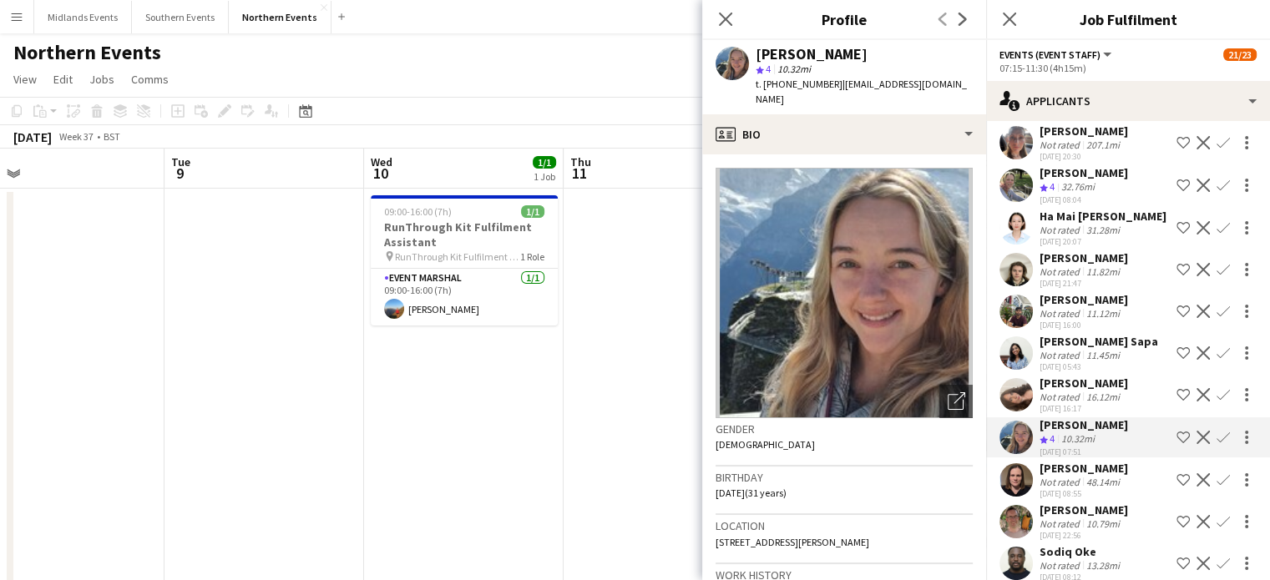
copy div "[PERSON_NAME]"
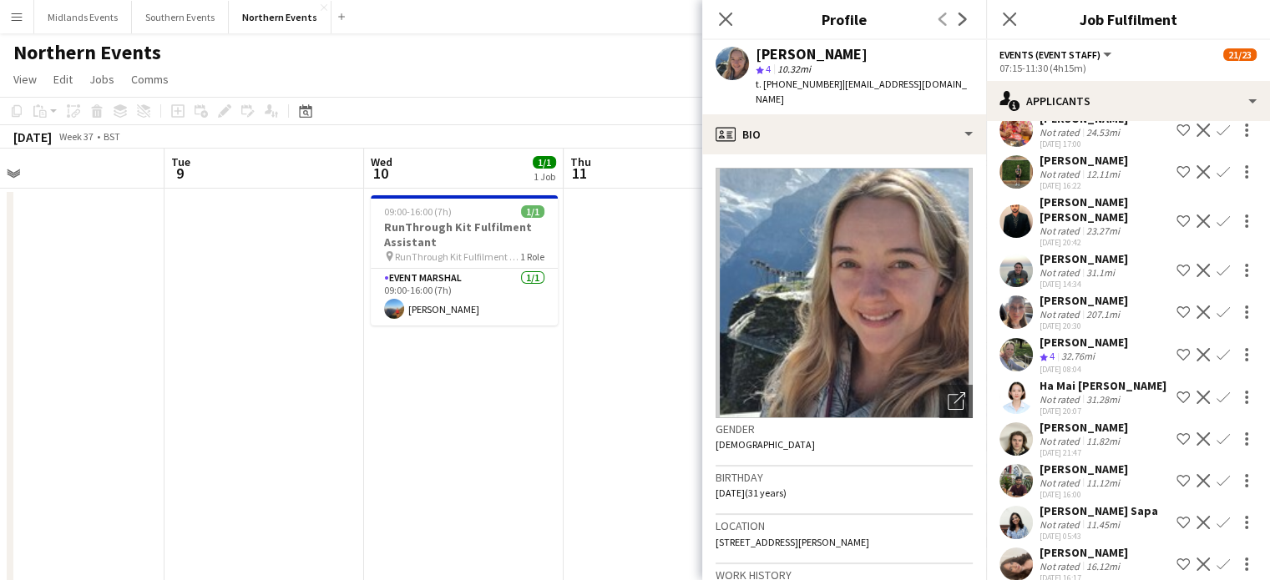
scroll to position [1318, 0]
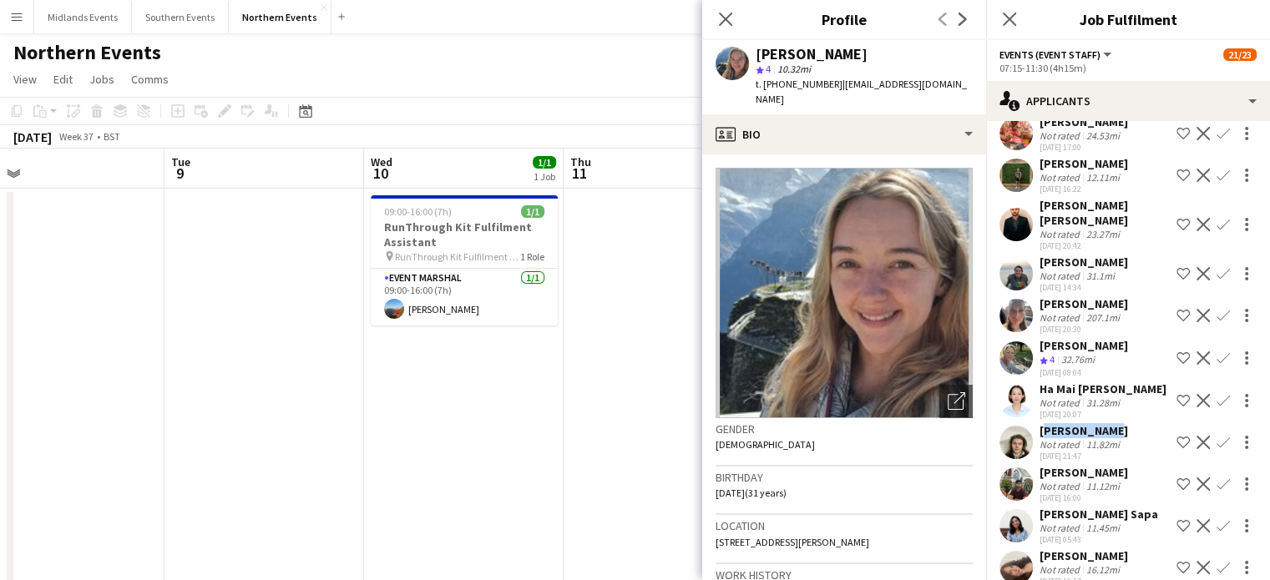
drag, startPoint x: 1102, startPoint y: 412, endPoint x: 1035, endPoint y: 415, distance: 66.9
click at [1035, 423] on div "Finn Wright Not rated 11.82mi 16-08-2025 21:47 Shortlist crew Decline Confirm" at bounding box center [1128, 442] width 284 height 38
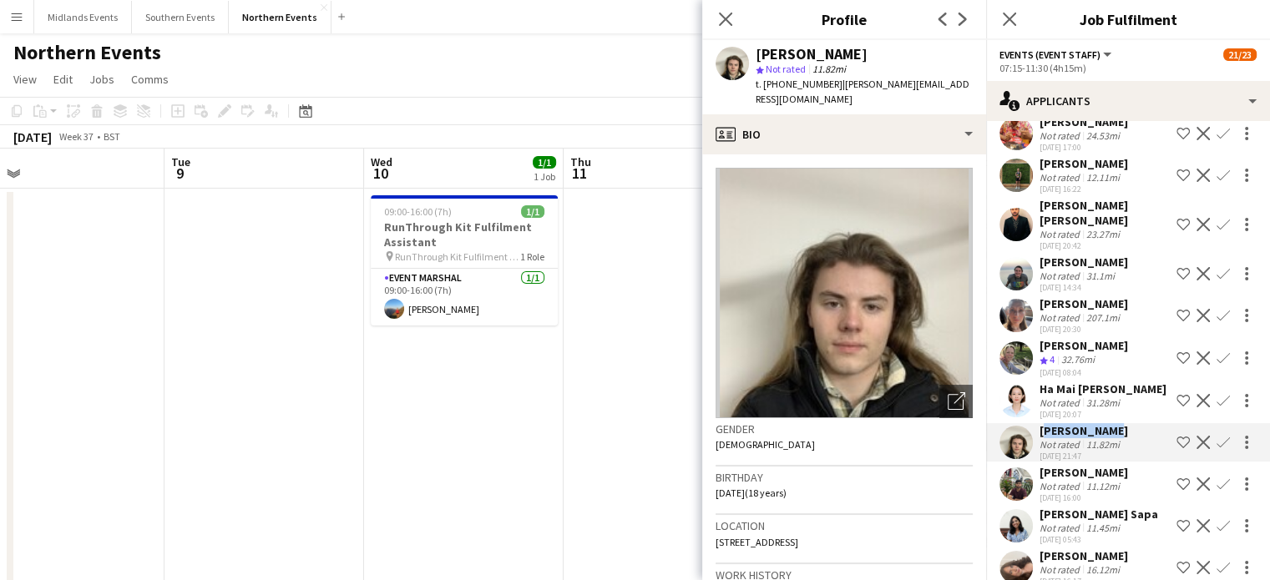
copy div "[PERSON_NAME]"
click at [1216, 436] on app-icon "Confirm" at bounding box center [1222, 442] width 13 height 13
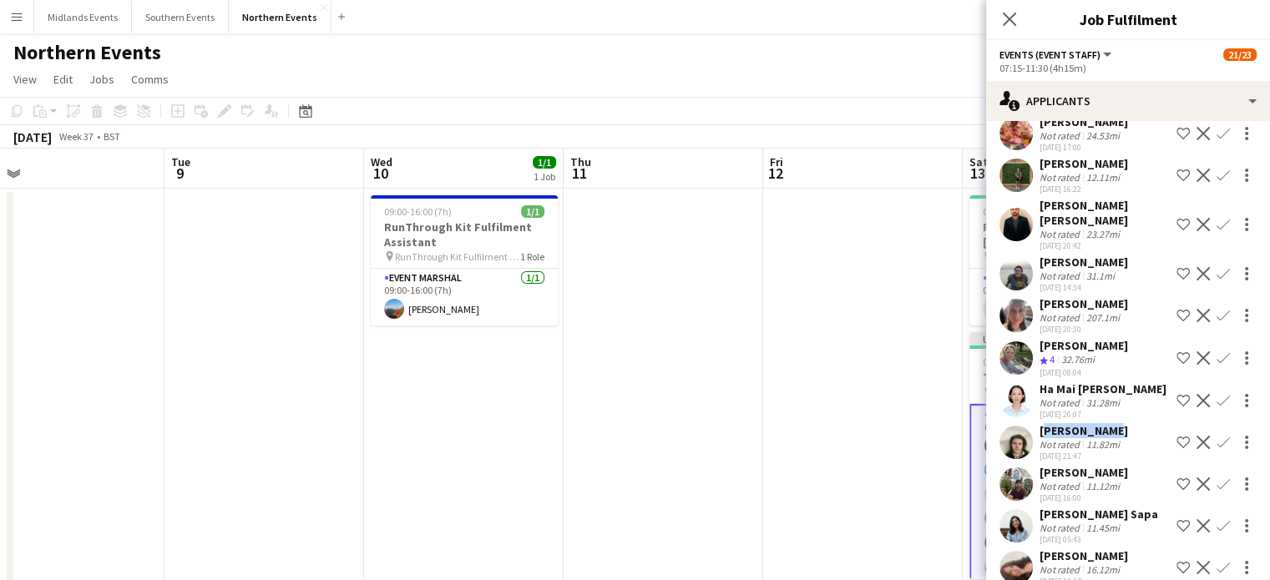
click at [1216, 436] on app-icon "Confirm" at bounding box center [1222, 442] width 13 height 13
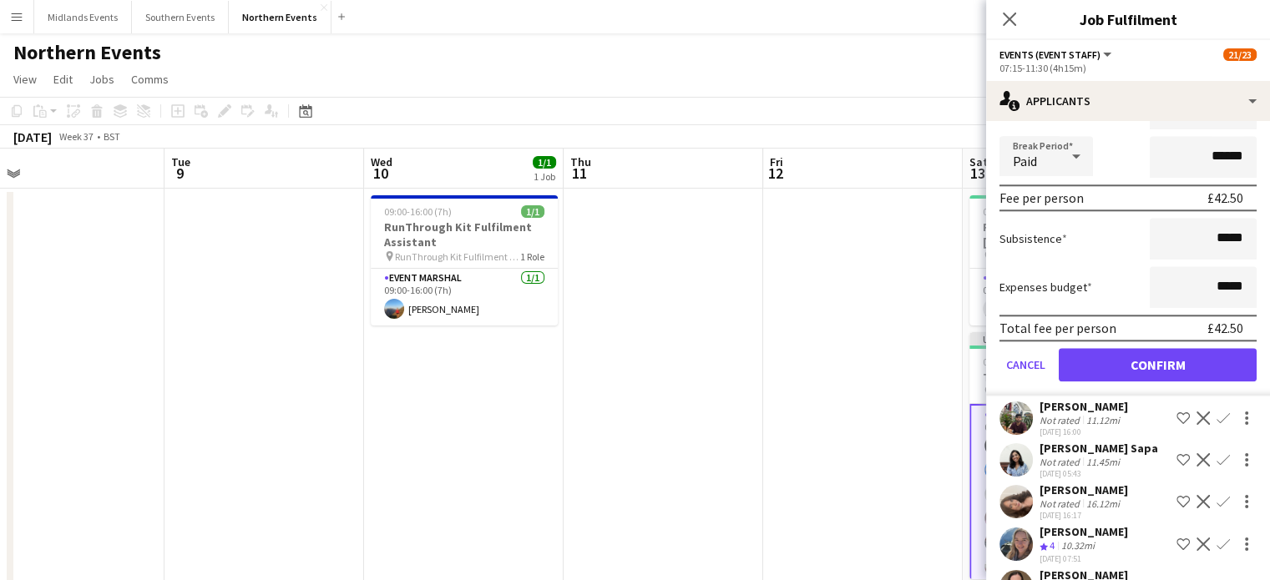
scroll to position [1867, 0]
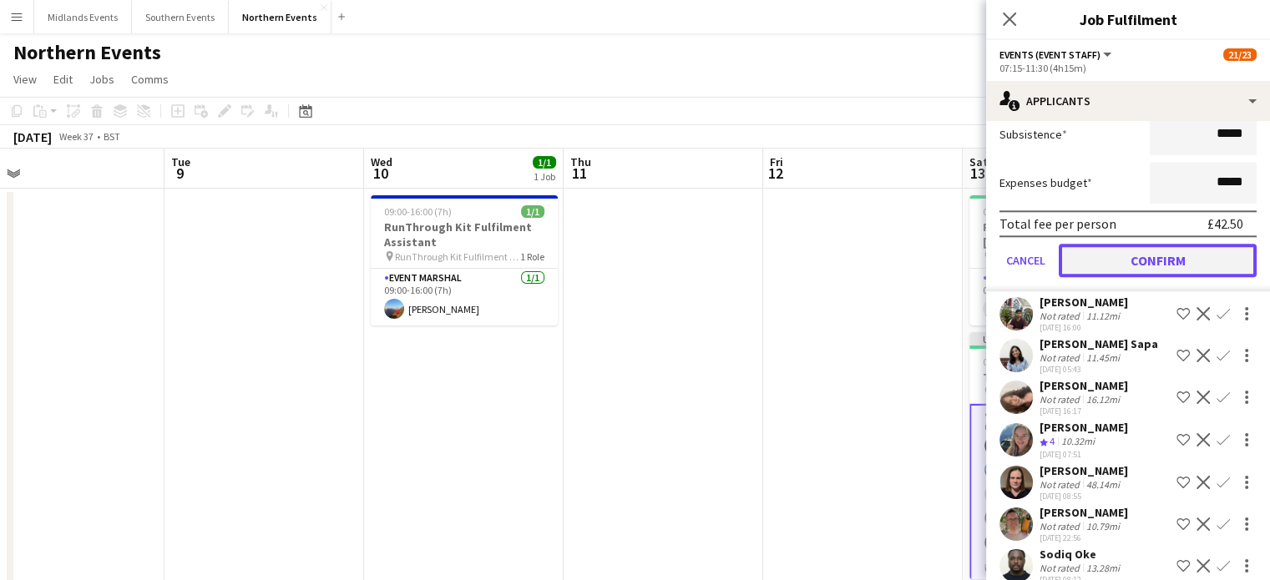
click at [1171, 244] on button "Confirm" at bounding box center [1158, 260] width 198 height 33
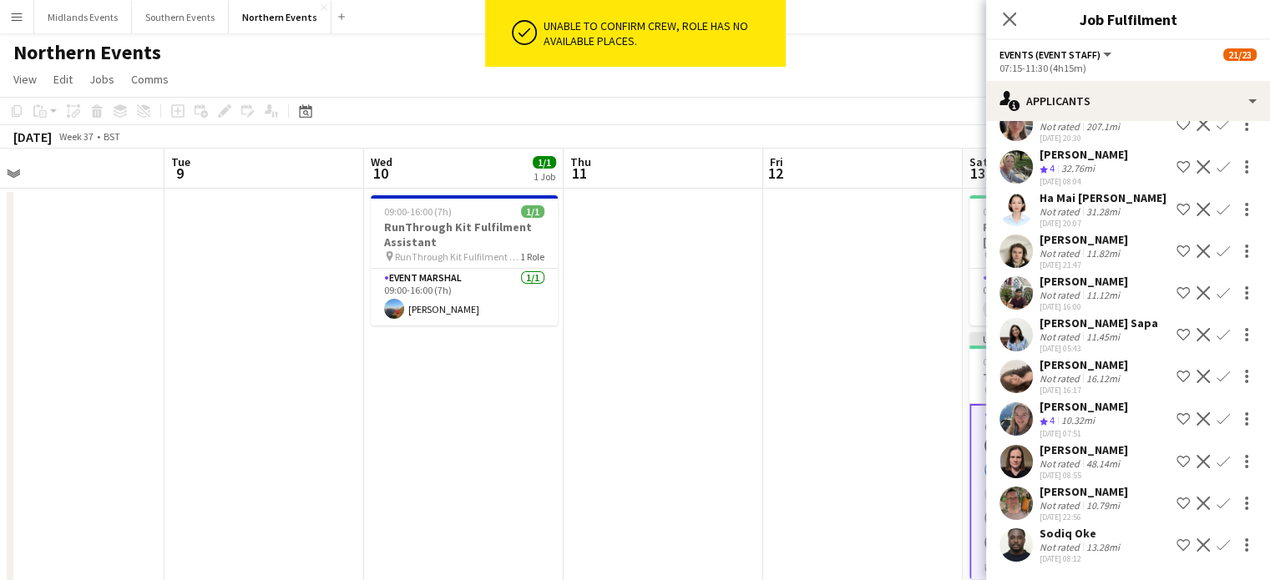
scroll to position [1491, 0]
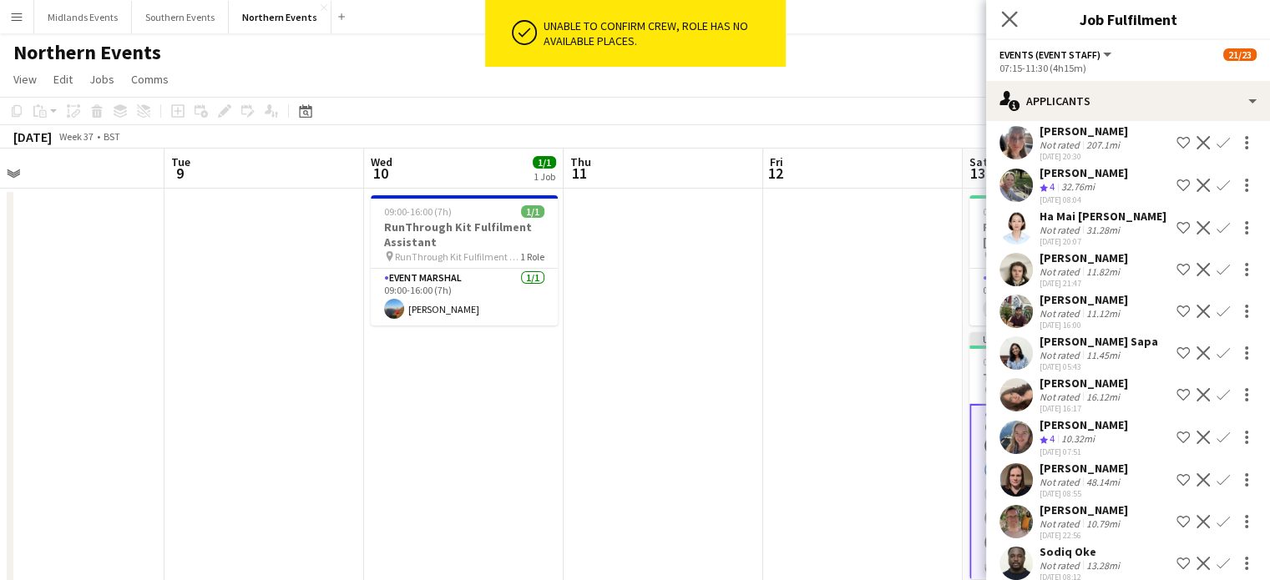
click at [1008, 28] on app-icon "Close pop-in" at bounding box center [1010, 20] width 24 height 24
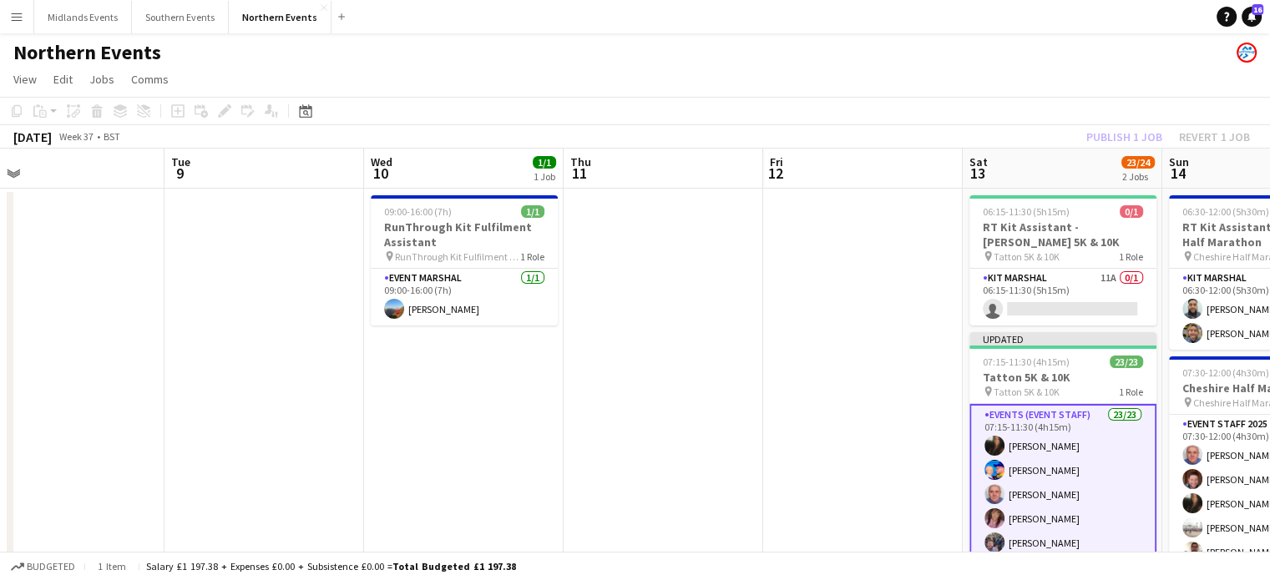
click at [1142, 134] on div "Publish 1 job Revert 1 job" at bounding box center [1168, 137] width 204 height 22
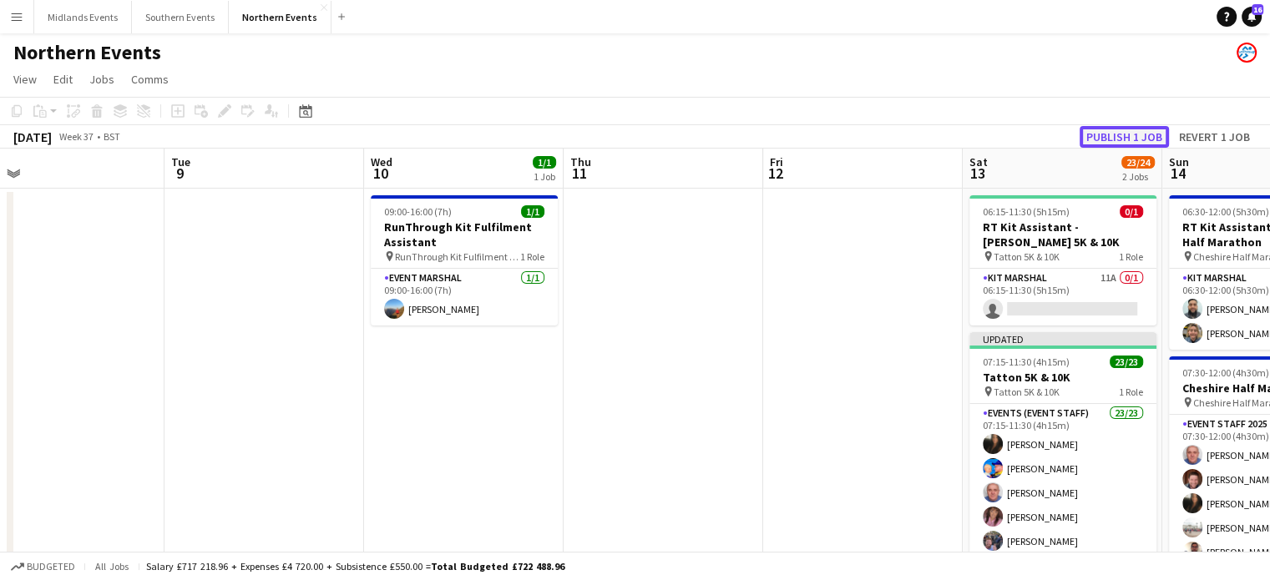
click at [1132, 134] on button "Publish 1 job" at bounding box center [1123, 137] width 89 height 22
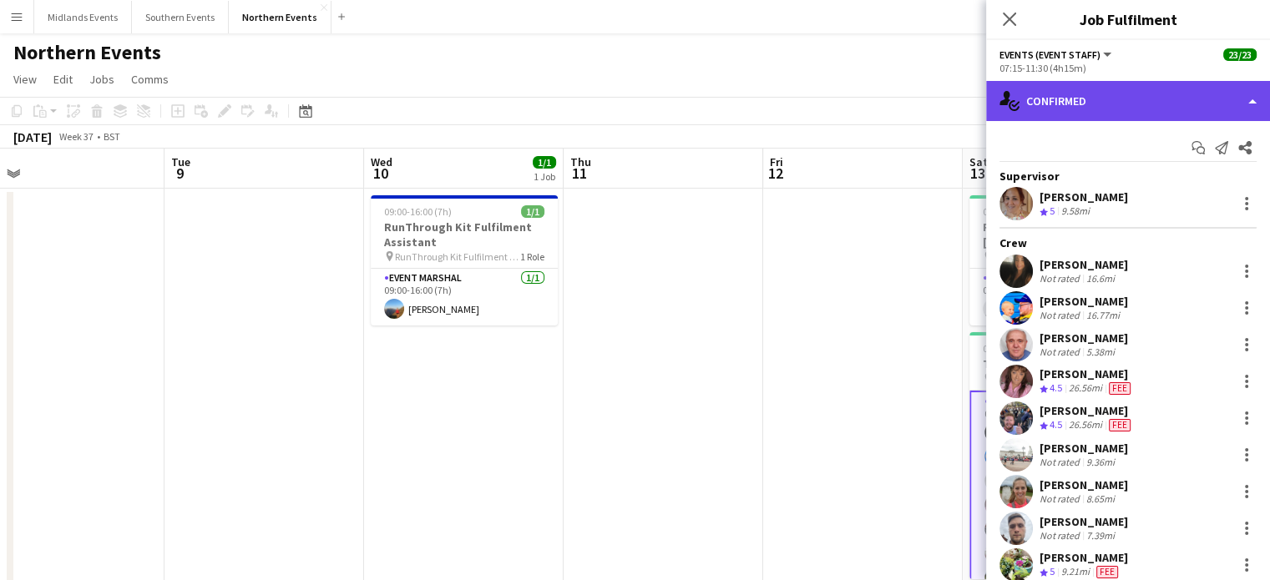
click at [1205, 106] on div "single-neutral-actions-check-2 Confirmed" at bounding box center [1128, 101] width 284 height 40
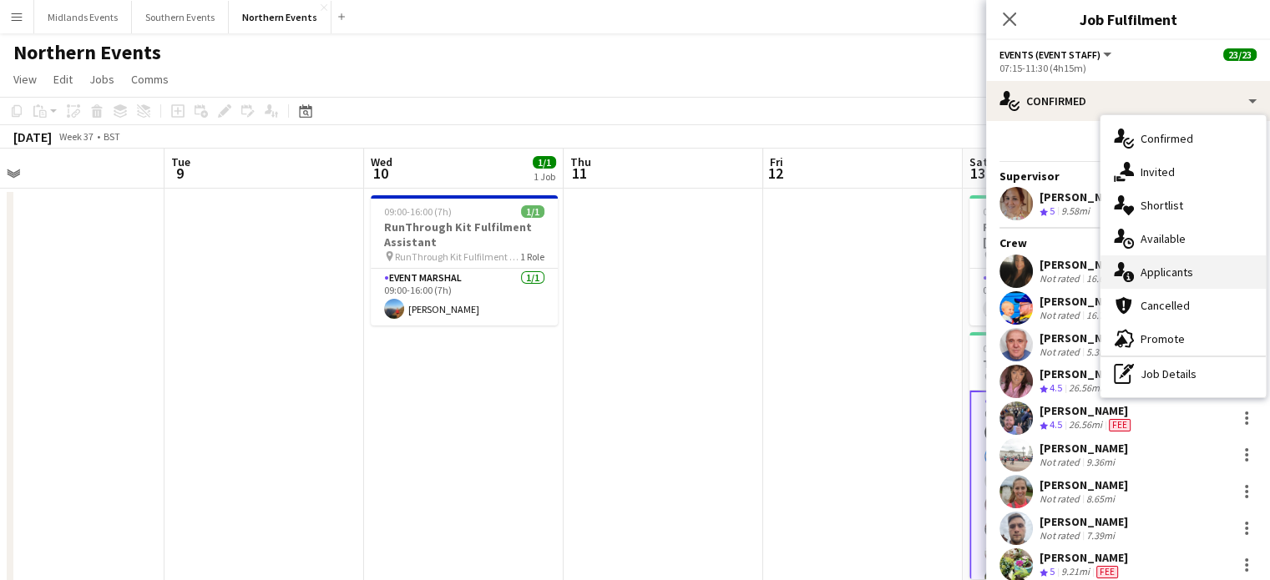
click at [1179, 273] on div "single-neutral-actions-information Applicants" at bounding box center [1182, 271] width 165 height 33
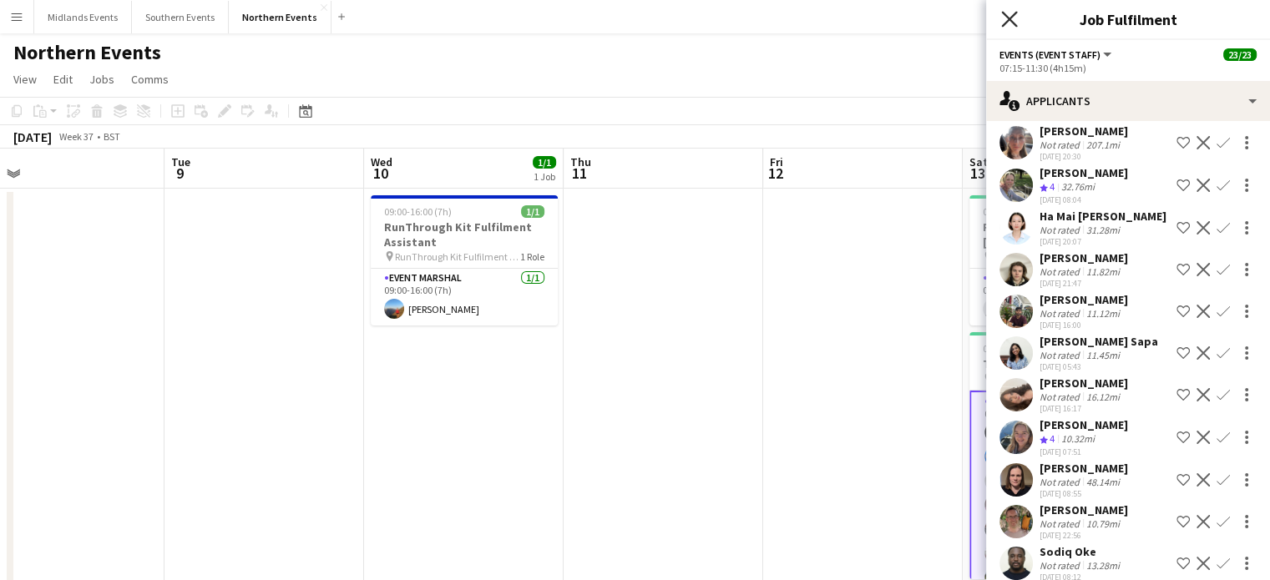
click at [1003, 21] on icon "Close pop-in" at bounding box center [1009, 19] width 16 height 16
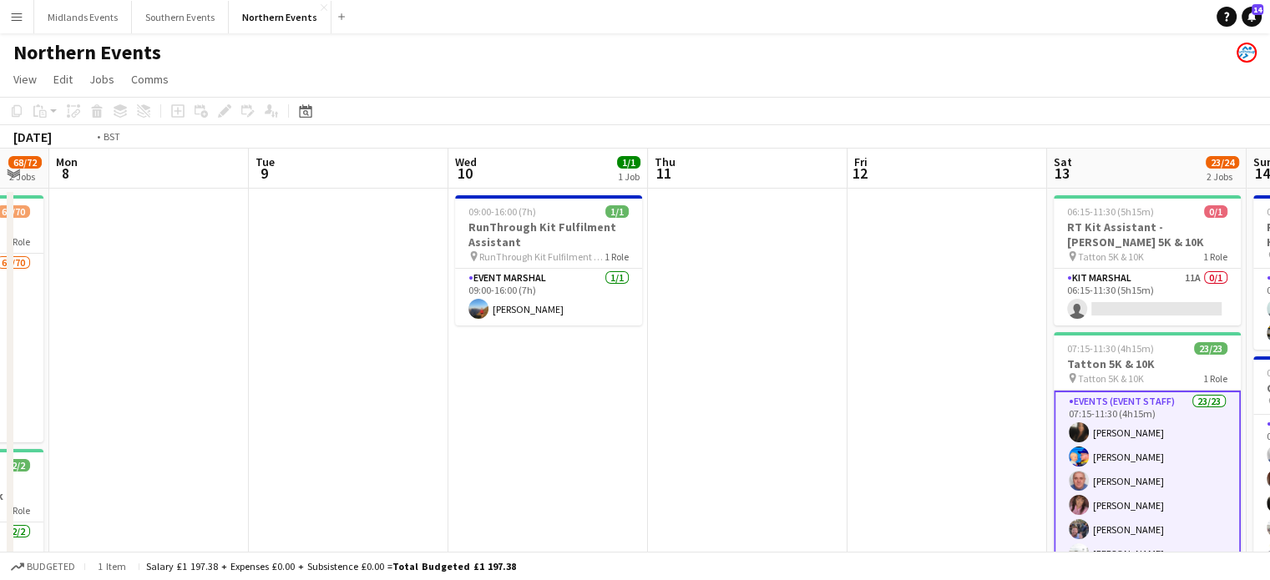
drag, startPoint x: 157, startPoint y: 251, endPoint x: 624, endPoint y: 279, distance: 468.3
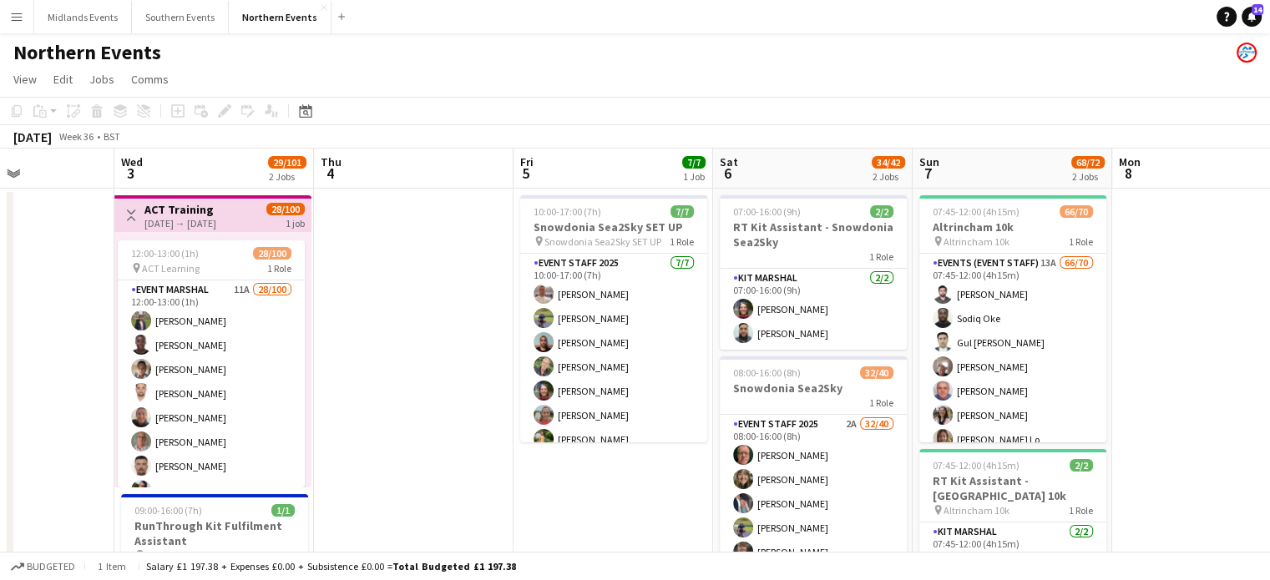
scroll to position [0, 491]
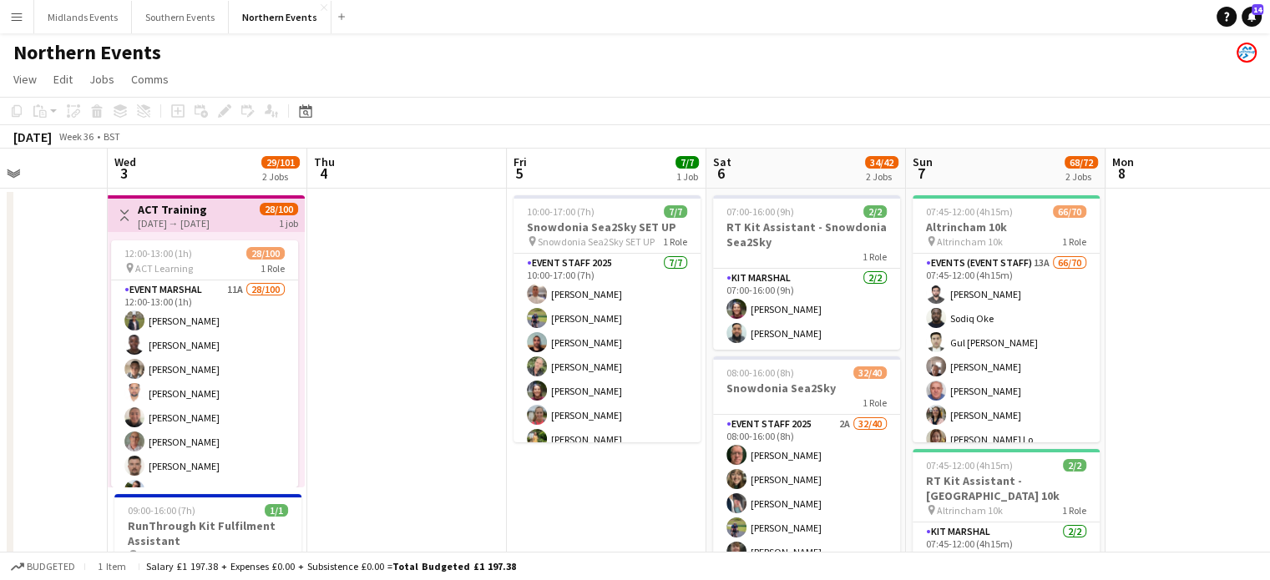
drag, startPoint x: 321, startPoint y: 350, endPoint x: 854, endPoint y: 336, distance: 533.6
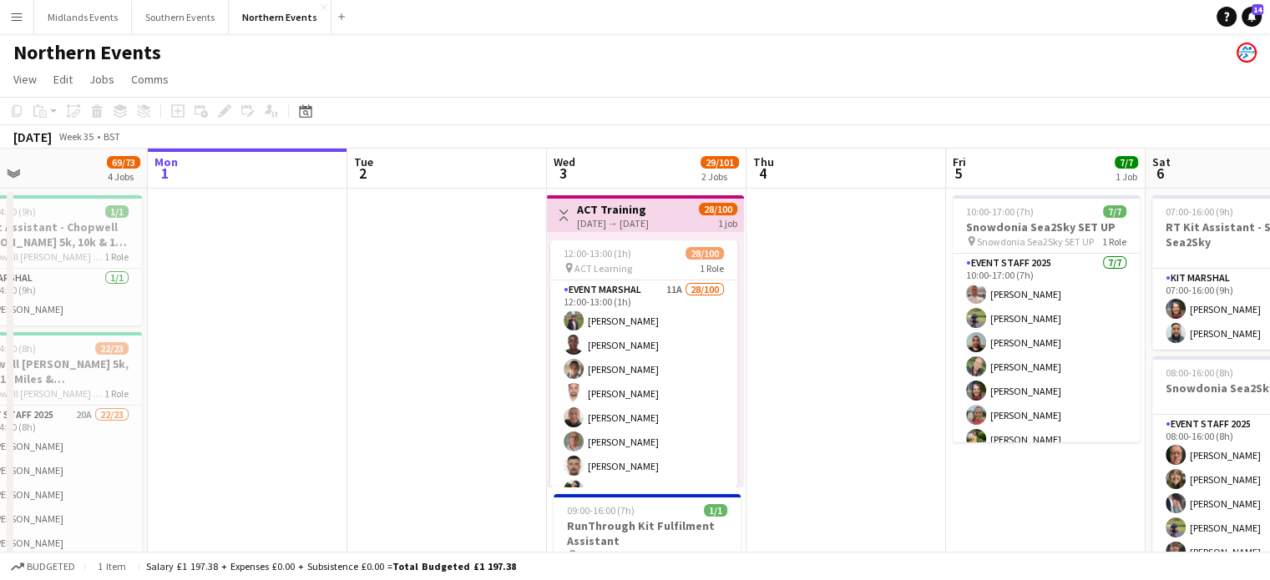
drag, startPoint x: 223, startPoint y: 301, endPoint x: 862, endPoint y: 296, distance: 639.5
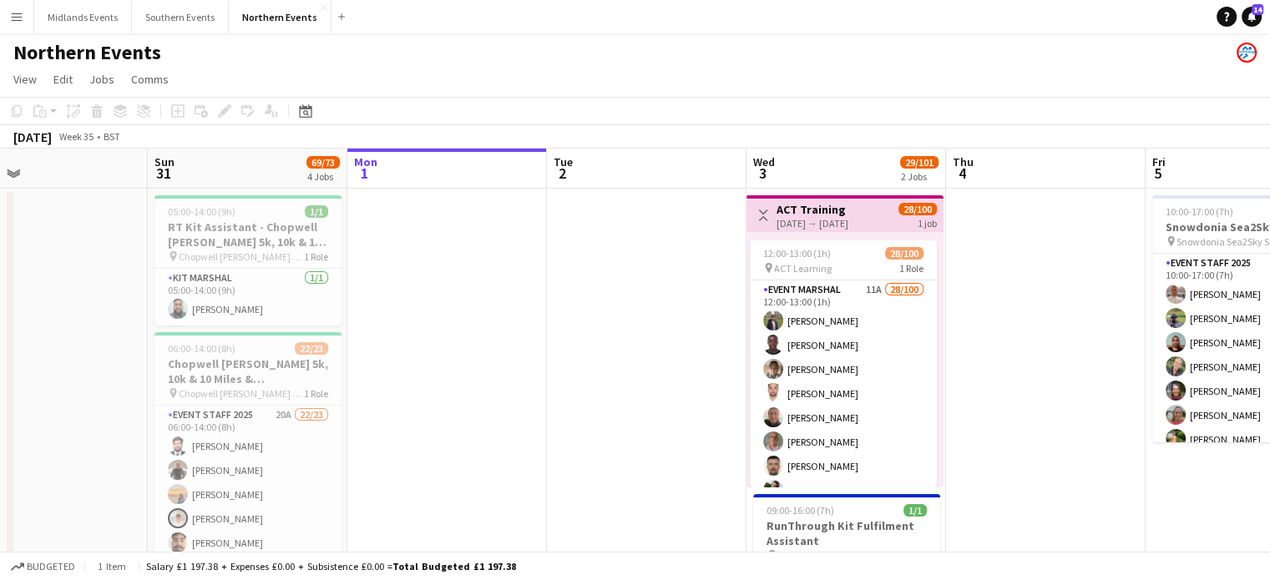
scroll to position [0, 451]
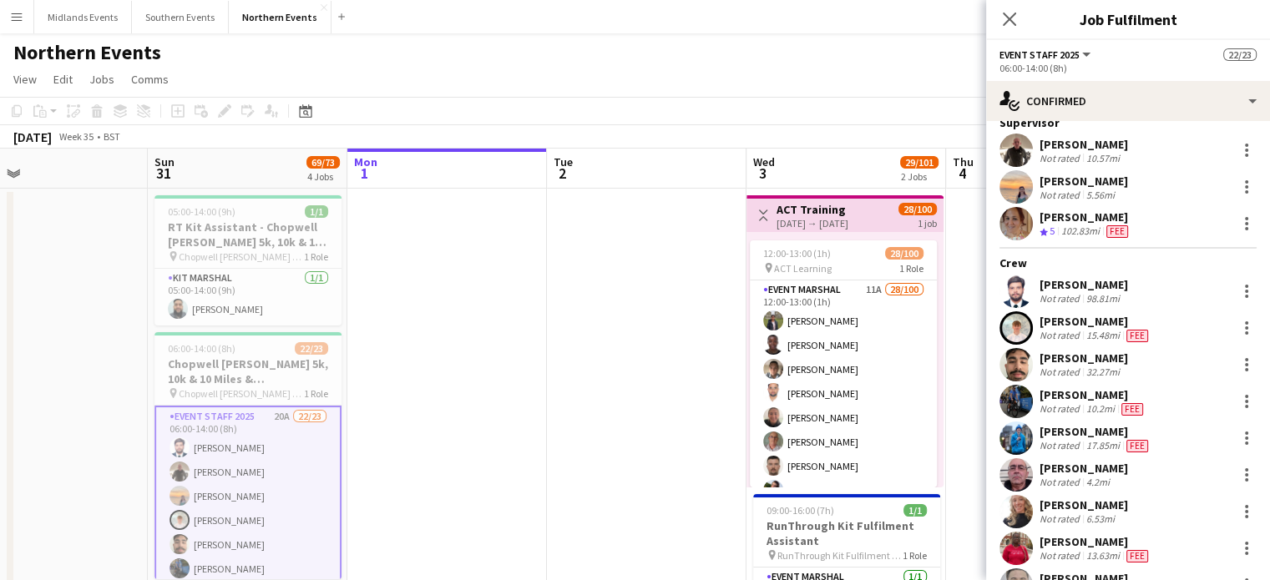
scroll to position [76, 0]
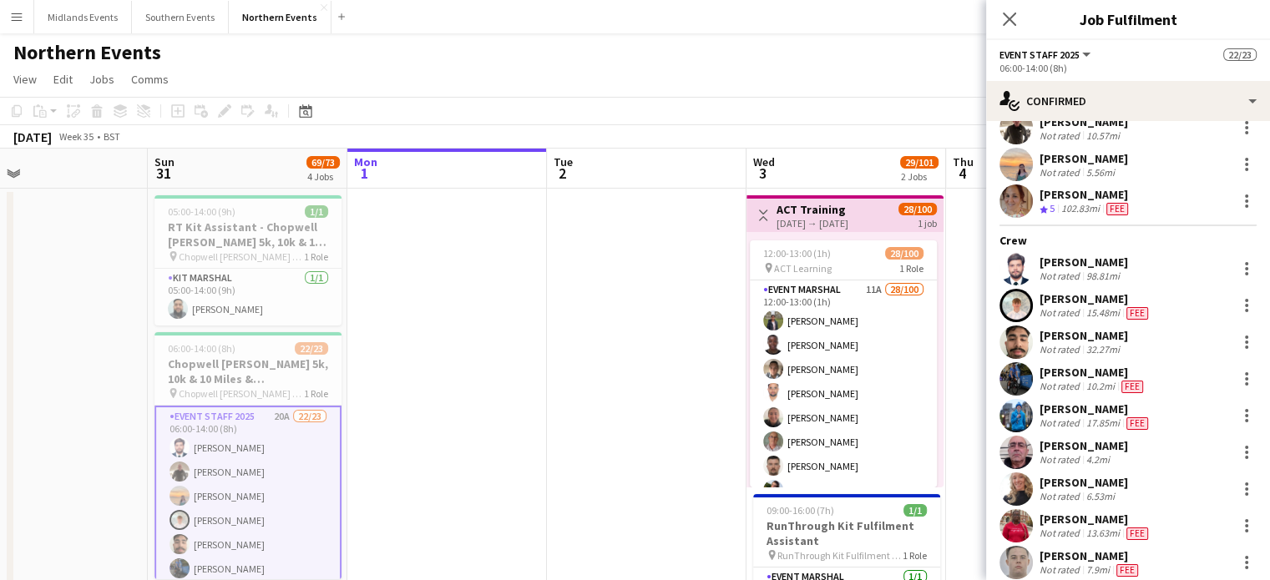
click at [1116, 518] on div "[PERSON_NAME]" at bounding box center [1095, 519] width 112 height 15
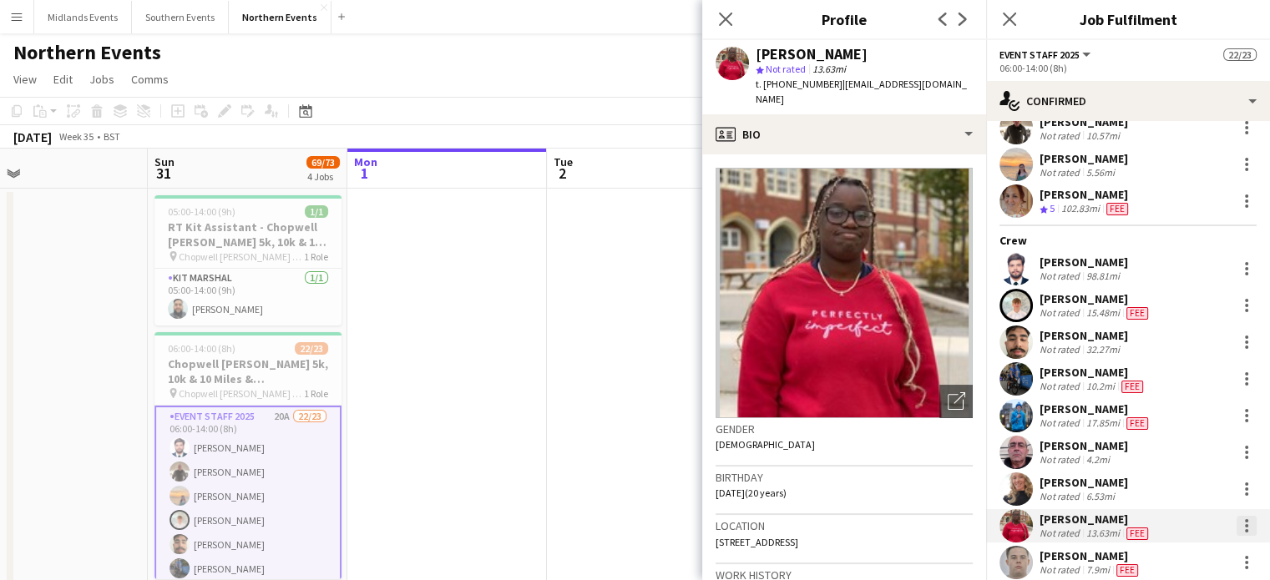
click at [1236, 529] on div at bounding box center [1246, 526] width 20 height 20
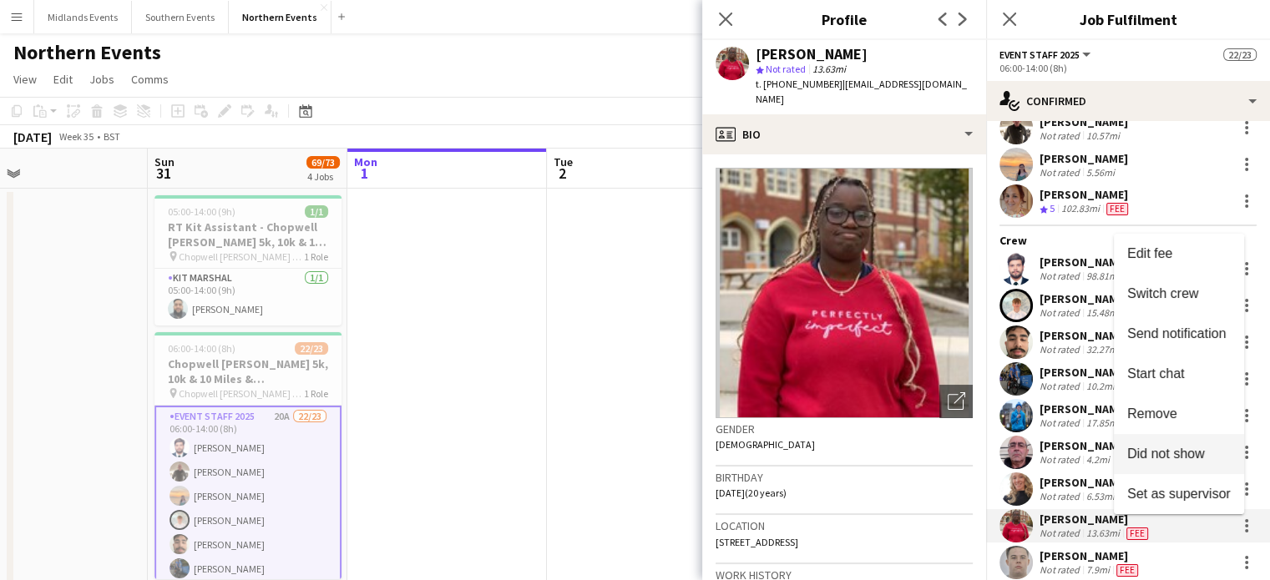
click at [1189, 454] on span "Did not show" at bounding box center [1166, 454] width 78 height 14
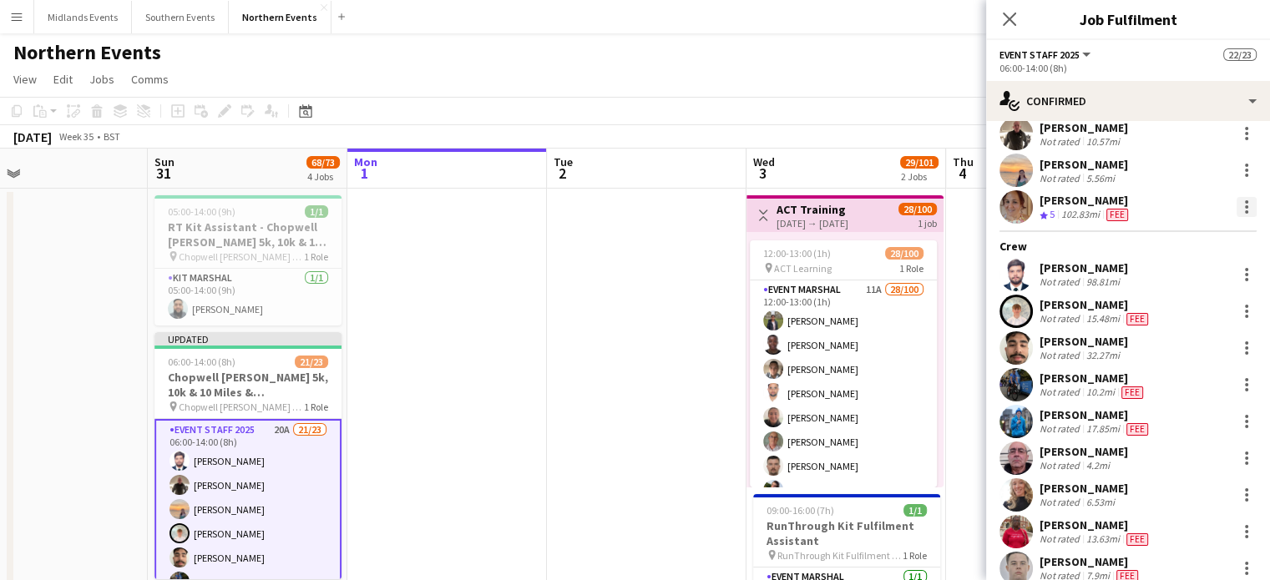
scroll to position [61, 0]
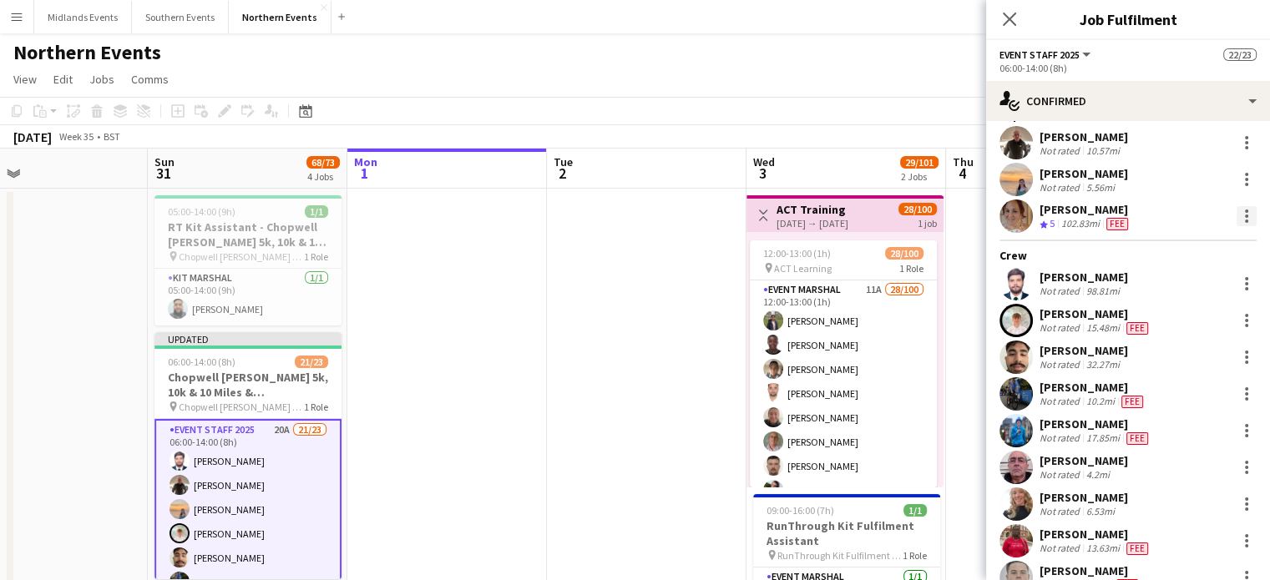
click at [1236, 215] on div at bounding box center [1246, 216] width 20 height 20
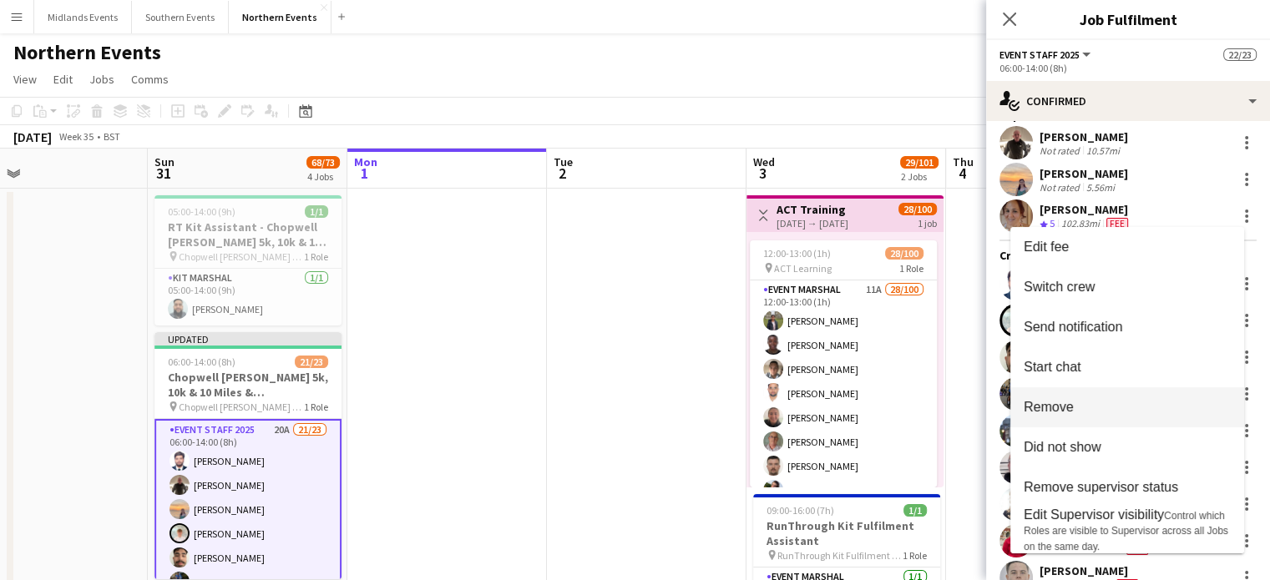
click at [1115, 417] on button "Remove" at bounding box center [1127, 407] width 234 height 40
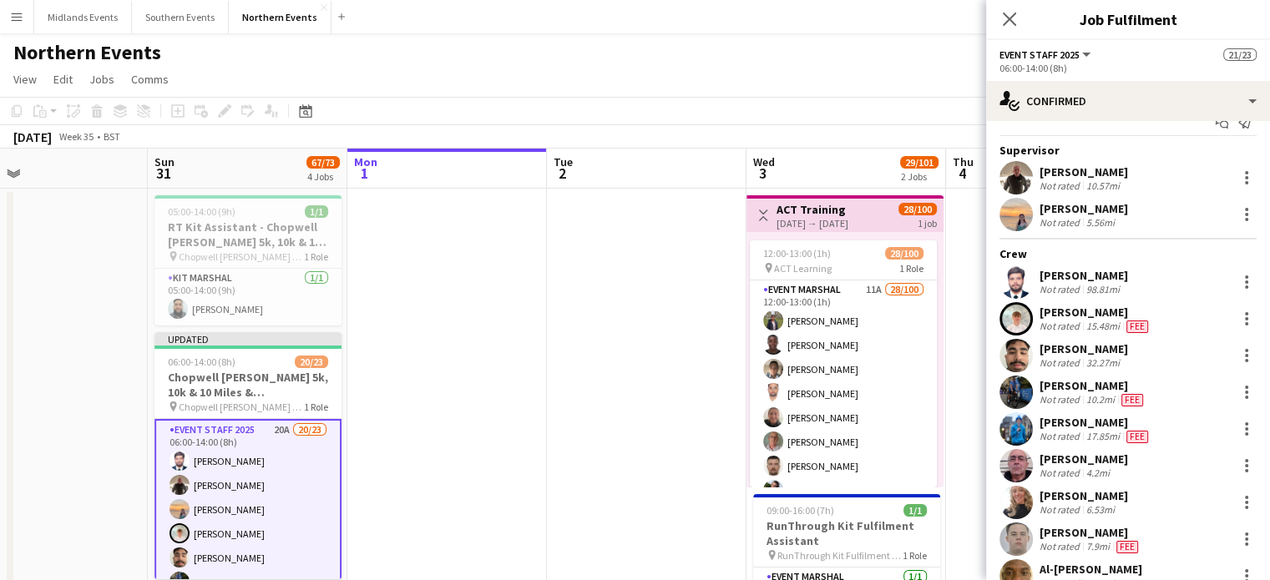
scroll to position [28, 0]
click at [1236, 498] on div at bounding box center [1246, 501] width 20 height 20
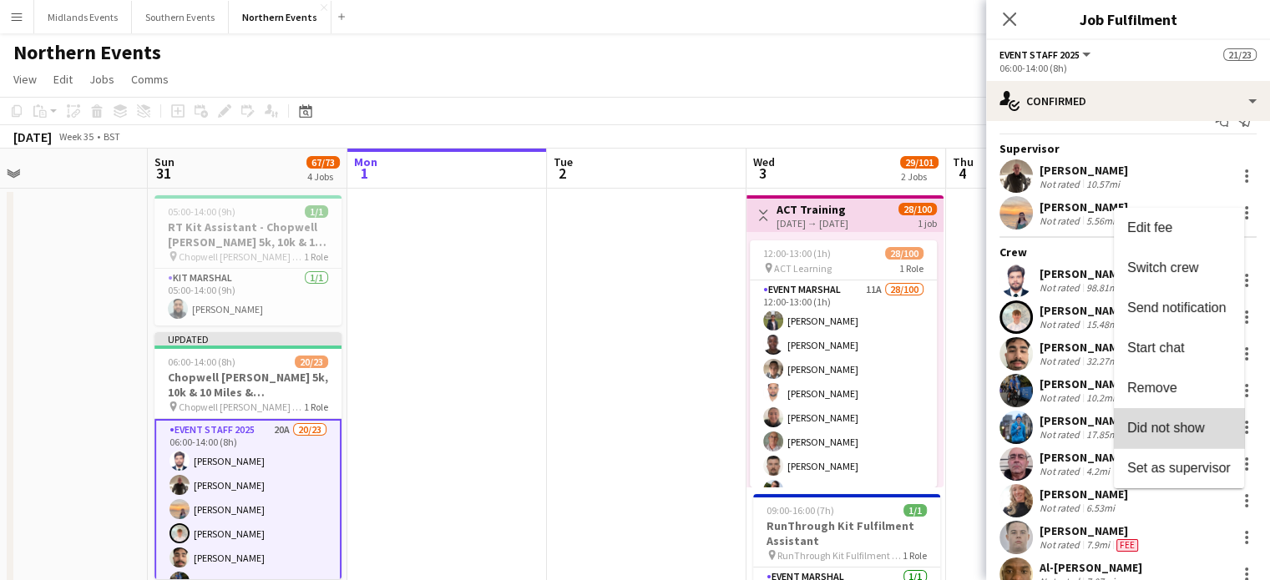
click at [1197, 429] on span "Did not show" at bounding box center [1166, 428] width 78 height 14
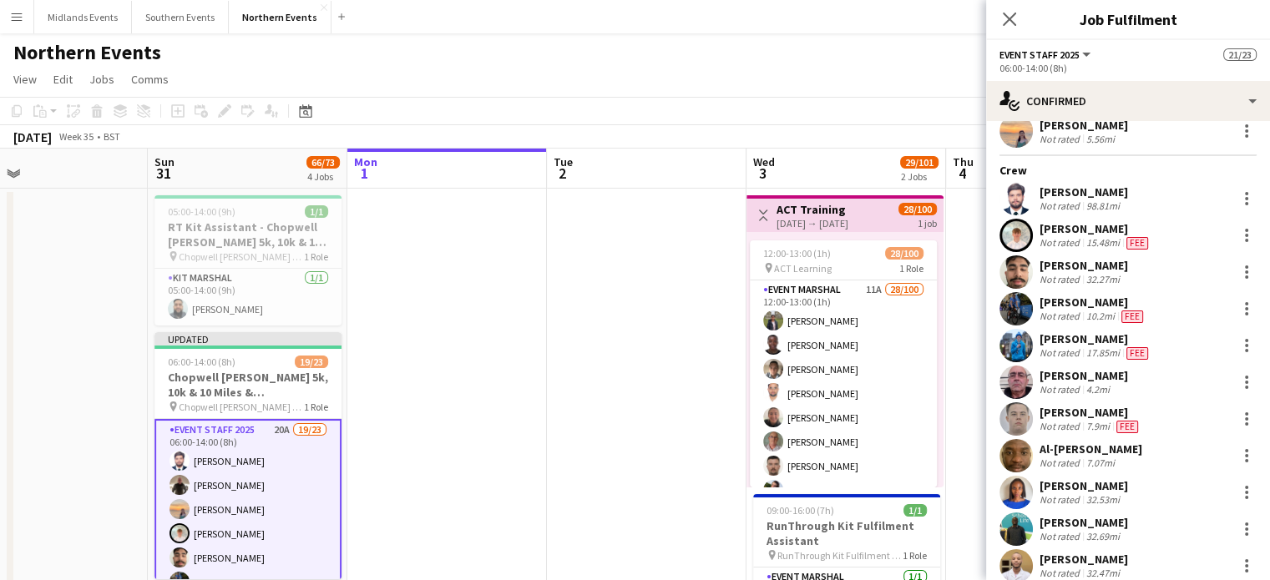
scroll to position [111, 0]
click at [1239, 193] on div at bounding box center [1246, 197] width 20 height 20
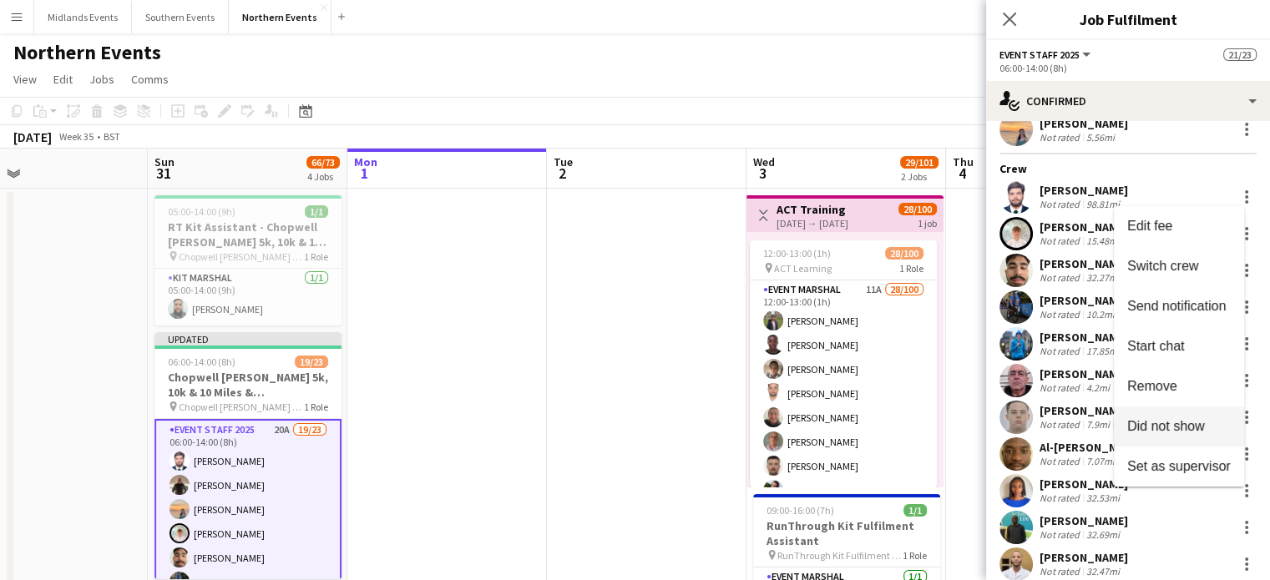
click at [1185, 437] on button "Did not show" at bounding box center [1179, 427] width 130 height 40
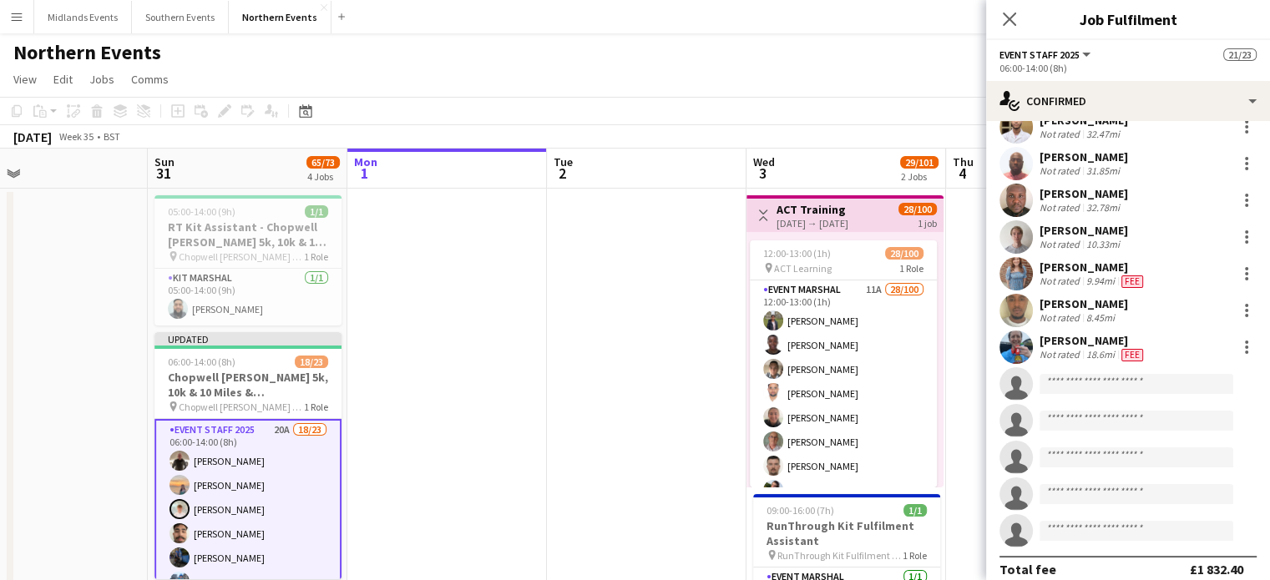
scroll to position [526, 0]
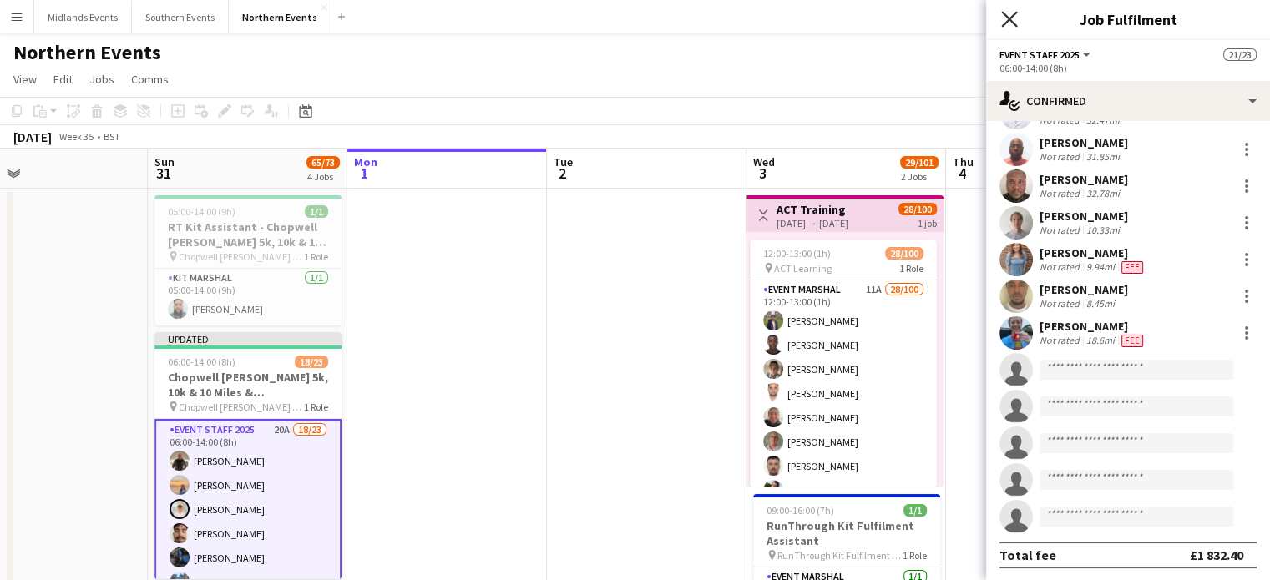
click at [1002, 13] on icon at bounding box center [1009, 19] width 16 height 16
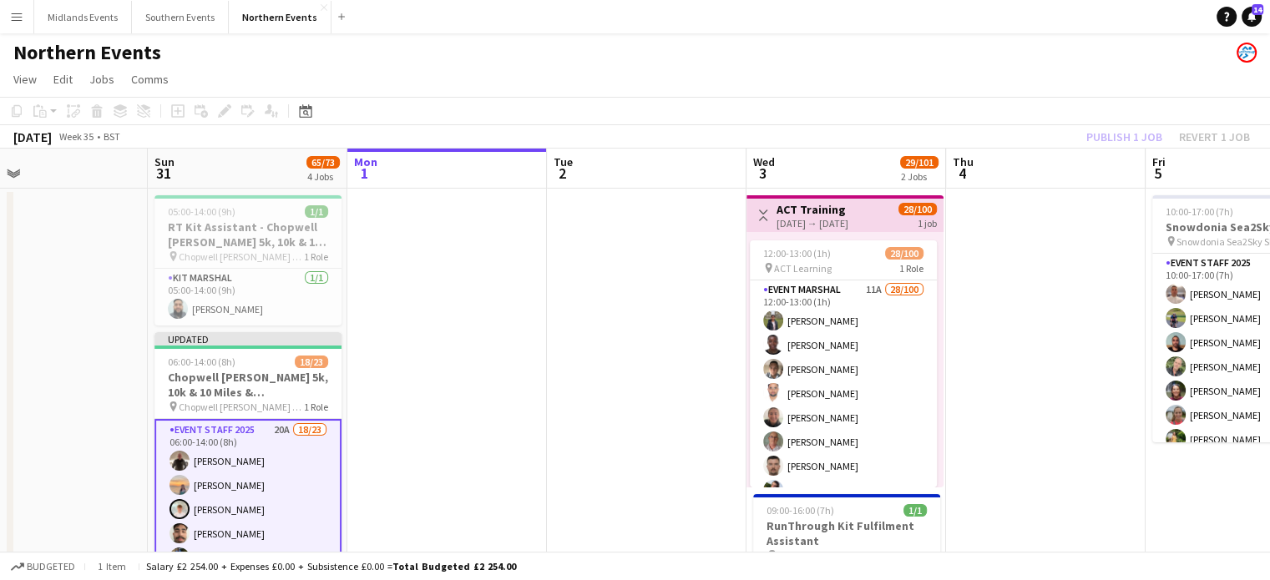
click at [1121, 139] on div "Publish 1 job Revert 1 job" at bounding box center [1168, 137] width 204 height 22
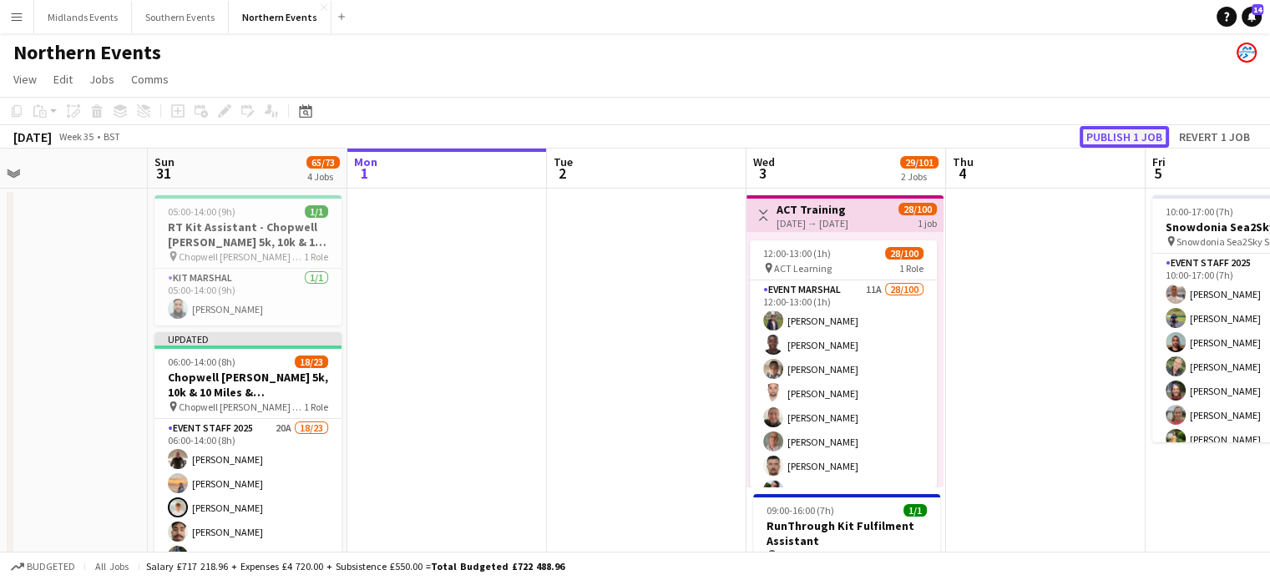
click at [1115, 139] on button "Publish 1 job" at bounding box center [1123, 137] width 89 height 22
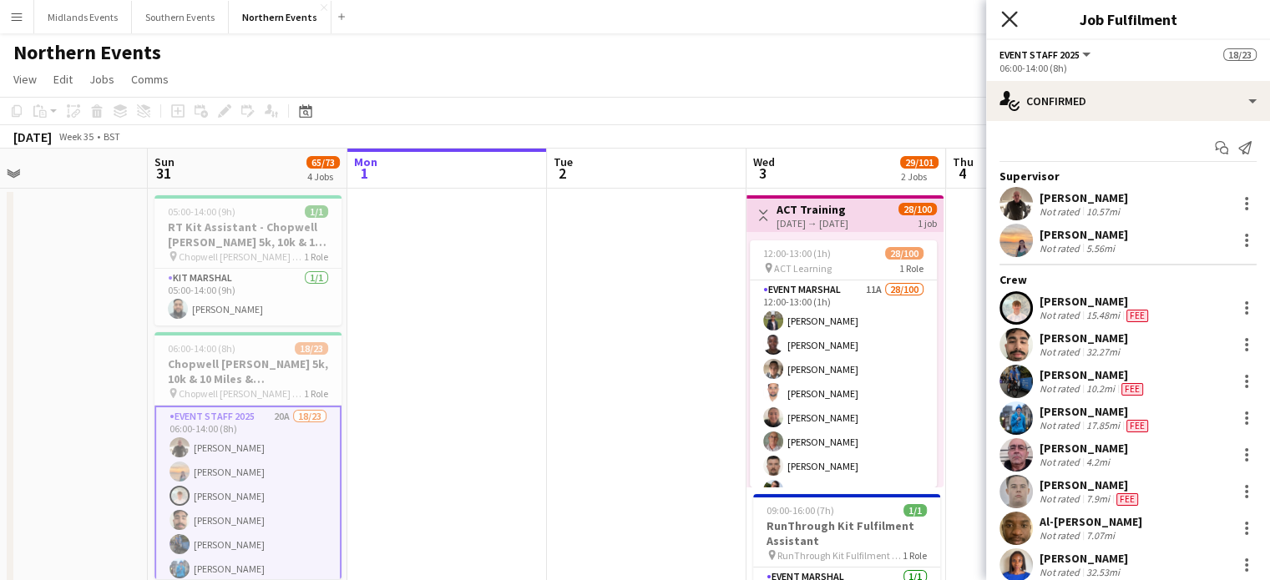
click at [1013, 20] on icon "Close pop-in" at bounding box center [1009, 19] width 16 height 16
